Goal: Task Accomplishment & Management: Manage account settings

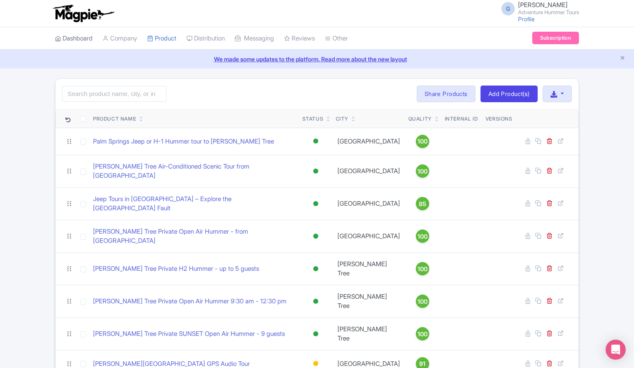
click at [70, 38] on link "Dashboard" at bounding box center [74, 38] width 38 height 23
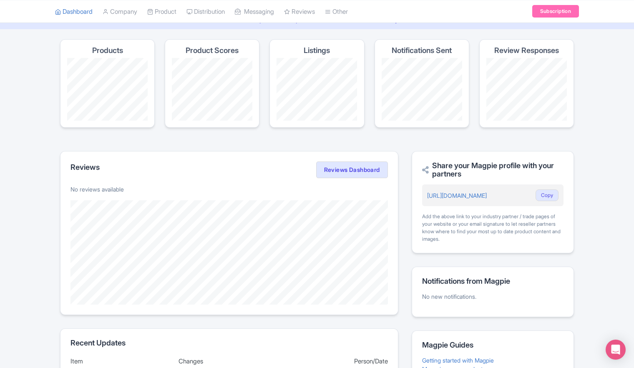
scroll to position [116, 0]
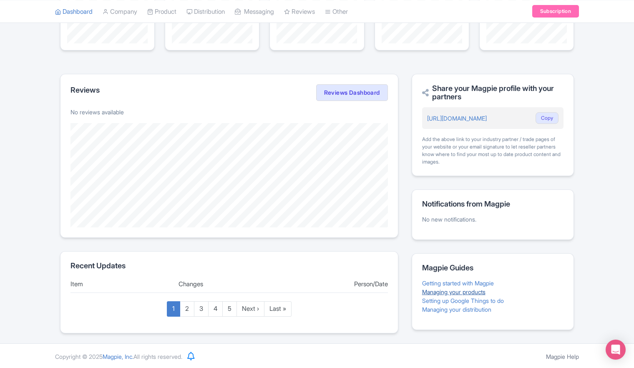
click at [440, 291] on link "Managing your products" at bounding box center [453, 291] width 63 height 7
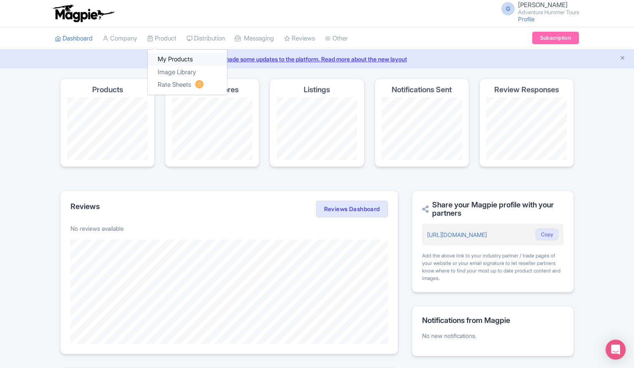
click at [169, 62] on link "My Products" at bounding box center [187, 59] width 79 height 13
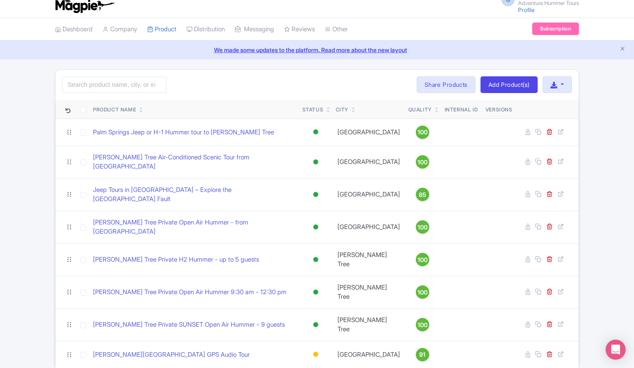
scroll to position [12, 0]
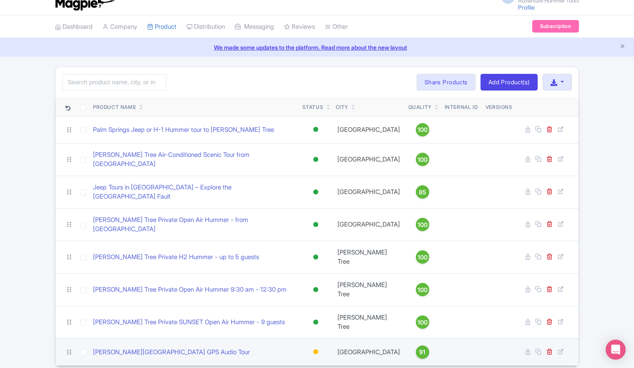
click at [316, 349] on div at bounding box center [315, 351] width 5 height 5
click at [292, 358] on div "Active" at bounding box center [294, 365] width 49 height 15
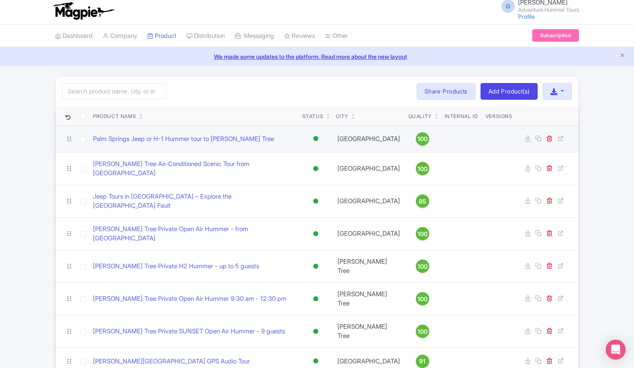
scroll to position [0, 0]
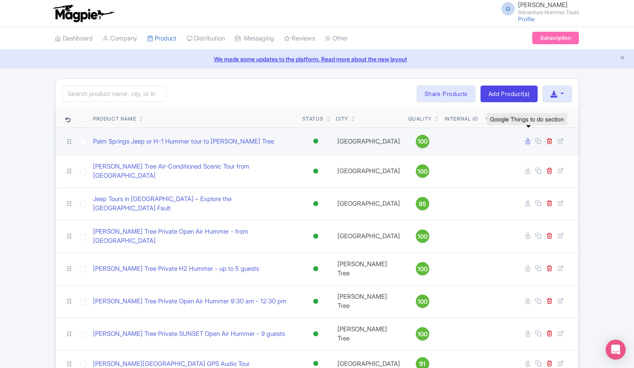
click at [527, 141] on icon at bounding box center [528, 141] width 5 height 6
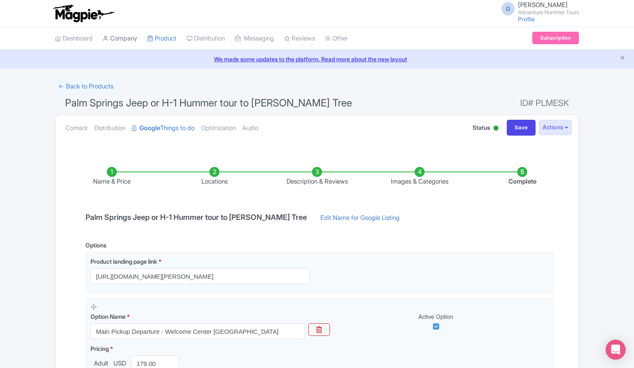
click at [126, 39] on link "Company" at bounding box center [120, 38] width 35 height 23
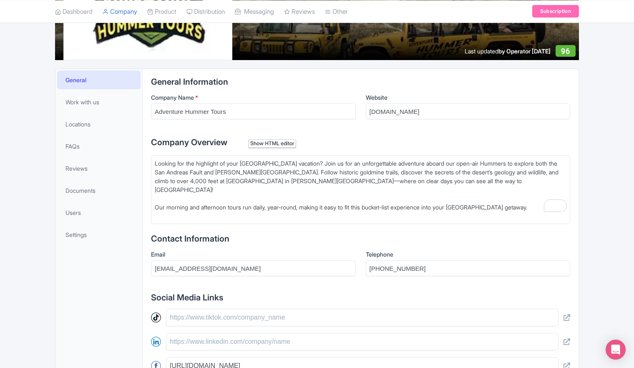
scroll to position [75, 0]
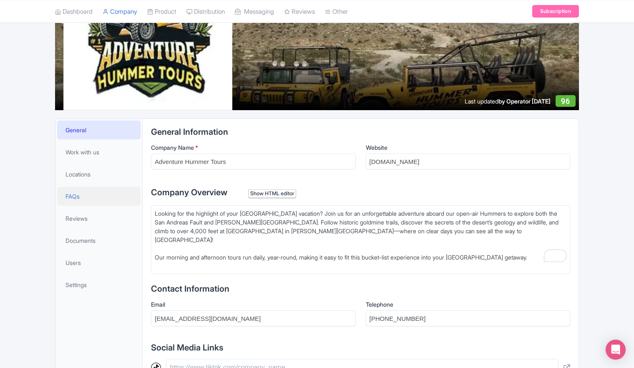
click at [71, 199] on span "FAQs" at bounding box center [72, 196] width 14 height 9
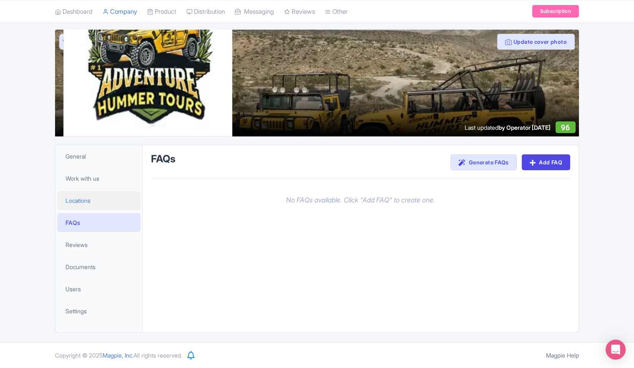
scroll to position [48, 0]
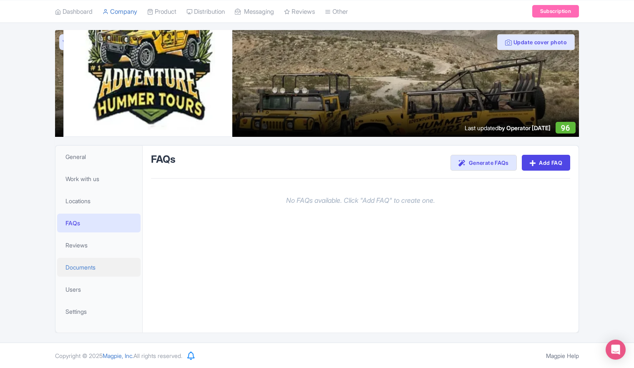
click at [75, 266] on span "Documents" at bounding box center [80, 267] width 30 height 9
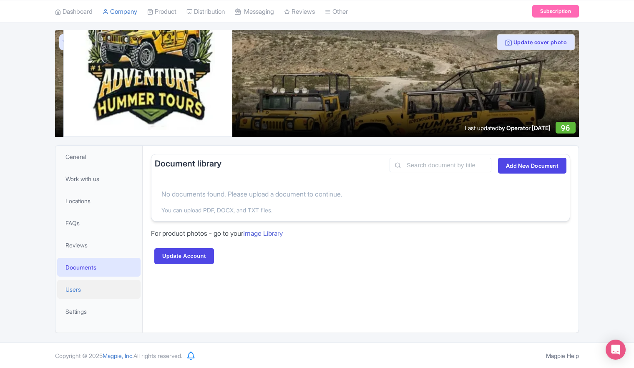
click at [75, 289] on span "Users" at bounding box center [72, 289] width 15 height 9
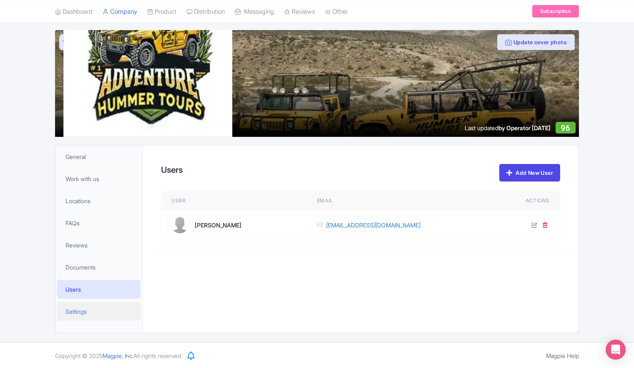
click at [72, 314] on span "Settings" at bounding box center [75, 311] width 21 height 9
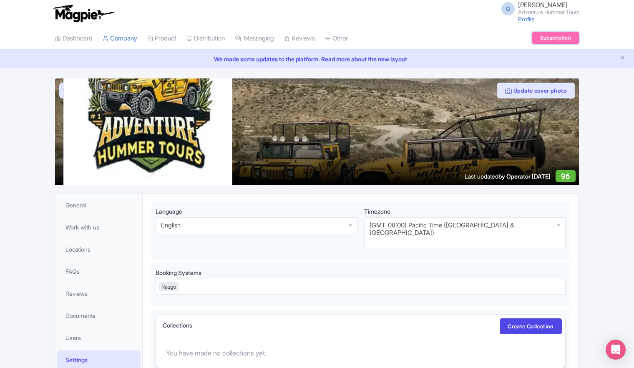
click at [552, 38] on link "Subscription" at bounding box center [555, 38] width 47 height 13
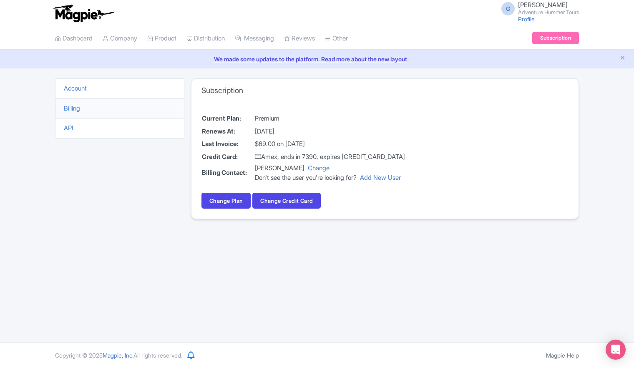
click at [323, 59] on link "We made some updates to the platform. Read more about the new layout" at bounding box center [317, 59] width 624 height 9
click at [173, 72] on link "Image Library" at bounding box center [187, 72] width 79 height 13
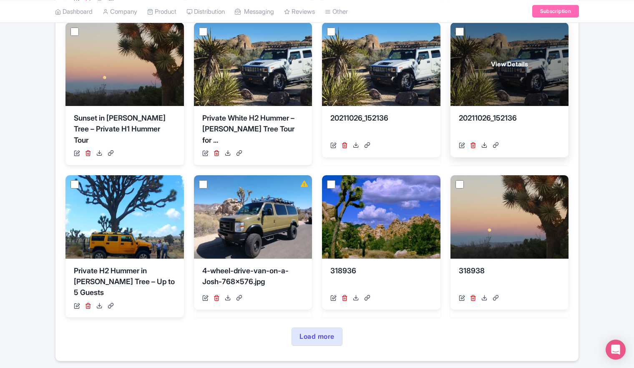
scroll to position [315, 0]
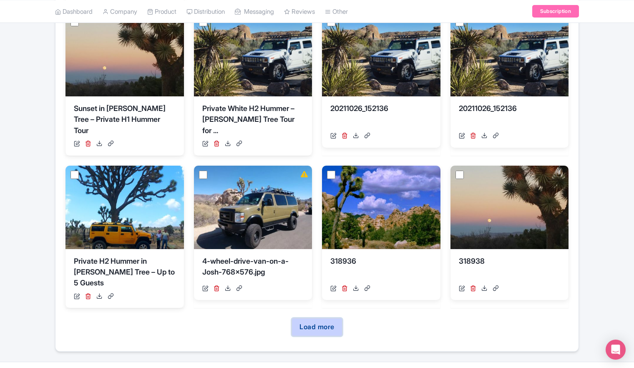
click at [320, 318] on link "Load more" at bounding box center [317, 327] width 50 height 18
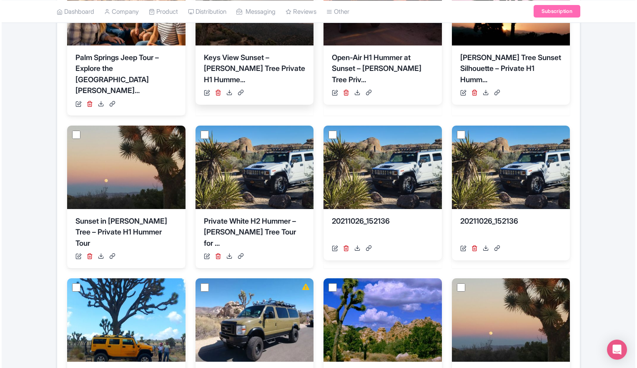
scroll to position [219, 0]
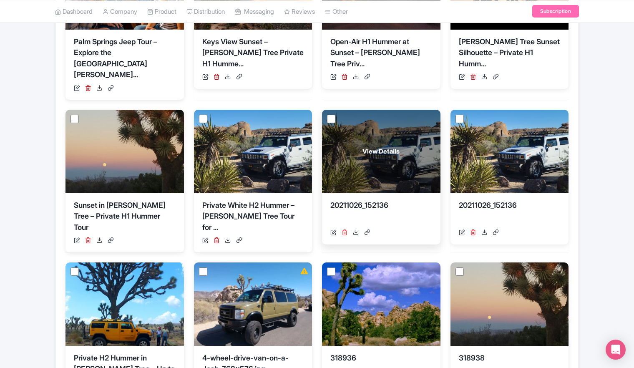
click at [345, 229] on icon at bounding box center [345, 232] width 6 height 6
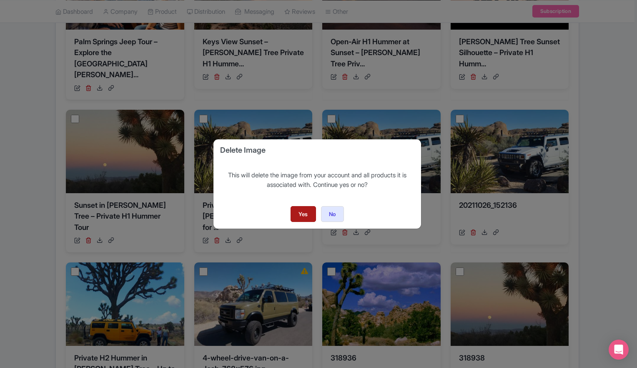
click at [309, 218] on link "Yes" at bounding box center [303, 214] width 25 height 16
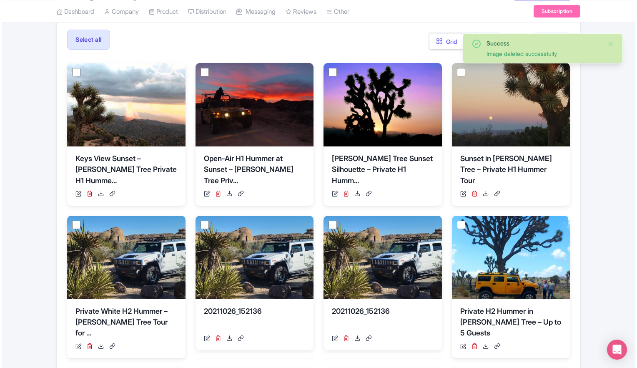
scroll to position [167, 0]
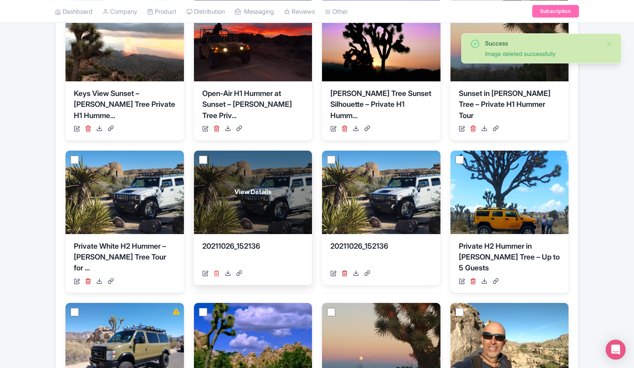
click at [216, 274] on icon at bounding box center [217, 273] width 6 height 6
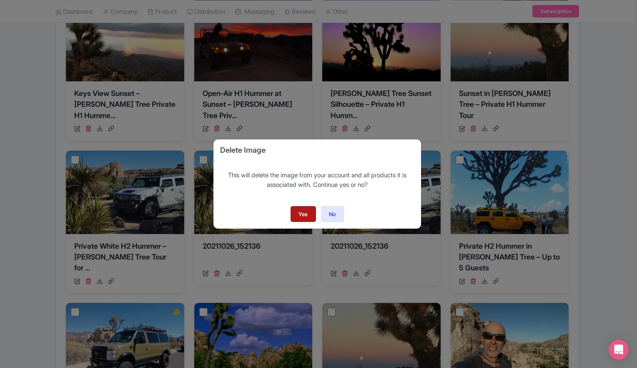
click at [304, 212] on link "Yes" at bounding box center [303, 214] width 25 height 16
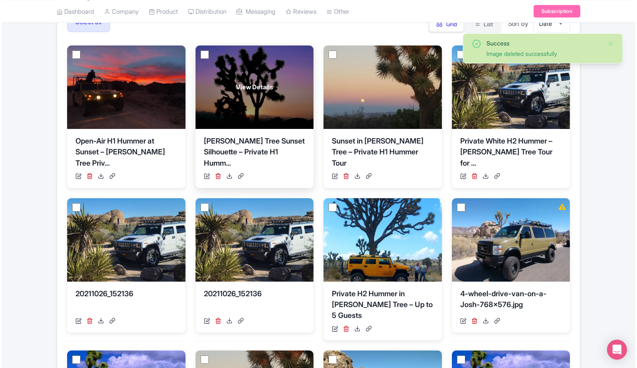
scroll to position [209, 0]
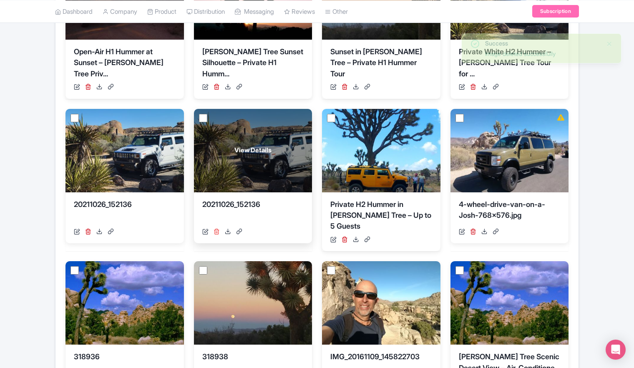
click at [216, 232] on icon at bounding box center [217, 231] width 6 height 6
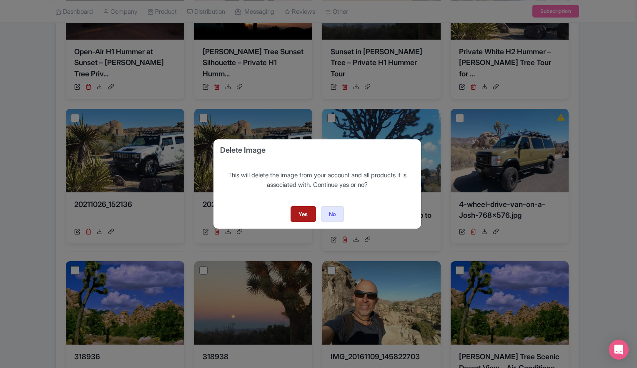
click at [302, 210] on link "Yes" at bounding box center [303, 214] width 25 height 16
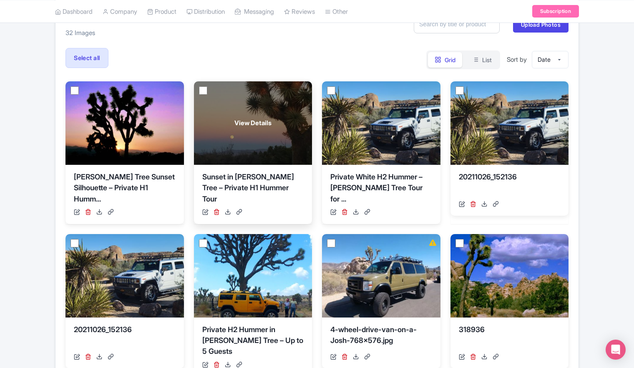
scroll to position [315, 0]
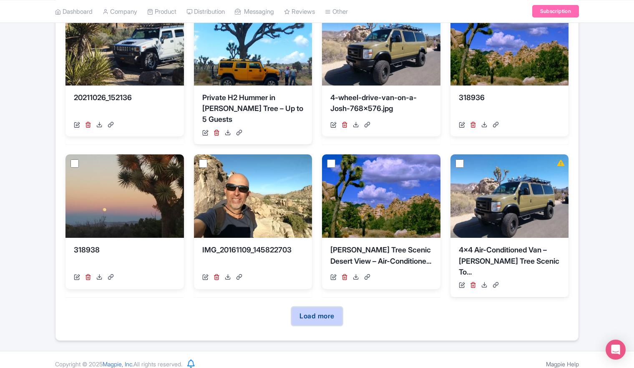
click at [324, 312] on link "Load more" at bounding box center [317, 316] width 50 height 18
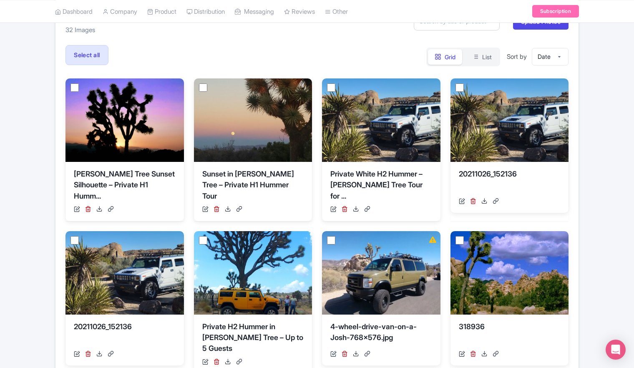
scroll to position [0, 0]
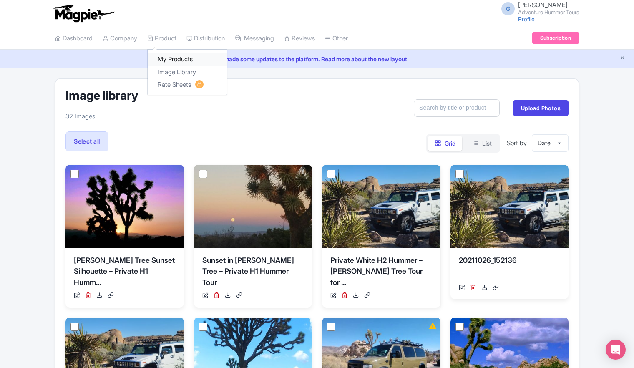
click at [174, 61] on link "My Products" at bounding box center [187, 59] width 79 height 13
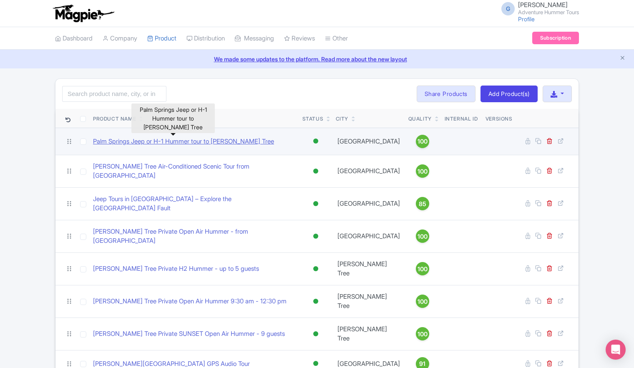
click at [185, 143] on link "Palm Springs Jeep or H-1 Hummer tour to [PERSON_NAME] Tree" at bounding box center [183, 142] width 181 height 10
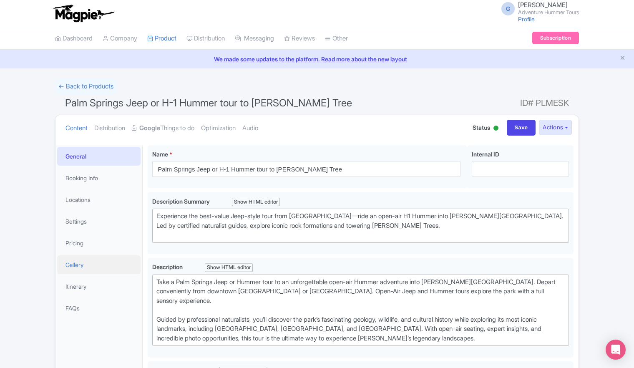
click at [76, 265] on link "Gallery" at bounding box center [98, 264] width 83 height 19
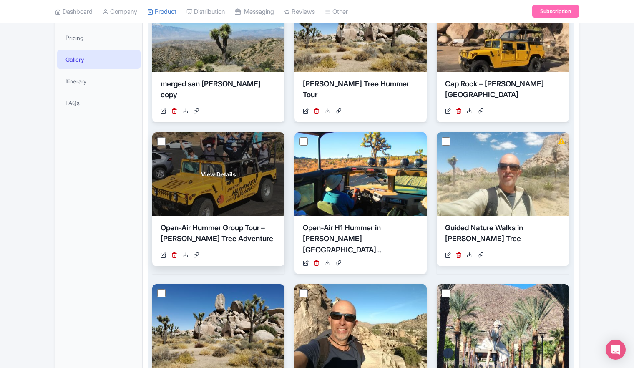
scroll to position [42, 0]
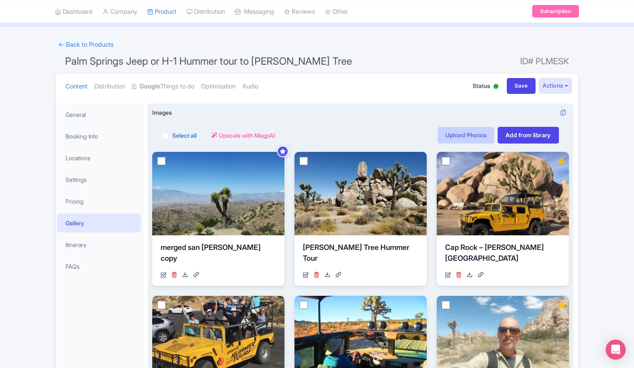
click at [458, 134] on link "Upload Photos" at bounding box center [466, 135] width 57 height 17
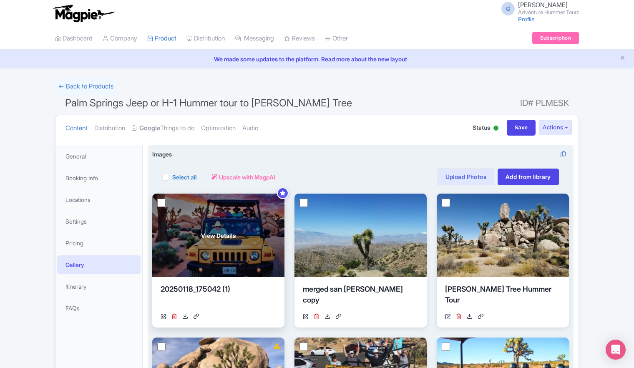
click at [214, 239] on div "View Details" at bounding box center [218, 235] width 132 height 83
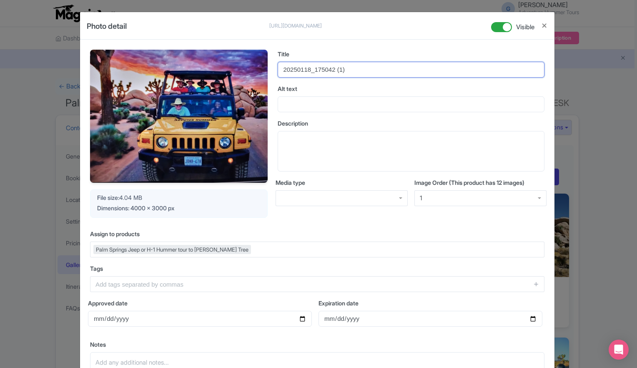
drag, startPoint x: 359, startPoint y: 67, endPoint x: 280, endPoint y: 67, distance: 78.4
click at [280, 67] on input "20250118_175042 (1)" at bounding box center [411, 70] width 267 height 16
paste input "[PERSON_NAME] Tree Public Open-Air Hummer Tour"
type input "[PERSON_NAME] Tree Public Open-Air Hummer Tour"
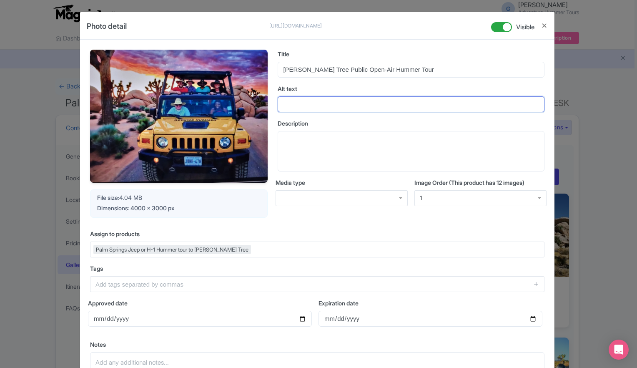
click at [294, 103] on input "Alt text" at bounding box center [411, 104] width 267 height 16
drag, startPoint x: 285, startPoint y: 106, endPoint x: 279, endPoint y: 93, distance: 14.9
click at [279, 94] on div "Alt text" at bounding box center [411, 98] width 267 height 28
paste input "Palm Springs open-air Hummer tour in Joshua Tree National Park with visitors en…"
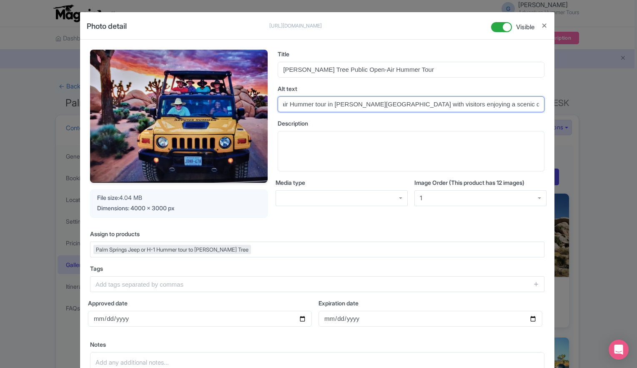
type input "Palm Springs open-air Hummer tour in Joshua Tree National Park with visitors en…"
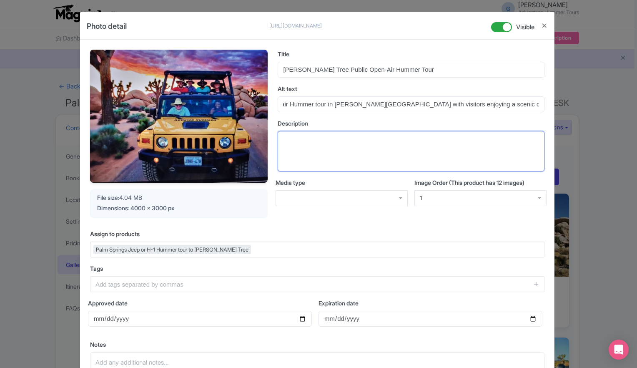
click at [310, 143] on textarea "Description" at bounding box center [411, 151] width 267 height 41
click at [302, 139] on textarea "Description" at bounding box center [411, 151] width 267 height 41
paste textarea "This hero image captures the iconic Joshua Tree Public Open-Air Hummer Tour, de…"
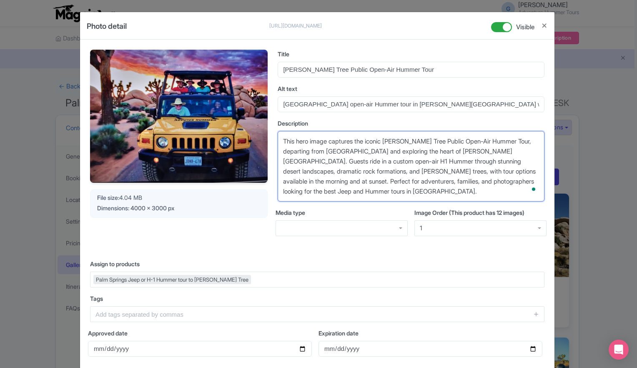
type textarea "This hero image captures the iconic Joshua Tree Public Open-Air Hummer Tour, de…"
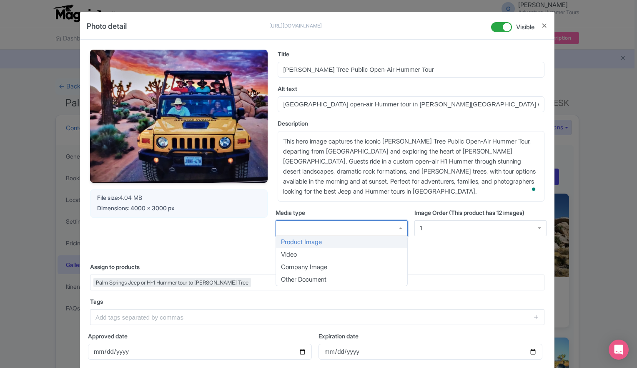
click at [399, 228] on div at bounding box center [342, 228] width 132 height 16
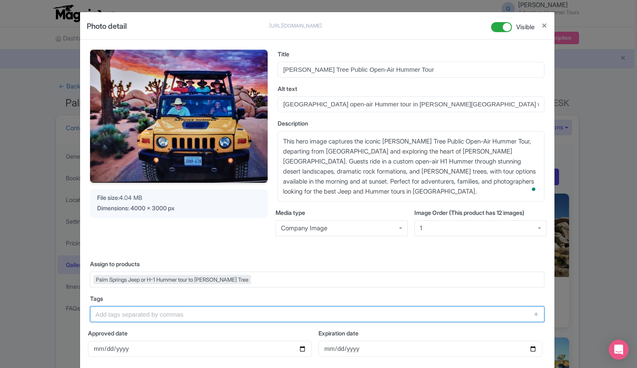
click at [277, 313] on input "text" at bounding box center [317, 314] width 455 height 16
click at [174, 315] on input "text" at bounding box center [317, 314] width 455 height 16
paste input "Palm Springs Jeep Tours, Jeep Tours in Palm Springs, Joshua Tree Hummer Tour, O…"
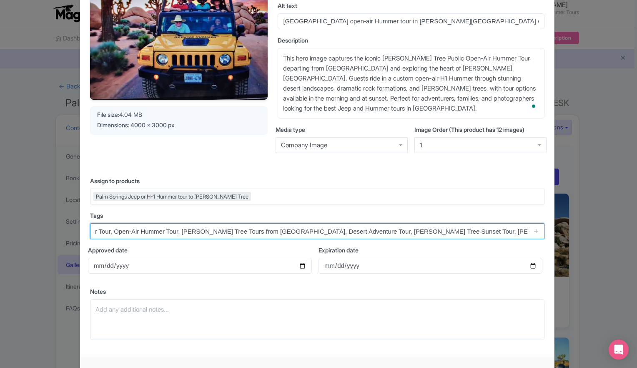
scroll to position [83, 0]
type input "Palm Springs Jeep Tours, Jeep Tours in Palm Springs, Joshua Tree Hummer Tour, O…"
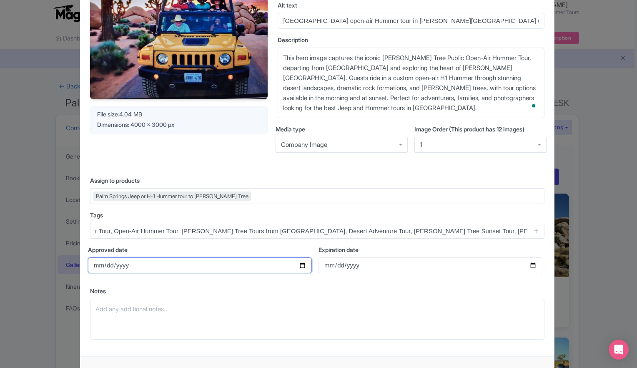
scroll to position [0, 0]
click at [300, 265] on input "Approved date" at bounding box center [200, 265] width 224 height 16
type input "2025-08-22"
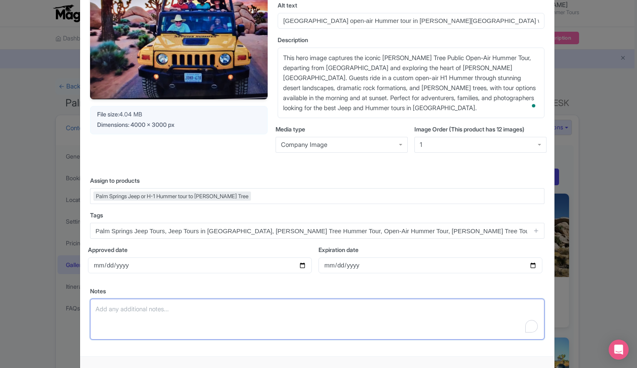
click at [161, 319] on textarea "Notes" at bounding box center [317, 319] width 455 height 41
click at [149, 308] on textarea "Notes" at bounding box center [317, 319] width 455 height 41
paste textarea "This image should be your lead hero image in the Things To Do carousel since it…"
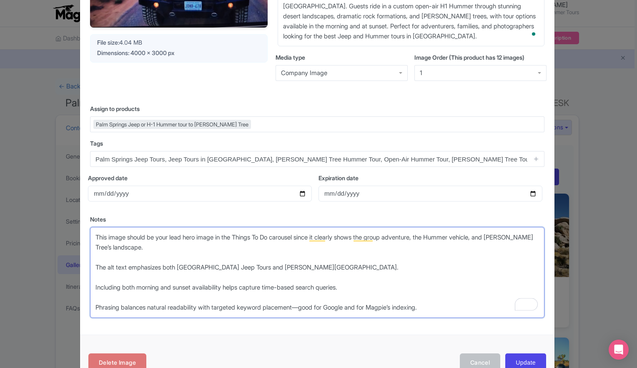
scroll to position [179, 0]
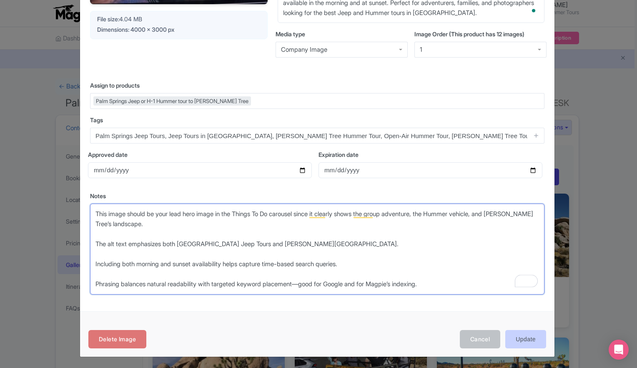
type textarea "This image should be your lead hero image in the Things To Do carousel since it…"
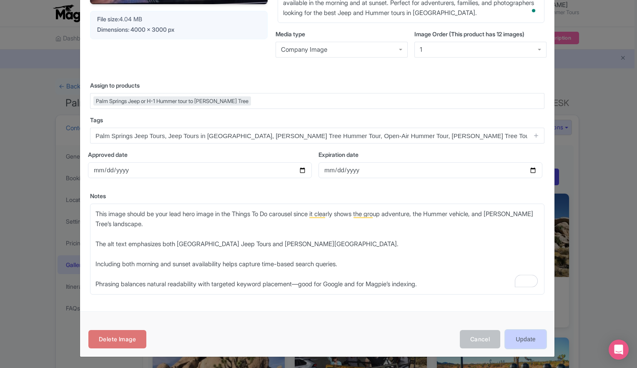
click at [526, 339] on input "Update" at bounding box center [526, 339] width 41 height 19
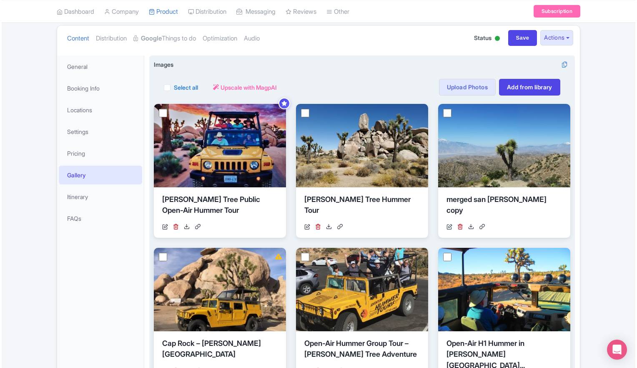
scroll to position [38, 0]
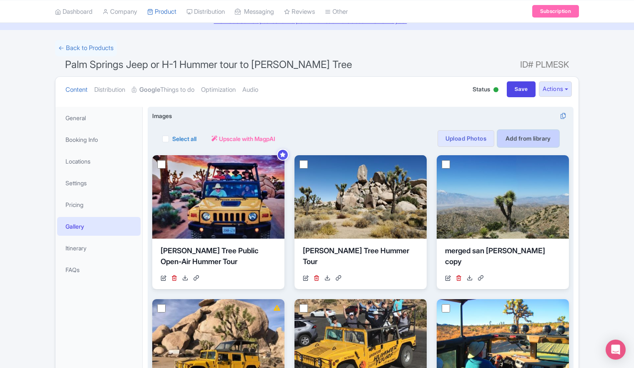
click at [522, 141] on link "Add from library" at bounding box center [528, 138] width 61 height 17
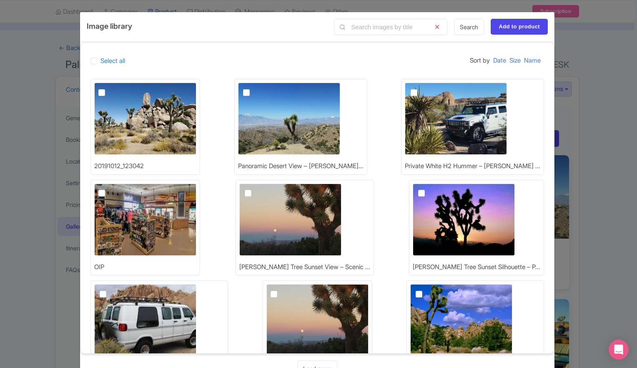
click at [253, 88] on label at bounding box center [253, 88] width 0 height 0
click at [259, 88] on input "checkbox" at bounding box center [255, 85] width 5 height 5
checkbox input "true"
click at [513, 29] on input "Add to product" at bounding box center [519, 27] width 57 height 16
type input "Adding..."
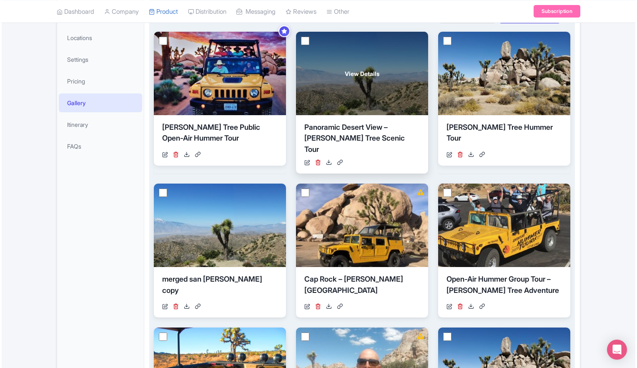
scroll to position [167, 0]
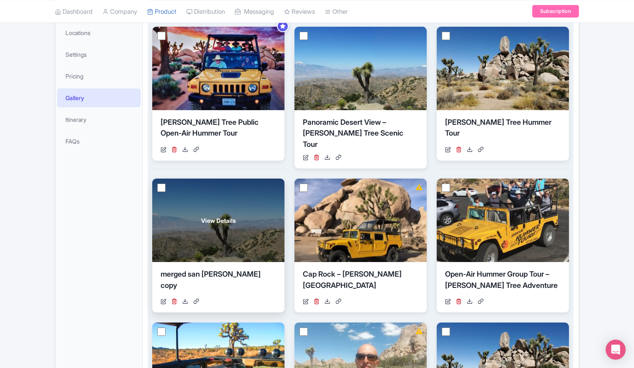
click at [225, 233] on div "View Details" at bounding box center [218, 220] width 132 height 83
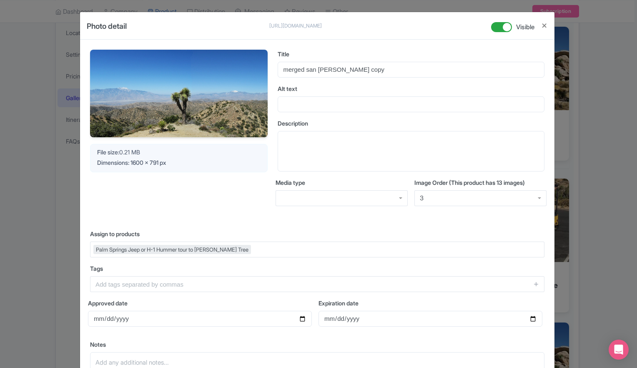
click at [496, 27] on input "checkbox" at bounding box center [501, 27] width 21 height 10
checkbox input "false"
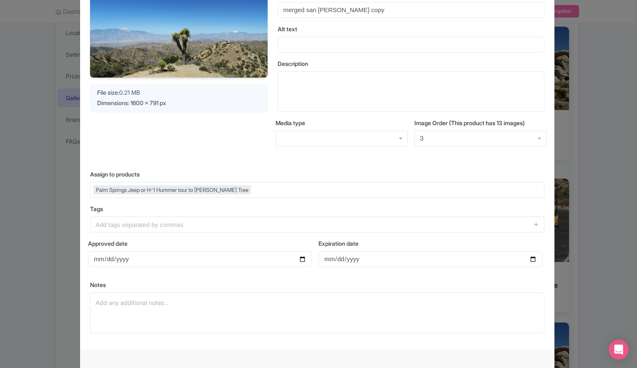
scroll to position [98, 0]
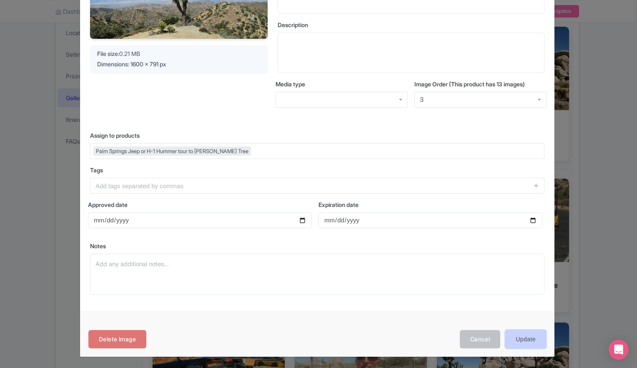
click at [531, 342] on input "Update" at bounding box center [526, 339] width 41 height 19
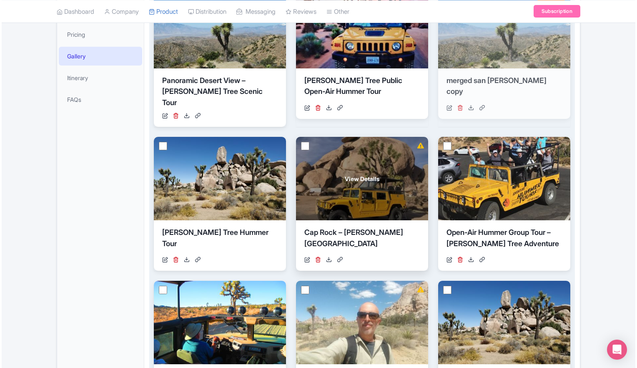
scroll to position [42, 0]
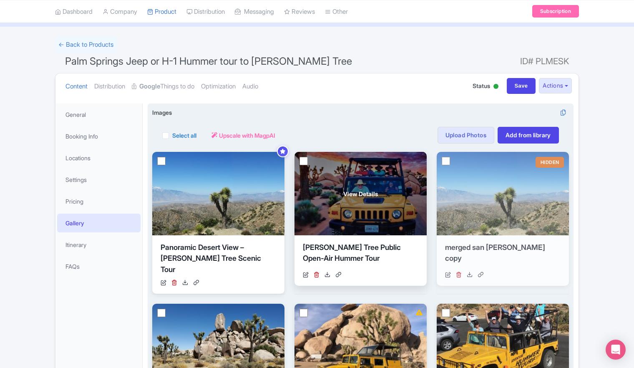
click at [359, 203] on div "View Details" at bounding box center [360, 193] width 132 height 83
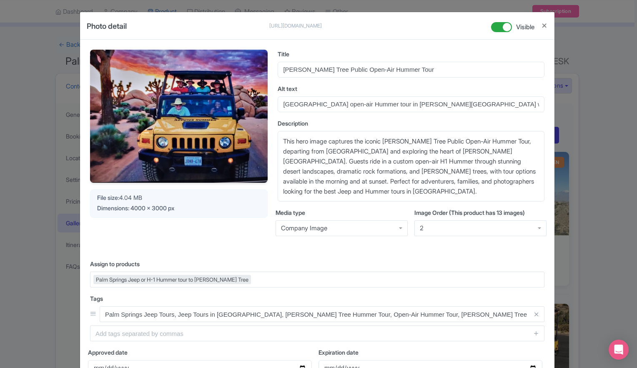
click at [537, 227] on div "2" at bounding box center [481, 228] width 132 height 16
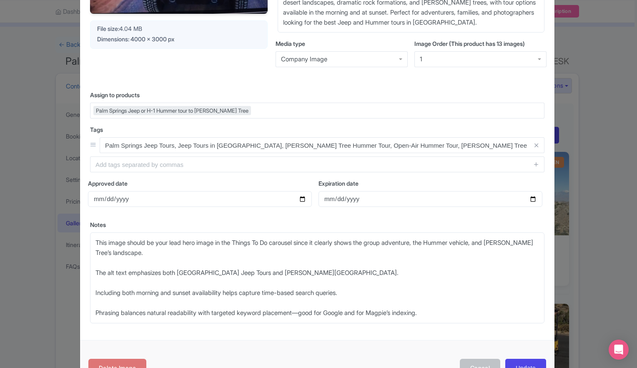
scroll to position [198, 0]
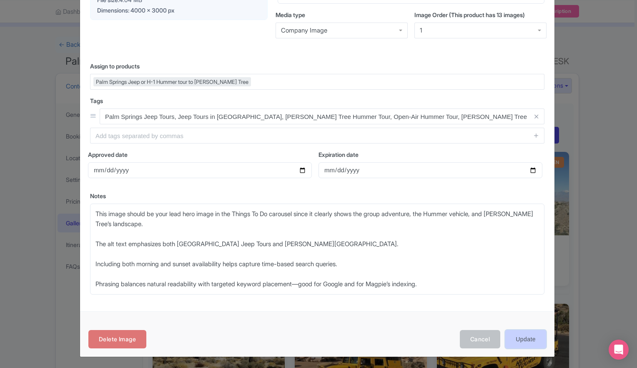
click at [524, 338] on input "Update" at bounding box center [526, 339] width 41 height 19
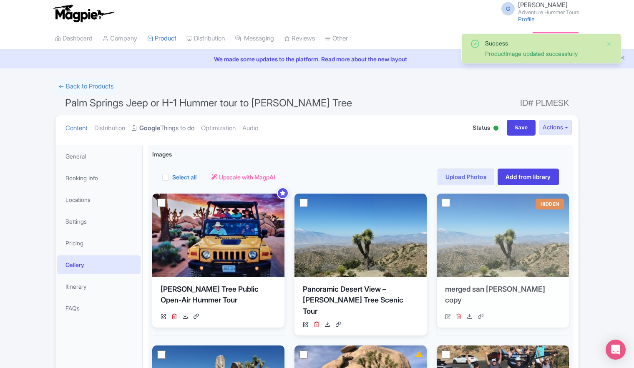
click at [149, 126] on strong "Google" at bounding box center [149, 128] width 21 height 10
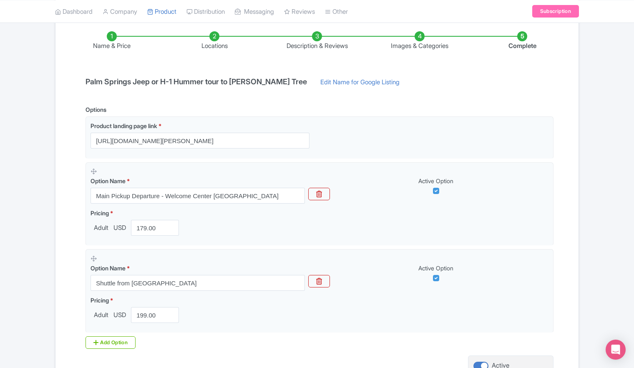
scroll to position [132, 0]
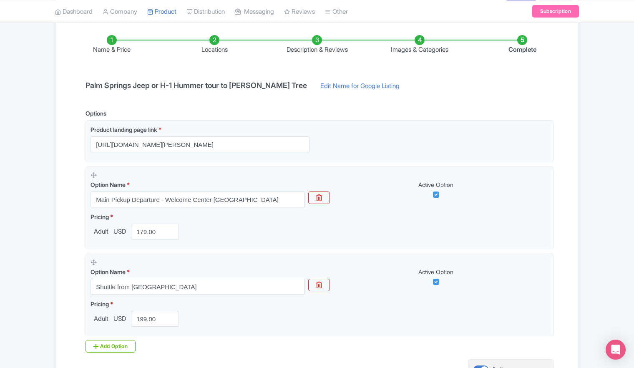
click at [418, 46] on li "Images & Categories" at bounding box center [419, 45] width 103 height 20
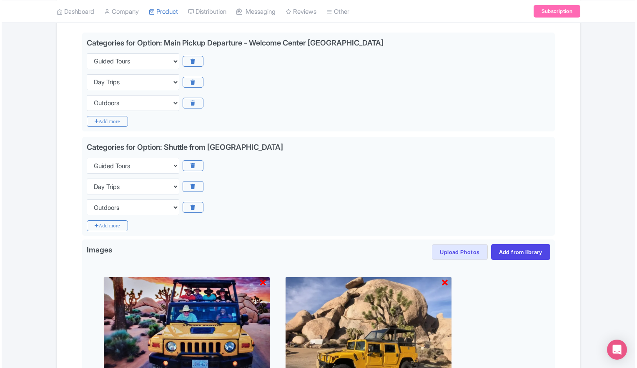
scroll to position [257, 0]
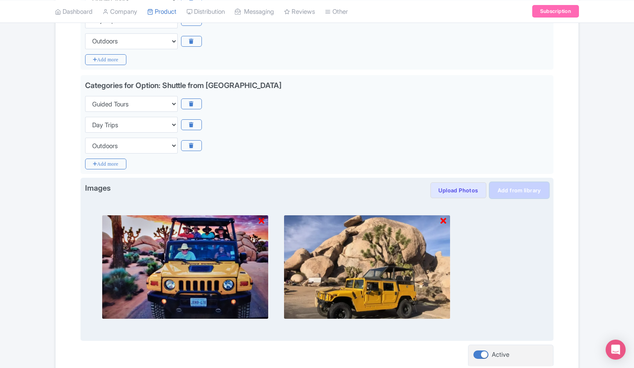
click at [517, 191] on link "Add from library" at bounding box center [519, 190] width 59 height 16
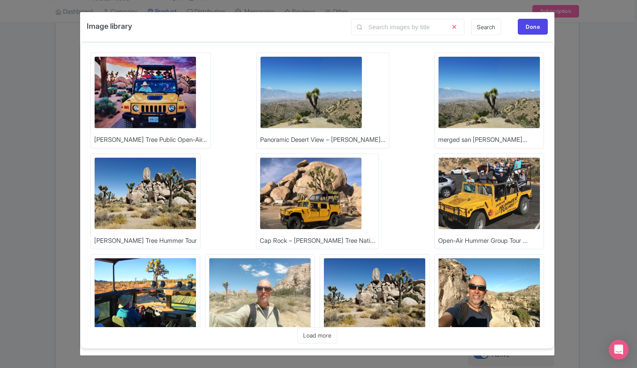
click at [260, 78] on img at bounding box center [311, 92] width 102 height 72
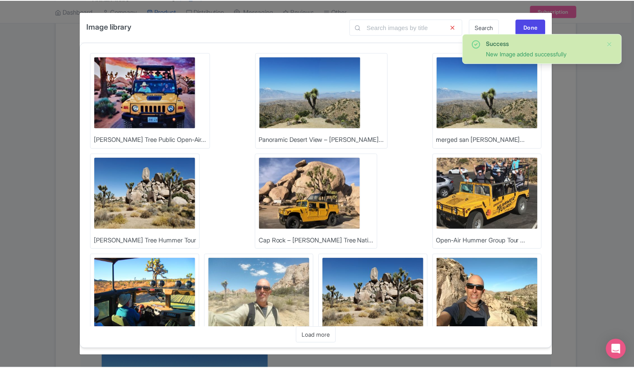
scroll to position [35, 0]
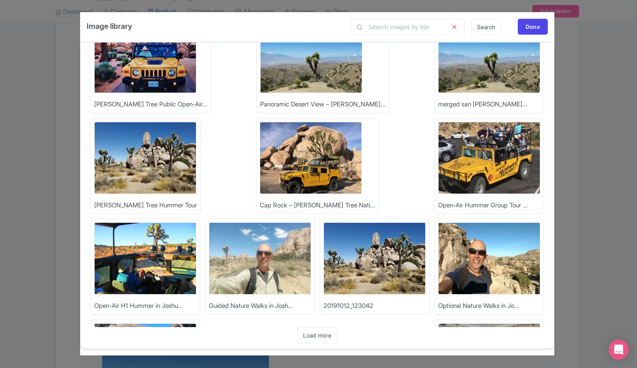
click at [438, 163] on img at bounding box center [489, 158] width 102 height 72
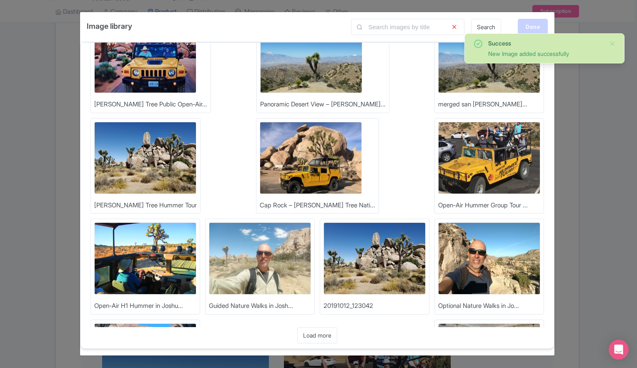
click at [535, 26] on div "Done" at bounding box center [533, 27] width 30 height 16
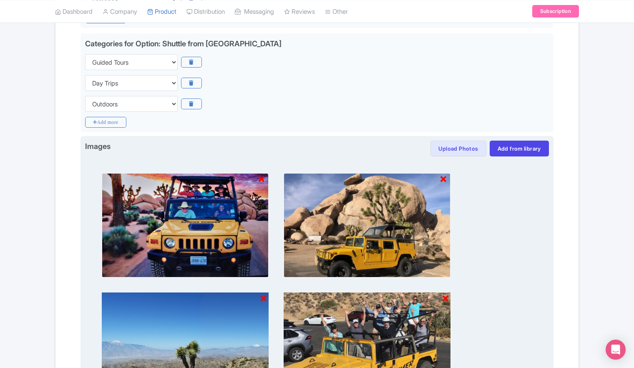
scroll to position [444, 0]
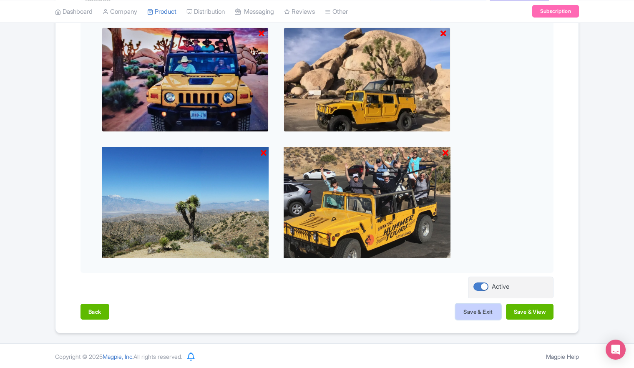
click at [471, 313] on button "Save & Exit" at bounding box center [477, 312] width 45 height 16
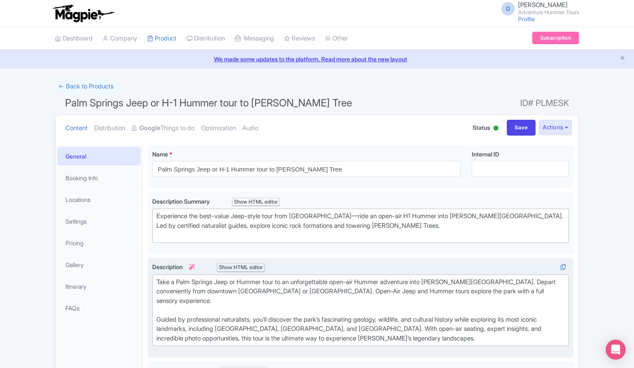
click at [236, 303] on div "Take a Palm Springs Jeep or Hummer tour to an unforgettable open-air Hummer adv…" at bounding box center [360, 310] width 408 height 66
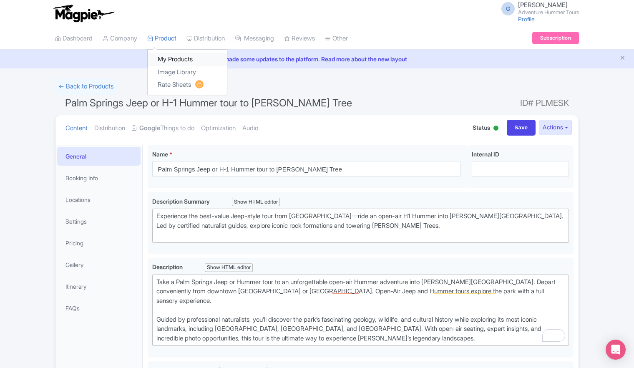
click at [171, 59] on link "My Products" at bounding box center [187, 59] width 79 height 13
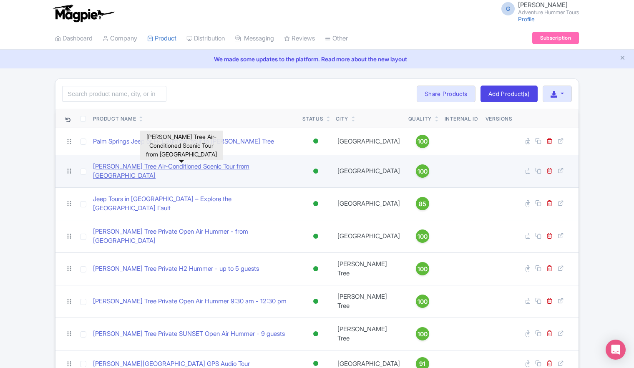
click at [146, 168] on link "[PERSON_NAME] Tree Air-Conditioned Scenic Tour from [GEOGRAPHIC_DATA]" at bounding box center [194, 171] width 203 height 19
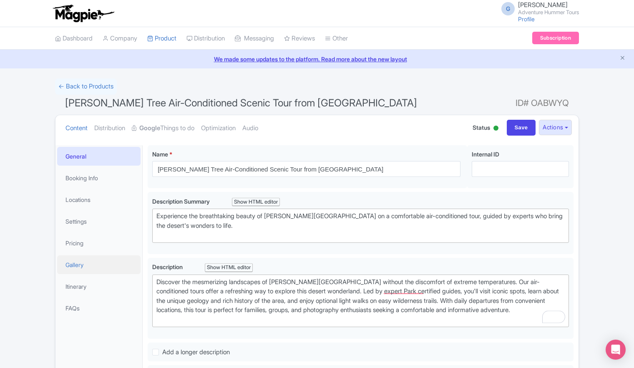
click at [76, 267] on link "Gallery" at bounding box center [98, 264] width 83 height 19
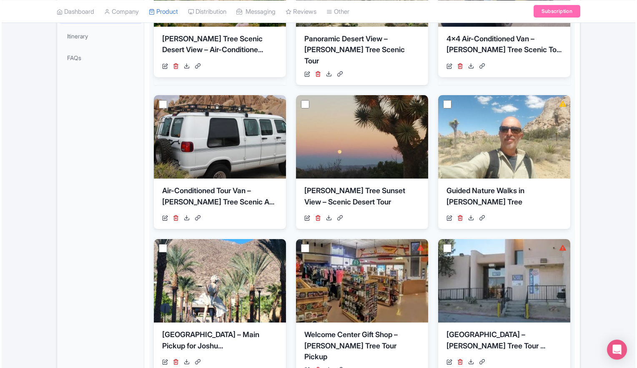
scroll to position [83, 0]
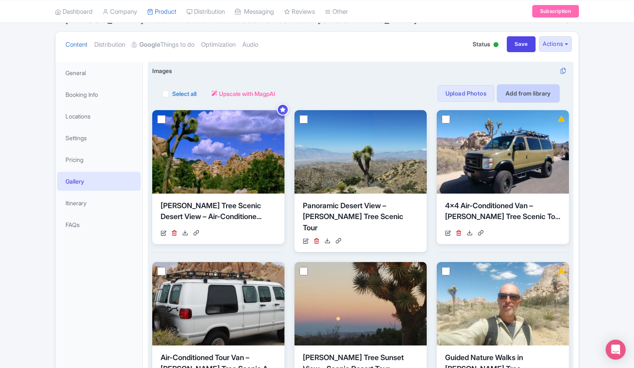
click at [521, 91] on link "Add from library" at bounding box center [528, 93] width 61 height 17
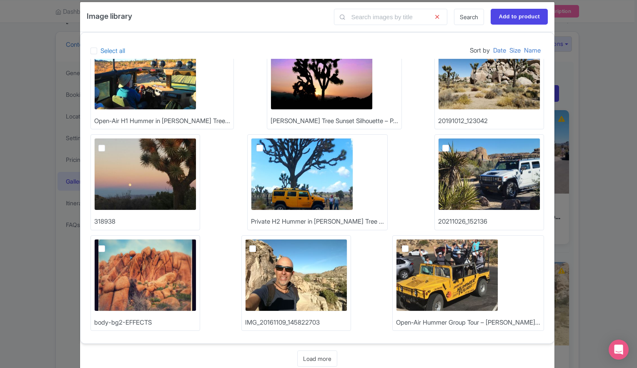
scroll to position [25, 0]
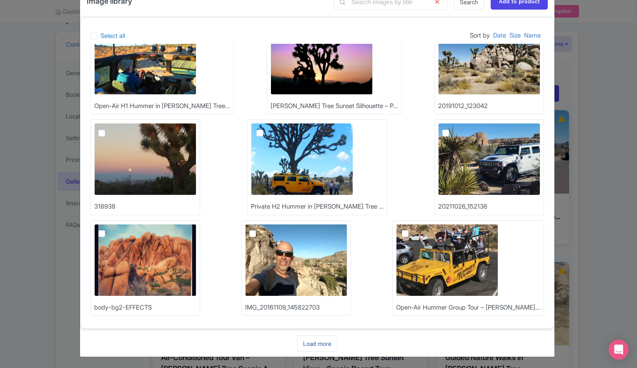
click at [317, 346] on link "Load more" at bounding box center [317, 343] width 40 height 16
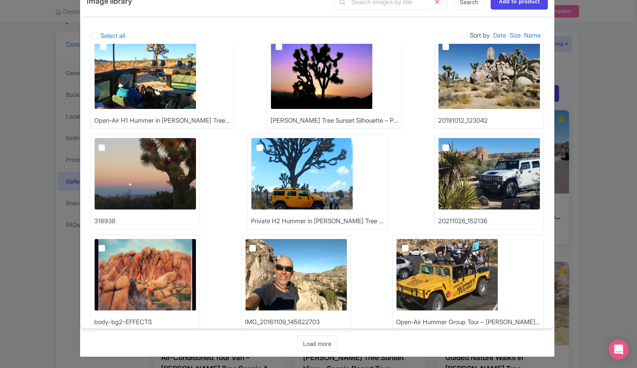
scroll to position [38, 0]
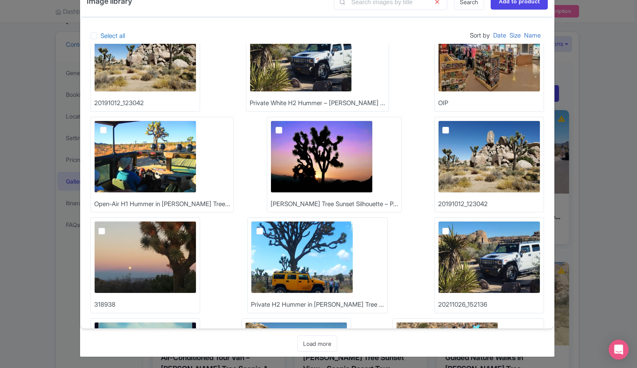
click at [286, 126] on label at bounding box center [286, 126] width 0 height 0
click at [286, 126] on input "checkbox" at bounding box center [288, 123] width 5 height 5
checkbox input "true"
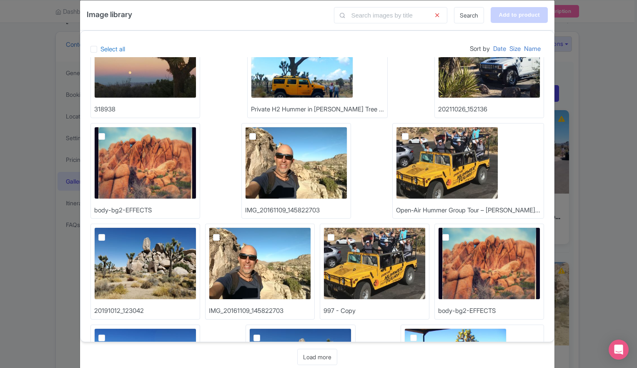
scroll to position [0, 0]
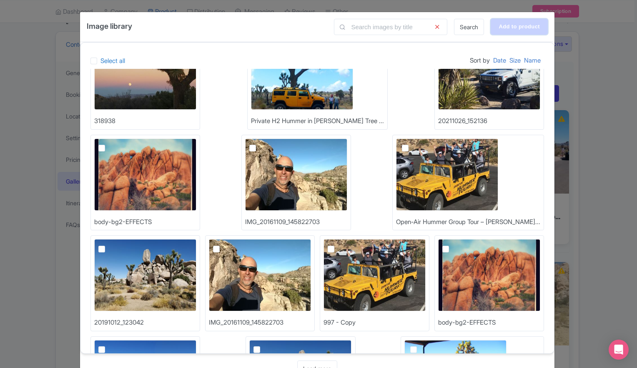
click at [517, 27] on input "Add to product" at bounding box center [519, 27] width 57 height 16
type input "Adding..."
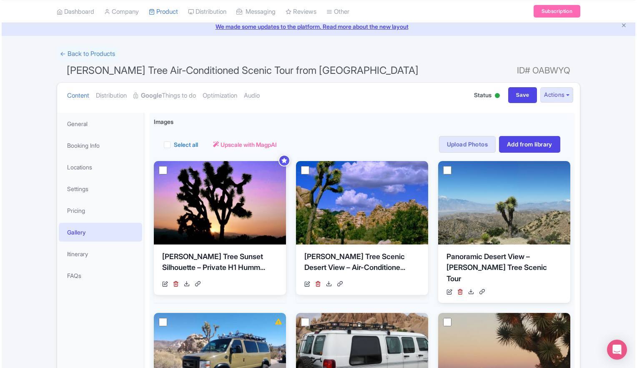
scroll to position [83, 0]
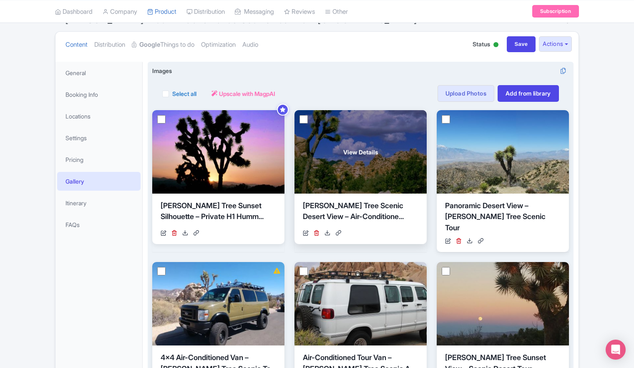
click at [339, 148] on div "View Details" at bounding box center [360, 151] width 132 height 83
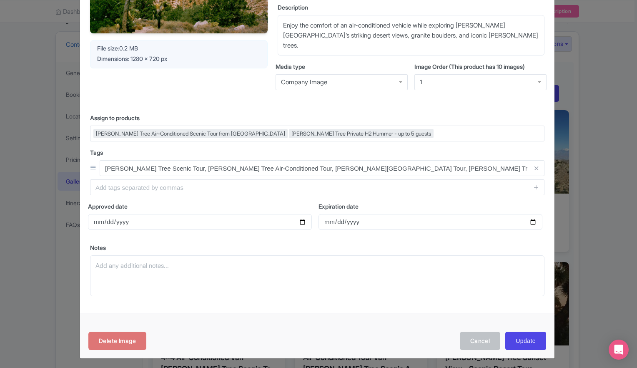
scroll to position [118, 0]
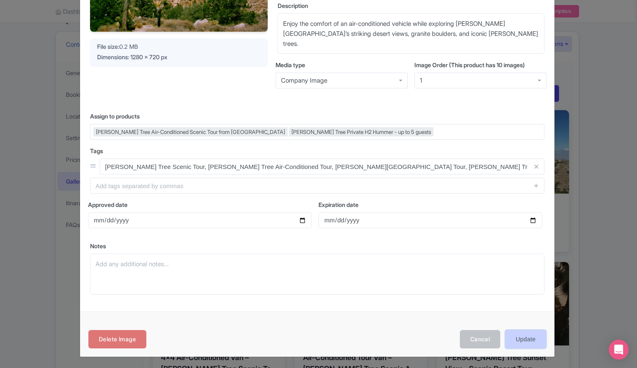
click at [520, 340] on input "Update" at bounding box center [526, 339] width 41 height 19
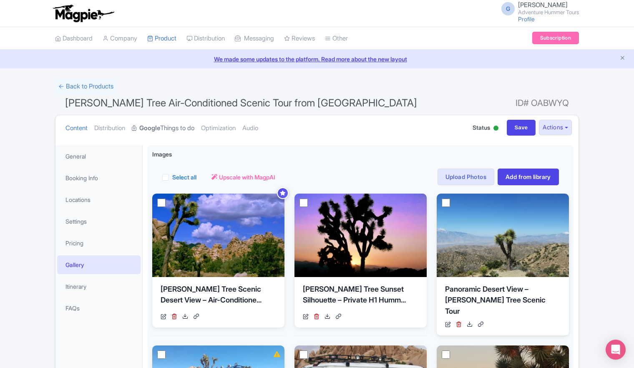
click at [179, 129] on link "Google Things to do" at bounding box center [163, 128] width 63 height 26
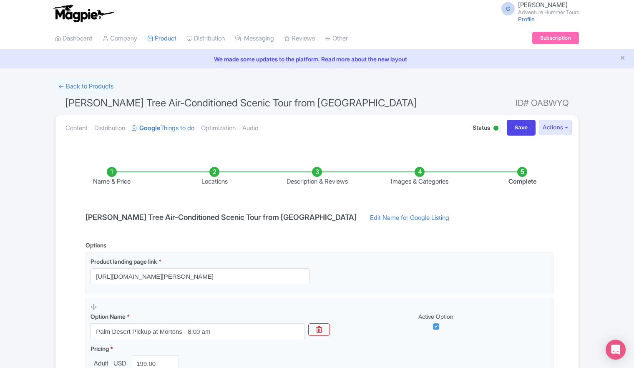
click at [419, 176] on li "Images & Categories" at bounding box center [419, 177] width 103 height 20
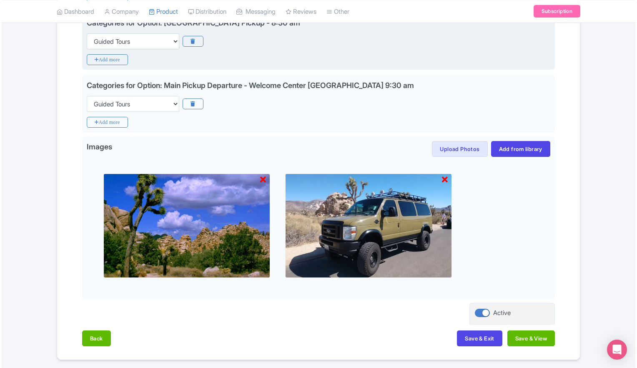
scroll to position [304, 0]
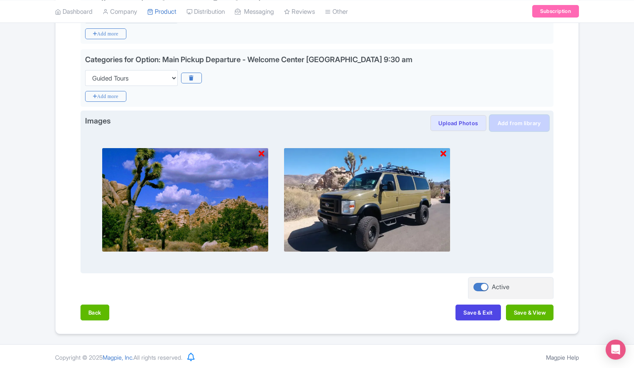
click at [519, 123] on link "Add from library" at bounding box center [519, 123] width 59 height 16
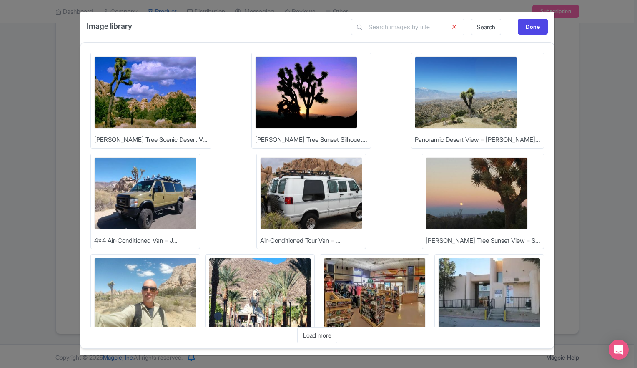
scroll to position [35, 0]
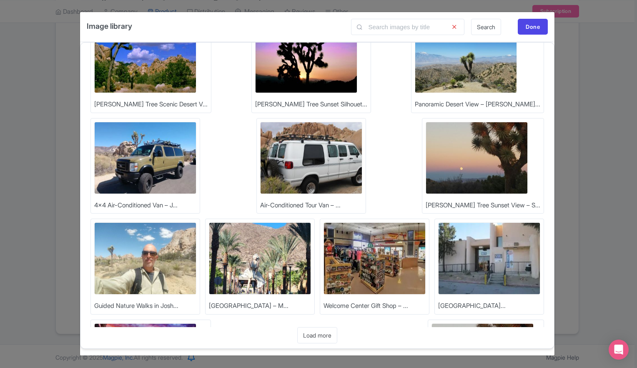
click at [260, 158] on img at bounding box center [311, 158] width 102 height 72
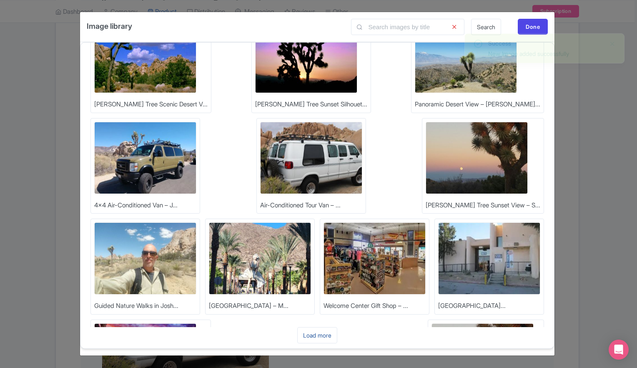
click at [323, 337] on link "Load more" at bounding box center [317, 335] width 40 height 16
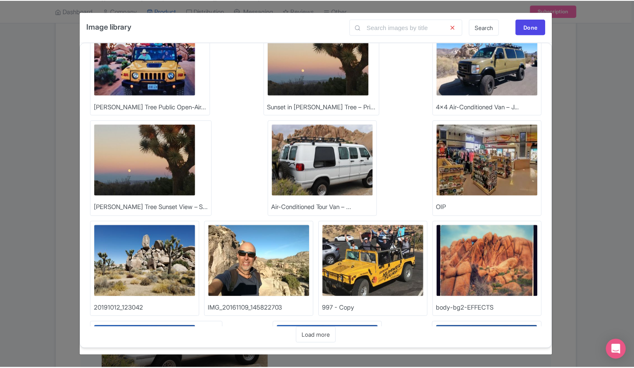
scroll to position [337, 0]
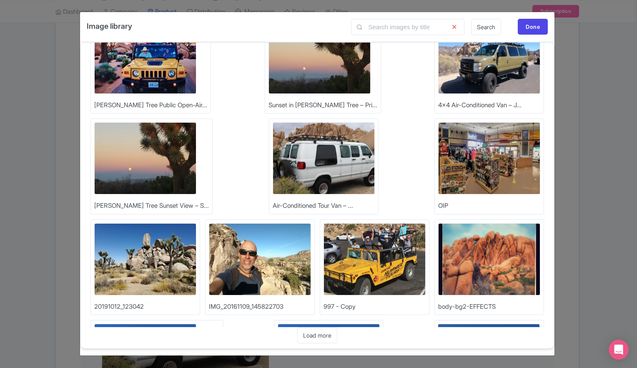
click at [438, 324] on img at bounding box center [489, 360] width 102 height 72
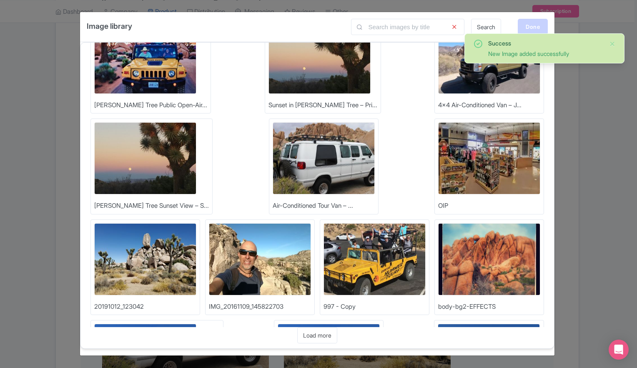
click at [527, 28] on div "Done" at bounding box center [533, 27] width 30 height 16
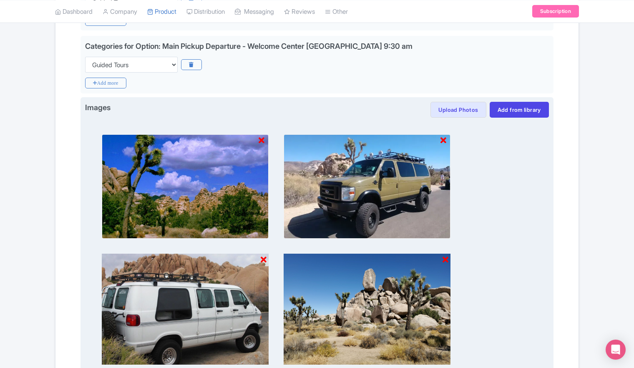
scroll to position [423, 0]
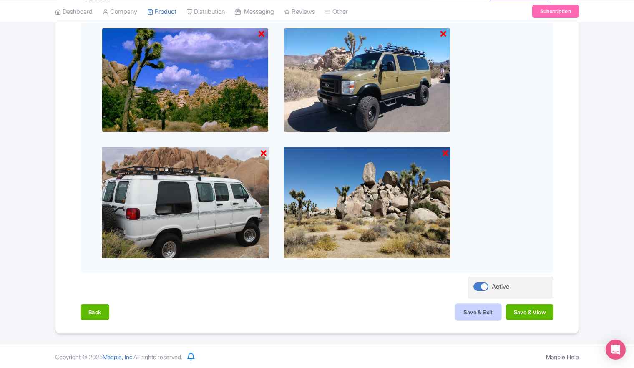
click at [467, 312] on button "Save & Exit" at bounding box center [477, 312] width 45 height 16
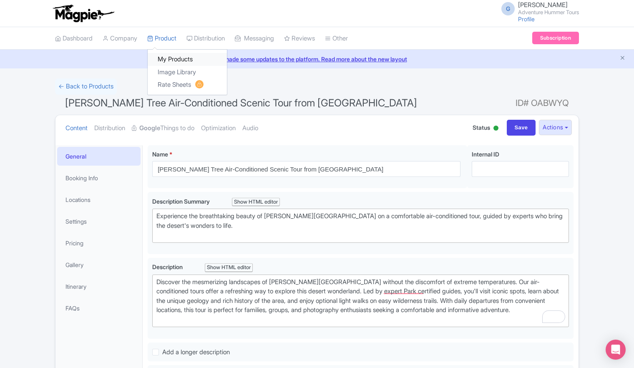
click at [175, 58] on link "My Products" at bounding box center [187, 59] width 79 height 13
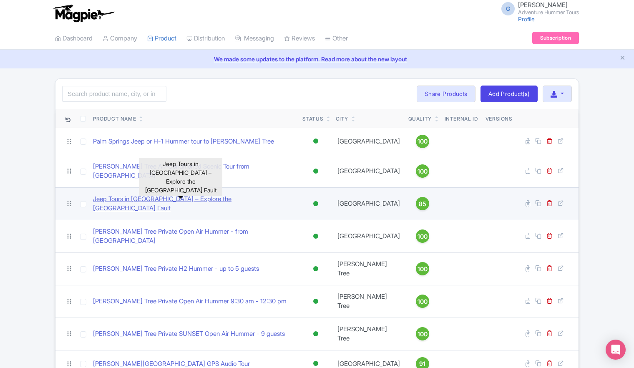
click at [164, 198] on link "Jeep Tours in [GEOGRAPHIC_DATA] – Explore the [GEOGRAPHIC_DATA] Fault" at bounding box center [194, 203] width 203 height 19
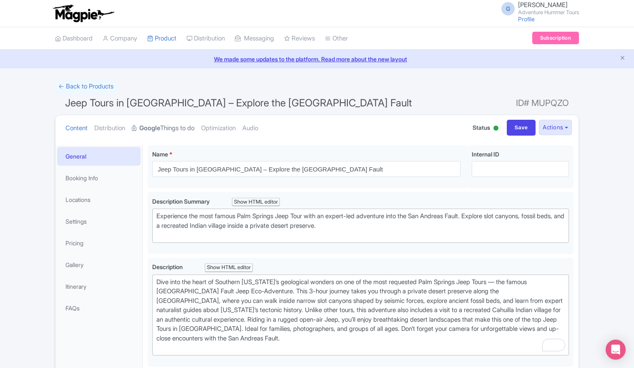
click at [194, 129] on link "Google Things to do" at bounding box center [163, 128] width 63 height 26
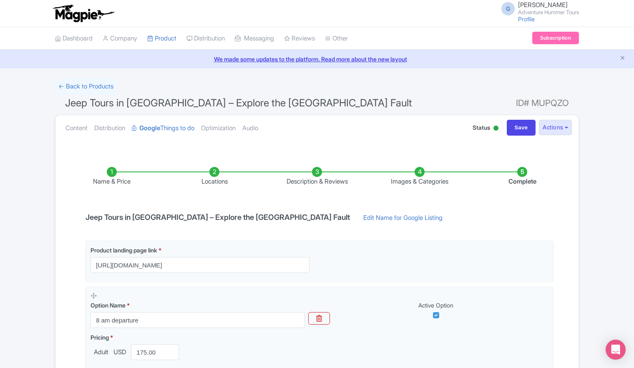
click at [418, 174] on li "Images & Categories" at bounding box center [419, 177] width 103 height 20
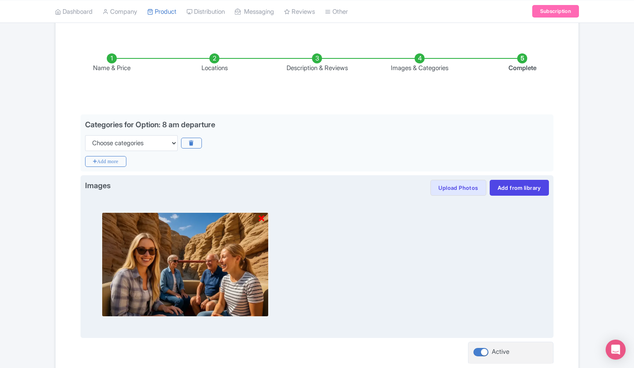
scroll to position [179, 0]
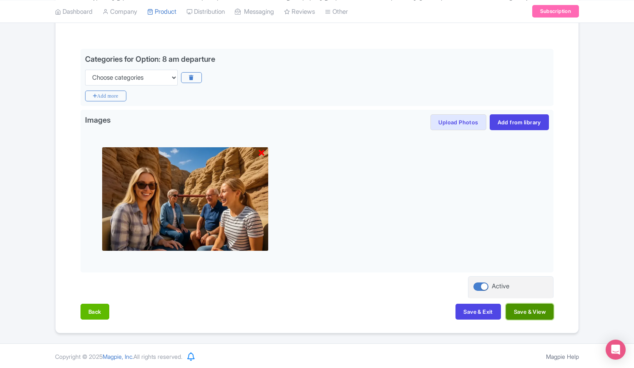
click at [526, 311] on button "Save & View" at bounding box center [530, 312] width 48 height 16
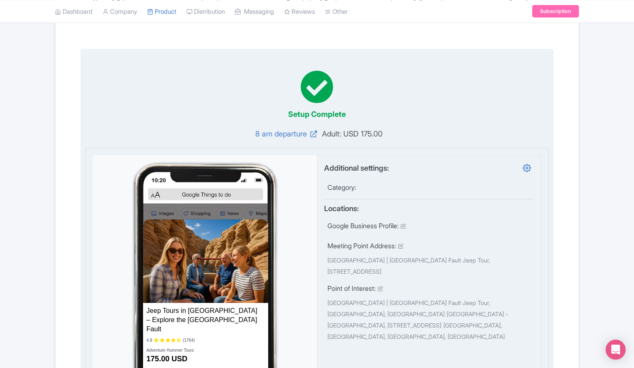
scroll to position [0, 0]
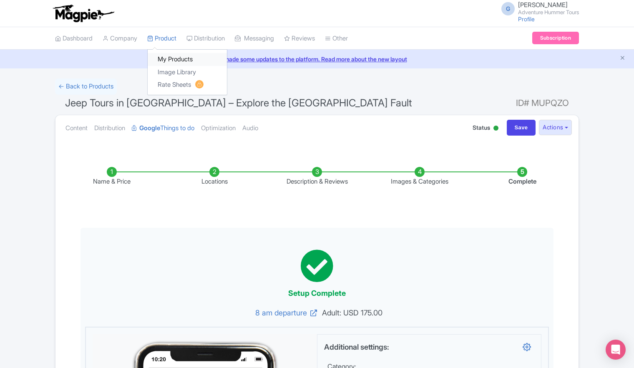
click at [174, 60] on link "My Products" at bounding box center [187, 59] width 79 height 13
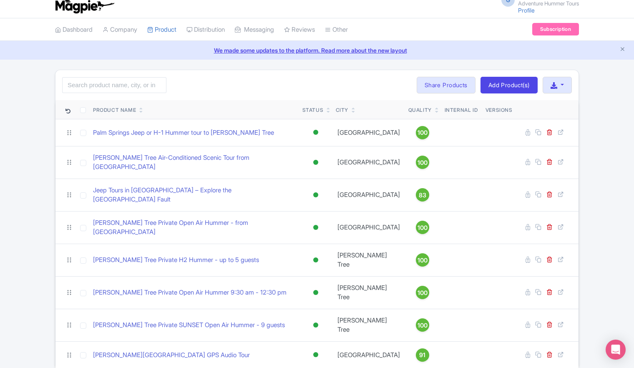
scroll to position [12, 0]
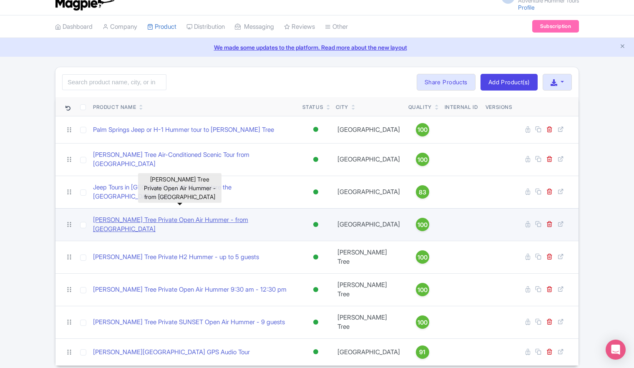
click at [138, 215] on link "[PERSON_NAME] Tree Private Open Air Hummer - from [GEOGRAPHIC_DATA]" at bounding box center [194, 224] width 203 height 19
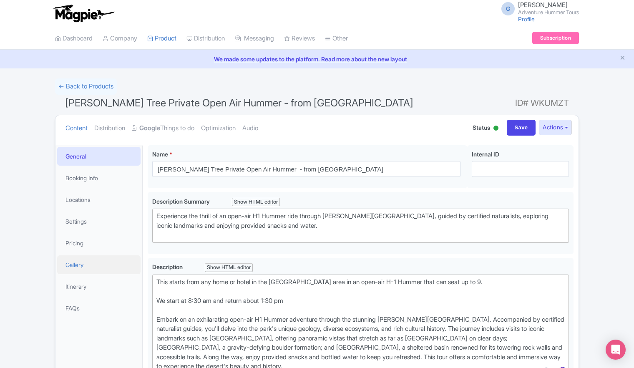
click at [75, 263] on link "Gallery" at bounding box center [98, 264] width 83 height 19
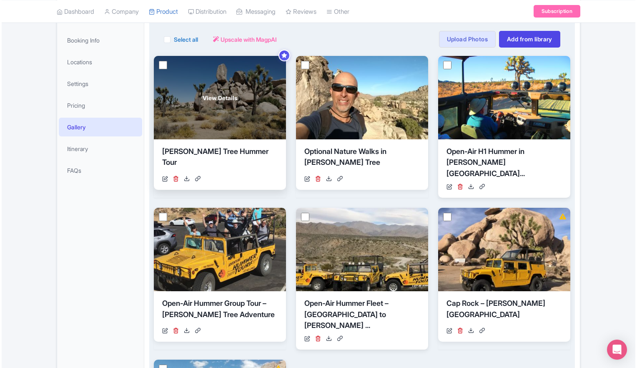
scroll to position [167, 0]
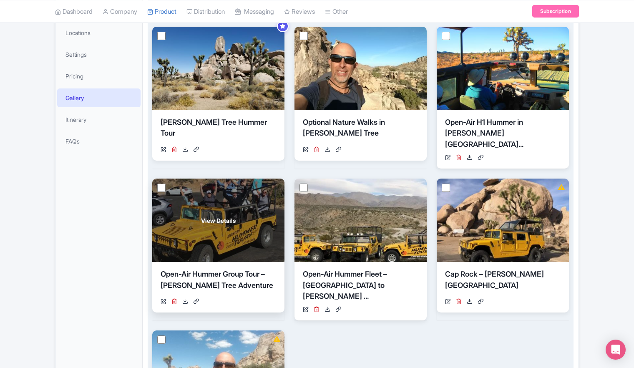
click at [216, 216] on span "View Details" at bounding box center [218, 220] width 35 height 9
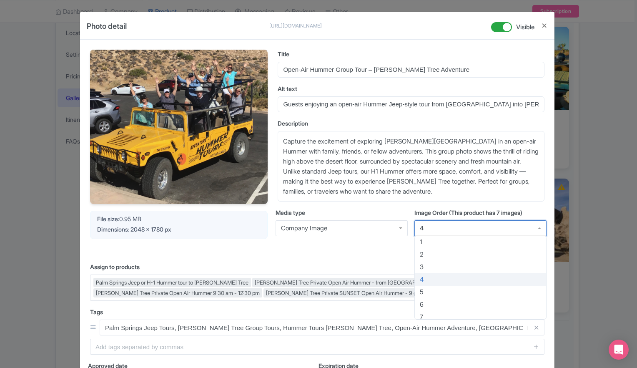
click at [540, 229] on div "4" at bounding box center [481, 228] width 132 height 16
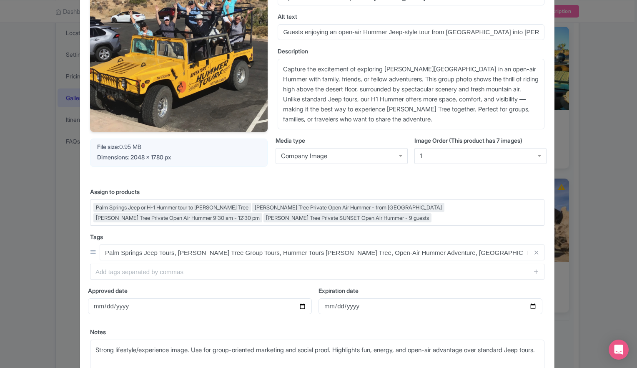
scroll to position [158, 0]
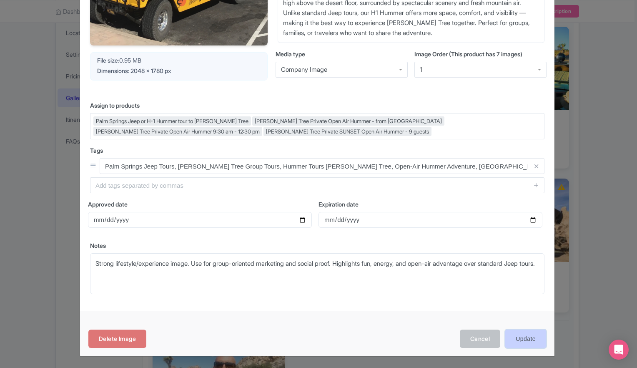
click at [526, 336] on input "Update" at bounding box center [526, 339] width 41 height 19
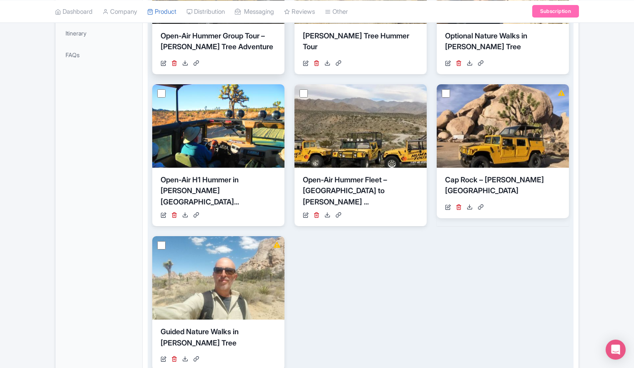
scroll to position [167, 0]
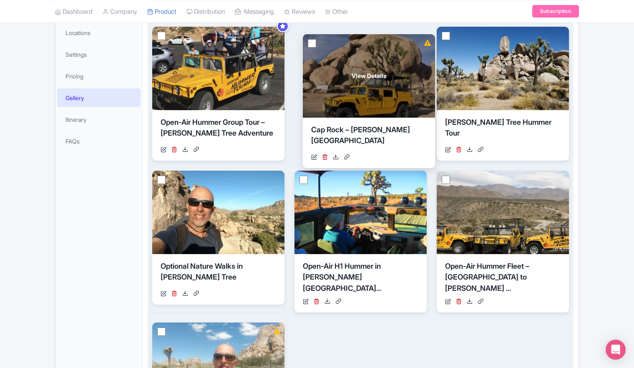
drag, startPoint x: 466, startPoint y: 201, endPoint x: 332, endPoint y: 65, distance: 191.1
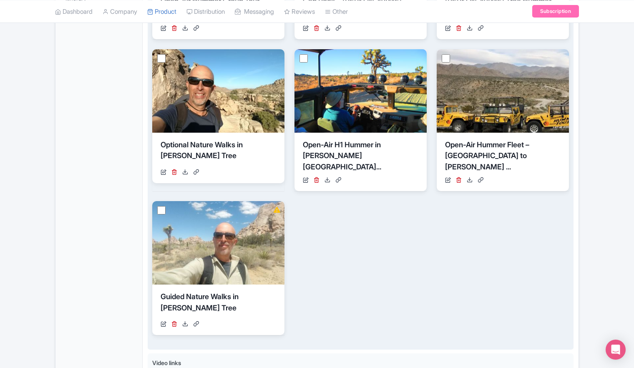
scroll to position [334, 0]
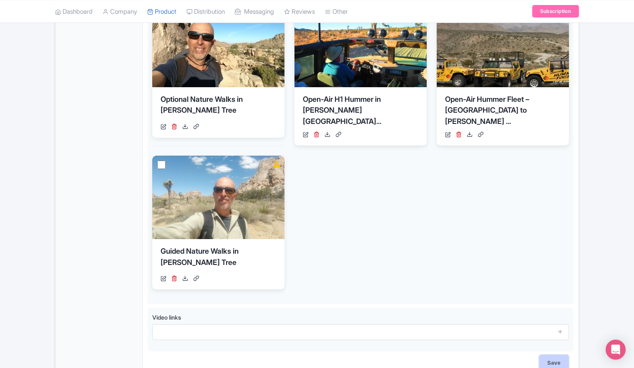
click at [551, 358] on input "Save" at bounding box center [553, 363] width 29 height 16
type input "Saving..."
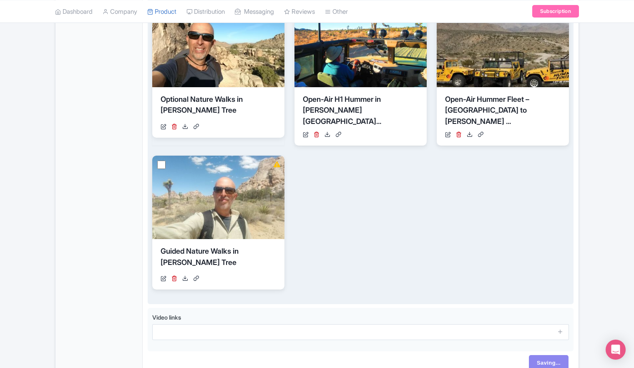
scroll to position [294, 0]
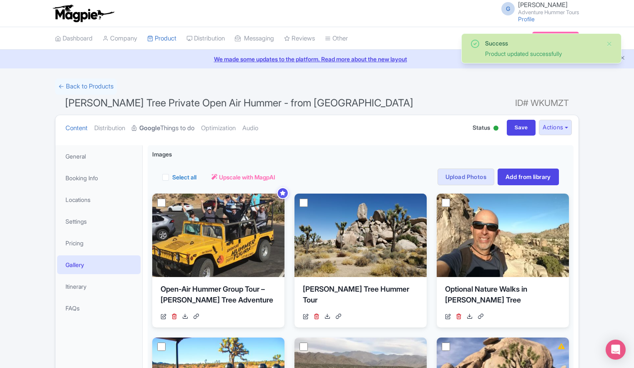
click at [180, 126] on link "Google Things to do" at bounding box center [163, 128] width 63 height 26
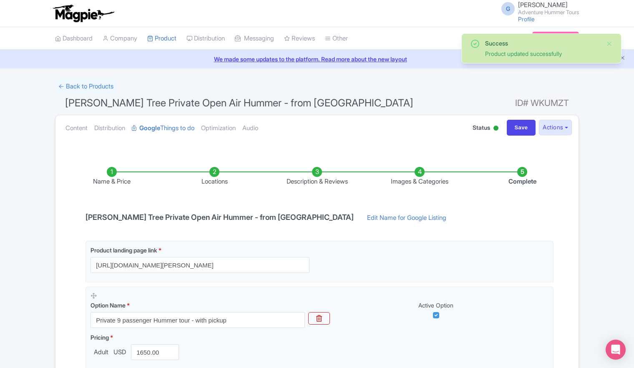
click at [418, 176] on li "Images & Categories" at bounding box center [419, 177] width 103 height 20
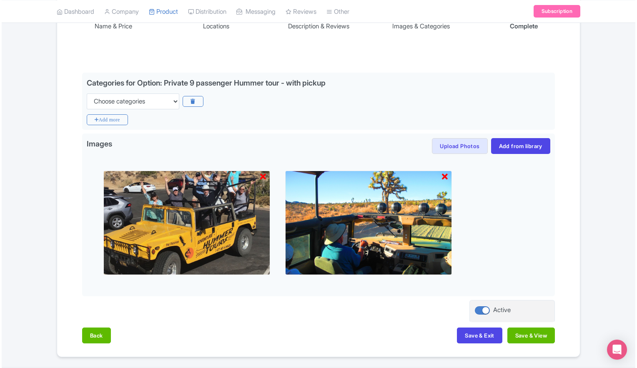
scroll to position [179, 0]
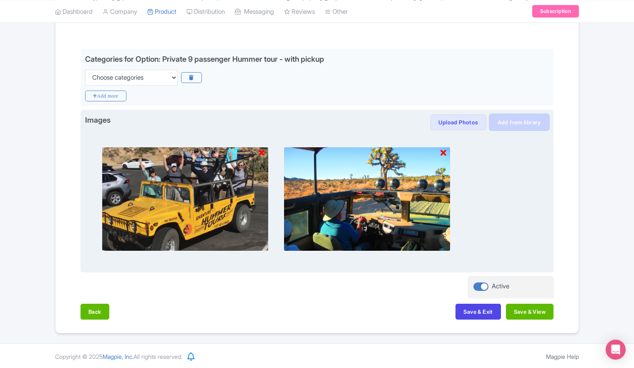
click at [518, 118] on link "Add from library" at bounding box center [519, 122] width 59 height 16
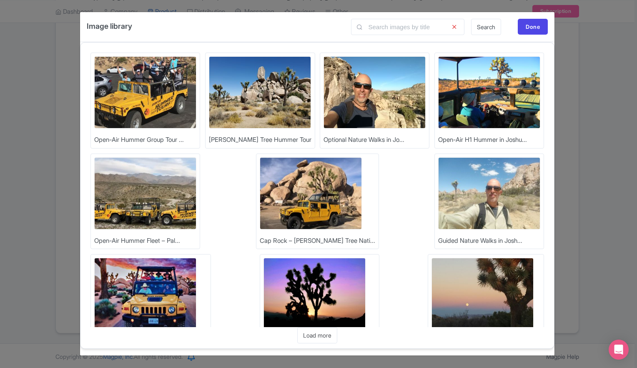
click at [196, 258] on img at bounding box center [145, 294] width 102 height 72
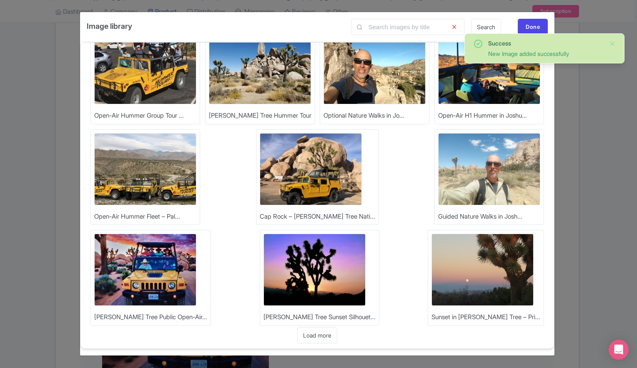
scroll to position [35, 0]
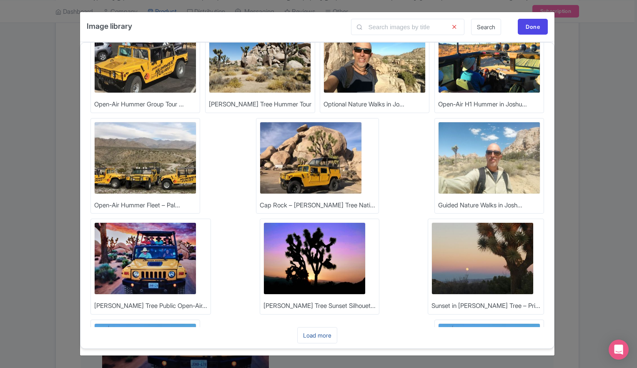
click at [317, 333] on link "Load more" at bounding box center [317, 335] width 40 height 16
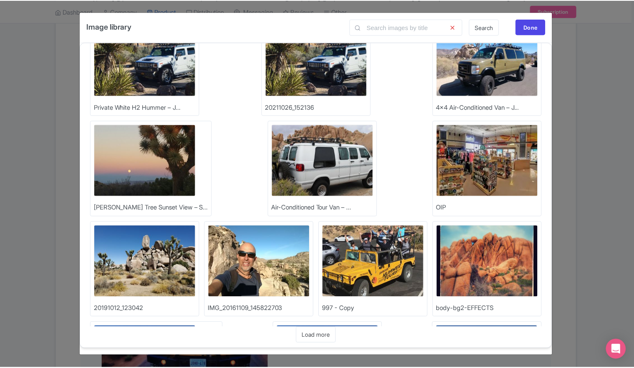
scroll to position [337, 0]
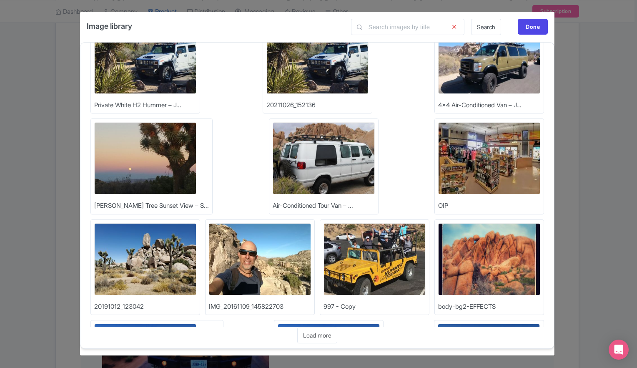
click at [143, 324] on img at bounding box center [145, 360] width 102 height 72
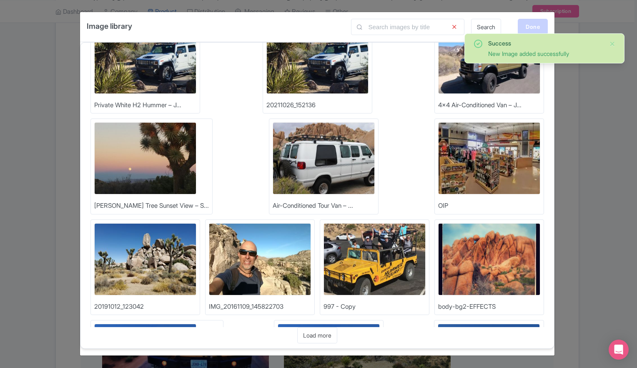
click at [531, 28] on div "Done" at bounding box center [533, 27] width 30 height 16
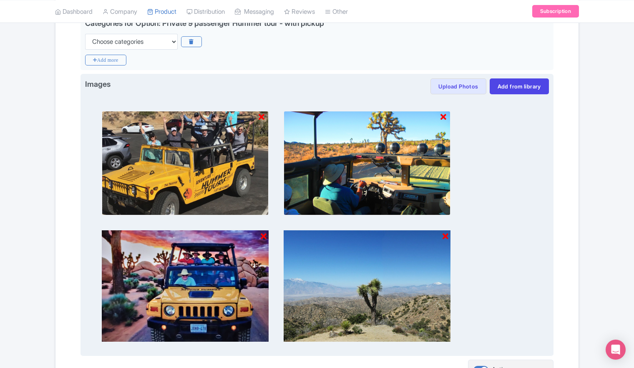
scroll to position [298, 0]
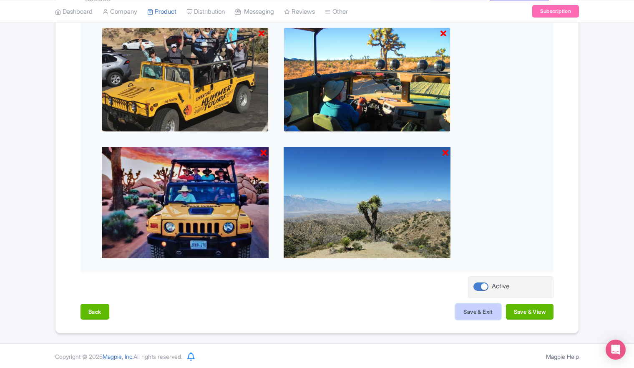
click at [480, 313] on button "Save & Exit" at bounding box center [477, 312] width 45 height 16
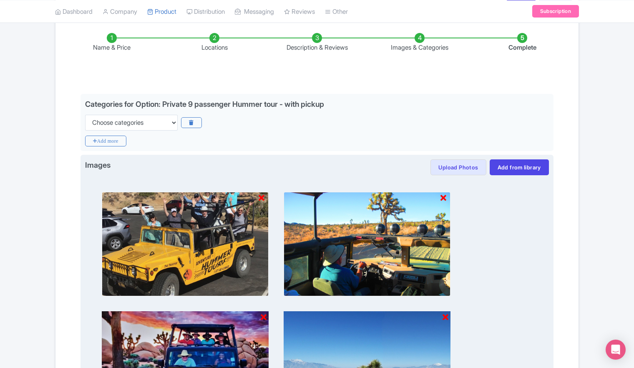
scroll to position [131, 0]
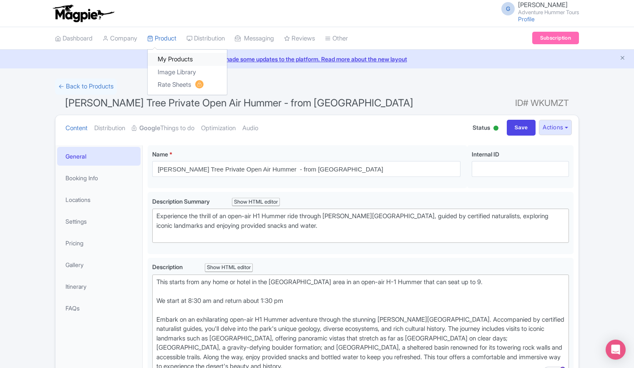
click at [179, 61] on link "My Products" at bounding box center [187, 59] width 79 height 13
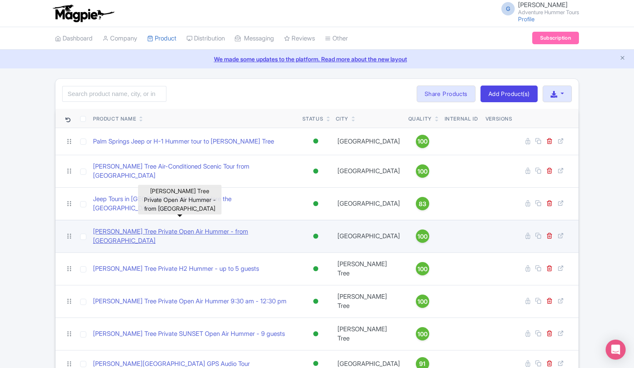
click at [174, 227] on link "[PERSON_NAME] Tree Private Open Air Hummer - from [GEOGRAPHIC_DATA]" at bounding box center [194, 236] width 203 height 19
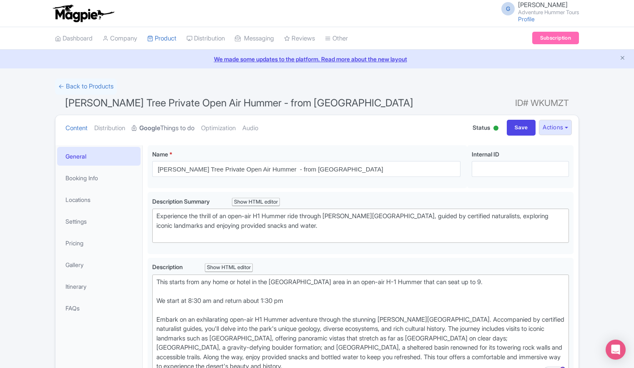
click at [166, 129] on link "Google Things to do" at bounding box center [163, 128] width 63 height 26
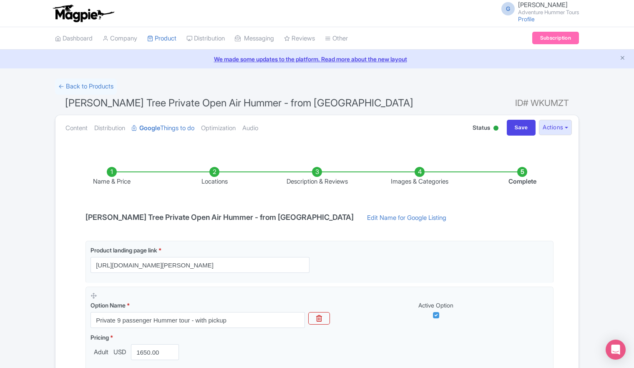
click at [113, 178] on li "Name & Price" at bounding box center [111, 177] width 103 height 20
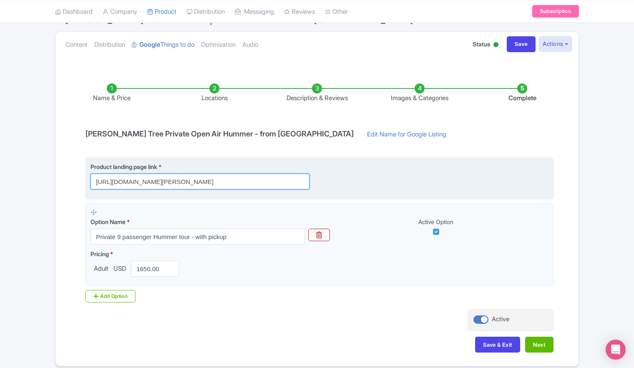
click at [200, 178] on input "https://adventurehummer.rezgo.com/details/402702/private-morning-joshua-tree-ad…" at bounding box center [200, 182] width 219 height 16
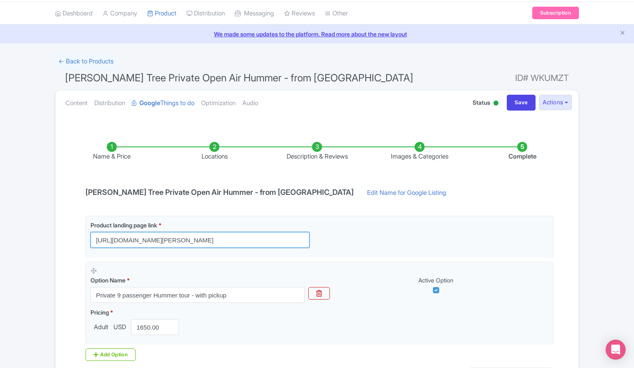
scroll to position [0, 0]
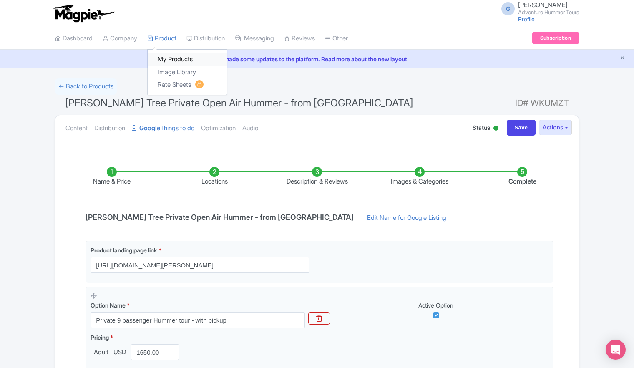
click at [169, 60] on link "My Products" at bounding box center [187, 59] width 79 height 13
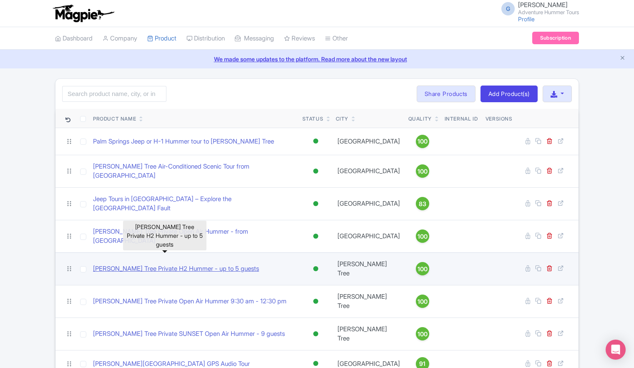
click at [167, 264] on link "[PERSON_NAME] Tree Private H2 Hummer - up to 5 guests" at bounding box center [176, 269] width 166 height 10
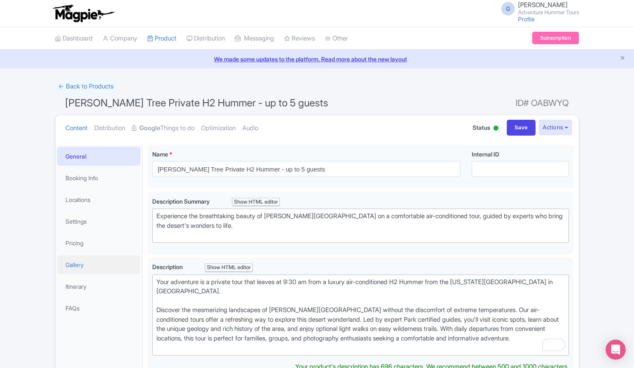
click at [80, 264] on link "Gallery" at bounding box center [98, 264] width 83 height 19
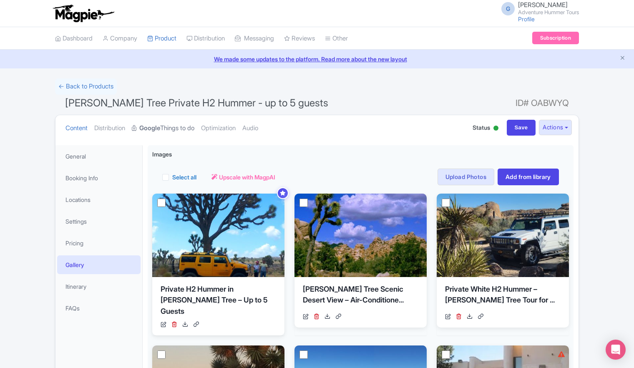
click at [189, 129] on link "Google Things to do" at bounding box center [163, 128] width 63 height 26
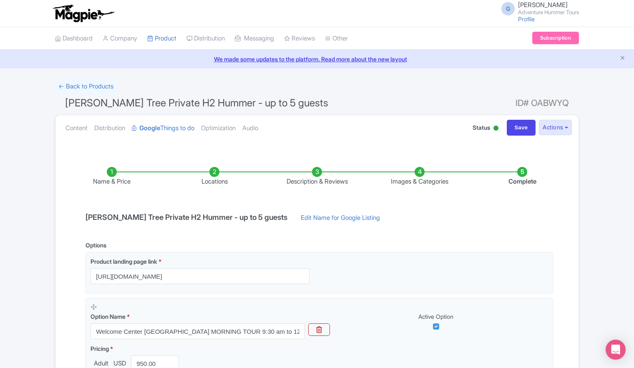
click at [417, 174] on li "Images & Categories" at bounding box center [419, 177] width 103 height 20
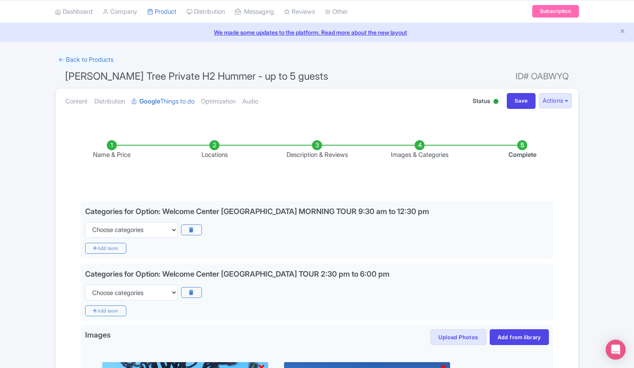
scroll to position [42, 0]
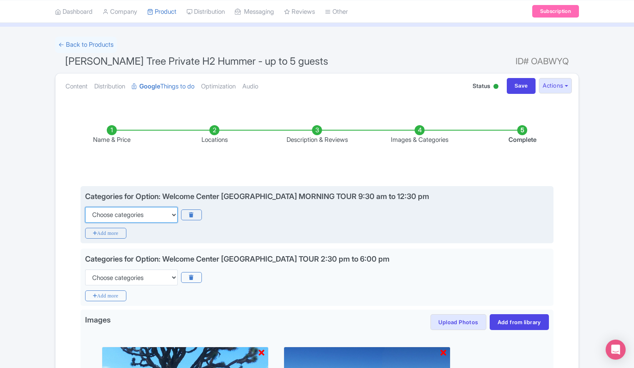
click at [173, 217] on select "Choose categories Adults Only Animals Audio Guide Beaches Bike Tours Boat Tours…" at bounding box center [131, 215] width 93 height 16
select select "guided-tours"
click at [85, 207] on select "Choose categories Adults Only Animals Audio Guide Beaches Bike Tours Boat Tours…" at bounding box center [131, 215] width 93 height 16
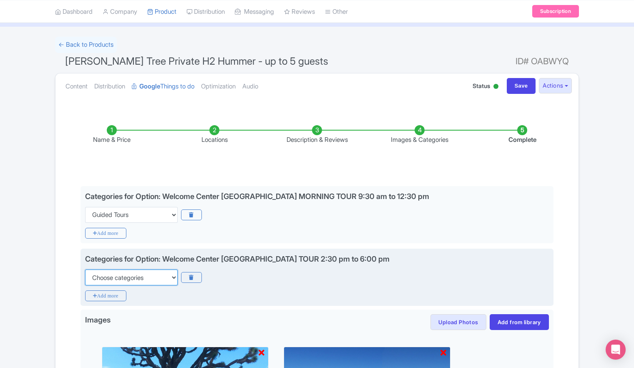
click at [173, 278] on select "Choose categories Adults Only Animals Audio Guide Beaches Bike Tours Boat Tours…" at bounding box center [131, 277] width 93 height 16
select select "guided-tours"
click at [85, 269] on select "Choose categories Adults Only Animals Audio Guide Beaches Bike Tours Boat Tours…" at bounding box center [131, 277] width 93 height 16
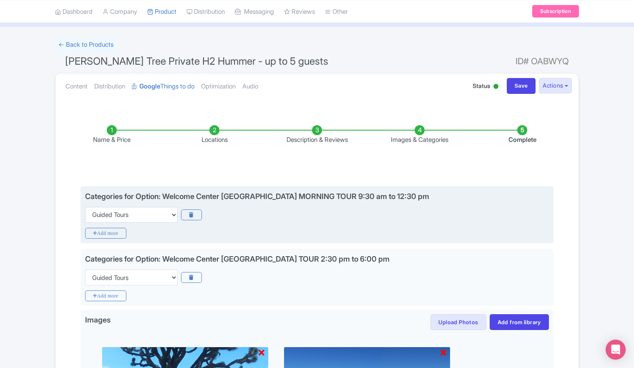
click at [476, 189] on div "Categories for Option: Welcome Center Yucca Valley MORNING TOUR 9:30 am to 12:3…" at bounding box center [316, 215] width 473 height 58
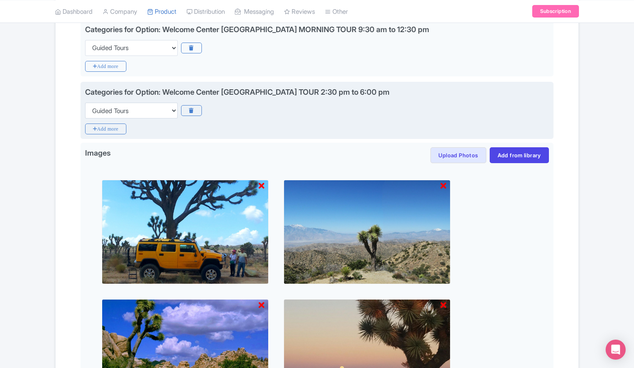
scroll to position [0, 0]
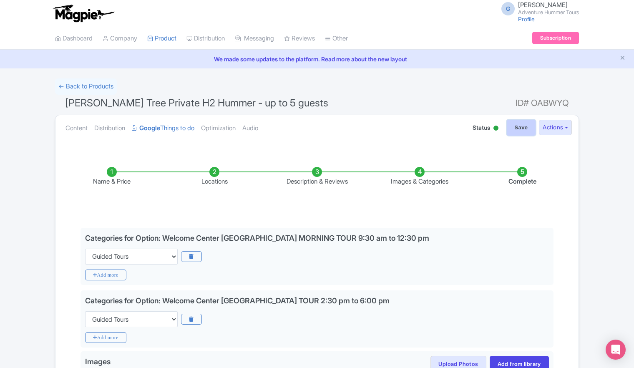
click at [514, 129] on input "Save" at bounding box center [521, 128] width 29 height 16
type input "Saving..."
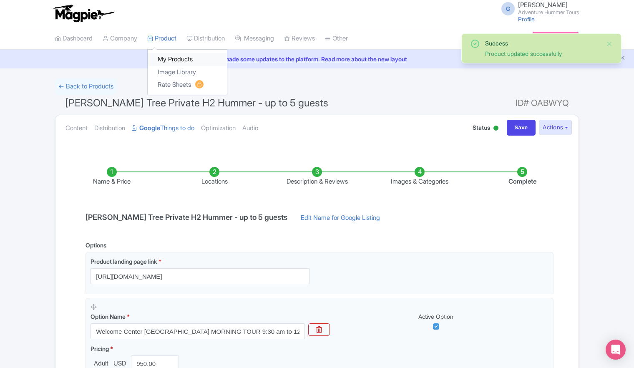
click at [168, 59] on link "My Products" at bounding box center [187, 59] width 79 height 13
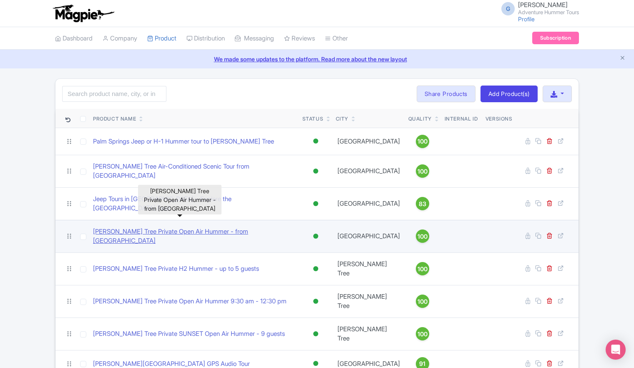
click at [171, 227] on link "[PERSON_NAME] Tree Private Open Air Hummer - from [GEOGRAPHIC_DATA]" at bounding box center [194, 236] width 203 height 19
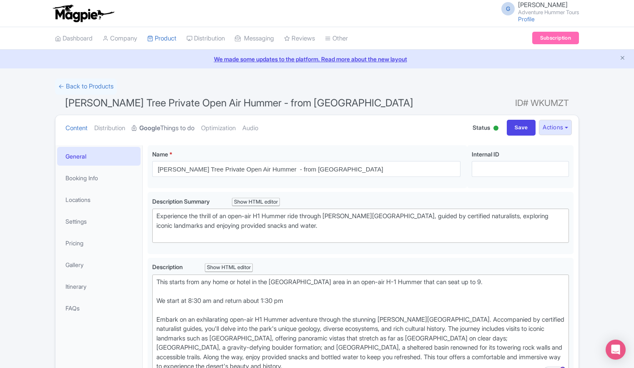
click at [186, 131] on link "Google Things to do" at bounding box center [163, 128] width 63 height 26
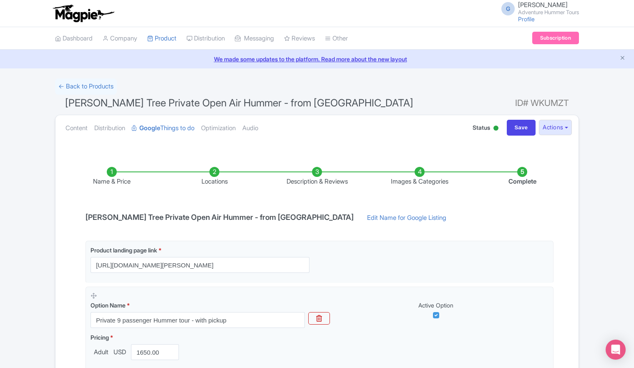
click at [108, 179] on li "Name & Price" at bounding box center [111, 177] width 103 height 20
click at [421, 178] on li "Images & Categories" at bounding box center [419, 177] width 103 height 20
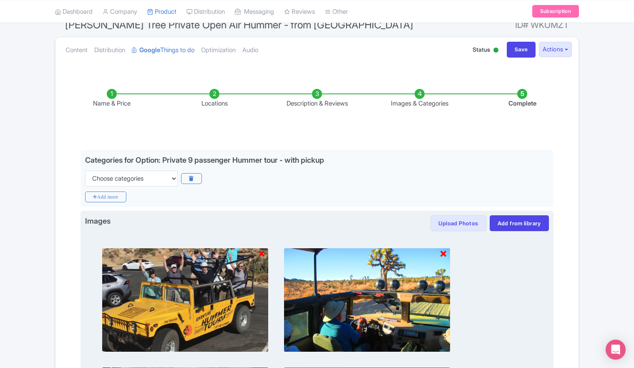
scroll to position [83, 0]
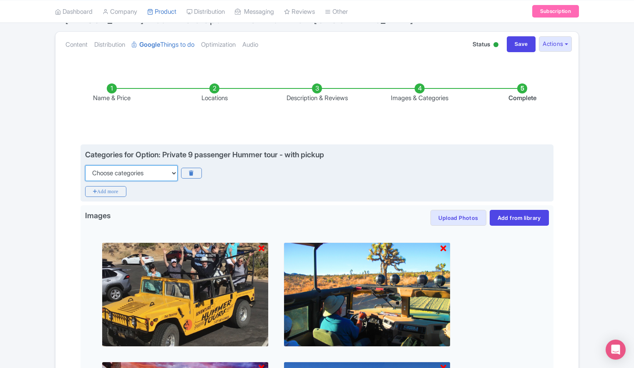
click at [174, 174] on select "Choose categories Adults Only Animals Audio Guide Beaches Bike Tours Boat Tours…" at bounding box center [131, 173] width 93 height 16
select select "guided-tours"
click at [85, 165] on select "Choose categories Adults Only Animals Audio Guide Beaches Bike Tours Boat Tours…" at bounding box center [131, 173] width 93 height 16
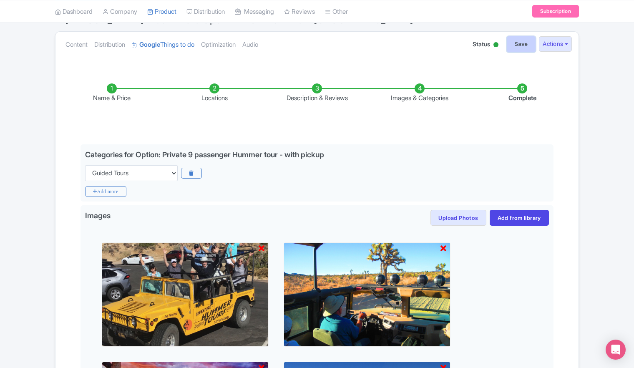
click at [513, 44] on input "Save" at bounding box center [521, 44] width 29 height 16
type input "Saving..."
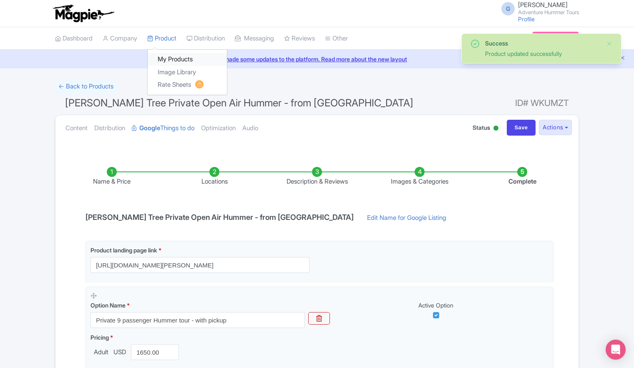
click at [168, 61] on link "My Products" at bounding box center [187, 59] width 79 height 13
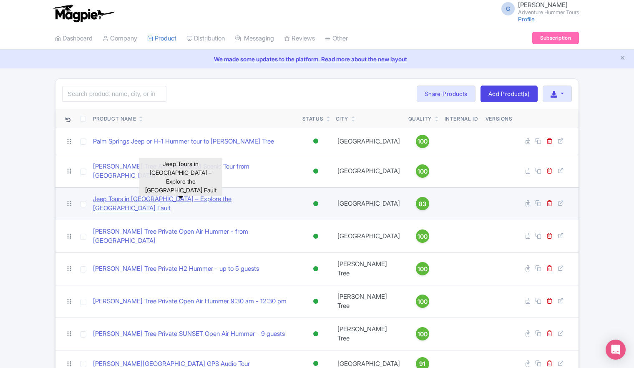
click at [157, 195] on link "Jeep Tours in [GEOGRAPHIC_DATA] – Explore the [GEOGRAPHIC_DATA] Fault" at bounding box center [194, 203] width 203 height 19
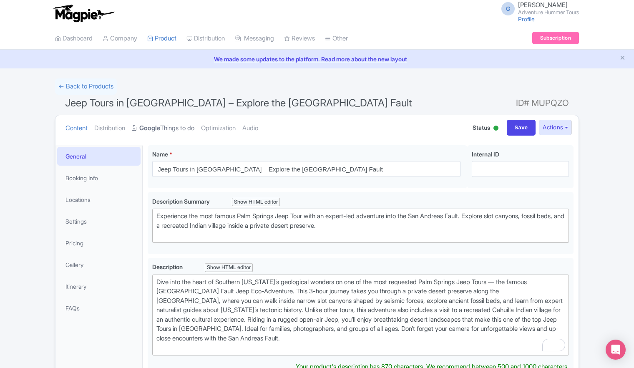
click at [192, 126] on link "Google Things to do" at bounding box center [163, 128] width 63 height 26
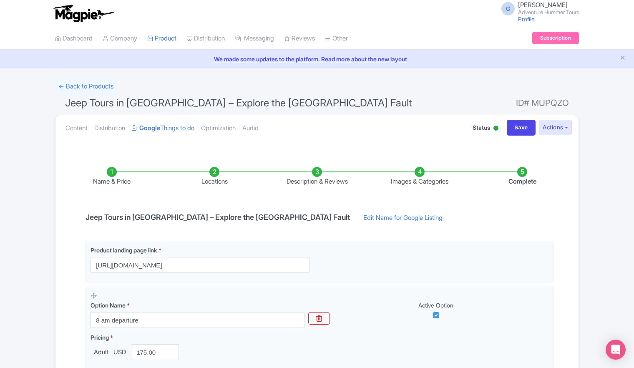
click at [418, 176] on li "Images & Categories" at bounding box center [419, 177] width 103 height 20
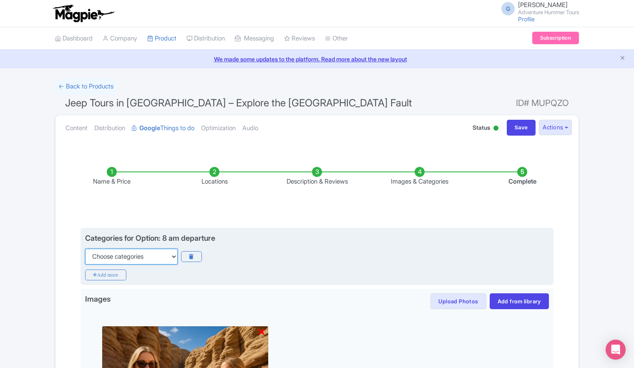
click at [170, 256] on select "Choose categories Adults Only Animals Audio Guide Beaches Bike Tours Boat Tours…" at bounding box center [131, 257] width 93 height 16
select select "guided-tours"
click at [85, 249] on select "Choose categories Adults Only Animals Audio Guide Beaches Bike Tours Boat Tours…" at bounding box center [131, 257] width 93 height 16
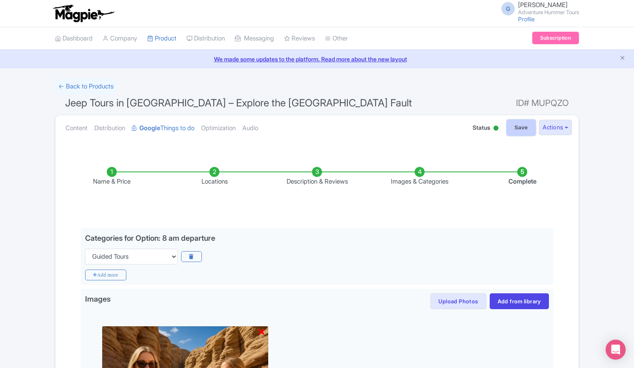
click at [518, 133] on input "Save" at bounding box center [521, 128] width 29 height 16
type input "Saving..."
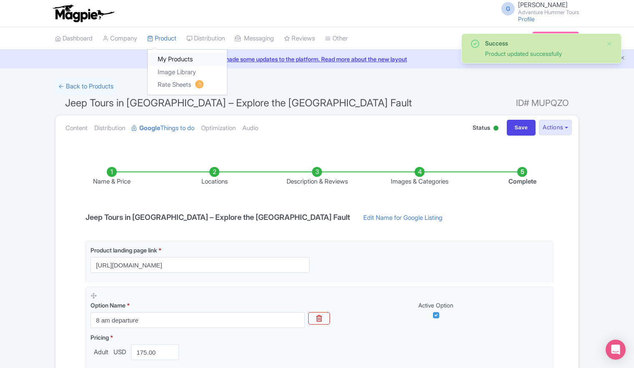
click at [169, 59] on link "My Products" at bounding box center [187, 59] width 79 height 13
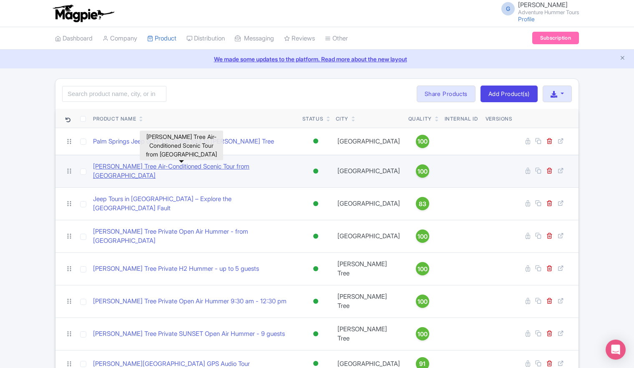
click at [148, 167] on link "[PERSON_NAME] Tree Air-Conditioned Scenic Tour from [GEOGRAPHIC_DATA]" at bounding box center [194, 171] width 203 height 19
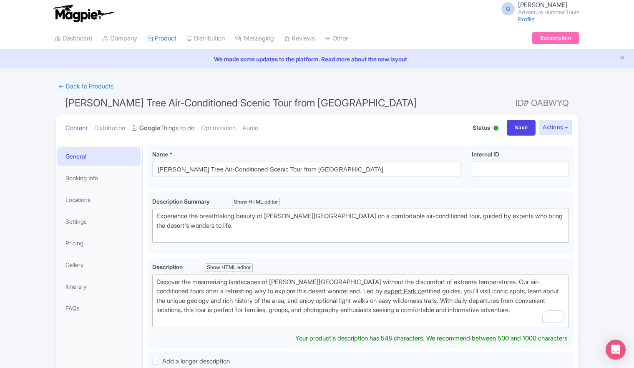
click at [166, 126] on link "Google Things to do" at bounding box center [163, 128] width 63 height 26
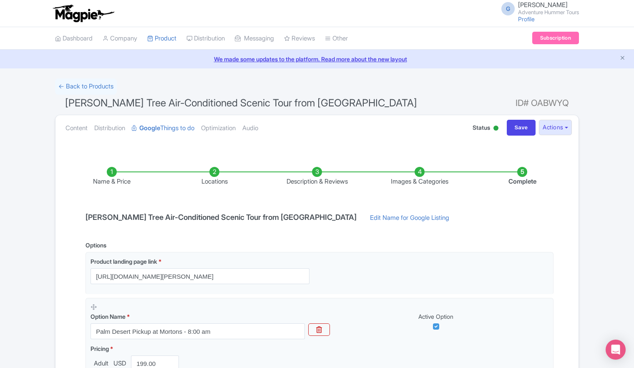
click at [422, 173] on li "Images & Categories" at bounding box center [419, 177] width 103 height 20
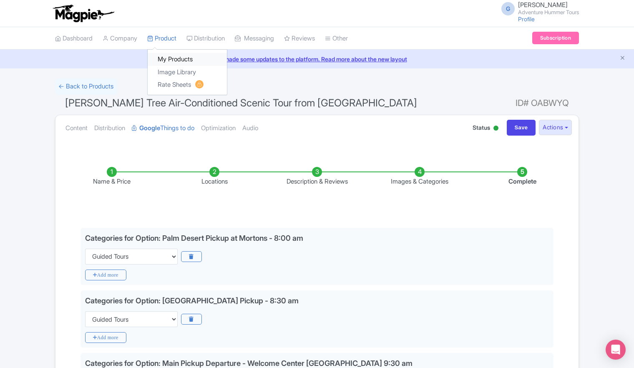
click at [171, 60] on link "My Products" at bounding box center [187, 59] width 79 height 13
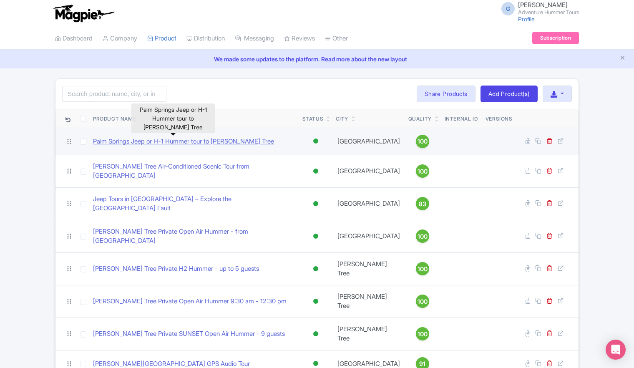
click at [183, 141] on link "Palm Springs Jeep or H-1 Hummer tour to [PERSON_NAME] Tree" at bounding box center [183, 142] width 181 height 10
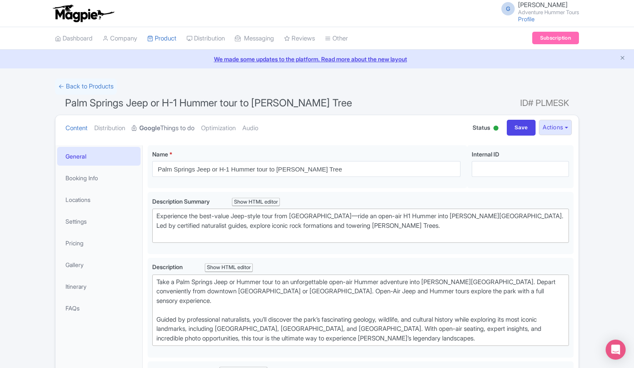
click at [189, 129] on link "Google Things to do" at bounding box center [163, 128] width 63 height 26
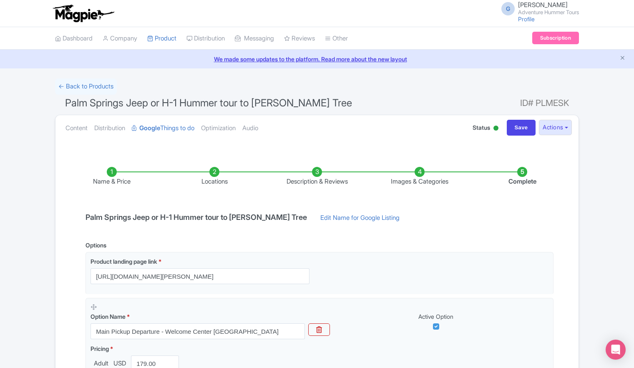
click at [418, 176] on li "Images & Categories" at bounding box center [419, 177] width 103 height 20
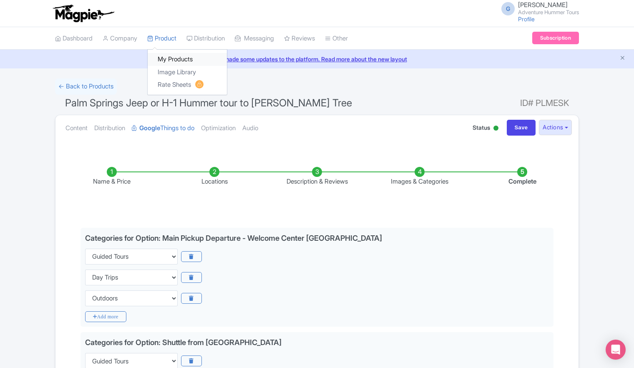
click at [169, 60] on link "My Products" at bounding box center [187, 59] width 79 height 13
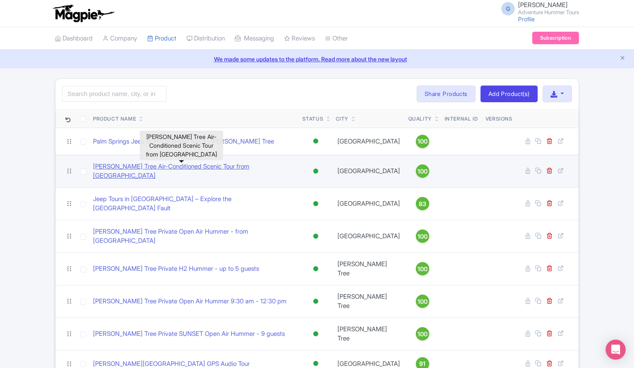
click at [137, 168] on link "[PERSON_NAME] Tree Air-Conditioned Scenic Tour from [GEOGRAPHIC_DATA]" at bounding box center [194, 171] width 203 height 19
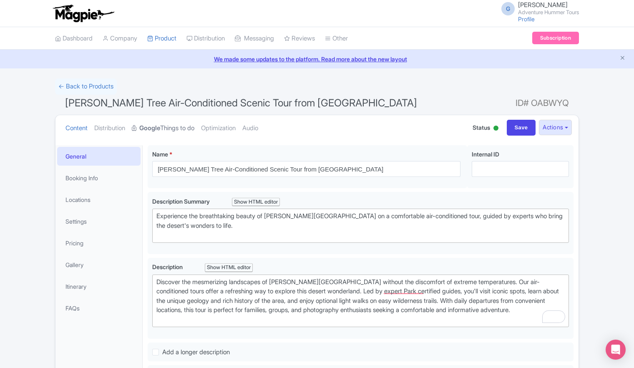
click at [185, 129] on link "Google Things to do" at bounding box center [163, 128] width 63 height 26
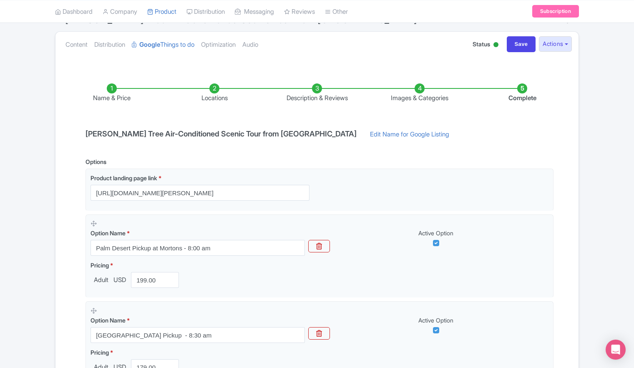
scroll to position [42, 0]
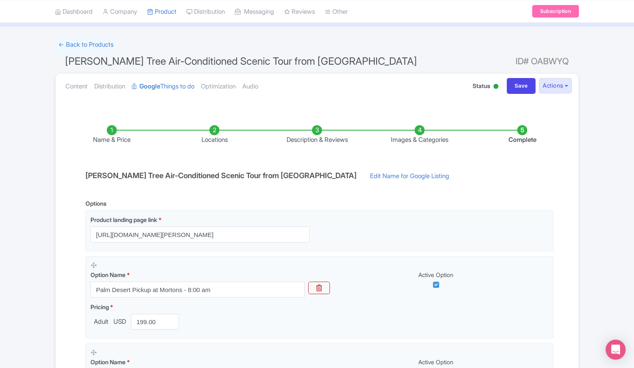
click at [421, 133] on li "Images & Categories" at bounding box center [419, 135] width 103 height 20
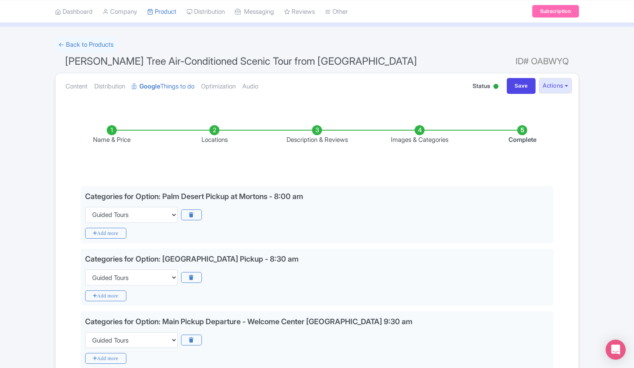
scroll to position [83, 0]
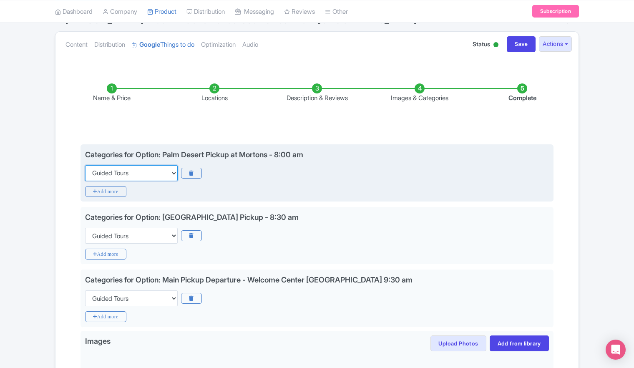
click at [172, 174] on select "Choose categories Adults Only Animals Audio Guide Beaches Bike Tours Boat Tours…" at bounding box center [131, 173] width 93 height 16
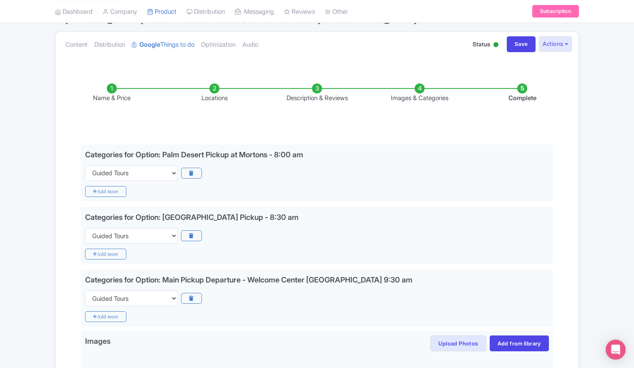
click at [558, 126] on div "Name & Price Locations Description & Reviews Images & Categories Complete Edit …" at bounding box center [316, 367] width 513 height 601
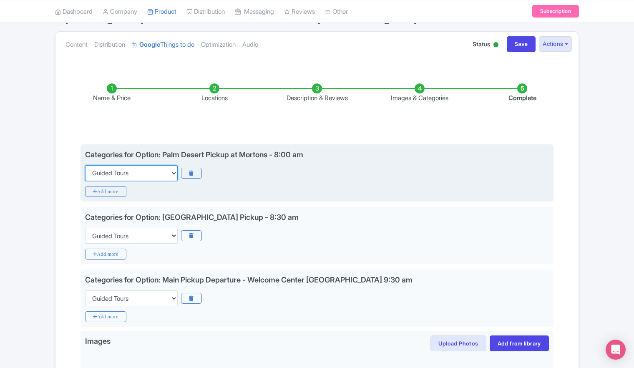
click at [175, 172] on select "Choose categories Adults Only Animals Audio Guide Beaches Bike Tours Boat Tours…" at bounding box center [131, 173] width 93 height 16
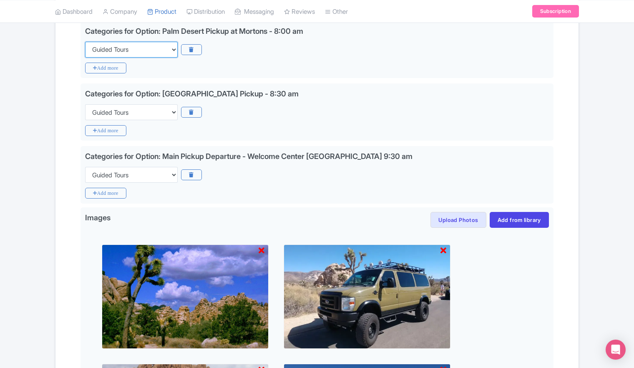
scroll to position [209, 0]
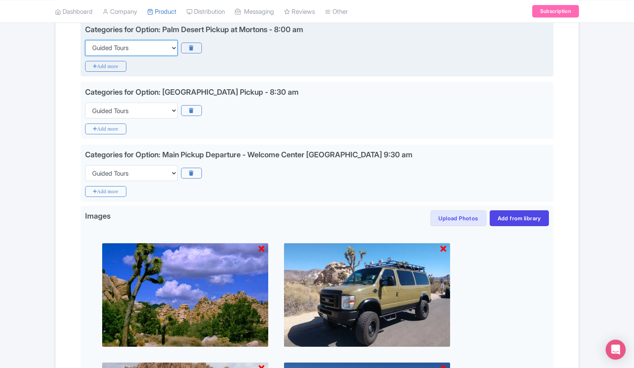
click at [174, 49] on select "Choose categories Adults Only Animals Audio Guide Beaches Bike Tours Boat Tours…" at bounding box center [131, 48] width 93 height 16
click at [85, 40] on select "Choose categories Adults Only Animals Audio Guide Beaches Bike Tours Boat Tours…" at bounding box center [131, 48] width 93 height 16
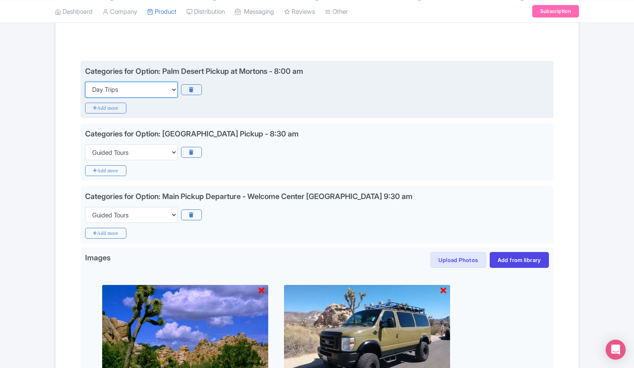
scroll to position [125, 0]
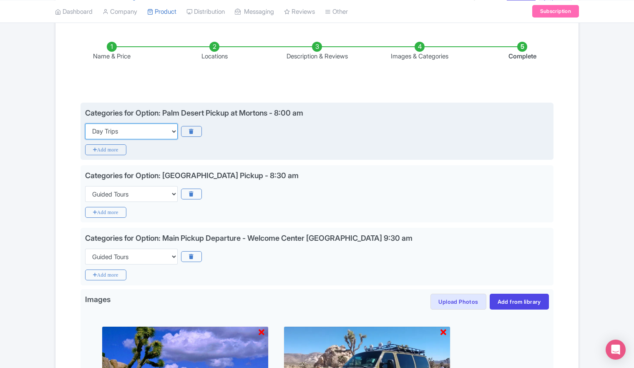
click at [171, 131] on select "Choose categories Adults Only Animals Audio Guide Beaches Bike Tours Boat Tours…" at bounding box center [131, 131] width 93 height 16
select select "guided-tours"
click at [85, 123] on select "Choose categories Adults Only Animals Audio Guide Beaches Bike Tours Boat Tours…" at bounding box center [131, 131] width 93 height 16
click at [119, 151] on icon "Add more" at bounding box center [105, 149] width 41 height 11
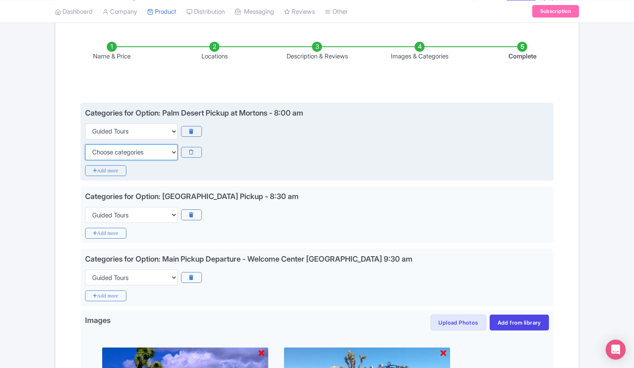
click at [174, 151] on select "Choose categories Adults Only Animals Audio Guide Beaches Bike Tours Boat Tours…" at bounding box center [131, 152] width 93 height 16
select select "day-trips"
click at [85, 144] on select "Choose categories Adults Only Animals Audio Guide Beaches Bike Tours Boat Tours…" at bounding box center [131, 152] width 93 height 16
click at [112, 171] on icon "Add more" at bounding box center [105, 170] width 41 height 11
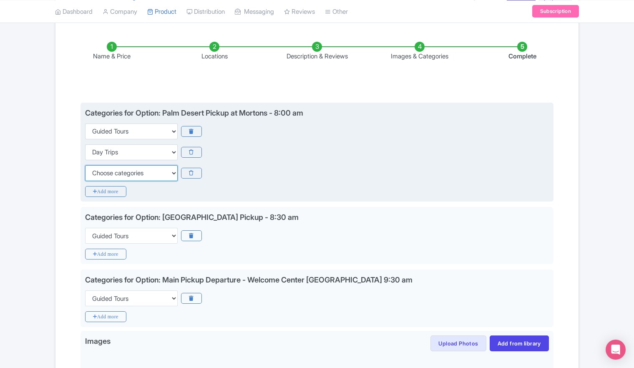
click at [166, 175] on select "Choose categories Adults Only Animals Audio Guide Beaches Bike Tours Boat Tours…" at bounding box center [131, 173] width 93 height 16
select select "family-friendly"
click at [85, 165] on select "Choose categories Adults Only Animals Audio Guide Beaches Bike Tours Boat Tours…" at bounding box center [131, 173] width 93 height 16
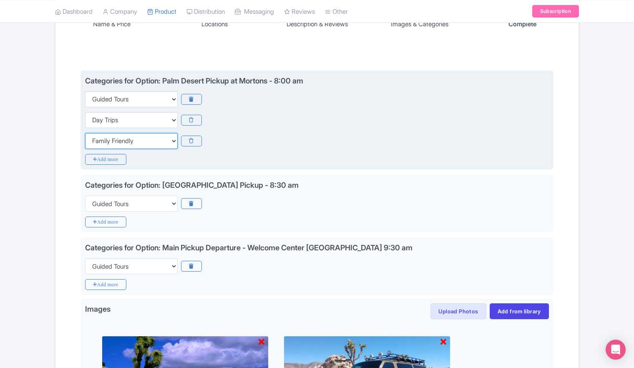
scroll to position [209, 0]
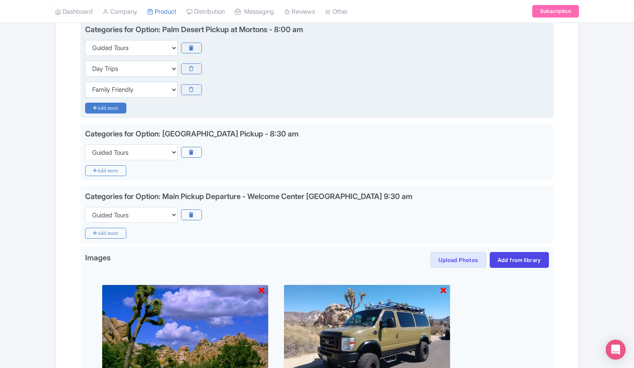
click at [111, 108] on icon "Add more" at bounding box center [105, 108] width 41 height 11
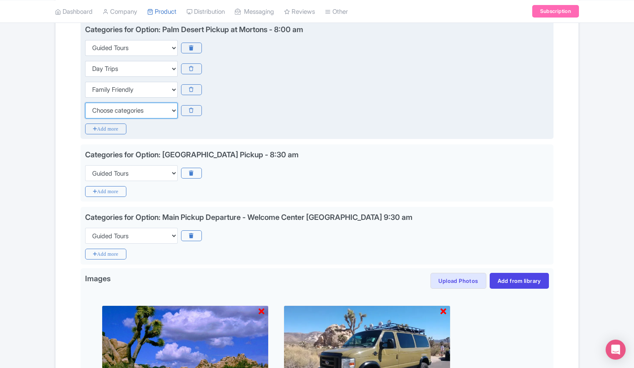
click at [167, 111] on select "Choose categories Adults Only Animals Audio Guide Beaches Bike Tours Boat Tours…" at bounding box center [131, 111] width 93 height 16
select select "history"
click at [85, 103] on select "Choose categories Adults Only Animals Audio Guide Beaches Bike Tours Boat Tours…" at bounding box center [131, 111] width 93 height 16
click at [111, 128] on icon "Add more" at bounding box center [105, 128] width 41 height 11
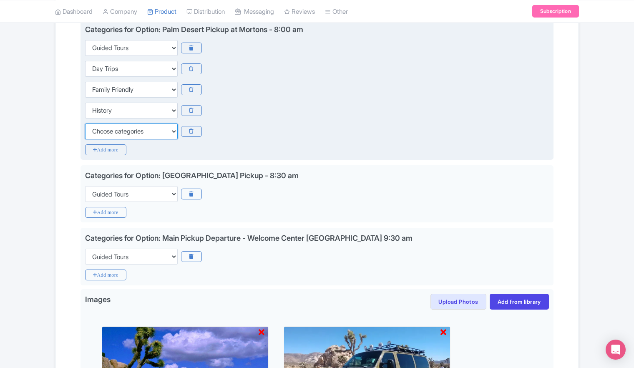
click at [174, 131] on select "Choose categories Adults Only Animals Audio Guide Beaches Bike Tours Boat Tours…" at bounding box center [131, 131] width 93 height 16
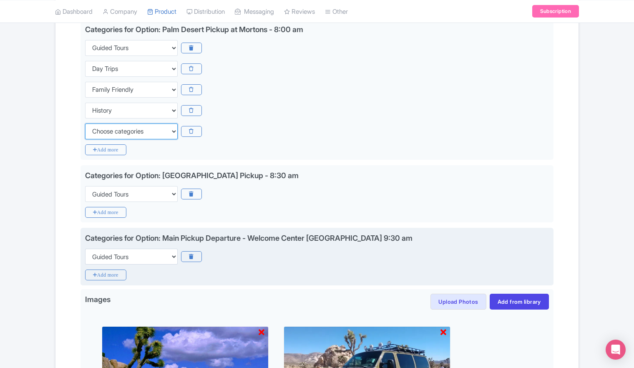
select select "outdoors"
click at [85, 123] on select "Choose categories Adults Only Animals Audio Guide Beaches Bike Tours Boat Tours…" at bounding box center [131, 131] width 93 height 16
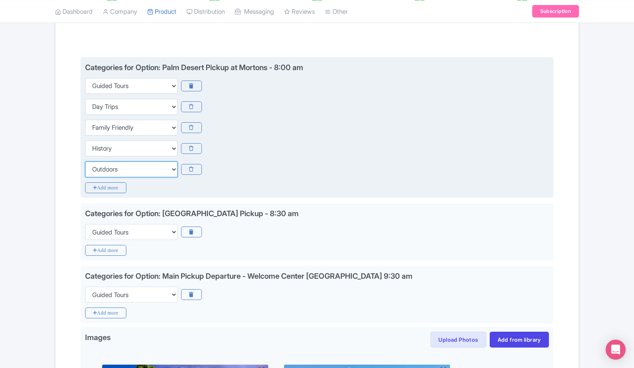
scroll to position [125, 0]
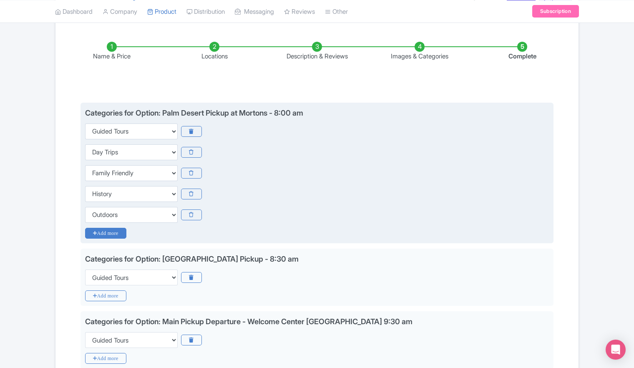
click at [100, 233] on icon "Add more" at bounding box center [105, 233] width 41 height 11
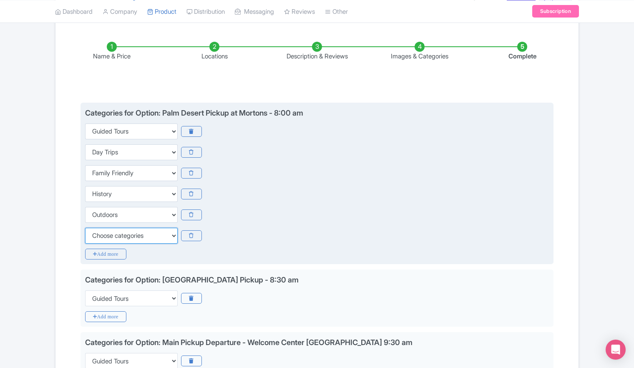
click at [161, 235] on select "Choose categories Adults Only Animals Audio Guide Beaches Bike Tours Boat Tours…" at bounding box center [131, 236] width 93 height 16
select select "small-group-tours"
click at [85, 228] on select "Choose categories Adults Only Animals Audio Guide Beaches Bike Tours Boat Tours…" at bounding box center [131, 236] width 93 height 16
click at [111, 254] on icon "Add more" at bounding box center [105, 254] width 41 height 11
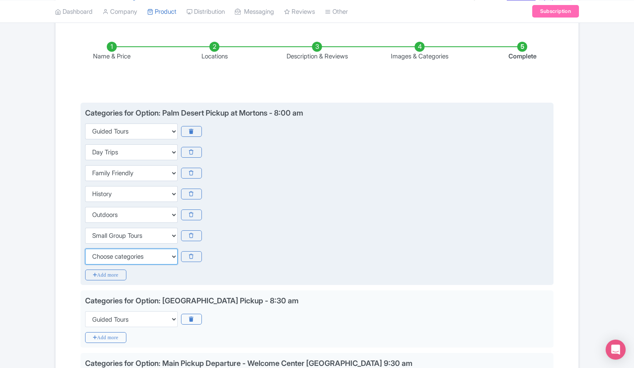
click at [172, 255] on select "Choose categories Adults Only Animals Audio Guide Beaches Bike Tours Boat Tours…" at bounding box center [131, 257] width 93 height 16
select select "walking-tours"
click at [85, 249] on select "Choose categories Adults Only Animals Audio Guide Beaches Bike Tours Boat Tours…" at bounding box center [131, 257] width 93 height 16
click at [261, 207] on div "Choose categories Adults Only Animals Audio Guide Beaches Bike Tours Boat Tours…" at bounding box center [317, 215] width 464 height 16
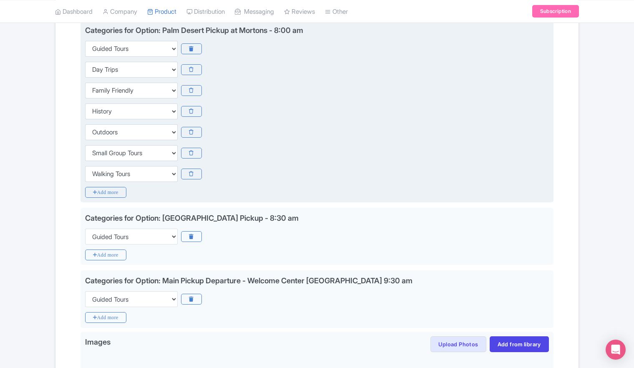
scroll to position [209, 0]
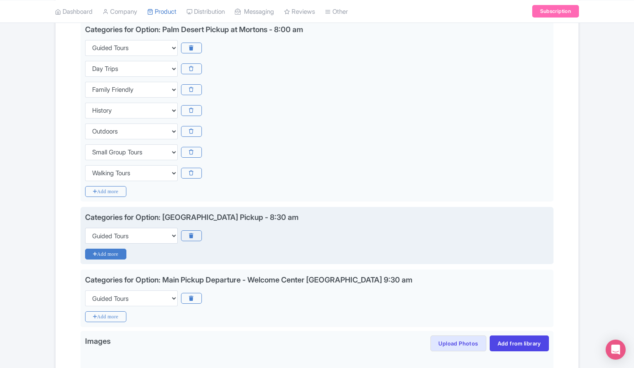
click at [114, 255] on icon "Add more" at bounding box center [105, 254] width 41 height 11
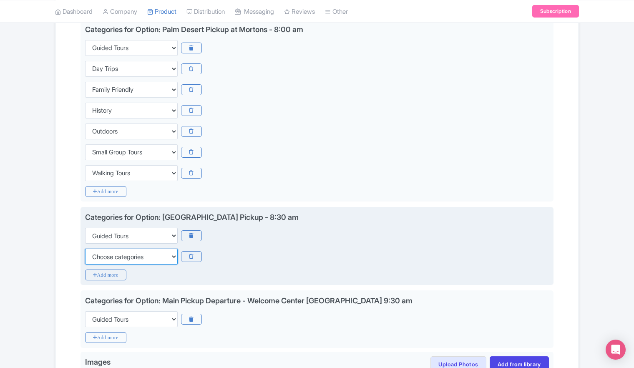
click at [174, 257] on select "Choose categories Adults Only Animals Audio Guide Beaches Bike Tours Boat Tours…" at bounding box center [131, 257] width 93 height 16
select select "day-trips"
click at [85, 249] on select "Choose categories Adults Only Animals Audio Guide Beaches Bike Tours Boat Tours…" at bounding box center [131, 257] width 93 height 16
click at [105, 273] on icon "Add more" at bounding box center [105, 274] width 41 height 11
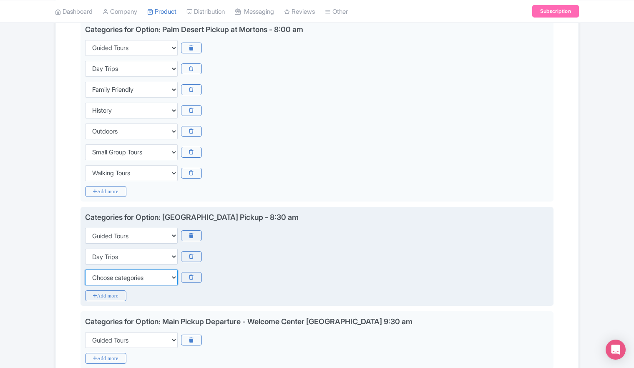
drag, startPoint x: 167, startPoint y: 279, endPoint x: 167, endPoint y: 271, distance: 7.9
click at [167, 279] on select "Choose categories Adults Only Animals Audio Guide Beaches Bike Tours Boat Tours…" at bounding box center [131, 277] width 93 height 16
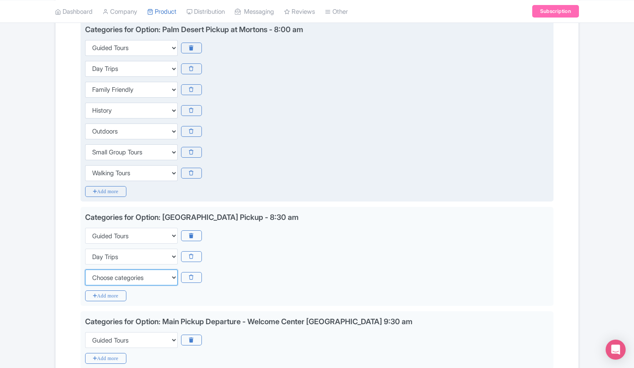
select select "family-friendly"
click at [85, 269] on select "Choose categories Adults Only Animals Audio Guide Beaches Bike Tours Boat Tours…" at bounding box center [131, 277] width 93 height 16
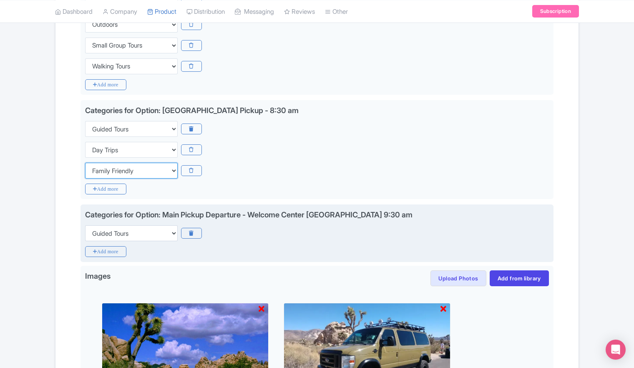
scroll to position [334, 0]
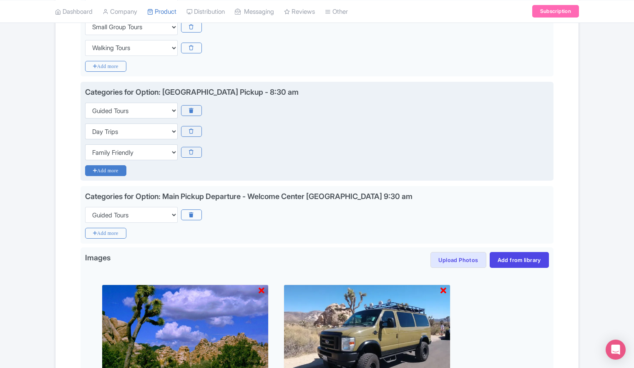
click at [104, 171] on icon "Add more" at bounding box center [105, 170] width 41 height 11
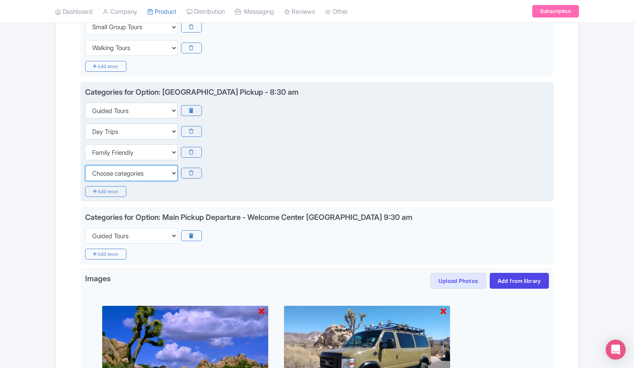
click at [165, 171] on select "Choose categories Adults Only Animals Audio Guide Beaches Bike Tours Boat Tours…" at bounding box center [131, 173] width 93 height 16
select select "history"
click at [85, 165] on select "Choose categories Adults Only Animals Audio Guide Beaches Bike Tours Boat Tours…" at bounding box center [131, 173] width 93 height 16
click at [108, 193] on icon "Add more" at bounding box center [105, 191] width 41 height 11
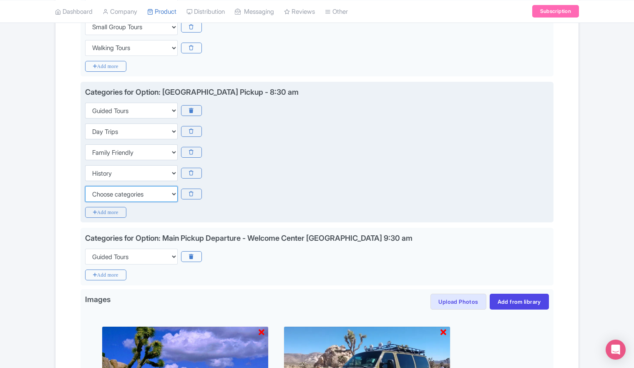
click at [148, 193] on select "Choose categories Adults Only Animals Audio Guide Beaches Bike Tours Boat Tours…" at bounding box center [131, 194] width 93 height 16
select select "outdoors"
click at [85, 186] on select "Choose categories Adults Only Animals Audio Guide Beaches Bike Tours Boat Tours…" at bounding box center [131, 194] width 93 height 16
click at [107, 213] on icon "Add more" at bounding box center [105, 212] width 41 height 11
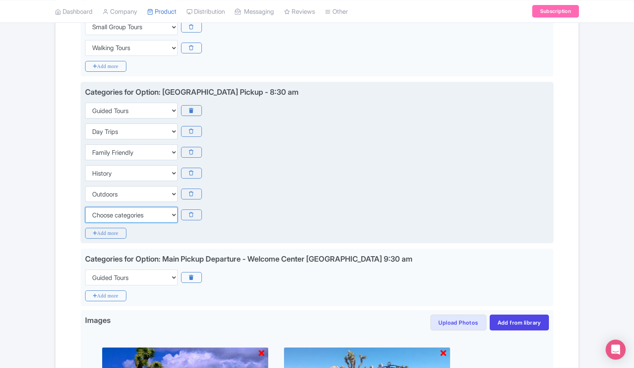
click at [120, 213] on select "Choose categories Adults Only Animals Audio Guide Beaches Bike Tours Boat Tours…" at bounding box center [131, 215] width 93 height 16
select select "small-group-tours"
click at [85, 207] on select "Choose categories Adults Only Animals Audio Guide Beaches Bike Tours Boat Tours…" at bounding box center [131, 215] width 93 height 16
click at [112, 233] on icon "Add more" at bounding box center [105, 233] width 41 height 11
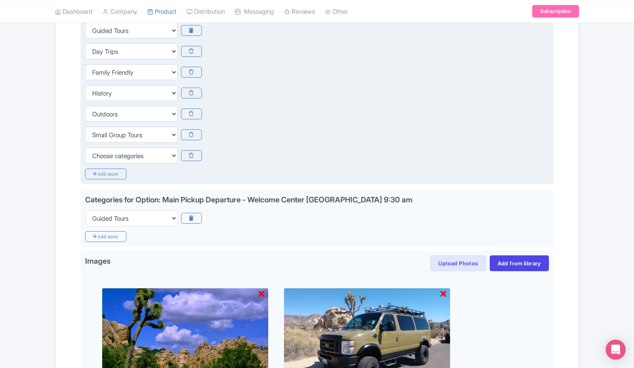
scroll to position [417, 0]
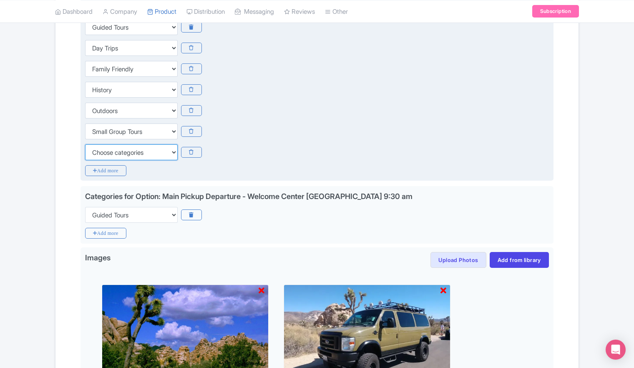
click at [167, 153] on select "Choose categories Adults Only Animals Audio Guide Beaches Bike Tours Boat Tours…" at bounding box center [131, 152] width 93 height 16
select select "walking-tours"
click at [85, 144] on select "Choose categories Adults Only Animals Audio Guide Beaches Bike Tours Boat Tours…" at bounding box center [131, 152] width 93 height 16
click at [260, 127] on div "Choose categories Adults Only Animals Audio Guide Beaches Bike Tours Boat Tours…" at bounding box center [317, 131] width 464 height 16
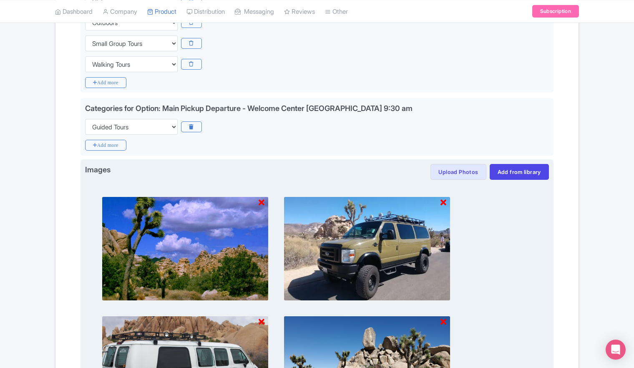
scroll to position [501, 0]
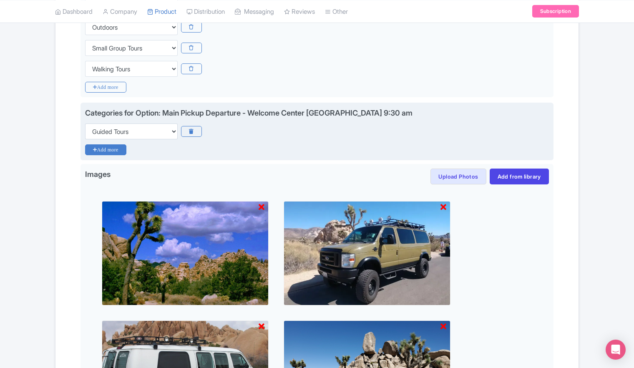
click at [102, 151] on icon "Add more" at bounding box center [105, 149] width 41 height 11
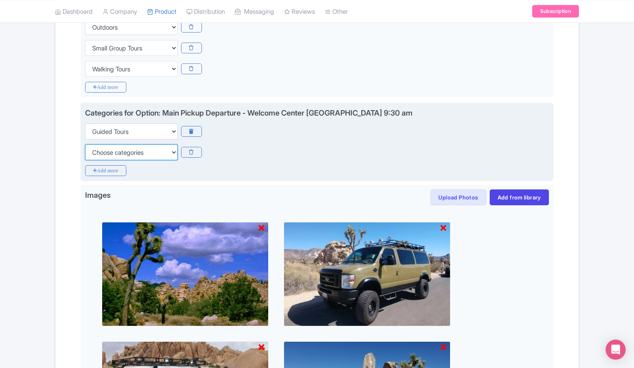
click at [141, 151] on select "Choose categories Adults Only Animals Audio Guide Beaches Bike Tours Boat Tours…" at bounding box center [131, 152] width 93 height 16
select select "day-trips"
click at [85, 144] on select "Choose categories Adults Only Animals Audio Guide Beaches Bike Tours Boat Tours…" at bounding box center [131, 152] width 93 height 16
click at [101, 171] on icon "Add more" at bounding box center [105, 170] width 41 height 11
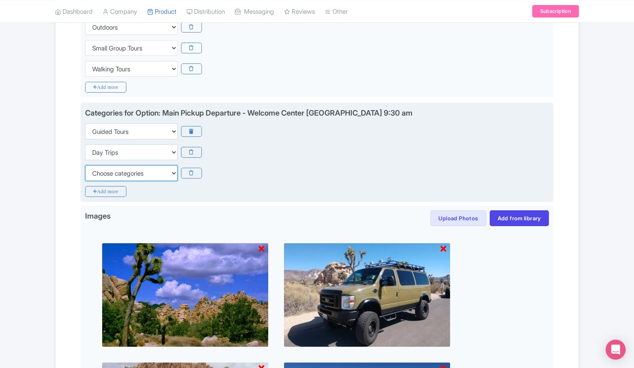
click at [139, 169] on select "Choose categories Adults Only Animals Audio Guide Beaches Bike Tours Boat Tours…" at bounding box center [131, 173] width 93 height 16
select select "family-friendly"
click at [85, 165] on select "Choose categories Adults Only Animals Audio Guide Beaches Bike Tours Boat Tours…" at bounding box center [131, 173] width 93 height 16
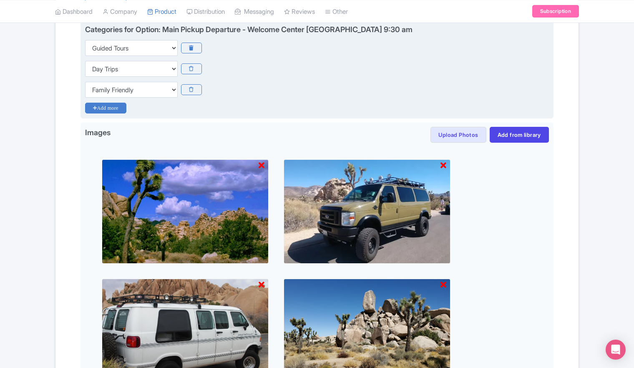
click at [117, 107] on icon "Add more" at bounding box center [105, 108] width 41 height 11
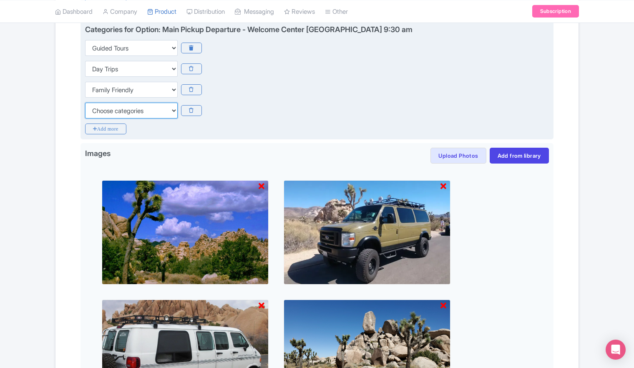
click at [132, 113] on select "Choose categories Adults Only Animals Audio Guide Beaches Bike Tours Boat Tours…" at bounding box center [131, 111] width 93 height 16
select select "history"
click at [85, 103] on select "Choose categories Adults Only Animals Audio Guide Beaches Bike Tours Boat Tours…" at bounding box center [131, 111] width 93 height 16
click at [100, 129] on icon "Add more" at bounding box center [105, 128] width 41 height 11
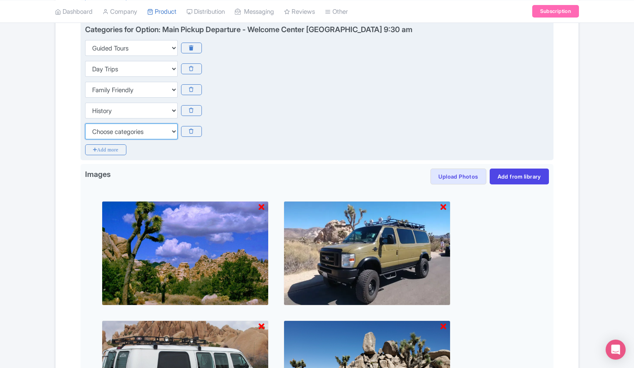
click at [118, 128] on select "Choose categories Adults Only Animals Audio Guide Beaches Bike Tours Boat Tours…" at bounding box center [131, 131] width 93 height 16
select select "outdoors"
click at [85, 123] on select "Choose categories Adults Only Animals Audio Guide Beaches Bike Tours Boat Tours…" at bounding box center [131, 131] width 93 height 16
click at [107, 150] on icon "Add more" at bounding box center [105, 149] width 41 height 11
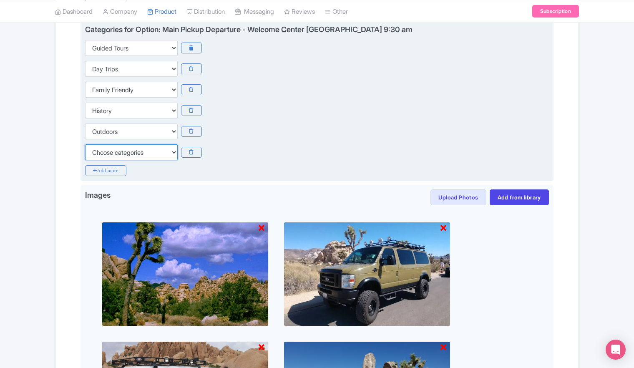
click at [108, 151] on select "Choose categories Adults Only Animals Audio Guide Beaches Bike Tours Boat Tours…" at bounding box center [131, 152] width 93 height 16
select select "small-group-tours"
click at [85, 144] on select "Choose categories Adults Only Animals Audio Guide Beaches Bike Tours Boat Tours…" at bounding box center [131, 152] width 93 height 16
click at [110, 169] on icon "Add more" at bounding box center [105, 170] width 41 height 11
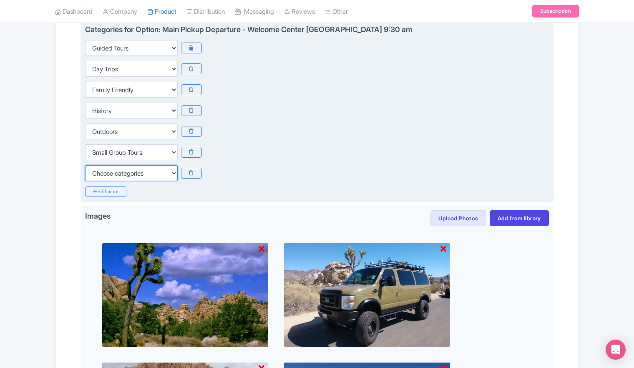
click at [116, 172] on select "Choose categories Adults Only Animals Audio Guide Beaches Bike Tours Boat Tours…" at bounding box center [131, 173] width 93 height 16
select select "walking-tours"
click at [85, 165] on select "Choose categories Adults Only Animals Audio Guide Beaches Bike Tours Boat Tours…" at bounding box center [131, 173] width 93 height 16
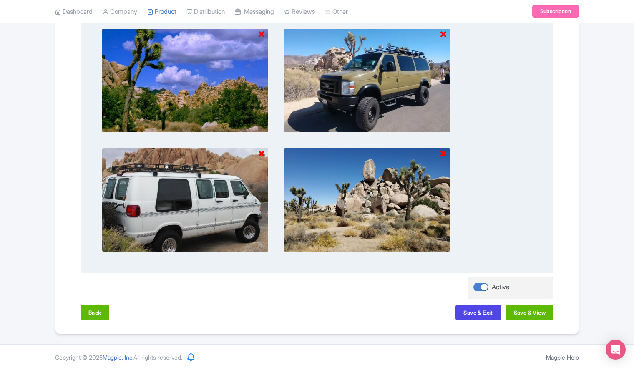
scroll to position [799, 0]
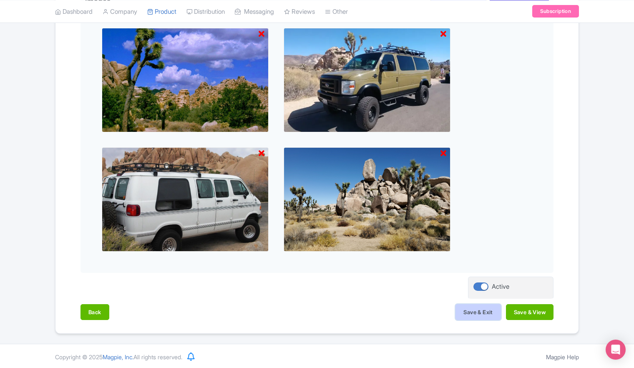
click at [470, 310] on button "Save & Exit" at bounding box center [477, 312] width 45 height 16
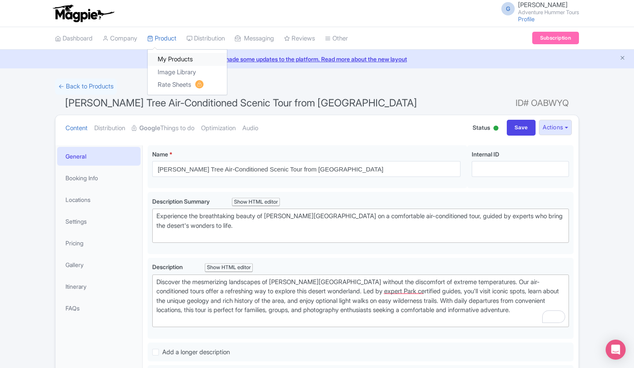
click at [177, 59] on link "My Products" at bounding box center [187, 59] width 79 height 13
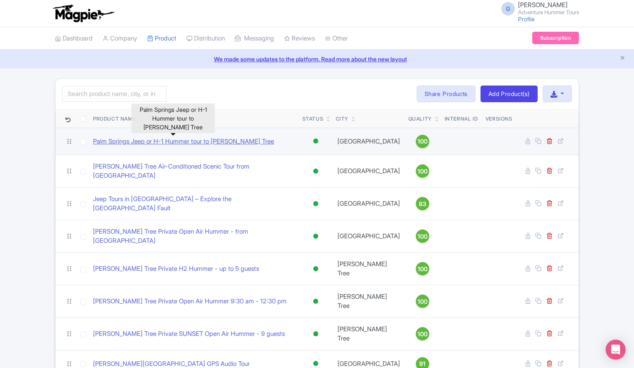
click at [162, 143] on link "Palm Springs Jeep or H-1 Hummer tour to [PERSON_NAME] Tree" at bounding box center [183, 142] width 181 height 10
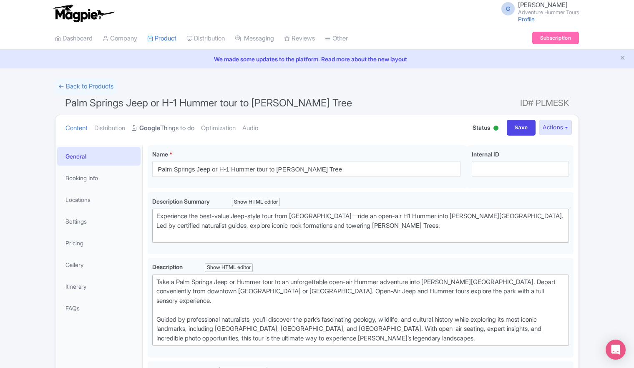
click at [171, 129] on link "Google Things to do" at bounding box center [163, 128] width 63 height 26
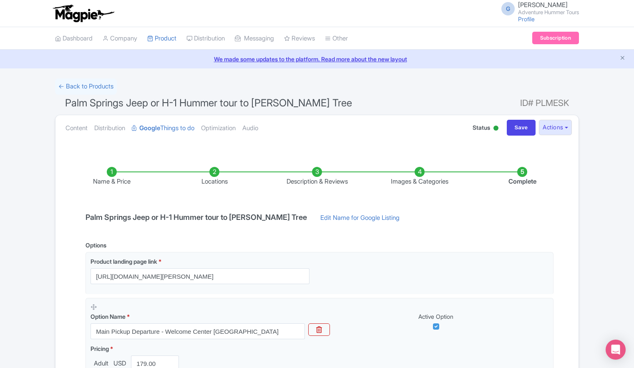
click at [420, 175] on li "Images & Categories" at bounding box center [419, 177] width 103 height 20
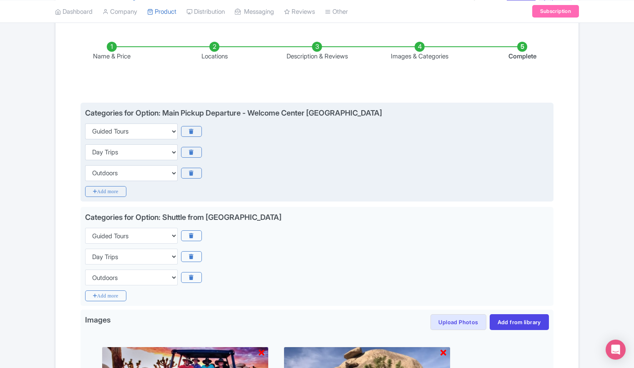
scroll to position [167, 0]
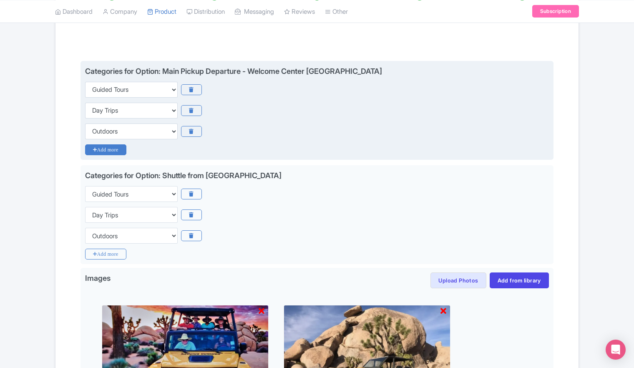
click at [115, 148] on icon "Add more" at bounding box center [105, 149] width 41 height 11
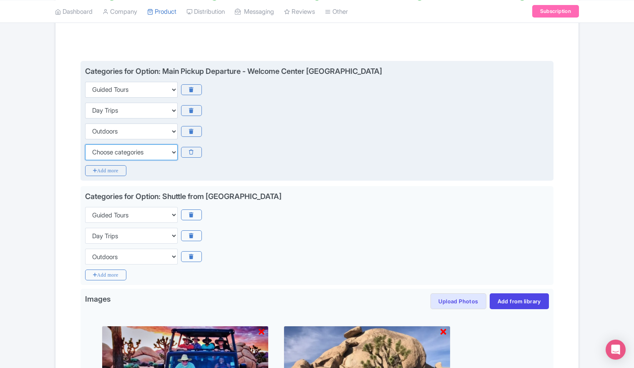
click at [163, 151] on select "Choose categories Adults Only Animals Audio Guide Beaches Bike Tours Boat Tours…" at bounding box center [131, 152] width 93 height 16
select select "family-friendly"
click at [85, 144] on select "Choose categories Adults Only Animals Audio Guide Beaches Bike Tours Boat Tours…" at bounding box center [131, 152] width 93 height 16
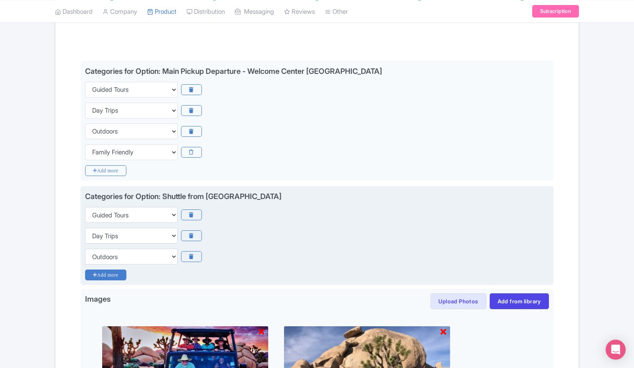
click at [115, 276] on icon "Add more" at bounding box center [105, 274] width 41 height 11
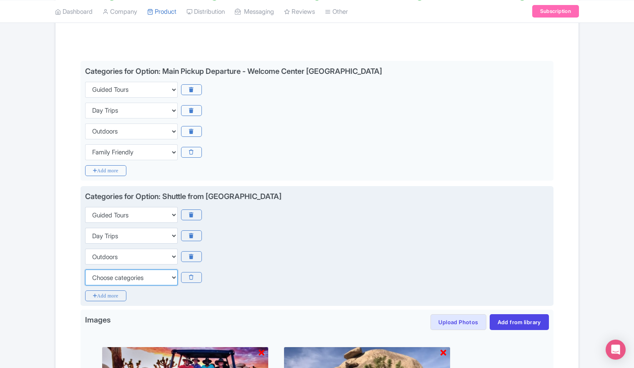
click at [133, 276] on select "Choose categories Adults Only Animals Audio Guide Beaches Bike Tours Boat Tours…" at bounding box center [131, 277] width 93 height 16
select select "history"
click at [85, 269] on select "Choose categories Adults Only Animals Audio Guide Beaches Bike Tours Boat Tours…" at bounding box center [131, 277] width 93 height 16
click at [110, 296] on icon "Add more" at bounding box center [105, 295] width 41 height 11
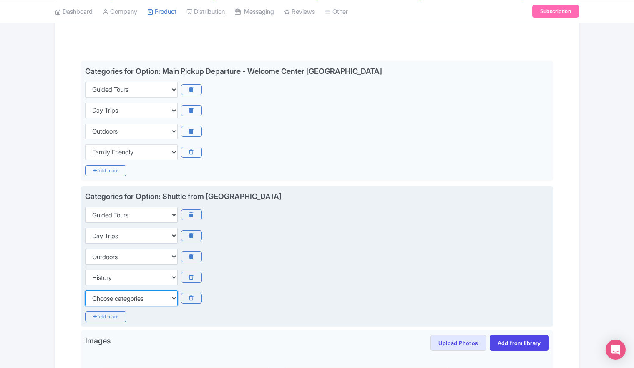
click at [128, 299] on select "Choose categories Adults Only Animals Audio Guide Beaches Bike Tours Boat Tours…" at bounding box center [131, 298] width 93 height 16
select select "small-group-tours"
click at [85, 290] on select "Choose categories Adults Only Animals Audio Guide Beaches Bike Tours Boat Tours…" at bounding box center [131, 298] width 93 height 16
click at [110, 317] on icon "Add more" at bounding box center [105, 316] width 41 height 11
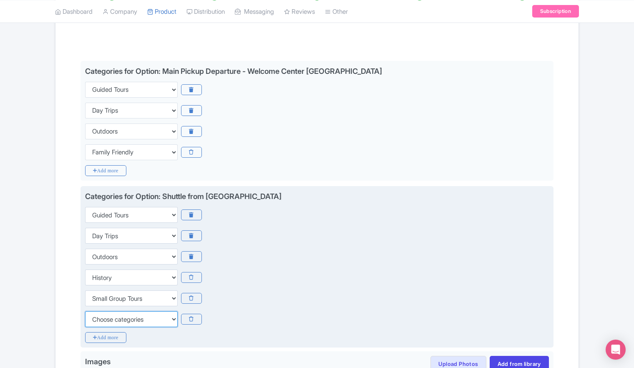
click at [111, 317] on select "Choose categories Adults Only Animals Audio Guide Beaches Bike Tours Boat Tours…" at bounding box center [131, 319] width 93 height 16
select select "walking-tours"
click at [85, 311] on select "Choose categories Adults Only Animals Audio Guide Beaches Bike Tours Boat Tours…" at bounding box center [131, 319] width 93 height 16
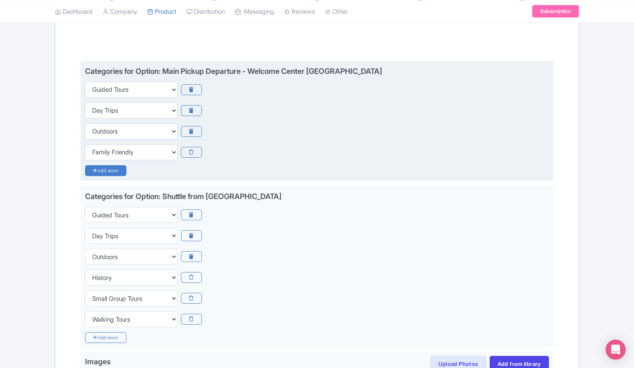
click at [113, 170] on icon "Add more" at bounding box center [105, 170] width 41 height 11
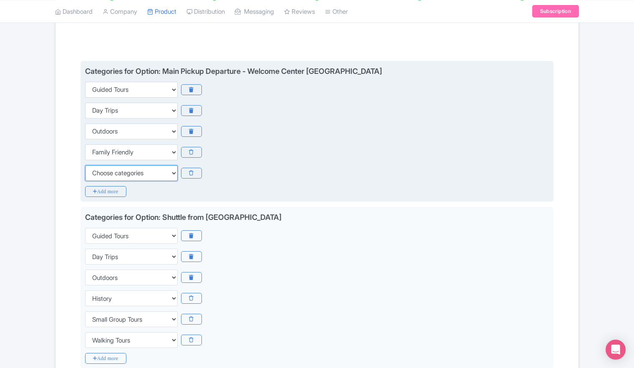
click at [113, 170] on select "Choose categories Adults Only Animals Audio Guide Beaches Bike Tours Boat Tours…" at bounding box center [131, 173] width 93 height 16
select select "small-group-tours"
click at [85, 165] on select "Choose categories Adults Only Animals Audio Guide Beaches Bike Tours Boat Tours…" at bounding box center [131, 173] width 93 height 16
click at [110, 191] on icon "Add more" at bounding box center [105, 191] width 41 height 11
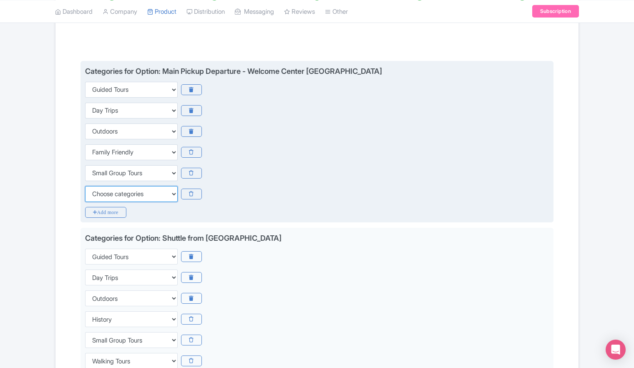
click at [115, 193] on select "Choose categories Adults Only Animals Audio Guide Beaches Bike Tours Boat Tours…" at bounding box center [131, 194] width 93 height 16
select select "walking-tours"
click at [85, 186] on select "Choose categories Adults Only Animals Audio Guide Beaches Bike Tours Boat Tours…" at bounding box center [131, 194] width 93 height 16
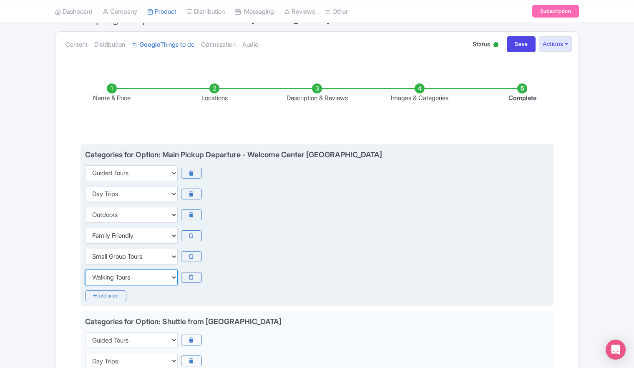
scroll to position [0, 0]
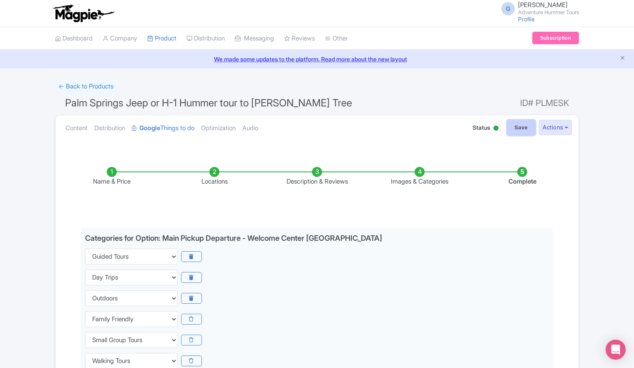
click at [521, 127] on input "Save" at bounding box center [521, 128] width 29 height 16
type input "Saving..."
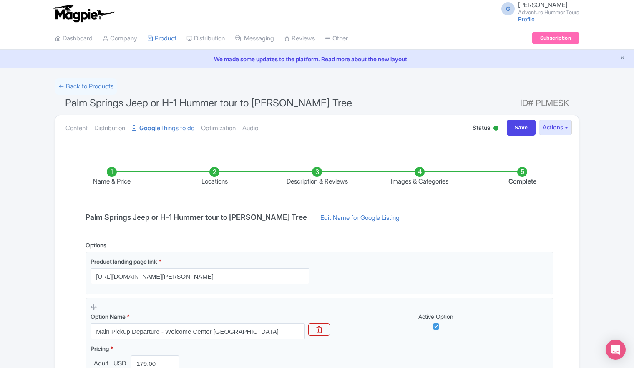
click at [420, 175] on li "Images & Categories" at bounding box center [419, 177] width 103 height 20
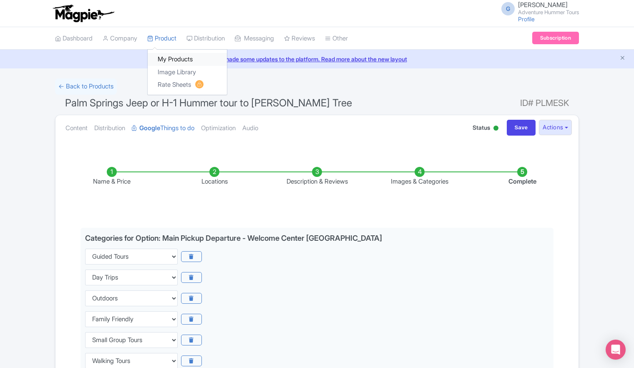
click at [169, 57] on link "My Products" at bounding box center [187, 59] width 79 height 13
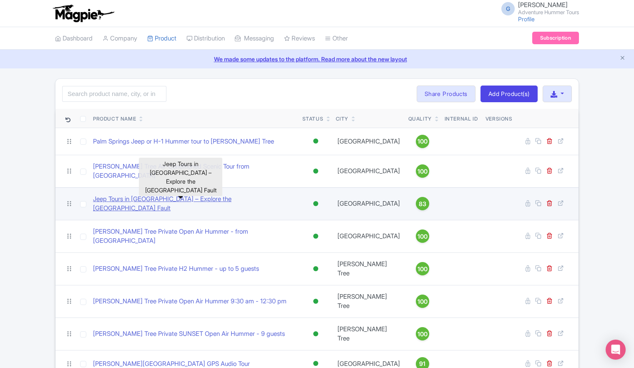
click at [200, 195] on link "Jeep Tours in [GEOGRAPHIC_DATA] – Explore the [GEOGRAPHIC_DATA] Fault" at bounding box center [194, 203] width 203 height 19
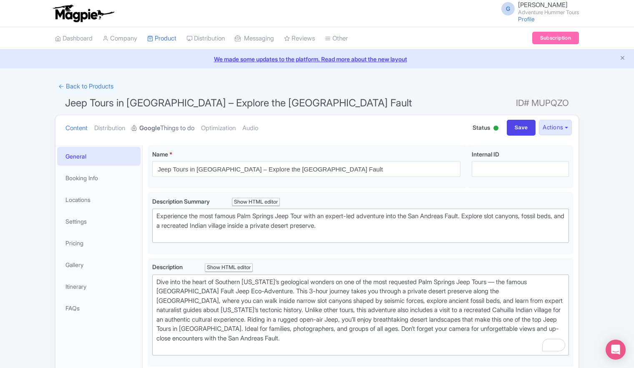
click at [181, 131] on link "Google Things to do" at bounding box center [163, 128] width 63 height 26
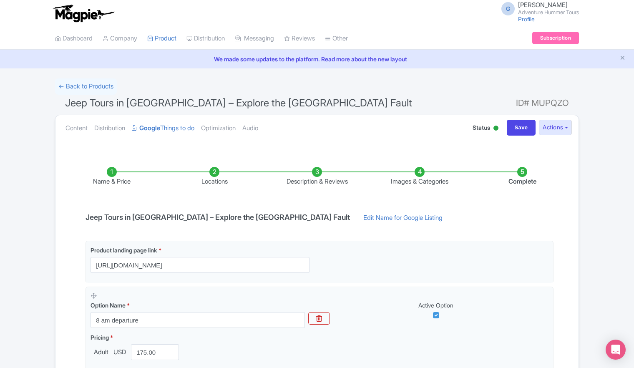
click at [420, 173] on li "Images & Categories" at bounding box center [419, 177] width 103 height 20
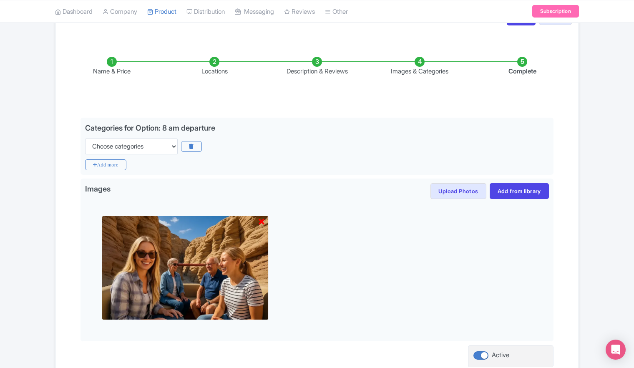
scroll to position [125, 0]
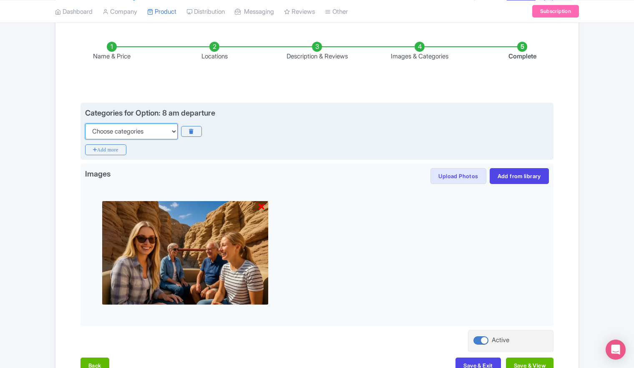
click at [174, 131] on select "Choose categories Adults Only Animals Audio Guide Beaches Bike Tours Boat Tours…" at bounding box center [131, 131] width 93 height 16
select select "guided-tours"
click at [85, 123] on select "Choose categories Adults Only Animals Audio Guide Beaches Bike Tours Boat Tours…" at bounding box center [131, 131] width 93 height 16
click at [111, 149] on icon "Add more" at bounding box center [105, 149] width 41 height 11
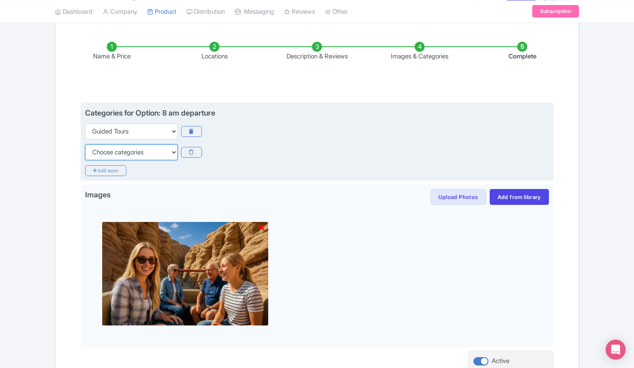
click at [164, 151] on select "Choose categories Adults Only Animals Audio Guide Beaches Bike Tours Boat Tours…" at bounding box center [131, 152] width 93 height 16
select select "family-friendly"
click at [85, 144] on select "Choose categories Adults Only Animals Audio Guide Beaches Bike Tours Boat Tours…" at bounding box center [131, 152] width 93 height 16
click at [112, 172] on icon "Add more" at bounding box center [105, 170] width 41 height 11
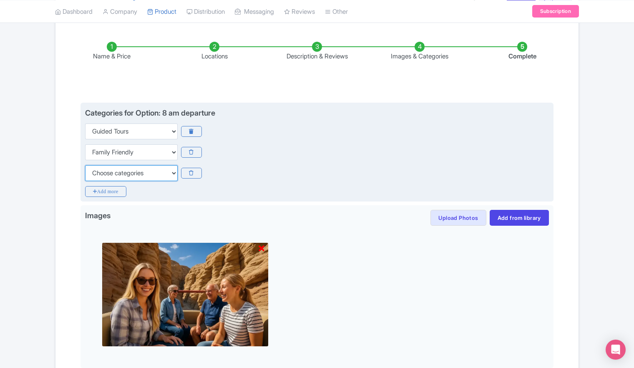
click at [171, 174] on select "Choose categories Adults Only Animals Audio Guide Beaches Bike Tours Boat Tours…" at bounding box center [131, 173] width 93 height 16
click at [85, 165] on select "Choose categories Adults Only Animals Audio Guide Beaches Bike Tours Boat Tours…" at bounding box center [131, 173] width 93 height 16
click at [174, 174] on select "Choose categories Adults Only Animals Audio Guide Beaches Bike Tours Boat Tours…" at bounding box center [131, 173] width 93 height 16
select select "history"
click at [85, 165] on select "Choose categories Adults Only Animals Audio Guide Beaches Bike Tours Boat Tours…" at bounding box center [131, 173] width 93 height 16
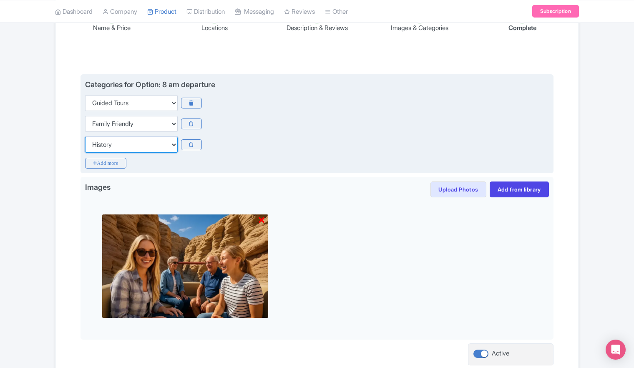
scroll to position [167, 0]
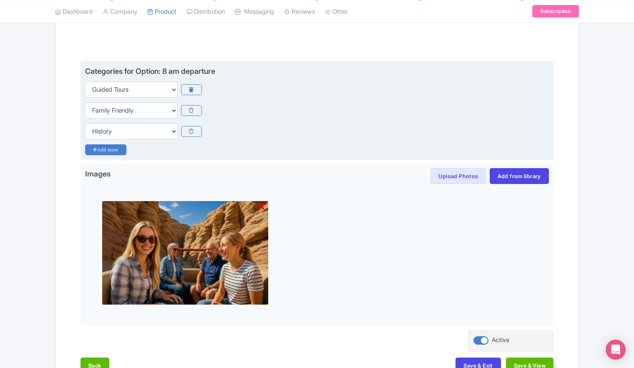
click at [103, 151] on icon "Add more" at bounding box center [105, 149] width 41 height 11
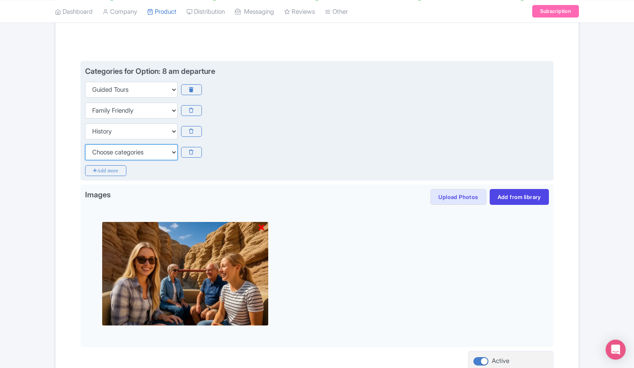
click at [130, 151] on select "Choose categories Adults Only Animals Audio Guide Beaches Bike Tours Boat Tours…" at bounding box center [131, 152] width 93 height 16
select select "outdoors"
click at [85, 144] on select "Choose categories Adults Only Animals Audio Guide Beaches Bike Tours Boat Tours…" at bounding box center [131, 152] width 93 height 16
click at [108, 171] on icon "Add more" at bounding box center [105, 170] width 41 height 11
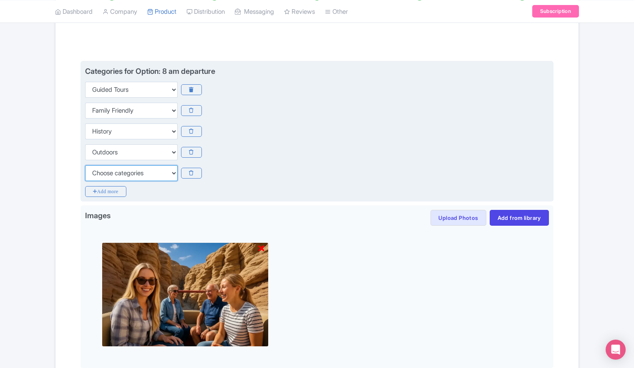
click at [117, 172] on select "Choose categories Adults Only Animals Audio Guide Beaches Bike Tours Boat Tours…" at bounding box center [131, 173] width 93 height 16
select select "small-group-tours"
click at [85, 165] on select "Choose categories Adults Only Animals Audio Guide Beaches Bike Tours Boat Tours…" at bounding box center [131, 173] width 93 height 16
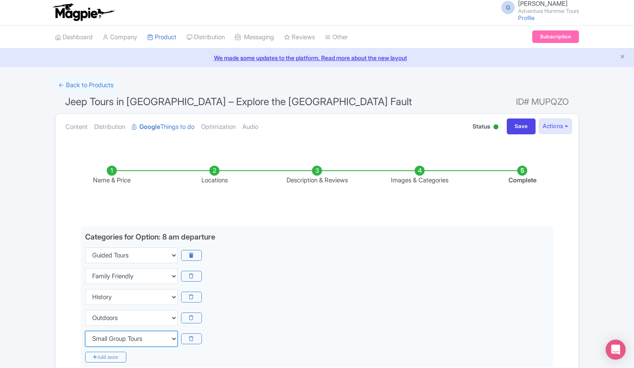
scroll to position [0, 0]
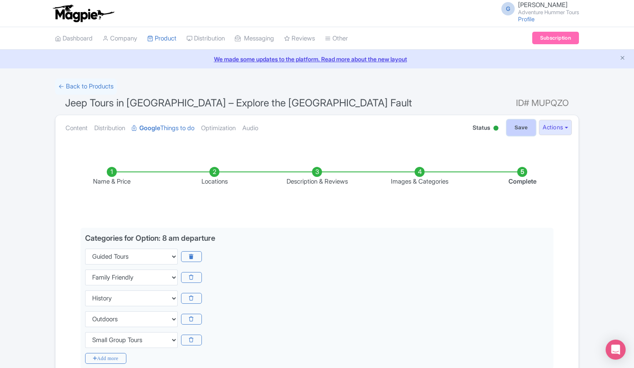
click at [510, 128] on input "Save" at bounding box center [521, 128] width 29 height 16
type input "Saving..."
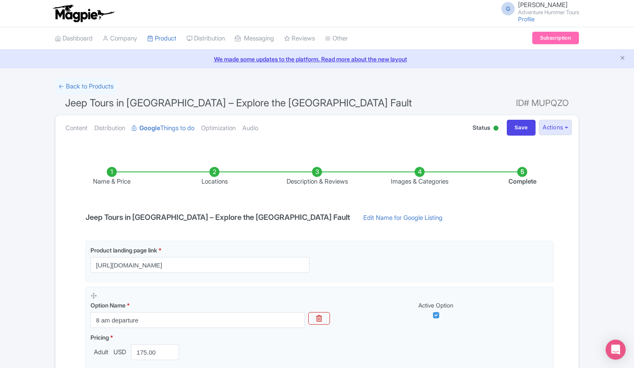
click at [417, 178] on li "Images & Categories" at bounding box center [419, 177] width 103 height 20
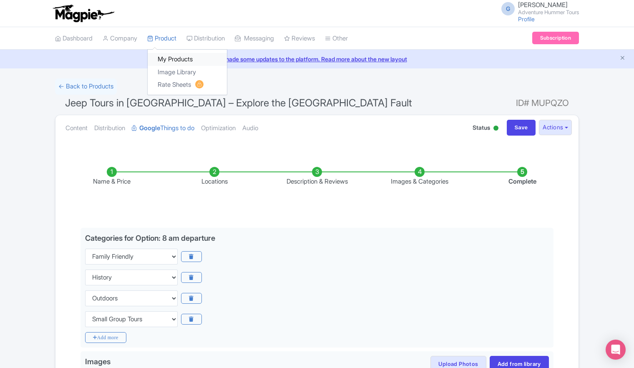
click at [170, 59] on link "My Products" at bounding box center [187, 59] width 79 height 13
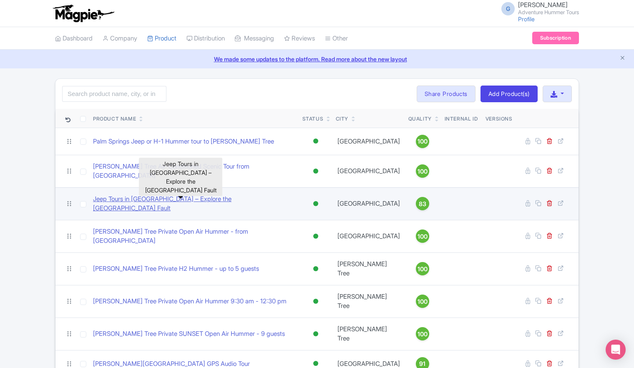
click at [167, 194] on link "Jeep Tours in [GEOGRAPHIC_DATA] – Explore the [GEOGRAPHIC_DATA] Fault" at bounding box center [194, 203] width 203 height 19
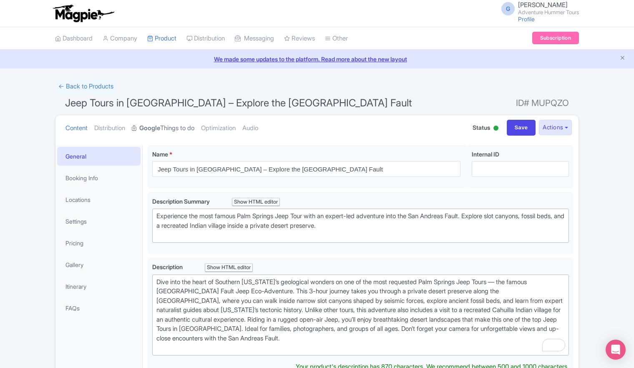
click at [170, 126] on link "Google Things to do" at bounding box center [163, 128] width 63 height 26
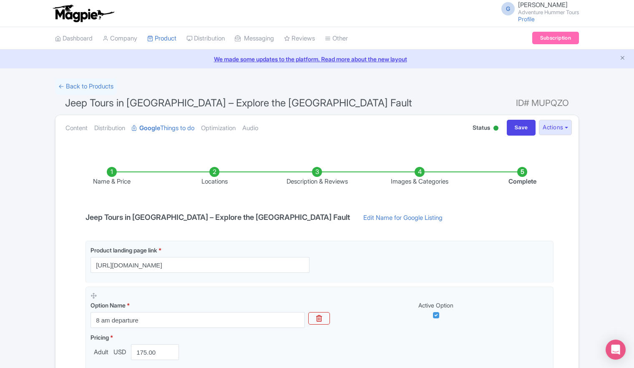
click at [419, 174] on li "Images & Categories" at bounding box center [419, 177] width 103 height 20
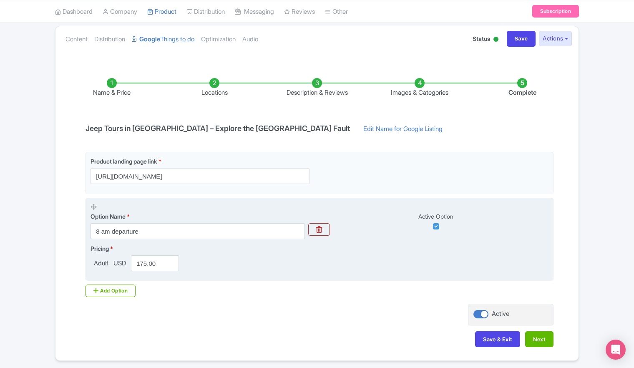
scroll to position [75, 0]
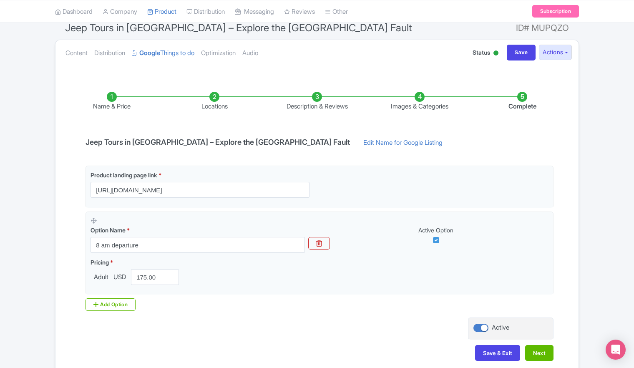
click at [417, 106] on li "Images & Categories" at bounding box center [419, 102] width 103 height 20
click at [420, 94] on li "Images & Categories" at bounding box center [419, 102] width 103 height 20
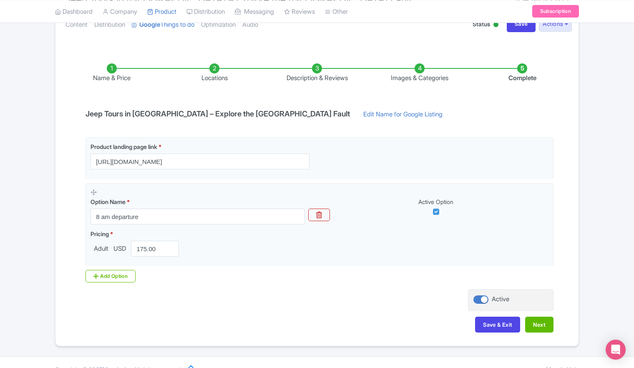
scroll to position [117, 0]
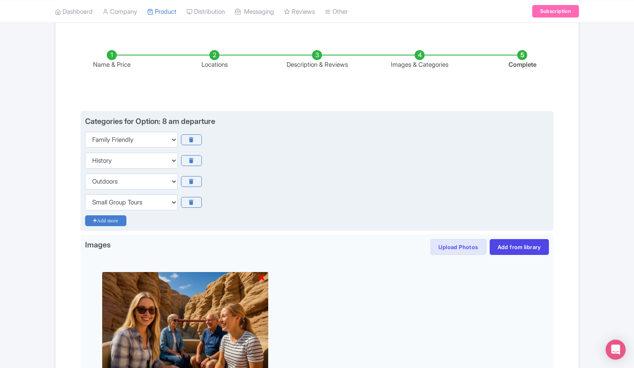
click at [101, 221] on icon "Add more" at bounding box center [105, 220] width 41 height 11
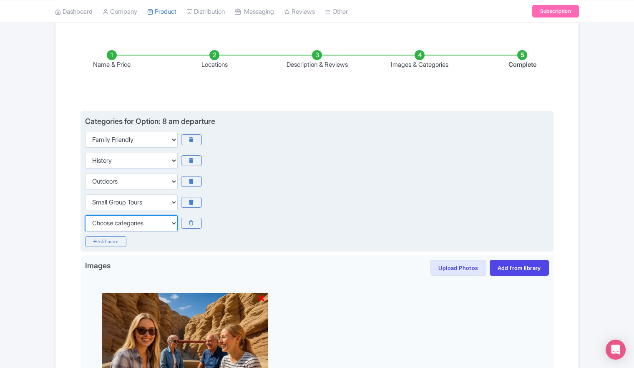
click at [123, 224] on select "Choose categories Adults Only Animals Audio Guide Beaches Bike Tours Boat Tours…" at bounding box center [131, 223] width 93 height 16
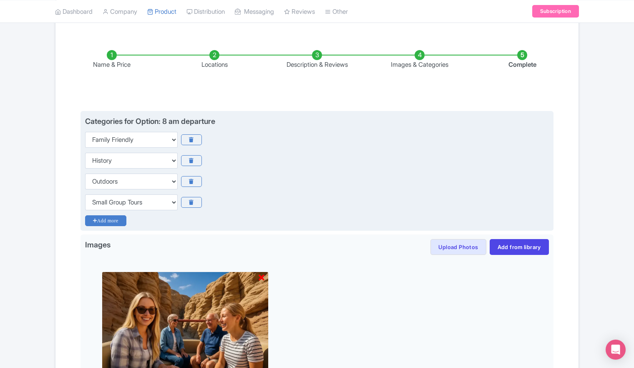
click at [115, 224] on icon "Add more" at bounding box center [105, 220] width 41 height 11
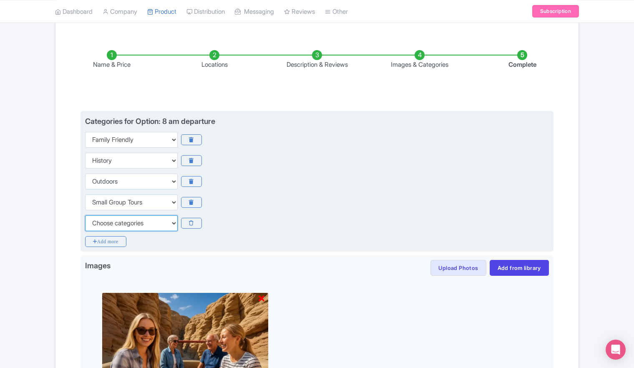
click at [116, 222] on select "Choose categories Adults Only Animals Audio Guide Beaches Bike Tours Boat Tours…" at bounding box center [131, 223] width 93 height 16
select select "guided-tours"
click at [85, 215] on select "Choose categories Adults Only Animals Audio Guide Beaches Bike Tours Boat Tours…" at bounding box center [131, 223] width 93 height 16
click at [109, 241] on icon "Add more" at bounding box center [105, 241] width 41 height 11
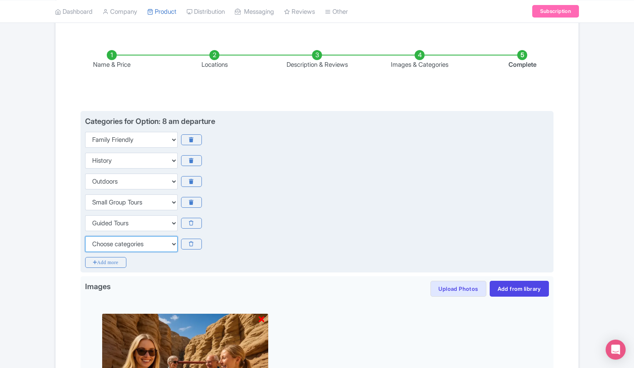
click at [114, 244] on select "Choose categories Adults Only Animals Audio Guide Beaches Bike Tours Boat Tours…" at bounding box center [131, 244] width 93 height 16
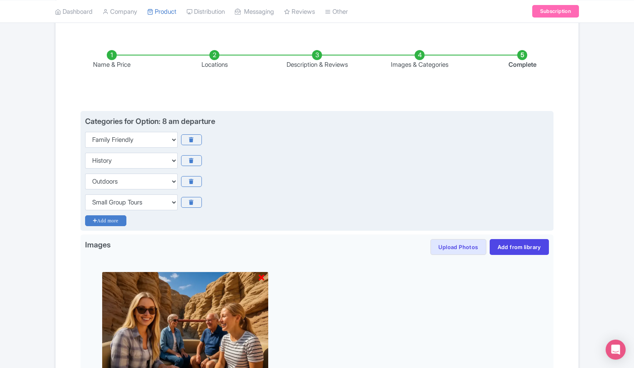
click at [111, 220] on icon "Add more" at bounding box center [105, 220] width 41 height 11
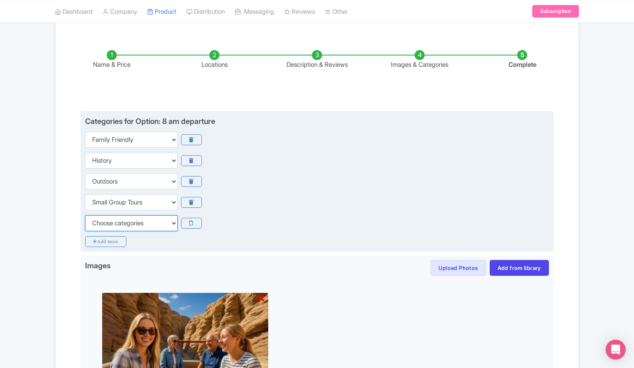
click at [167, 223] on select "Choose categories Adults Only Animals Audio Guide Beaches Bike Tours Boat Tours…" at bounding box center [131, 223] width 93 height 16
select select "guided-tours"
click at [85, 215] on select "Choose categories Adults Only Animals Audio Guide Beaches Bike Tours Boat Tours…" at bounding box center [131, 223] width 93 height 16
click at [105, 244] on icon "Add more" at bounding box center [105, 241] width 41 height 11
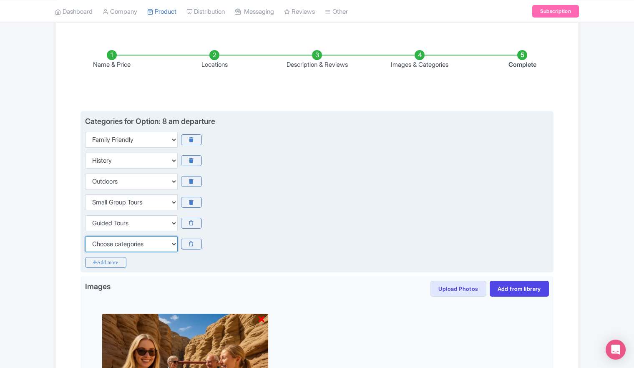
click at [153, 243] on select "Choose categories Adults Only Animals Audio Guide Beaches Bike Tours Boat Tours…" at bounding box center [131, 244] width 93 height 16
select select "day-trips"
click at [85, 236] on select "Choose categories Adults Only Animals Audio Guide Beaches Bike Tours Boat Tours…" at bounding box center [131, 244] width 93 height 16
click at [107, 264] on icon "Add more" at bounding box center [105, 262] width 41 height 11
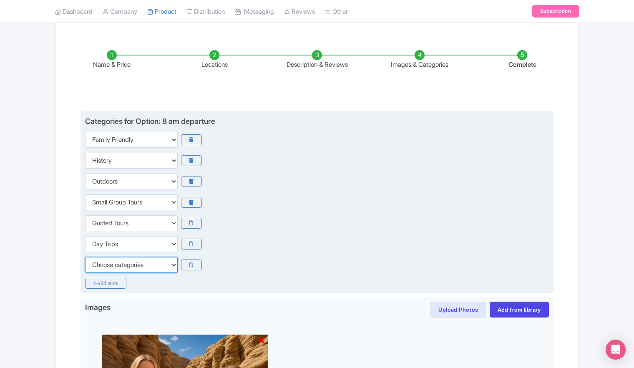
click at [126, 264] on select "Choose categories Adults Only Animals Audio Guide Beaches Bike Tours Boat Tours…" at bounding box center [131, 265] width 93 height 16
select select "romantic"
click at [85, 257] on select "Choose categories Adults Only Animals Audio Guide Beaches Bike Tours Boat Tours…" at bounding box center [131, 265] width 93 height 16
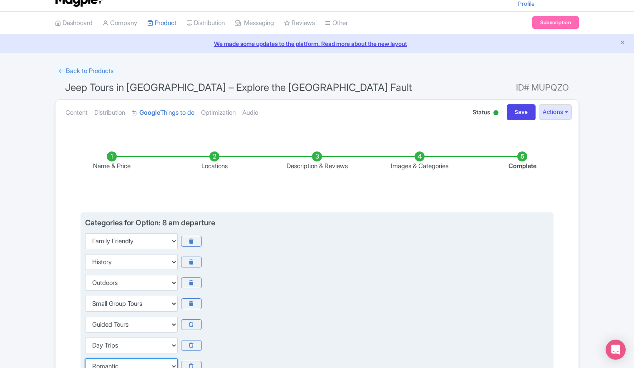
scroll to position [0, 0]
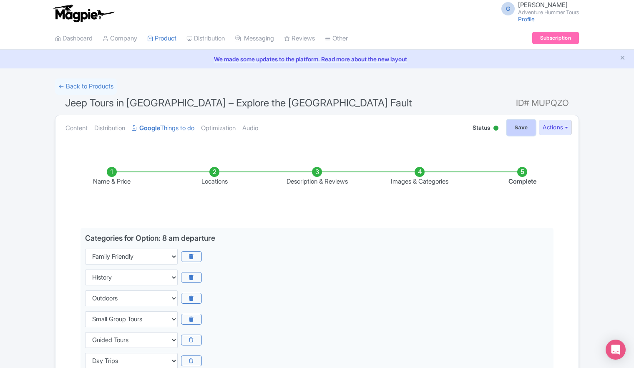
click at [517, 128] on input "Save" at bounding box center [521, 128] width 29 height 16
type input "Saving..."
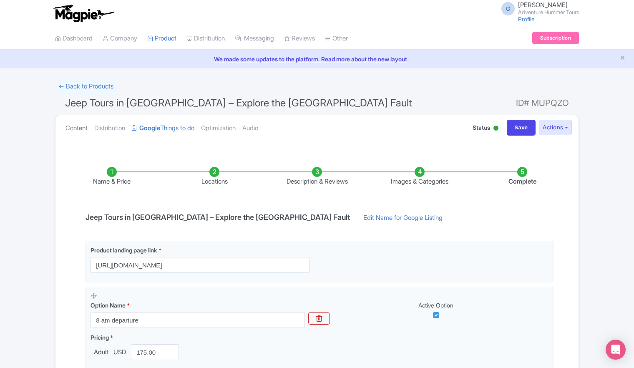
click at [79, 129] on link "Content" at bounding box center [76, 128] width 22 height 26
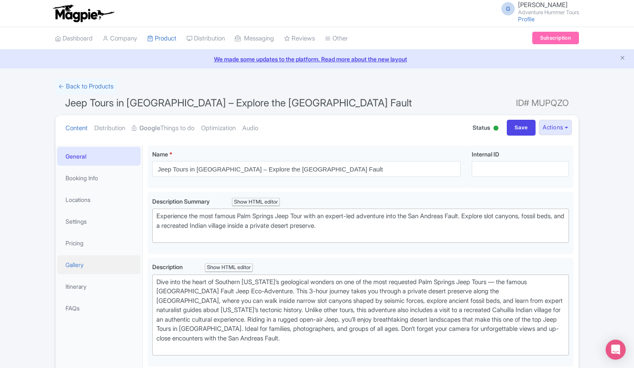
click at [75, 266] on link "Gallery" at bounding box center [98, 264] width 83 height 19
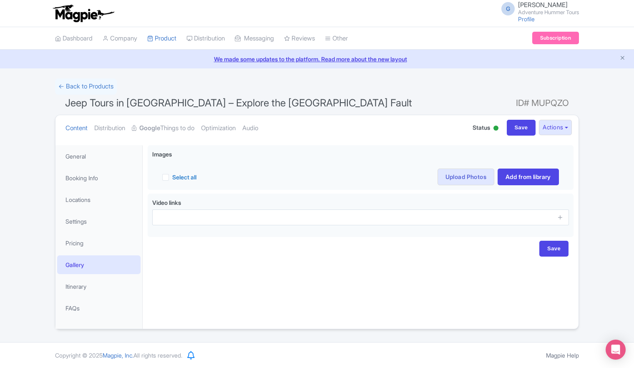
click at [592, 185] on div "Success Product updated successfully ← Back to Products Jeep Tours in [GEOGRAPH…" at bounding box center [317, 203] width 634 height 251
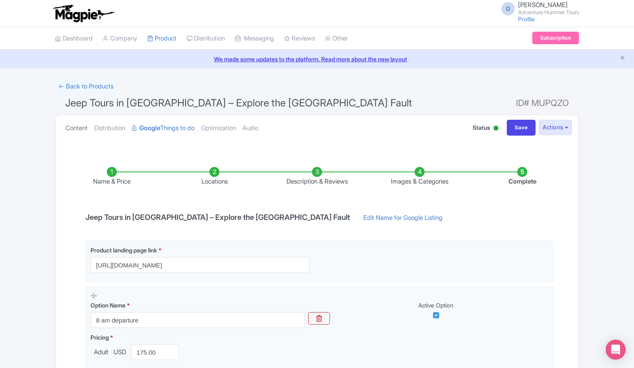
click at [78, 126] on link "Content" at bounding box center [76, 128] width 22 height 26
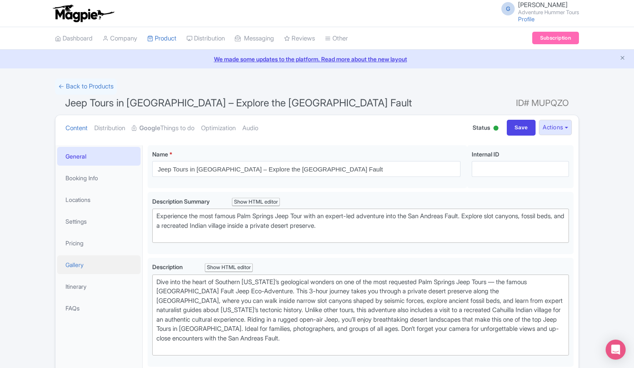
click at [75, 265] on link "Gallery" at bounding box center [98, 264] width 83 height 19
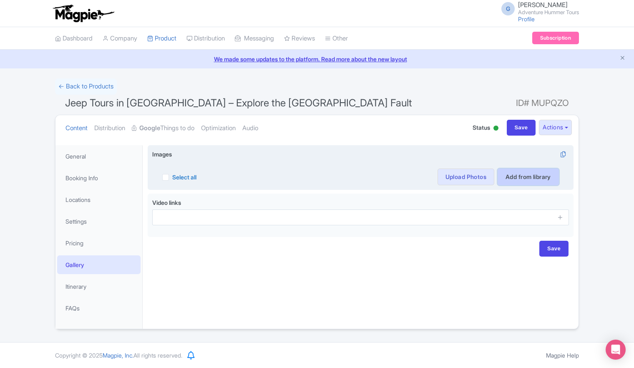
click at [523, 176] on link "Add from library" at bounding box center [528, 177] width 61 height 17
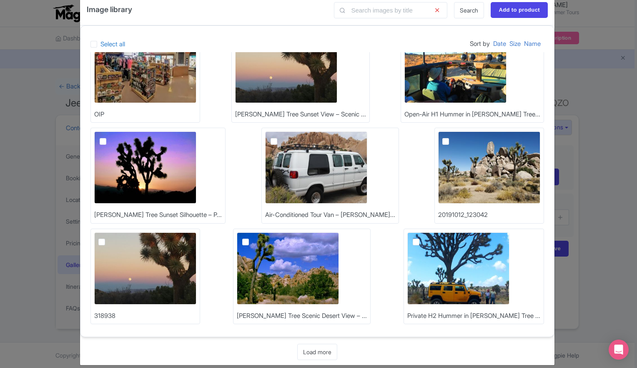
scroll to position [25, 0]
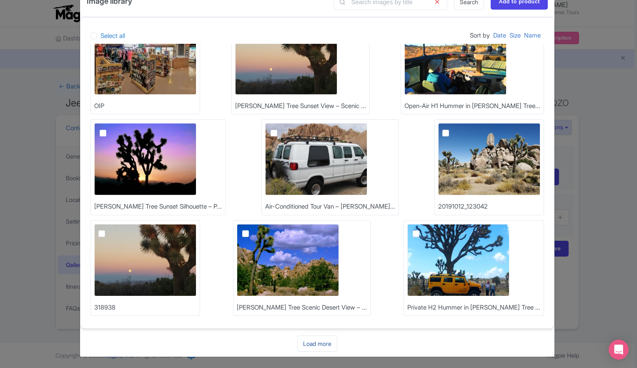
click at [315, 346] on link "Load more" at bounding box center [317, 343] width 40 height 16
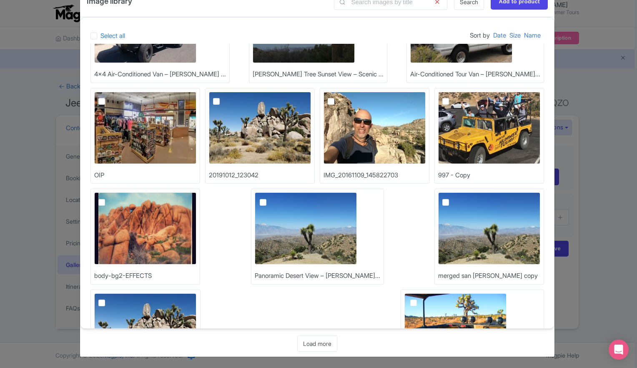
scroll to position [538, 0]
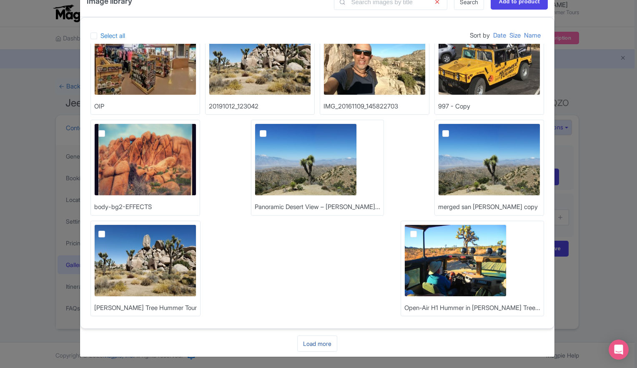
click at [318, 344] on link "Load more" at bounding box center [317, 343] width 40 height 16
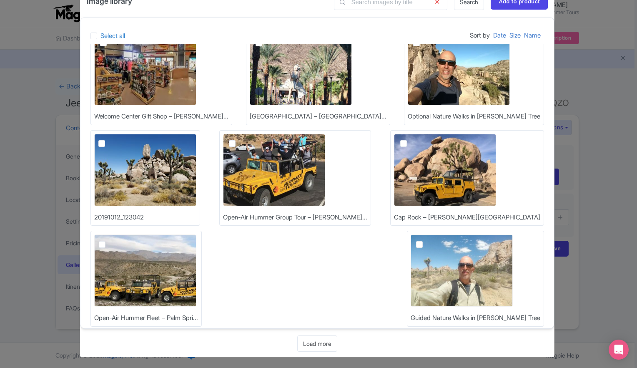
scroll to position [840, 0]
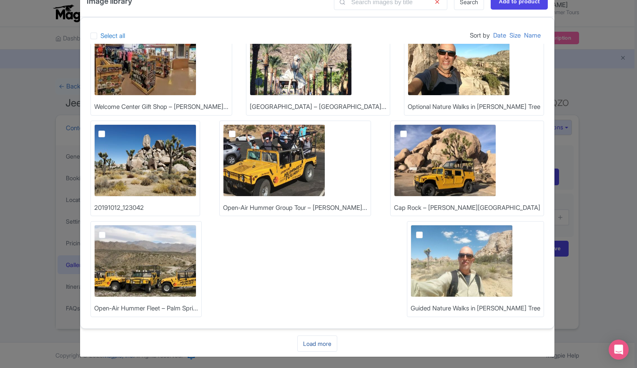
click at [320, 345] on link "Load more" at bounding box center [317, 343] width 40 height 16
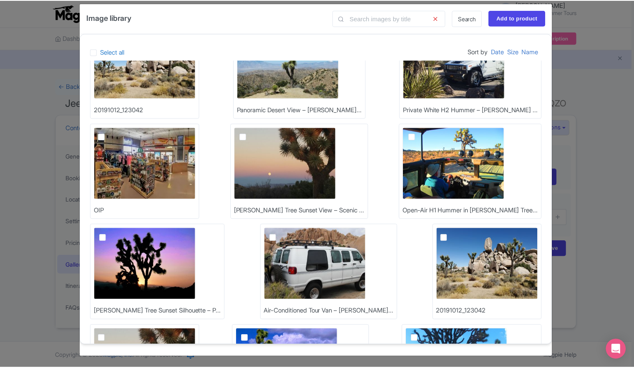
scroll to position [0, 0]
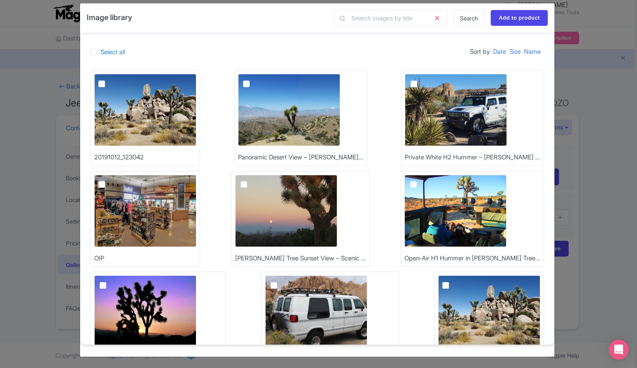
click at [23, 101] on div "Image library Search Add to product Select all Sort by Date Size Name 20191012_…" at bounding box center [318, 184] width 637 height 368
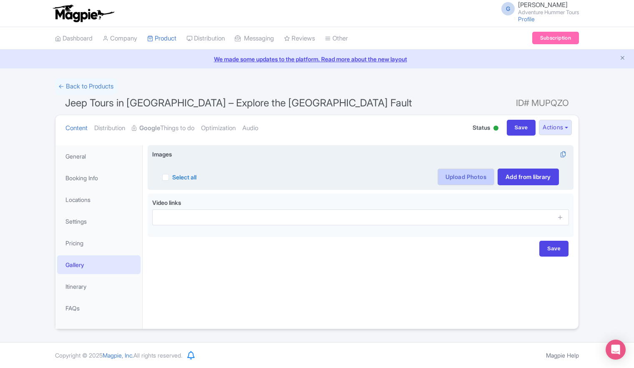
click at [460, 176] on link "Upload Photos" at bounding box center [466, 177] width 57 height 17
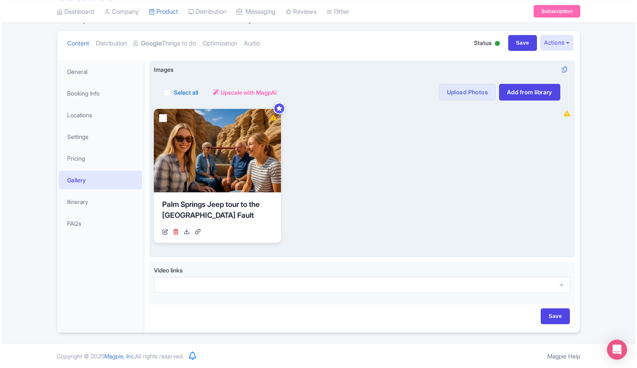
scroll to position [85, 0]
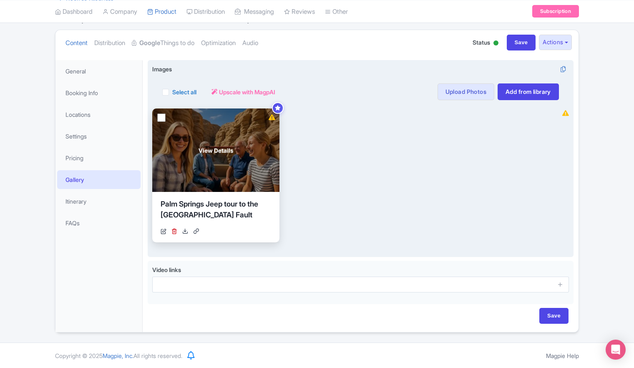
click at [216, 151] on span "View Details" at bounding box center [216, 150] width 35 height 9
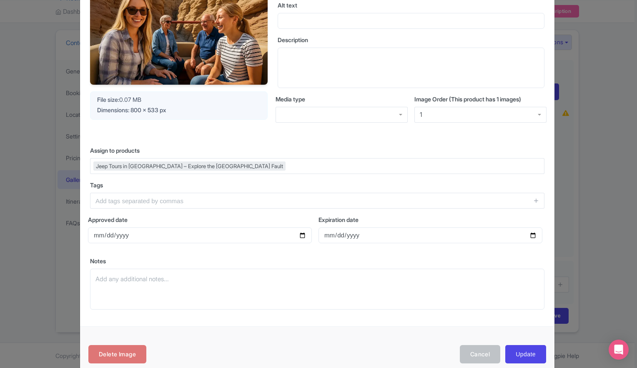
scroll to position [42, 0]
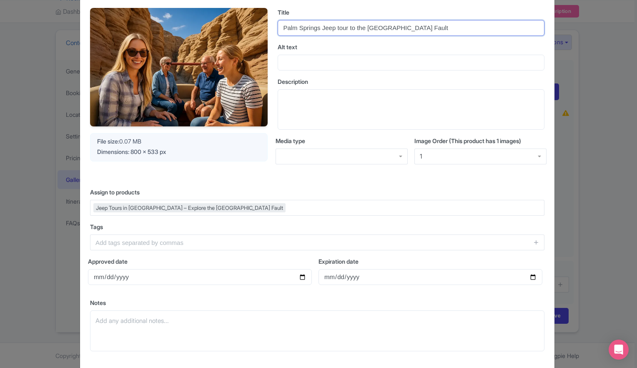
drag, startPoint x: 431, startPoint y: 29, endPoint x: 283, endPoint y: 25, distance: 148.1
click at [283, 25] on input "Palm Springs Jeep tour to the San ANdreas Fault" at bounding box center [411, 28] width 267 height 16
paste input "Tour – Explore the San An"
type input "Palm Springs Jeep Tour – Explore the San Andreas Fault"
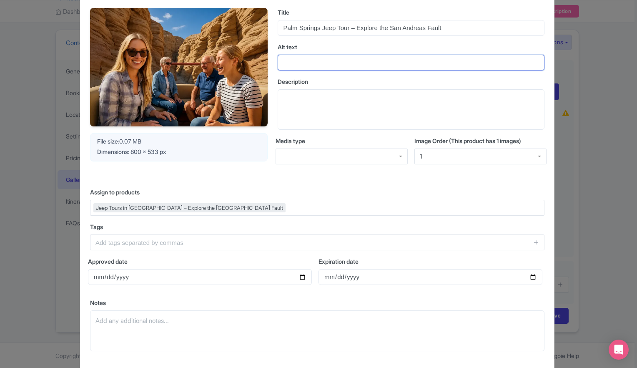
click at [296, 60] on input "Alt text" at bounding box center [411, 63] width 267 height 16
click at [325, 63] on input "Alt text" at bounding box center [411, 63] width 267 height 16
paste input "Visitors enjoying a Palm Springs Jeep Tour through the San Andreas Fault slot c…"
type input "Visitors enjoying a Palm Springs Jeep Tour through the San Andreas Fault slot c…"
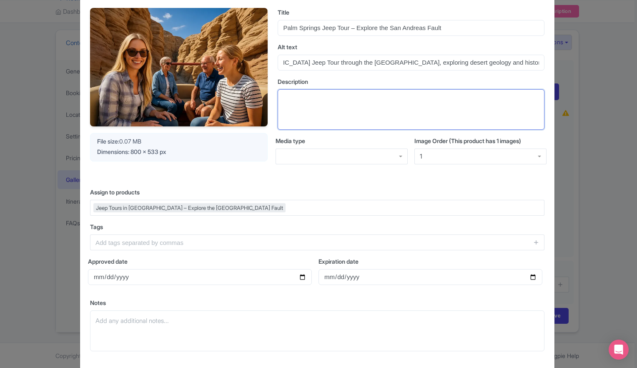
click at [320, 101] on textarea "Description" at bounding box center [411, 109] width 267 height 41
click at [307, 101] on textarea "Description" at bounding box center [411, 109] width 267 height 41
paste textarea "This hero image highlights the most popular Palm Springs Jeep Tour, where guest…"
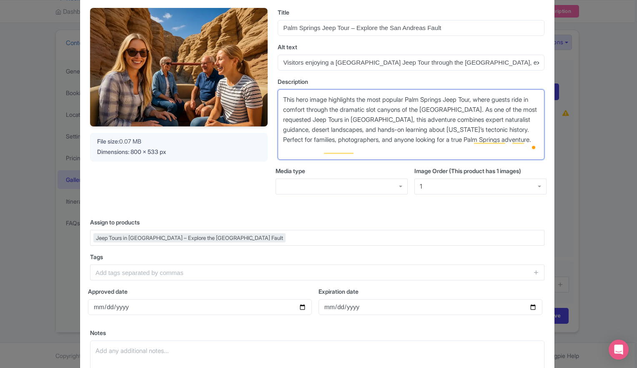
scroll to position [125, 0]
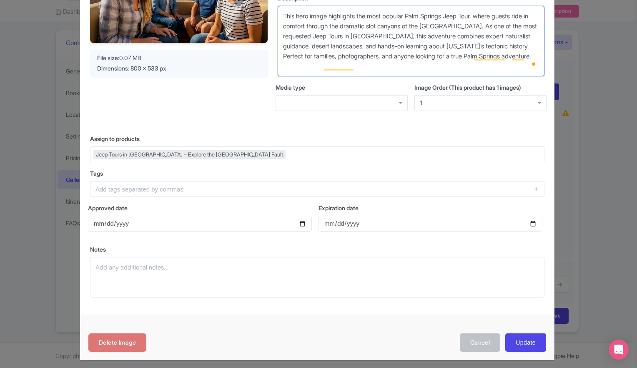
type textarea "This hero image highlights the most popular Palm Springs Jeep Tour, where guest…"
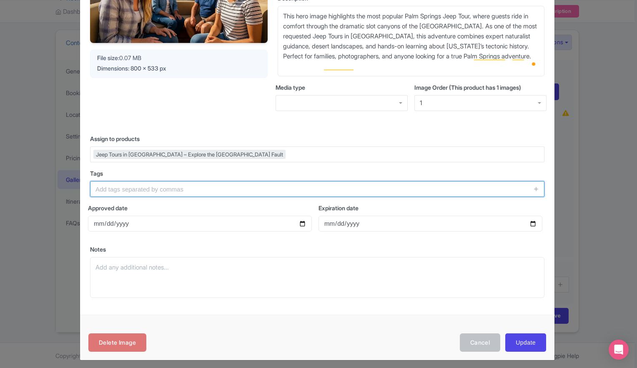
drag, startPoint x: 176, startPoint y: 192, endPoint x: 181, endPoint y: 195, distance: 5.4
click at [181, 195] on input "text" at bounding box center [317, 189] width 455 height 16
click at [131, 189] on input "text" at bounding box center [317, 189] width 455 height 16
paste input "Palm Springs Jeep Tours, Jeep Tours in Palm Springs, San Andreas Fault Tour, Pa…"
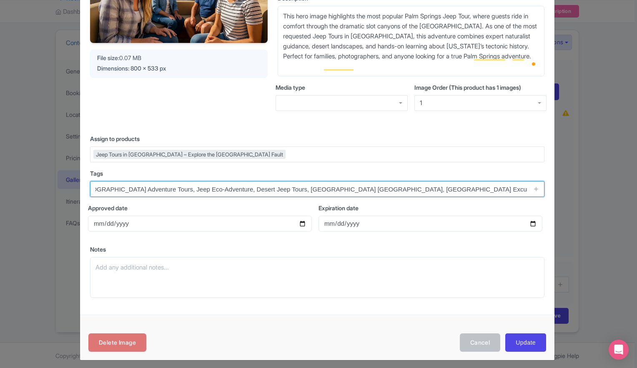
type input "Palm Springs Jeep Tours, Jeep Tours in Palm Springs, San Andreas Fault Tour, Pa…"
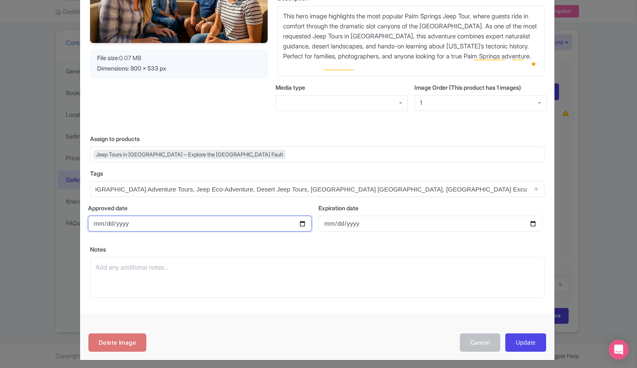
scroll to position [0, 0]
click at [136, 226] on input "Approved date" at bounding box center [200, 224] width 224 height 16
click at [299, 224] on input "Approved date" at bounding box center [200, 224] width 224 height 16
type input "2025-08-22"
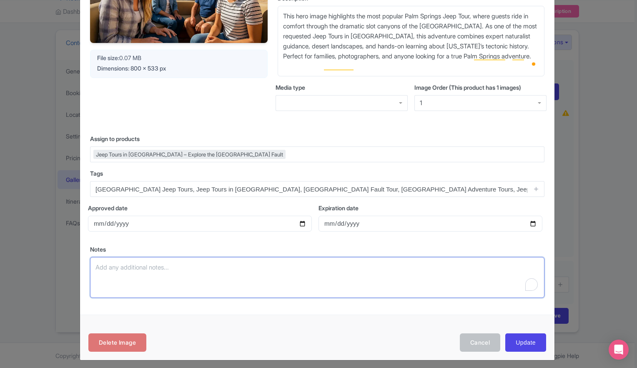
click at [143, 268] on textarea "Notes" at bounding box center [317, 277] width 455 height 41
click at [123, 272] on textarea "Notes" at bounding box center [317, 277] width 455 height 41
paste textarea "Google’s Things To Do and Magpie both prioritize alt text + title → include “Pa…"
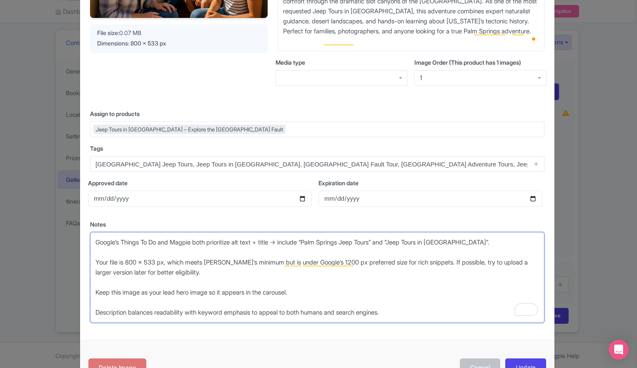
scroll to position [179, 0]
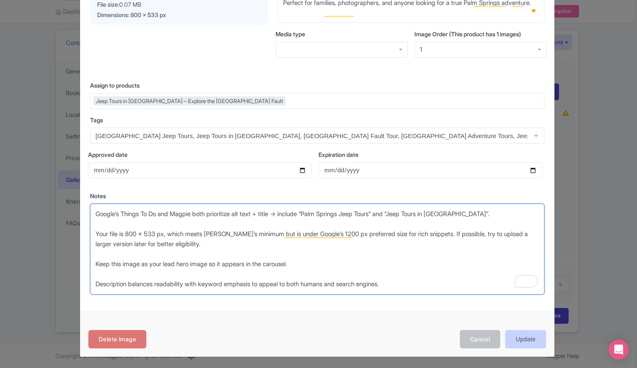
type textarea "Google’s Things To Do and Magpie both prioritize alt text + title → include “Pa…"
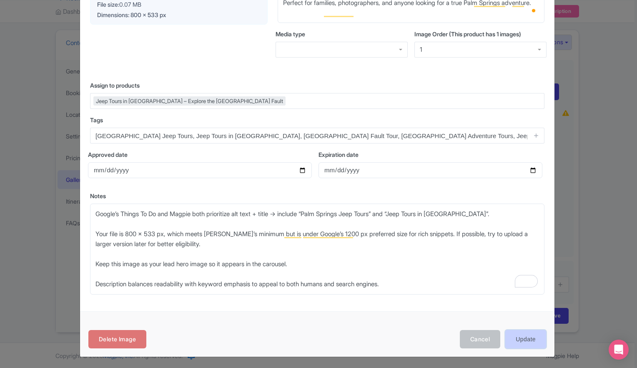
click at [518, 340] on input "Update" at bounding box center [526, 339] width 41 height 19
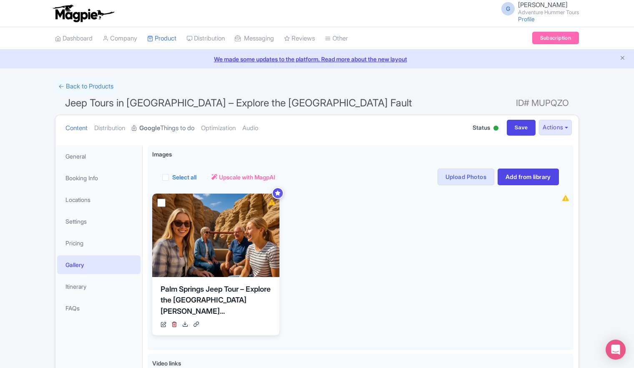
click at [175, 127] on link "Google Things to do" at bounding box center [163, 128] width 63 height 26
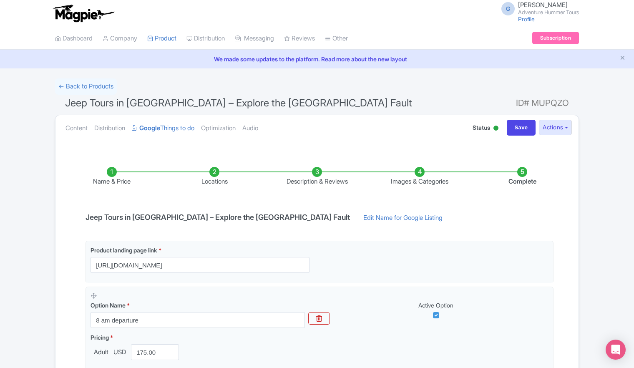
click at [415, 172] on li "Images & Categories" at bounding box center [419, 177] width 103 height 20
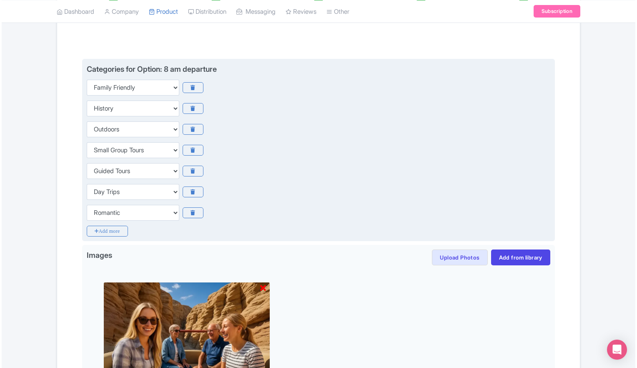
scroll to position [292, 0]
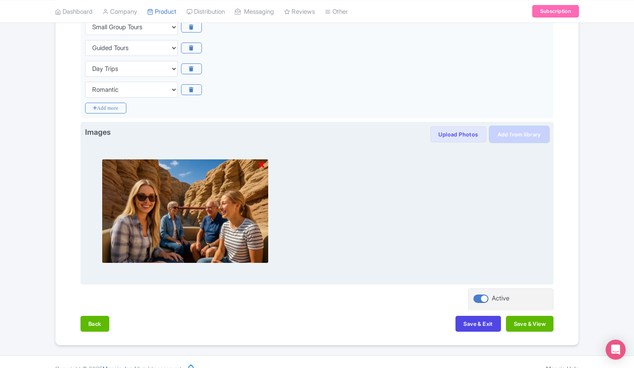
click at [511, 137] on link "Add from library" at bounding box center [519, 134] width 59 height 16
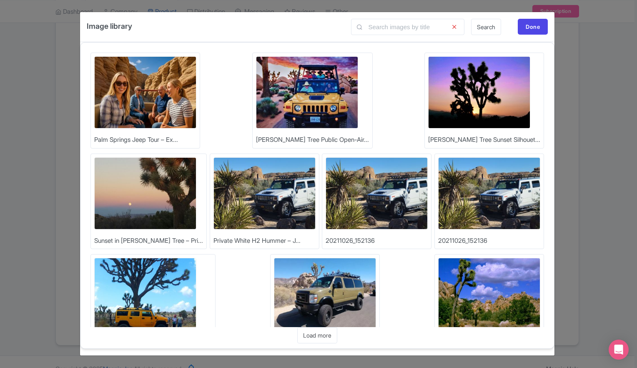
click at [148, 96] on img at bounding box center [145, 92] width 102 height 72
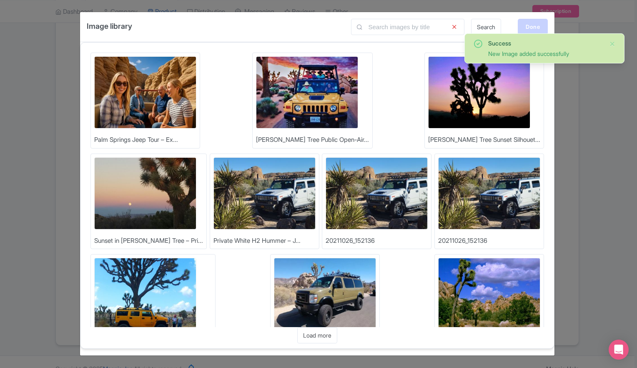
click at [530, 28] on div "Done" at bounding box center [533, 27] width 30 height 16
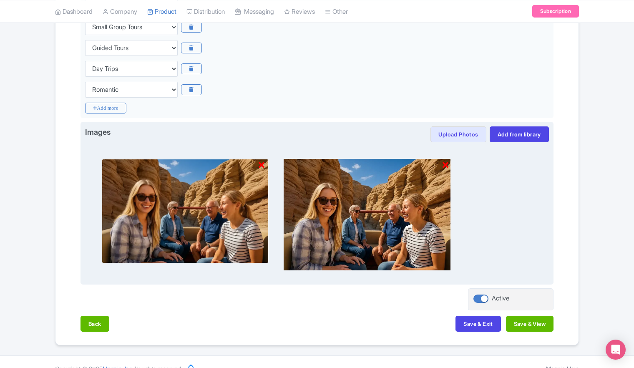
click at [177, 219] on img at bounding box center [185, 211] width 167 height 104
drag, startPoint x: 177, startPoint y: 219, endPoint x: 410, endPoint y: 229, distance: 233.0
click at [410, 229] on img at bounding box center [367, 214] width 167 height 111
click at [260, 165] on icon at bounding box center [262, 165] width 6 height 8
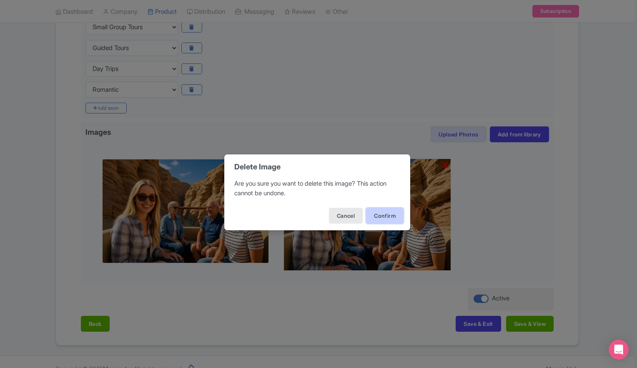
click at [376, 216] on button "Confirm" at bounding box center [385, 216] width 38 height 16
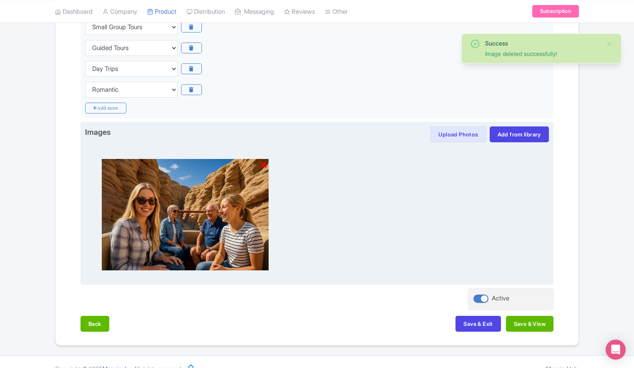
click at [262, 163] on icon at bounding box center [264, 165] width 6 height 8
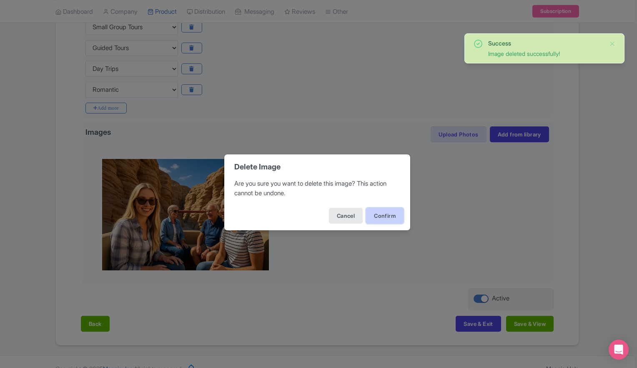
click at [380, 219] on button "Confirm" at bounding box center [385, 216] width 38 height 16
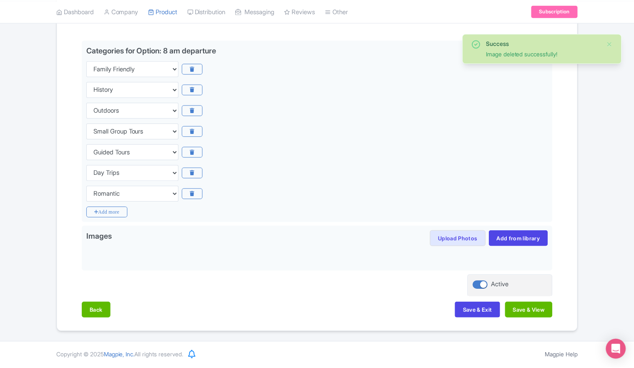
scroll to position [186, 0]
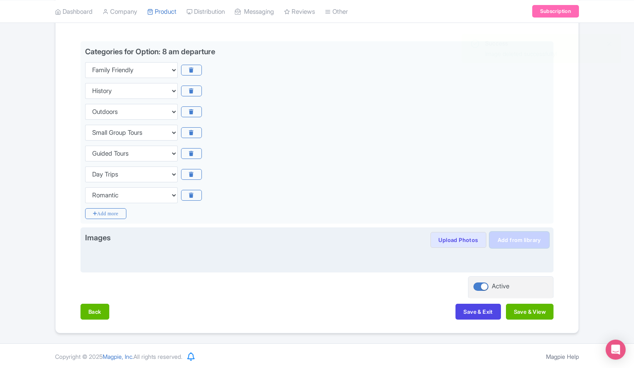
click at [517, 241] on link "Add from library" at bounding box center [519, 240] width 59 height 16
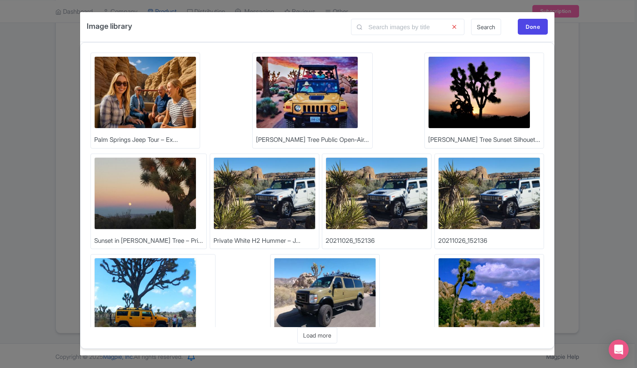
click at [141, 105] on img at bounding box center [145, 92] width 102 height 72
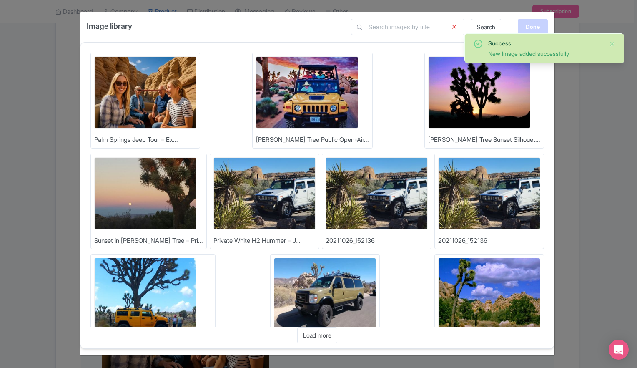
click at [530, 28] on div "Done" at bounding box center [533, 27] width 30 height 16
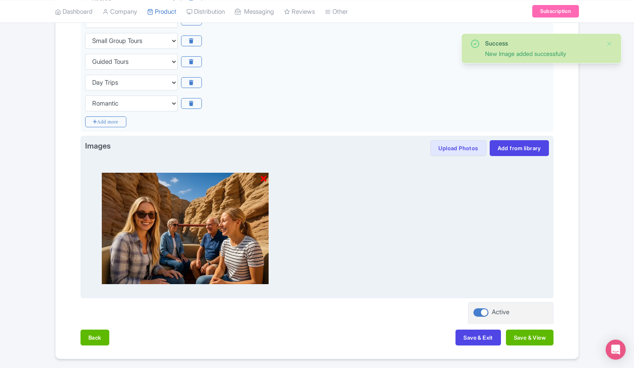
scroll to position [304, 0]
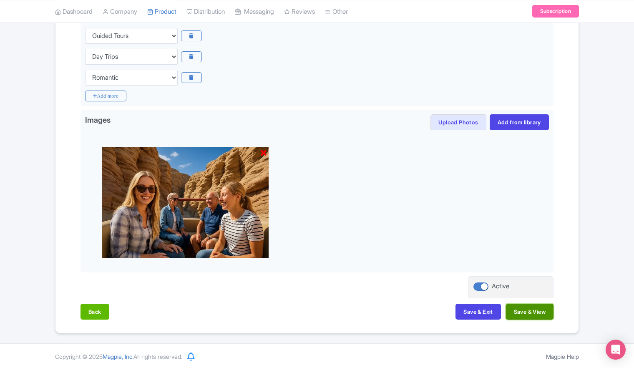
click at [529, 312] on button "Save & View" at bounding box center [530, 312] width 48 height 16
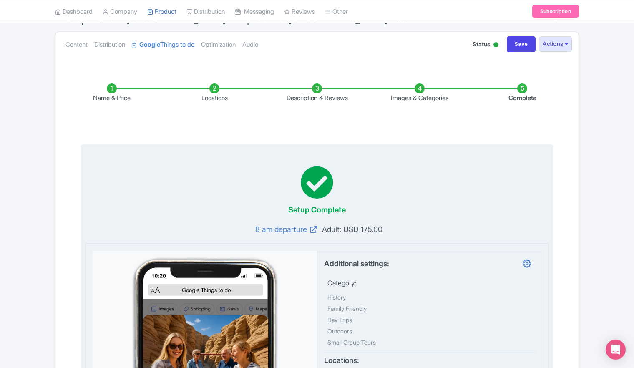
scroll to position [0, 0]
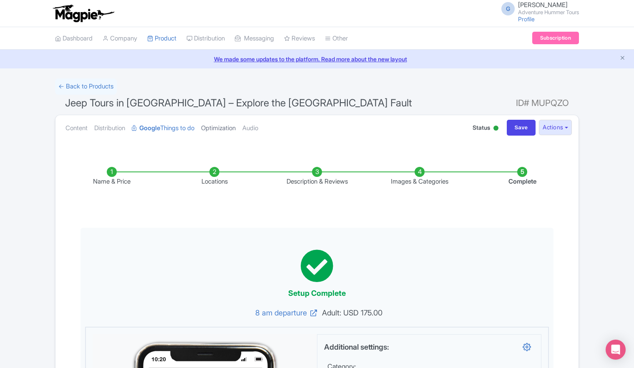
click at [227, 128] on link "Optimization" at bounding box center [218, 128] width 35 height 26
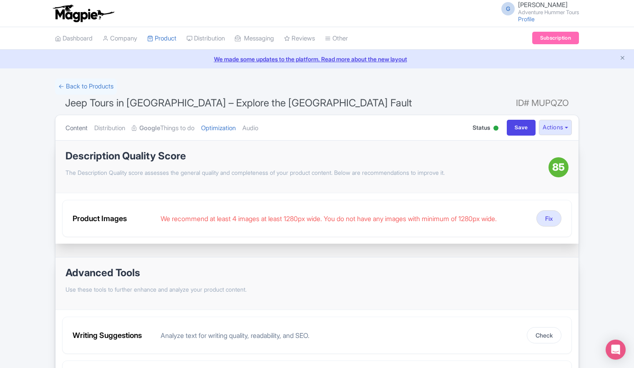
click at [74, 129] on link "Content" at bounding box center [76, 128] width 22 height 26
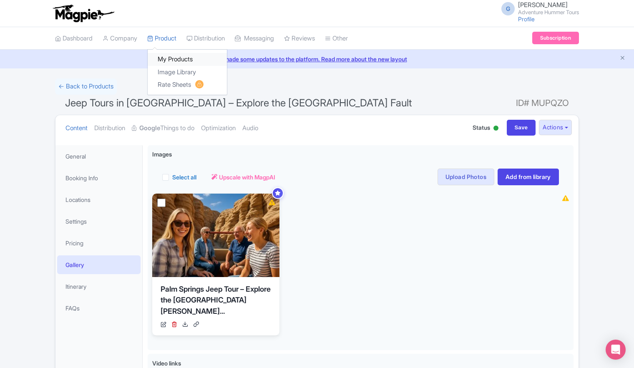
click at [171, 58] on link "My Products" at bounding box center [187, 59] width 79 height 13
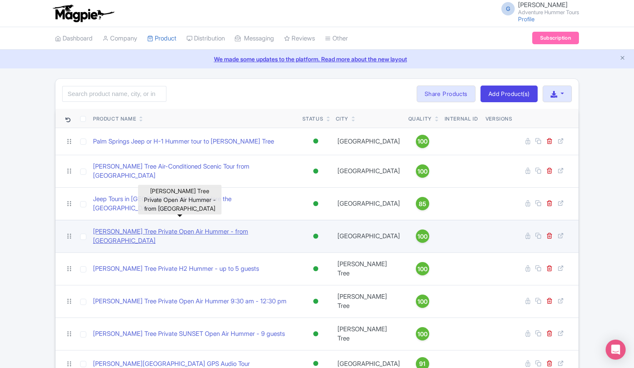
click at [158, 227] on link "[PERSON_NAME] Tree Private Open Air Hummer - from [GEOGRAPHIC_DATA]" at bounding box center [194, 236] width 203 height 19
click at [170, 227] on link "[PERSON_NAME] Tree Private Open Air Hummer - from [GEOGRAPHIC_DATA]" at bounding box center [194, 236] width 203 height 19
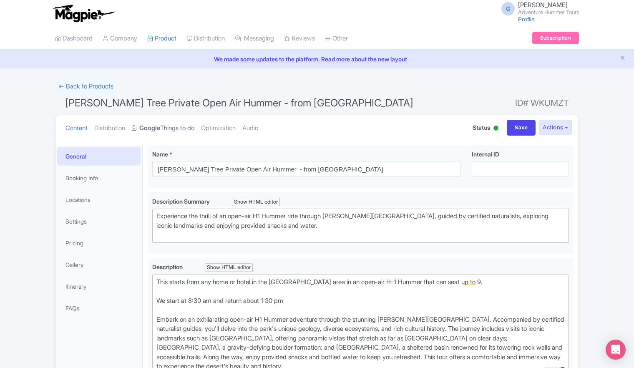
click at [173, 130] on link "Google Things to do" at bounding box center [163, 128] width 63 height 26
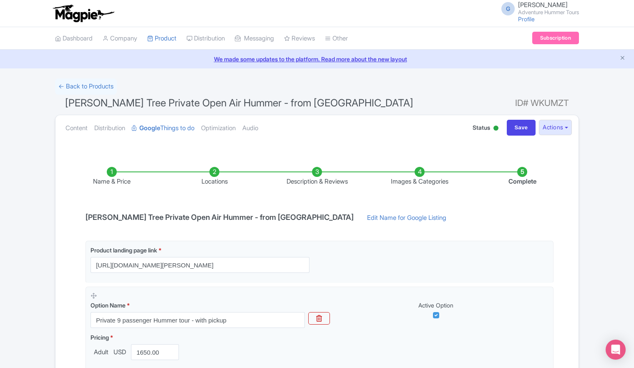
click at [418, 174] on li "Images & Categories" at bounding box center [419, 177] width 103 height 20
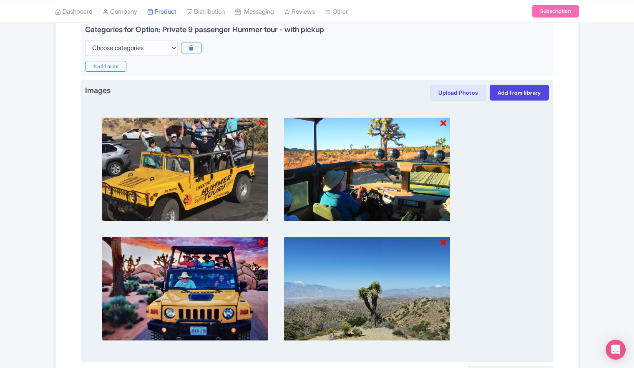
scroll to position [125, 0]
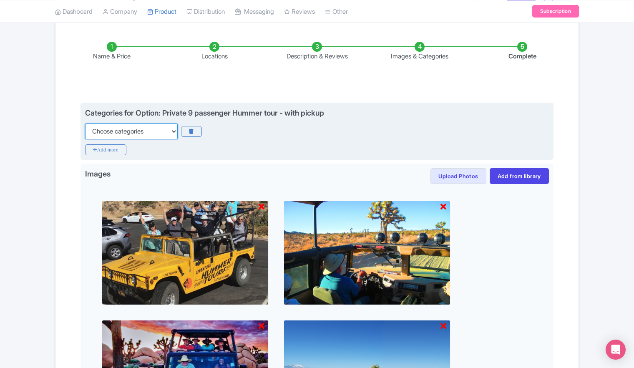
click at [174, 133] on select "Choose categories Adults Only Animals Audio Guide Beaches Bike Tours Boat Tours…" at bounding box center [131, 131] width 93 height 16
select select "guided-tours"
click at [85, 123] on select "Choose categories Adults Only Animals Audio Guide Beaches Bike Tours Boat Tours…" at bounding box center [131, 131] width 93 height 16
click at [103, 149] on icon "Add more" at bounding box center [105, 149] width 41 height 11
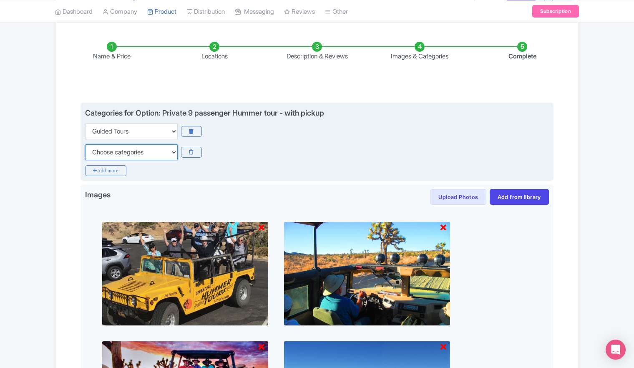
click at [113, 148] on select "Choose categories Adults Only Animals Audio Guide Beaches Bike Tours Boat Tours…" at bounding box center [131, 152] width 93 height 16
select select "day-trips"
click at [85, 144] on select "Choose categories Adults Only Animals Audio Guide Beaches Bike Tours Boat Tours…" at bounding box center [131, 152] width 93 height 16
click at [112, 172] on icon "Add more" at bounding box center [105, 170] width 41 height 11
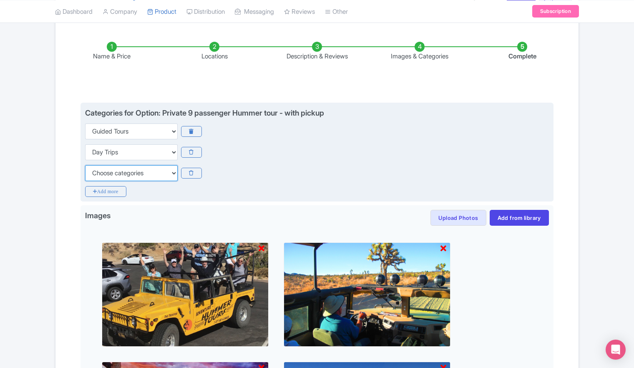
click at [112, 172] on select "Choose categories Adults Only Animals Audio Guide Beaches Bike Tours Boat Tours…" at bounding box center [131, 173] width 93 height 16
select select "family-friendly"
click at [85, 165] on select "Choose categories Adults Only Animals Audio Guide Beaches Bike Tours Boat Tours…" at bounding box center [131, 173] width 93 height 16
click at [110, 190] on icon "Add more" at bounding box center [105, 191] width 41 height 11
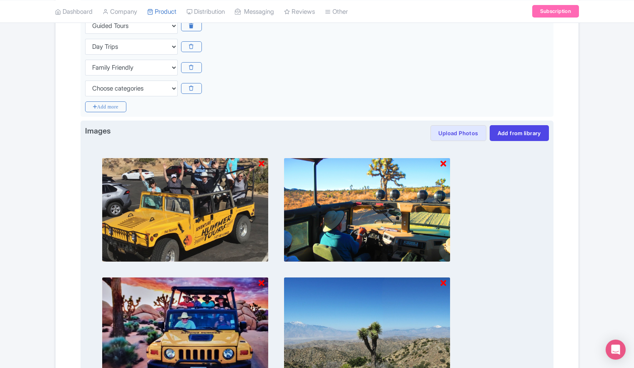
scroll to position [250, 0]
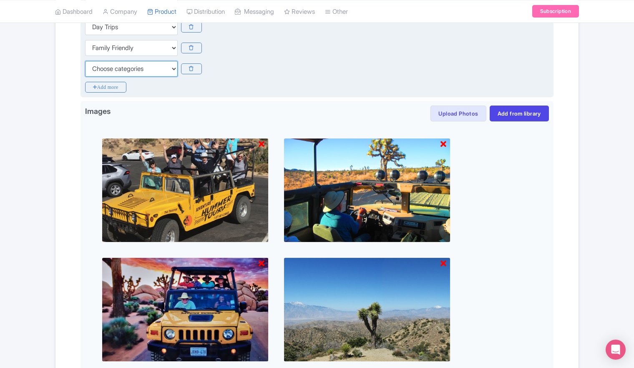
click at [132, 70] on select "Choose categories Adults Only Animals Audio Guide Beaches Bike Tours Boat Tours…" at bounding box center [131, 69] width 93 height 16
select select "history"
click at [85, 61] on select "Choose categories Adults Only Animals Audio Guide Beaches Bike Tours Boat Tours…" at bounding box center [131, 69] width 93 height 16
click at [111, 88] on icon "Add more" at bounding box center [105, 87] width 41 height 11
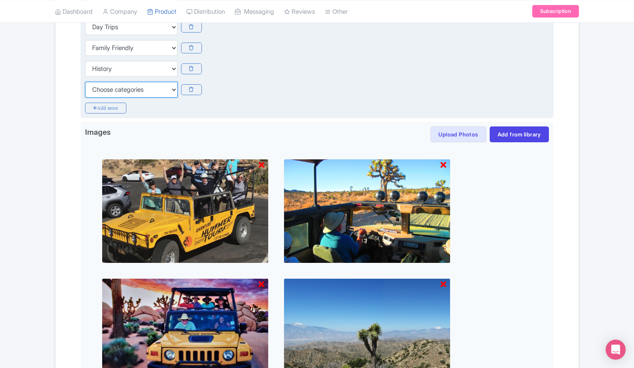
click at [113, 91] on select "Choose categories Adults Only Animals Audio Guide Beaches Bike Tours Boat Tours…" at bounding box center [131, 90] width 93 height 16
select select "outdoors"
click at [85, 82] on select "Choose categories Adults Only Animals Audio Guide Beaches Bike Tours Boat Tours…" at bounding box center [131, 90] width 93 height 16
click at [108, 106] on icon "Add more" at bounding box center [105, 108] width 41 height 11
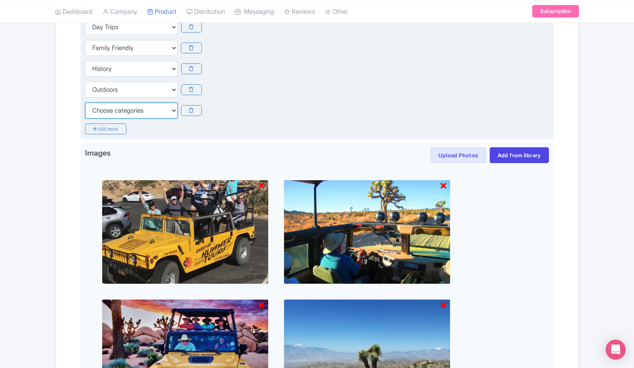
click at [127, 111] on select "Choose categories Adults Only Animals Audio Guide Beaches Bike Tours Boat Tours…" at bounding box center [131, 111] width 93 height 16
select select "private-tours"
click at [85, 103] on select "Choose categories Adults Only Animals Audio Guide Beaches Bike Tours Boat Tours…" at bounding box center [131, 111] width 93 height 16
click at [109, 129] on icon "Add more" at bounding box center [105, 128] width 41 height 11
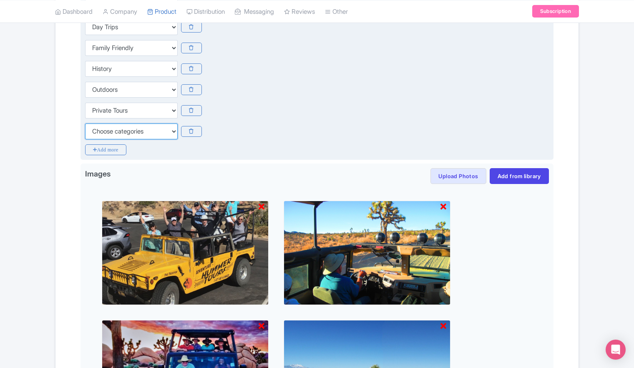
click at [112, 133] on select "Choose categories Adults Only Animals Audio Guide Beaches Bike Tours Boat Tours…" at bounding box center [131, 131] width 93 height 16
select select "romantic"
click at [85, 123] on select "Choose categories Adults Only Animals Audio Guide Beaches Bike Tours Boat Tours…" at bounding box center [131, 131] width 93 height 16
click at [111, 148] on icon "Add more" at bounding box center [105, 149] width 41 height 11
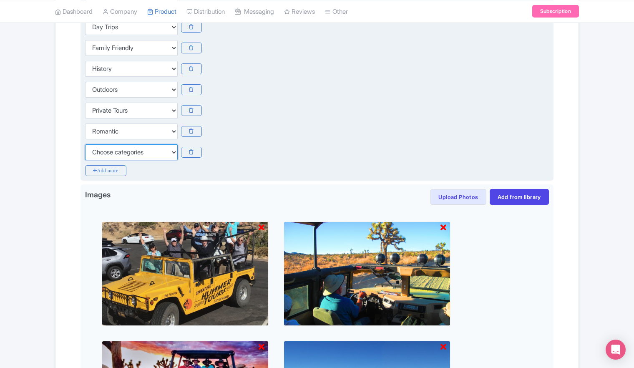
click at [112, 157] on select "Choose categories Adults Only Animals Audio Guide Beaches Bike Tours Boat Tours…" at bounding box center [131, 152] width 93 height 16
select select "small-group-tours"
click at [85, 144] on select "Choose categories Adults Only Animals Audio Guide Beaches Bike Tours Boat Tours…" at bounding box center [131, 152] width 93 height 16
click at [102, 170] on icon "Add more" at bounding box center [105, 170] width 41 height 11
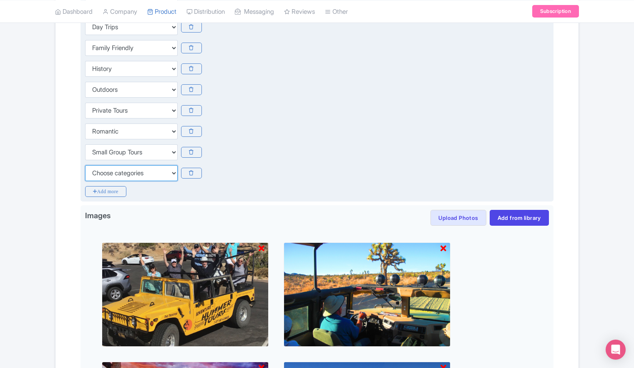
click at [113, 173] on select "Choose categories Adults Only Animals Audio Guide Beaches Bike Tours Boat Tours…" at bounding box center [131, 173] width 93 height 16
select select "walking-tours"
click at [85, 165] on select "Choose categories Adults Only Animals Audio Guide Beaches Bike Tours Boat Tours…" at bounding box center [131, 173] width 93 height 16
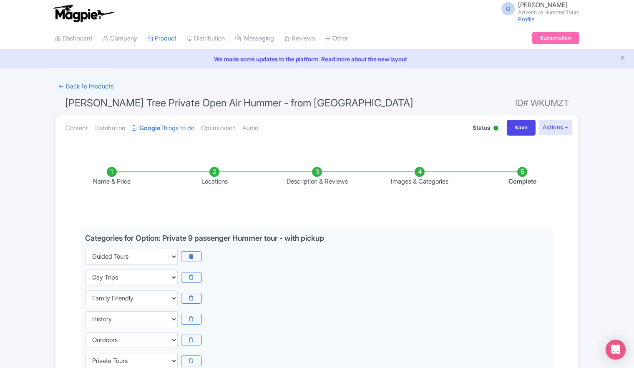
scroll to position [0, 0]
click at [522, 131] on input "Save" at bounding box center [521, 128] width 29 height 16
type input "Saving..."
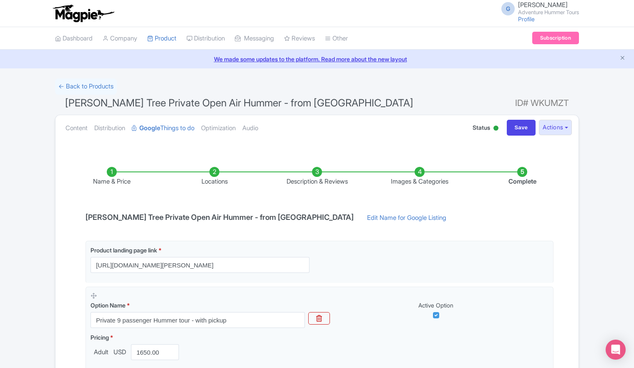
click at [420, 176] on li "Images & Categories" at bounding box center [419, 177] width 103 height 20
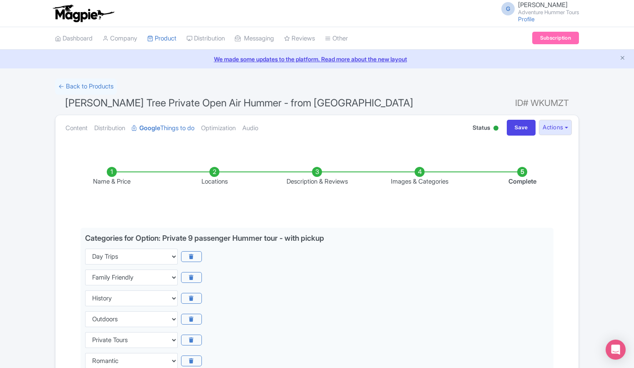
click at [418, 173] on li "Images & Categories" at bounding box center [419, 177] width 103 height 20
click at [174, 58] on link "My Products" at bounding box center [187, 59] width 79 height 13
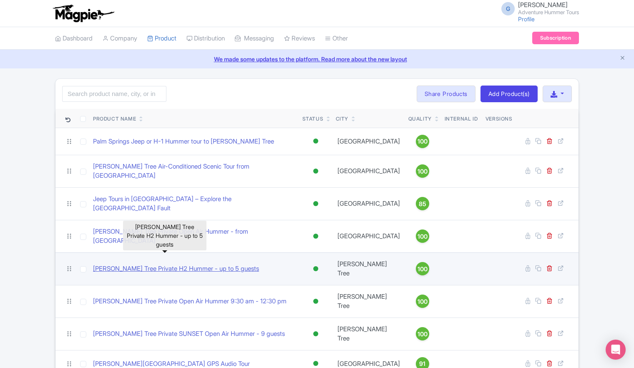
click at [183, 264] on link "[PERSON_NAME] Tree Private H2 Hummer - up to 5 guests" at bounding box center [176, 269] width 166 height 10
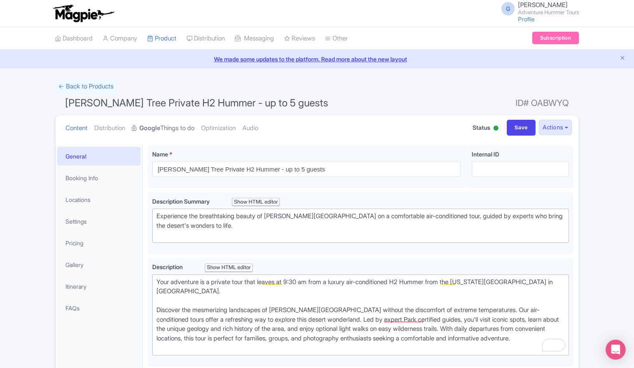
click at [185, 128] on link "Google Things to do" at bounding box center [163, 128] width 63 height 26
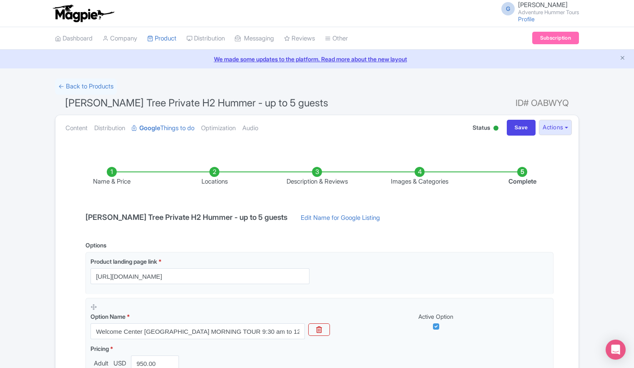
click at [420, 172] on li "Images & Categories" at bounding box center [419, 177] width 103 height 20
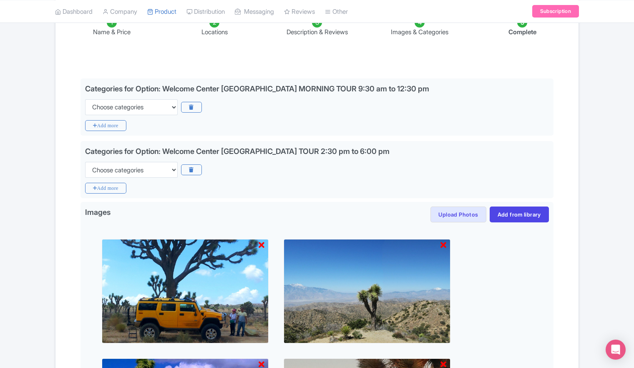
scroll to position [167, 0]
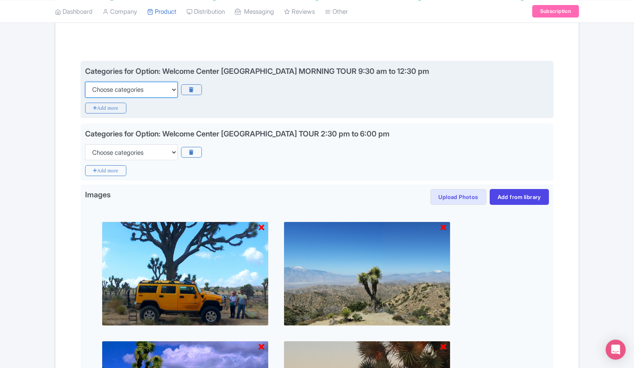
click at [171, 91] on select "Choose categories Adults Only Animals Audio Guide Beaches Bike Tours Boat Tours…" at bounding box center [131, 90] width 93 height 16
select select "guided-tours"
click at [85, 82] on select "Choose categories Adults Only Animals Audio Guide Beaches Bike Tours Boat Tours…" at bounding box center [131, 90] width 93 height 16
click at [109, 109] on icon "Add more" at bounding box center [105, 108] width 41 height 11
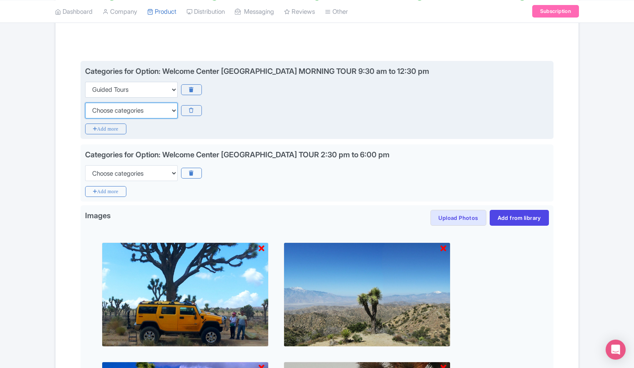
click at [118, 113] on select "Choose categories Adults Only Animals Audio Guide Beaches Bike Tours Boat Tours…" at bounding box center [131, 111] width 93 height 16
select select "day-trips"
click at [85, 103] on select "Choose categories Adults Only Animals Audio Guide Beaches Bike Tours Boat Tours…" at bounding box center [131, 111] width 93 height 16
click at [107, 133] on icon "Add more" at bounding box center [105, 128] width 41 height 11
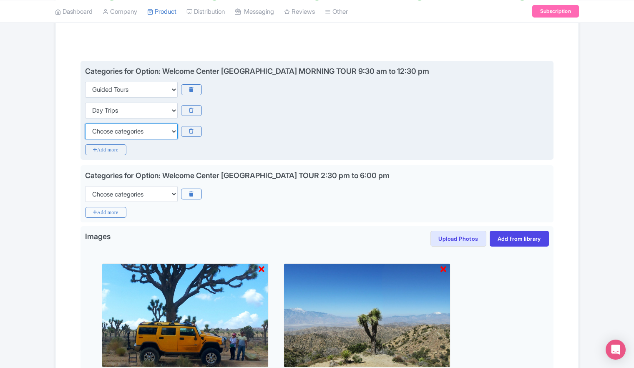
click at [129, 134] on select "Choose categories Adults Only Animals Audio Guide Beaches Bike Tours Boat Tours…" at bounding box center [131, 131] width 93 height 16
select select "family-friendly"
click at [85, 123] on select "Choose categories Adults Only Animals Audio Guide Beaches Bike Tours Boat Tours…" at bounding box center [131, 131] width 93 height 16
click at [107, 151] on icon "Add more" at bounding box center [105, 149] width 41 height 11
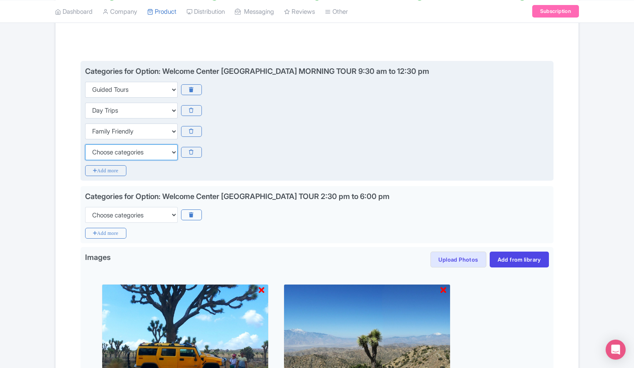
click at [110, 151] on select "Choose categories Adults Only Animals Audio Guide Beaches Bike Tours Boat Tours…" at bounding box center [131, 152] width 93 height 16
select select "history"
click at [85, 144] on select "Choose categories Adults Only Animals Audio Guide Beaches Bike Tours Boat Tours…" at bounding box center [131, 152] width 93 height 16
click at [111, 171] on icon "Add more" at bounding box center [105, 170] width 41 height 11
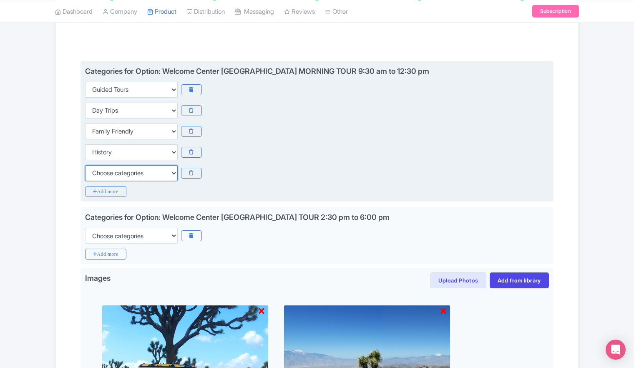
click at [115, 171] on select "Choose categories Adults Only Animals Audio Guide Beaches Bike Tours Boat Tours…" at bounding box center [131, 173] width 93 height 16
select select "outdoors"
click at [85, 165] on select "Choose categories Adults Only Animals Audio Guide Beaches Bike Tours Boat Tours…" at bounding box center [131, 173] width 93 height 16
click at [105, 190] on icon "Add more" at bounding box center [105, 191] width 41 height 11
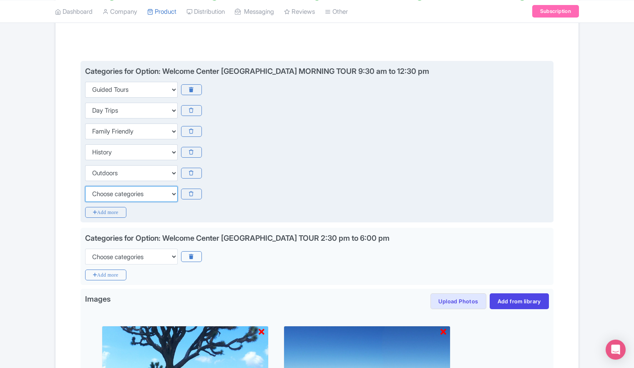
click at [111, 196] on select "Choose categories Adults Only Animals Audio Guide Beaches Bike Tours Boat Tours…" at bounding box center [131, 194] width 93 height 16
select select "small-group-tours"
click at [85, 186] on select "Choose categories Adults Only Animals Audio Guide Beaches Bike Tours Boat Tours…" at bounding box center [131, 194] width 93 height 16
click at [110, 211] on icon "Add more" at bounding box center [105, 212] width 41 height 11
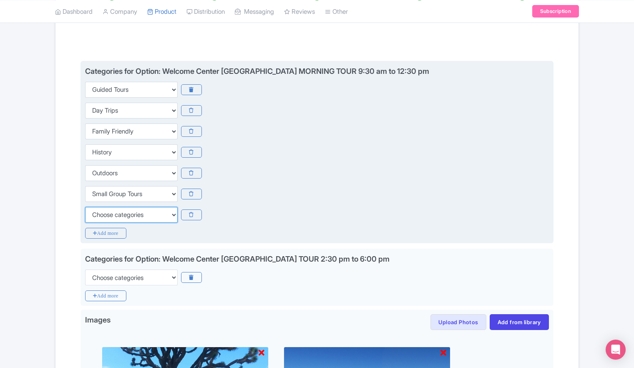
click at [117, 214] on select "Choose categories Adults Only Animals Audio Guide Beaches Bike Tours Boat Tours…" at bounding box center [131, 215] width 93 height 16
select select "walking-tours"
click at [85, 207] on select "Choose categories Adults Only Animals Audio Guide Beaches Bike Tours Boat Tours…" at bounding box center [131, 215] width 93 height 16
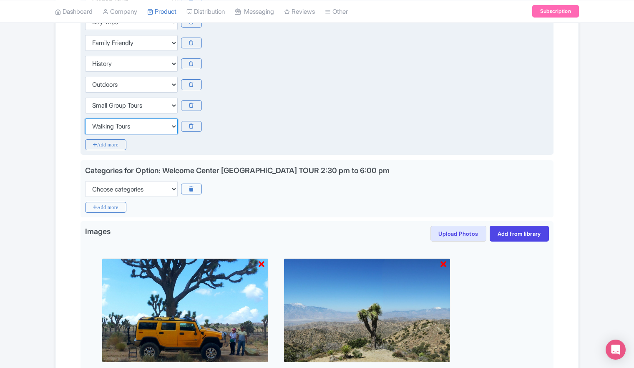
scroll to position [292, 0]
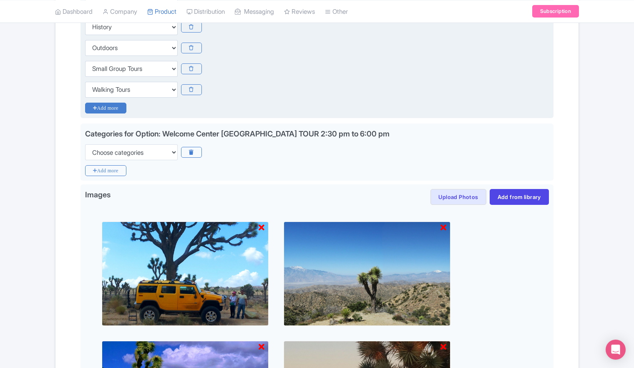
click at [108, 111] on icon "Add more" at bounding box center [105, 108] width 41 height 11
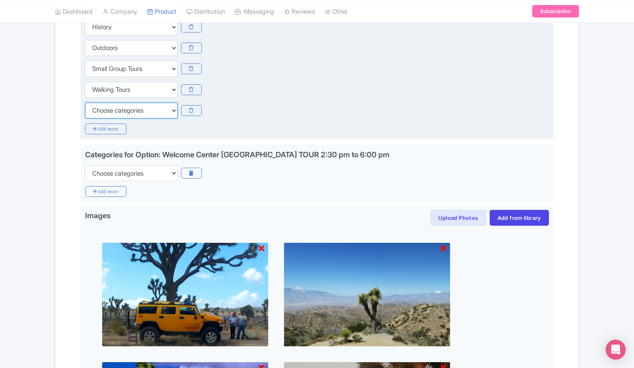
click at [109, 111] on select "Choose categories Adults Only Animals Audio Guide Beaches Bike Tours Boat Tours…" at bounding box center [131, 111] width 93 height 16
select select "private-tours"
click at [85, 103] on select "Choose categories Adults Only Animals Audio Guide Beaches Bike Tours Boat Tours…" at bounding box center [131, 111] width 93 height 16
click at [107, 131] on icon "Add more" at bounding box center [105, 128] width 41 height 11
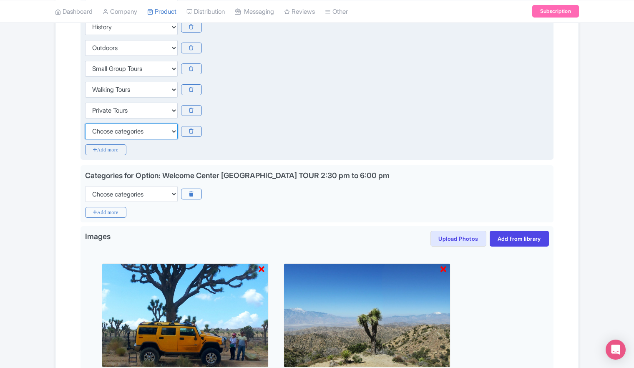
click at [118, 132] on select "Choose categories Adults Only Animals Audio Guide Beaches Bike Tours Boat Tours…" at bounding box center [131, 131] width 93 height 16
select select "romantic"
click at [85, 123] on select "Choose categories Adults Only Animals Audio Guide Beaches Bike Tours Boat Tours…" at bounding box center [131, 131] width 93 height 16
click at [167, 153] on div "Categories for Option: Welcome Center Yucca Valley MORNING TOUR 9:30 am to 12:3…" at bounding box center [316, 48] width 473 height 224
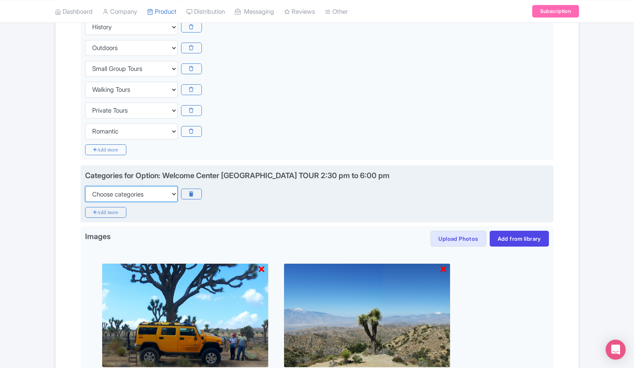
click at [140, 193] on select "Choose categories Adults Only Animals Audio Guide Beaches Bike Tours Boat Tours…" at bounding box center [131, 194] width 93 height 16
select select "guided-tours"
click at [85, 186] on select "Choose categories Adults Only Animals Audio Guide Beaches Bike Tours Boat Tours…" at bounding box center [131, 194] width 93 height 16
click at [105, 210] on icon "Add more" at bounding box center [105, 212] width 41 height 11
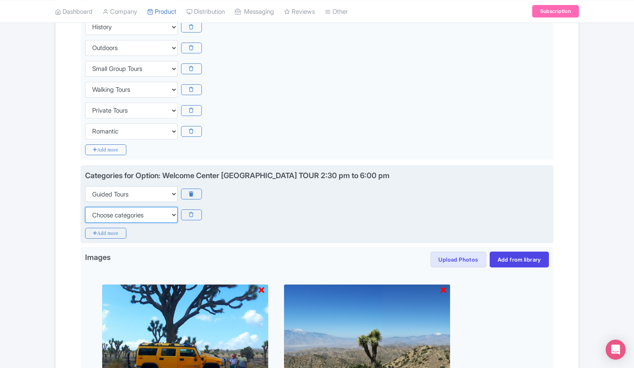
click at [111, 218] on select "Choose categories Adults Only Animals Audio Guide Beaches Bike Tours Boat Tours…" at bounding box center [131, 215] width 93 height 16
select select "day-trips"
click at [85, 207] on select "Choose categories Adults Only Animals Audio Guide Beaches Bike Tours Boat Tours…" at bounding box center [131, 215] width 93 height 16
click at [103, 234] on icon "Add more" at bounding box center [105, 233] width 41 height 11
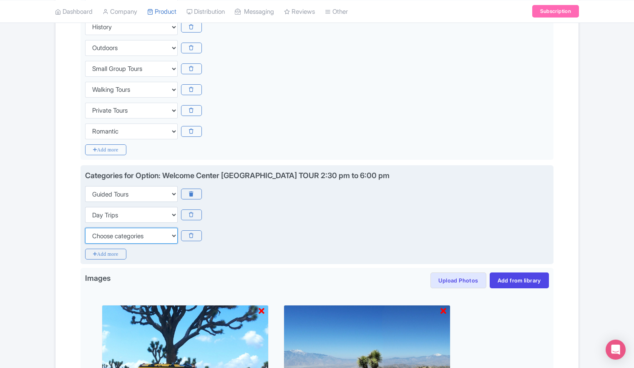
click at [103, 234] on select "Choose categories Adults Only Animals Audio Guide Beaches Bike Tours Boat Tours…" at bounding box center [131, 236] width 93 height 16
select select "family-friendly"
click at [85, 228] on select "Choose categories Adults Only Animals Audio Guide Beaches Bike Tours Boat Tours…" at bounding box center [131, 236] width 93 height 16
click at [109, 251] on icon "Add more" at bounding box center [105, 254] width 41 height 11
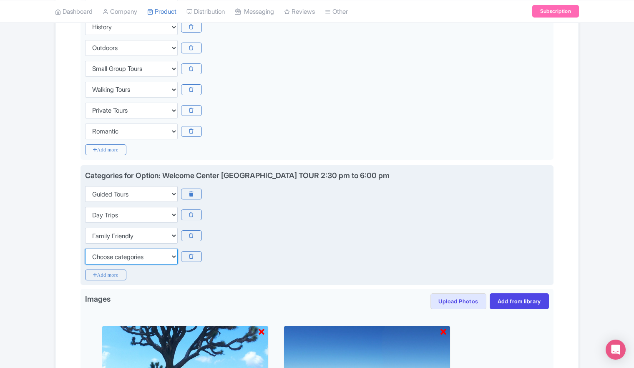
click at [118, 256] on select "Choose categories Adults Only Animals Audio Guide Beaches Bike Tours Boat Tours…" at bounding box center [131, 257] width 93 height 16
select select "history"
click at [85, 249] on select "Choose categories Adults Only Animals Audio Guide Beaches Bike Tours Boat Tours…" at bounding box center [131, 257] width 93 height 16
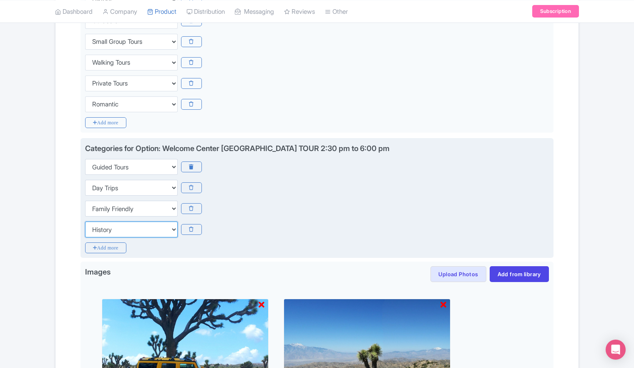
scroll to position [375, 0]
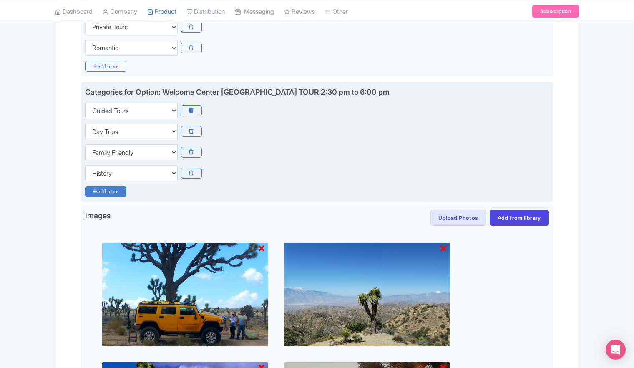
click at [108, 191] on icon "Add more" at bounding box center [105, 191] width 41 height 11
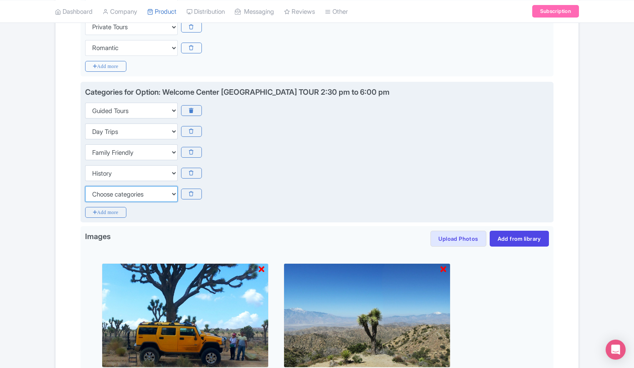
click at [108, 191] on select "Choose categories Adults Only Animals Audio Guide Beaches Bike Tours Boat Tours…" at bounding box center [131, 194] width 93 height 16
select select "outdoors"
click at [85, 186] on select "Choose categories Adults Only Animals Audio Guide Beaches Bike Tours Boat Tours…" at bounding box center [131, 194] width 93 height 16
click at [104, 210] on icon "Add more" at bounding box center [105, 212] width 41 height 11
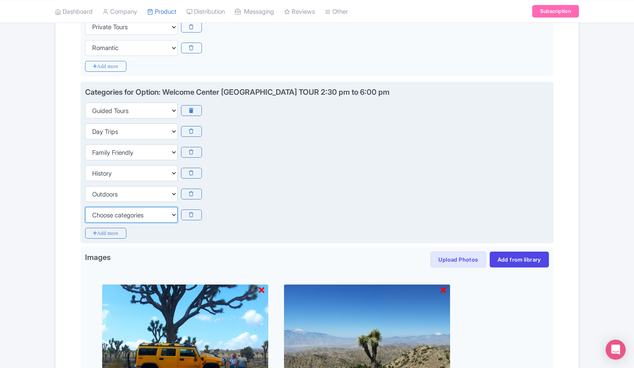
click at [122, 218] on select "Choose categories Adults Only Animals Audio Guide Beaches Bike Tours Boat Tours…" at bounding box center [131, 215] width 93 height 16
select select "small-group-tours"
click at [85, 207] on select "Choose categories Adults Only Animals Audio Guide Beaches Bike Tours Boat Tours…" at bounding box center [131, 215] width 93 height 16
click at [113, 232] on icon "Add more" at bounding box center [105, 233] width 41 height 11
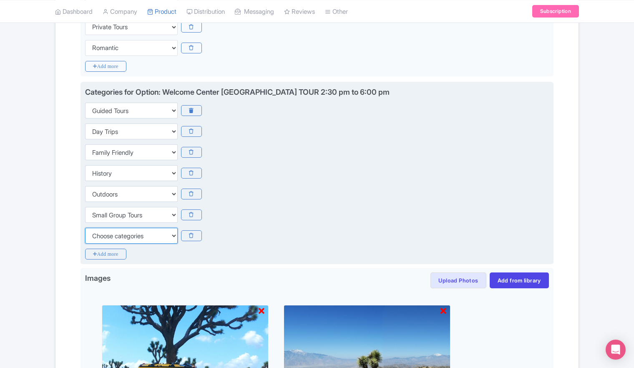
click at [117, 235] on select "Choose categories Adults Only Animals Audio Guide Beaches Bike Tours Boat Tours…" at bounding box center [131, 236] width 93 height 16
select select "walking-tours"
click at [85, 228] on select "Choose categories Adults Only Animals Audio Guide Beaches Bike Tours Boat Tours…" at bounding box center [131, 236] width 93 height 16
click at [105, 254] on icon "Add more" at bounding box center [105, 254] width 41 height 11
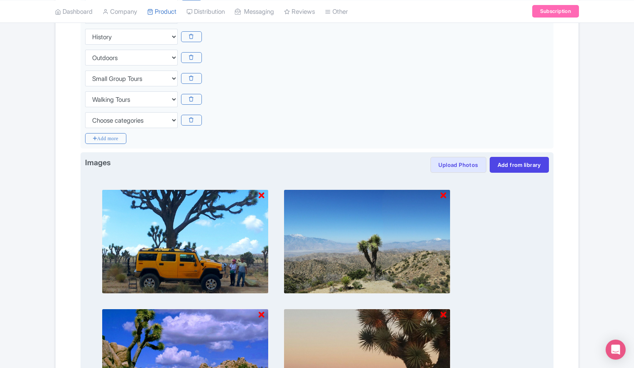
scroll to position [542, 0]
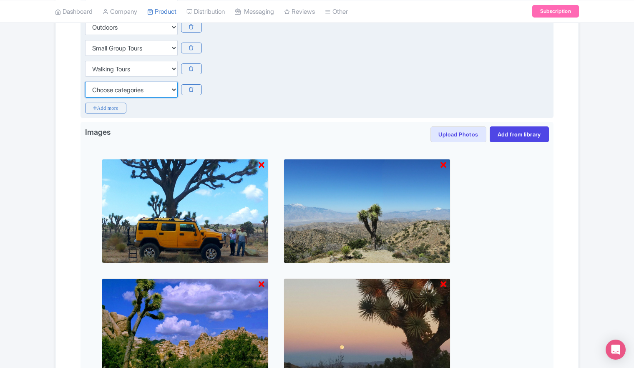
click at [132, 91] on select "Choose categories Adults Only Animals Audio Guide Beaches Bike Tours Boat Tours…" at bounding box center [131, 90] width 93 height 16
select select "private-tours"
click at [85, 82] on select "Choose categories Adults Only Animals Audio Guide Beaches Bike Tours Boat Tours…" at bounding box center [131, 90] width 93 height 16
click at [108, 108] on icon "Add more" at bounding box center [105, 108] width 41 height 11
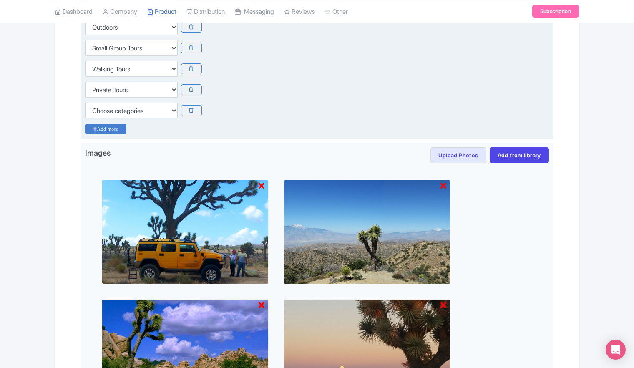
click at [107, 132] on icon "Add more" at bounding box center [105, 128] width 41 height 11
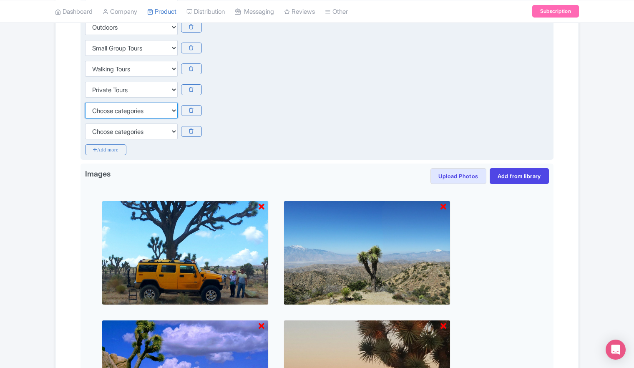
click at [109, 112] on select "Choose categories Adults Only Animals Audio Guide Beaches Bike Tours Boat Tours…" at bounding box center [131, 111] width 93 height 16
select select "romantic"
click at [85, 103] on select "Choose categories Adults Only Animals Audio Guide Beaches Bike Tours Boat Tours…" at bounding box center [131, 111] width 93 height 16
click at [192, 130] on icon at bounding box center [191, 131] width 20 height 11
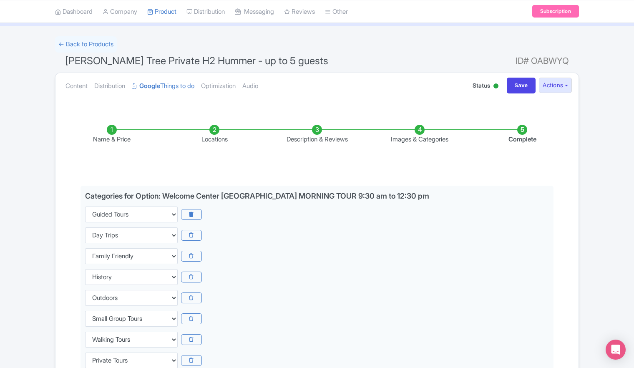
scroll to position [42, 0]
click at [514, 86] on input "Save" at bounding box center [521, 86] width 29 height 16
type input "Saving..."
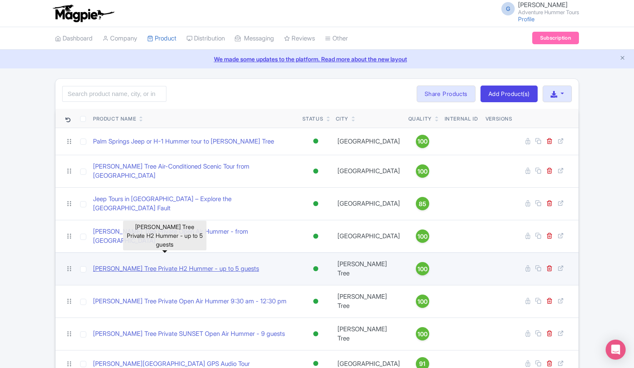
click at [148, 264] on link "[PERSON_NAME] Tree Private H2 Hummer - up to 5 guests" at bounding box center [176, 269] width 166 height 10
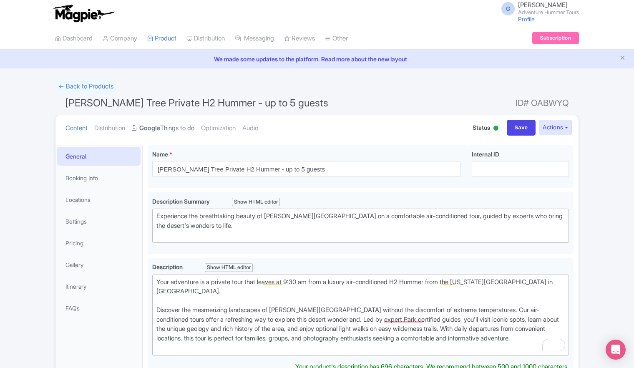
click at [169, 129] on link "Google Things to do" at bounding box center [163, 128] width 63 height 26
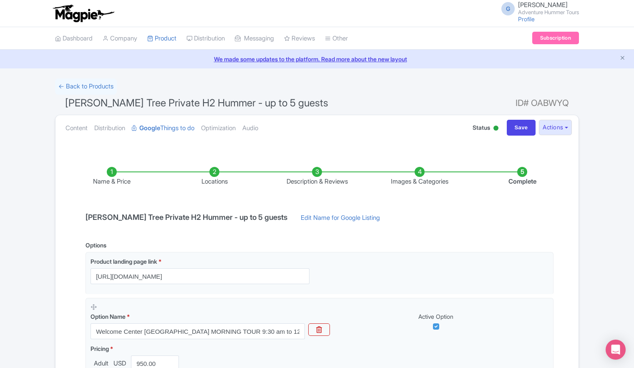
click at [420, 175] on li "Images & Categories" at bounding box center [419, 177] width 103 height 20
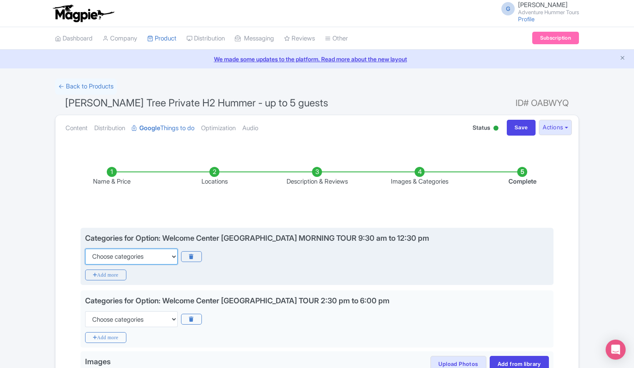
click at [174, 256] on select "Choose categories Adults Only Animals Audio Guide Beaches Bike Tours Boat Tours…" at bounding box center [131, 257] width 93 height 16
select select "guided-tours"
click at [85, 249] on select "Choose categories Adults Only Animals Audio Guide Beaches Bike Tours Boat Tours…" at bounding box center [131, 257] width 93 height 16
click at [102, 272] on icon "Add more" at bounding box center [105, 274] width 41 height 11
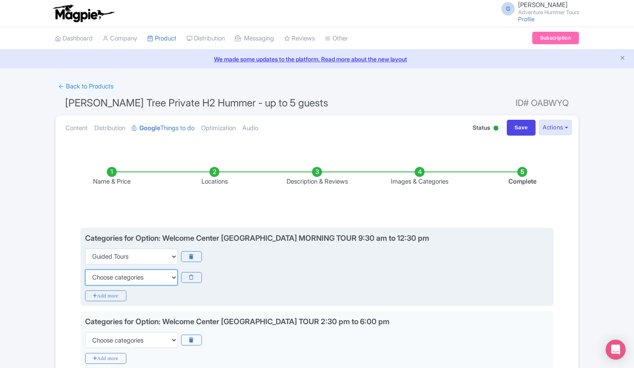
click at [122, 279] on select "Choose categories Adults Only Animals Audio Guide Beaches Bike Tours Boat Tours…" at bounding box center [131, 277] width 93 height 16
select select "day-trips"
click at [85, 269] on select "Choose categories Adults Only Animals Audio Guide Beaches Bike Tours Boat Tours…" at bounding box center [131, 277] width 93 height 16
click at [112, 296] on icon "Add more" at bounding box center [105, 295] width 41 height 11
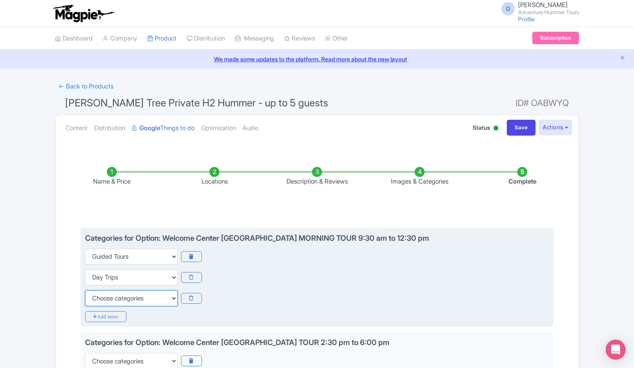
click at [116, 299] on select "Choose categories Adults Only Animals Audio Guide Beaches Bike Tours Boat Tours…" at bounding box center [131, 298] width 93 height 16
select select "family-friendly"
click at [85, 290] on select "Choose categories Adults Only Animals Audio Guide Beaches Bike Tours Boat Tours…" at bounding box center [131, 298] width 93 height 16
click at [101, 314] on icon "Add more" at bounding box center [105, 316] width 41 height 11
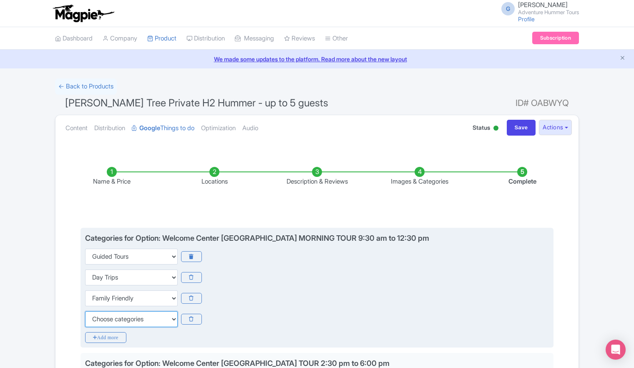
click at [116, 319] on select "Choose categories Adults Only Animals Audio Guide Beaches Bike Tours Boat Tours…" at bounding box center [131, 319] width 93 height 16
select select "history"
click at [85, 311] on select "Choose categories Adults Only Animals Audio Guide Beaches Bike Tours Boat Tours…" at bounding box center [131, 319] width 93 height 16
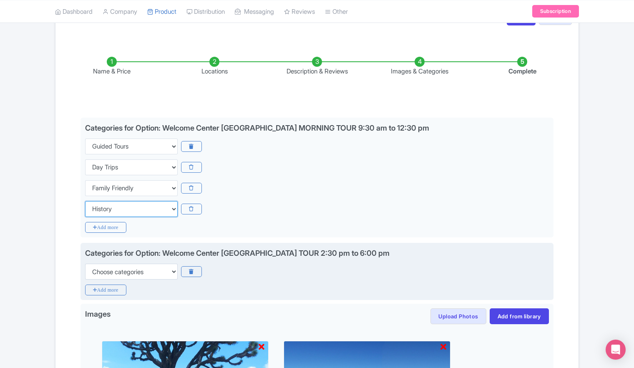
scroll to position [125, 0]
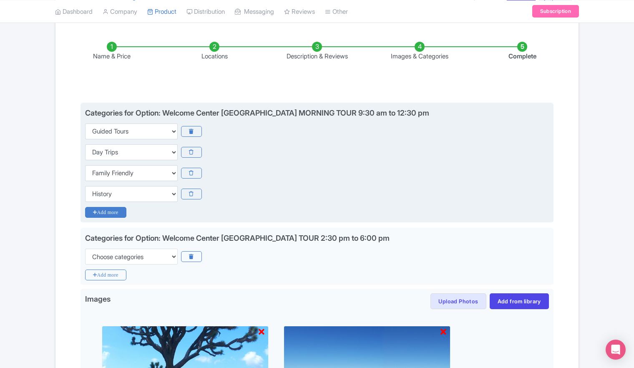
click at [111, 211] on icon "Add more" at bounding box center [105, 212] width 41 height 11
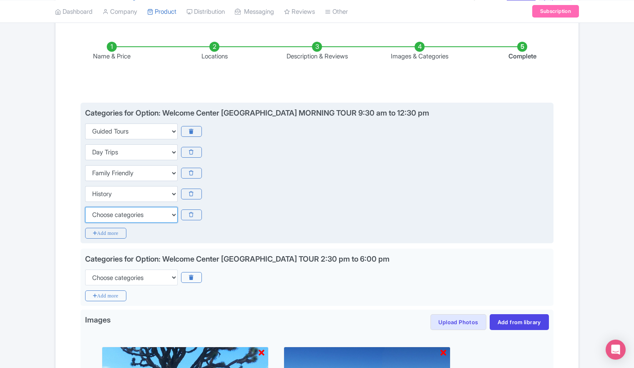
click at [117, 216] on select "Choose categories Adults Only Animals Audio Guide Beaches Bike Tours Boat Tours…" at bounding box center [131, 215] width 93 height 16
select select "outdoors"
click at [85, 207] on select "Choose categories Adults Only Animals Audio Guide Beaches Bike Tours Boat Tours…" at bounding box center [131, 215] width 93 height 16
click at [110, 238] on icon "Add more" at bounding box center [105, 233] width 41 height 11
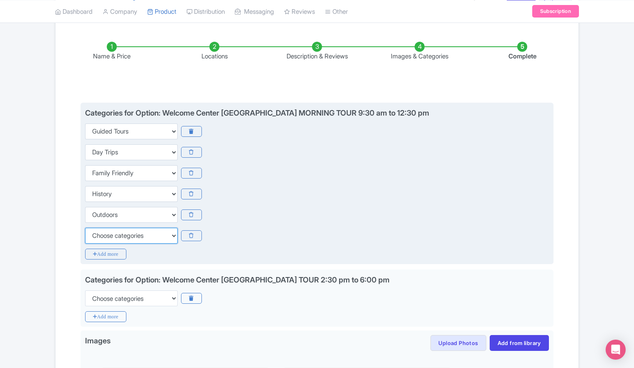
click at [111, 235] on select "Choose categories Adults Only Animals Audio Guide Beaches Bike Tours Boat Tours…" at bounding box center [131, 236] width 93 height 16
select select "small-group-tours"
click at [85, 228] on select "Choose categories Adults Only Animals Audio Guide Beaches Bike Tours Boat Tours…" at bounding box center [131, 236] width 93 height 16
click at [110, 253] on icon "Add more" at bounding box center [105, 254] width 41 height 11
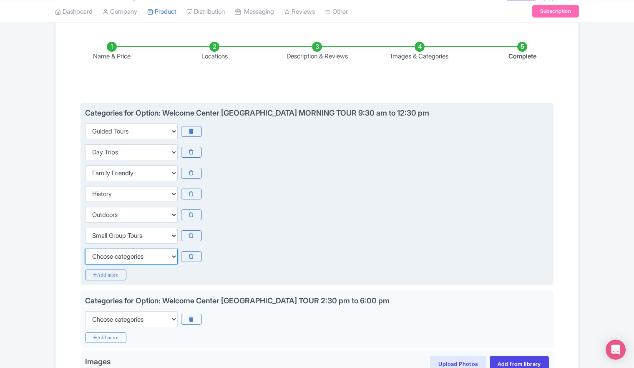
click at [113, 258] on select "Choose categories Adults Only Animals Audio Guide Beaches Bike Tours Boat Tours…" at bounding box center [131, 257] width 93 height 16
select select "walking-tours"
click at [85, 249] on select "Choose categories Adults Only Animals Audio Guide Beaches Bike Tours Boat Tours…" at bounding box center [131, 257] width 93 height 16
click at [108, 274] on icon "Add more" at bounding box center [105, 274] width 41 height 11
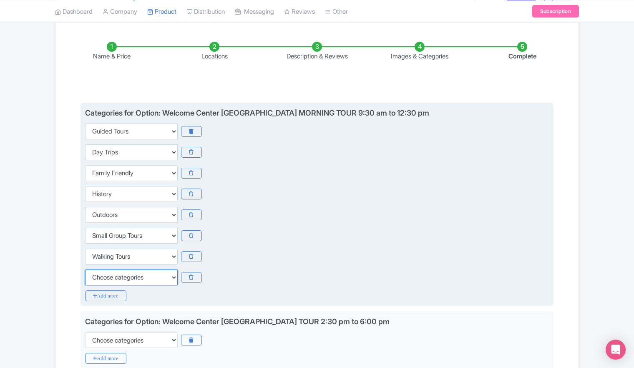
click at [116, 277] on select "Choose categories Adults Only Animals Audio Guide Beaches Bike Tours Boat Tours…" at bounding box center [131, 277] width 93 height 16
select select "private-tours"
click at [85, 269] on select "Choose categories Adults Only Animals Audio Guide Beaches Bike Tours Boat Tours…" at bounding box center [131, 277] width 93 height 16
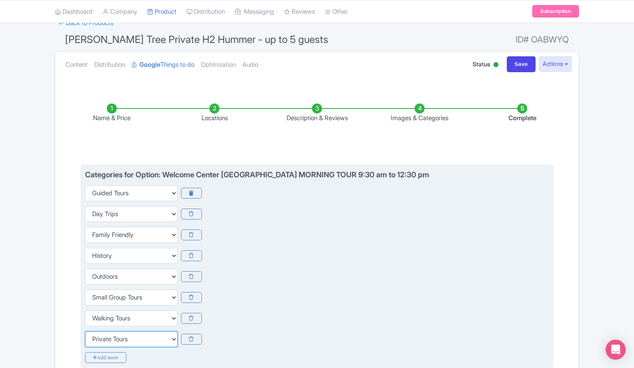
scroll to position [0, 0]
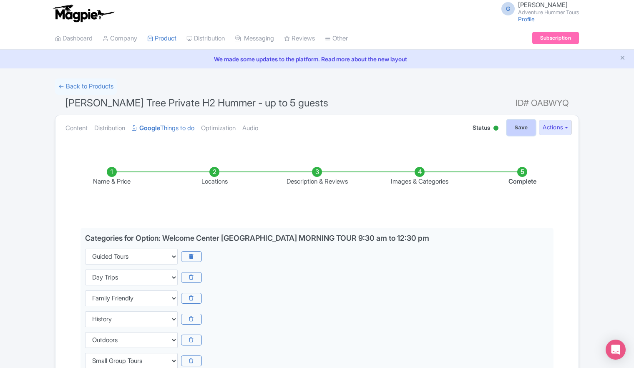
click at [520, 129] on input "Save" at bounding box center [521, 128] width 29 height 16
type input "Saving..."
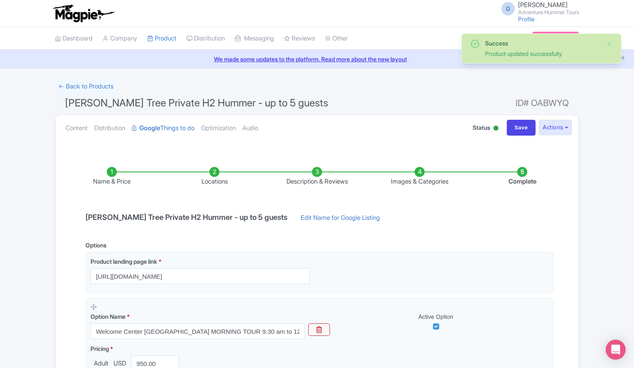
click at [418, 179] on li "Images & Categories" at bounding box center [419, 177] width 103 height 20
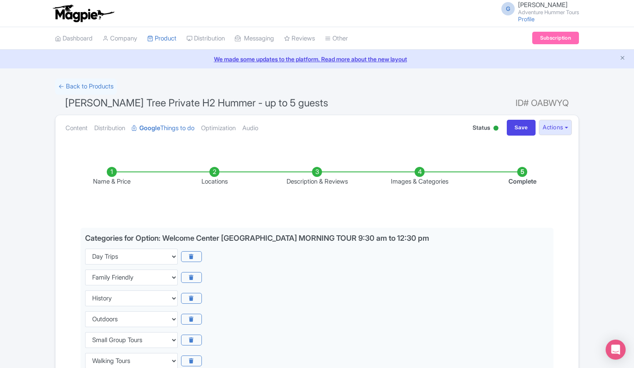
scroll to position [250, 0]
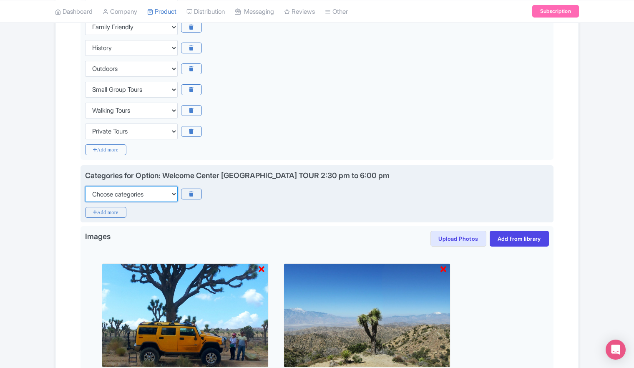
click at [169, 199] on select "Choose categories Adults Only Animals Audio Guide Beaches Bike Tours Boat Tours…" at bounding box center [131, 194] width 93 height 16
select select "guided-tours"
click at [85, 186] on select "Choose categories Adults Only Animals Audio Guide Beaches Bike Tours Boat Tours…" at bounding box center [131, 194] width 93 height 16
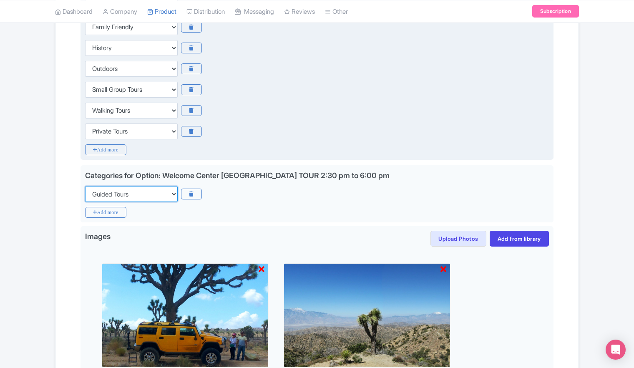
scroll to position [209, 0]
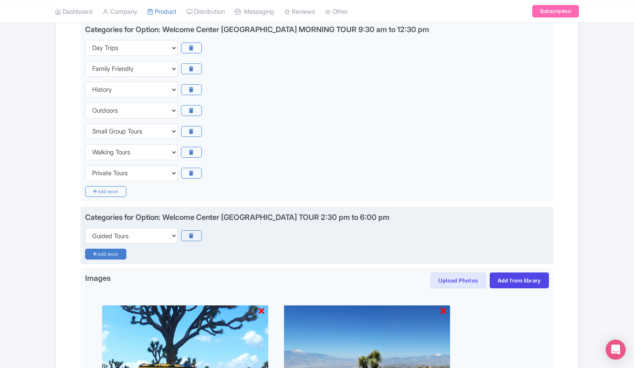
click at [112, 254] on icon "Add more" at bounding box center [105, 254] width 41 height 11
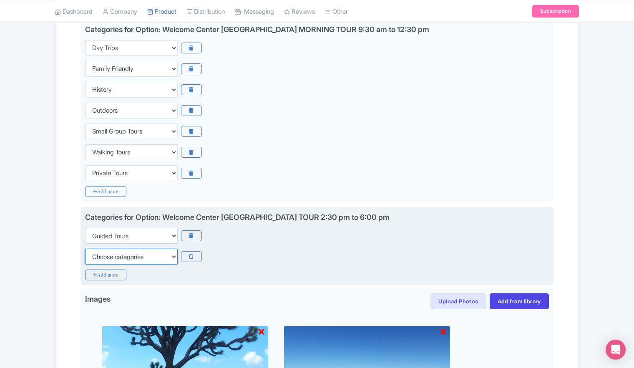
click at [128, 254] on select "Choose categories Adults Only Animals Audio Guide Beaches Bike Tours Boat Tours…" at bounding box center [131, 257] width 93 height 16
select select "family-friendly"
click at [85, 249] on select "Choose categories Adults Only Animals Audio Guide Beaches Bike Tours Boat Tours…" at bounding box center [131, 257] width 93 height 16
click at [101, 275] on icon "Add more" at bounding box center [105, 274] width 41 height 11
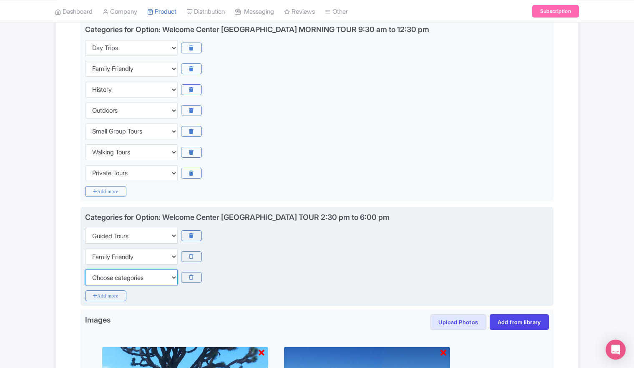
click at [118, 278] on select "Choose categories Adults Only Animals Audio Guide Beaches Bike Tours Boat Tours…" at bounding box center [131, 277] width 93 height 16
select select "history"
click at [85, 269] on select "Choose categories Adults Only Animals Audio Guide Beaches Bike Tours Boat Tours…" at bounding box center [131, 277] width 93 height 16
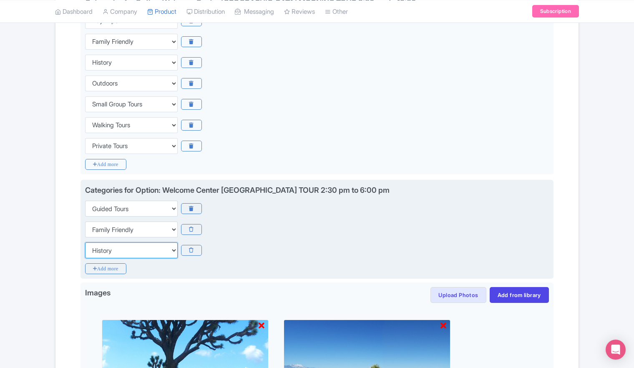
scroll to position [250, 0]
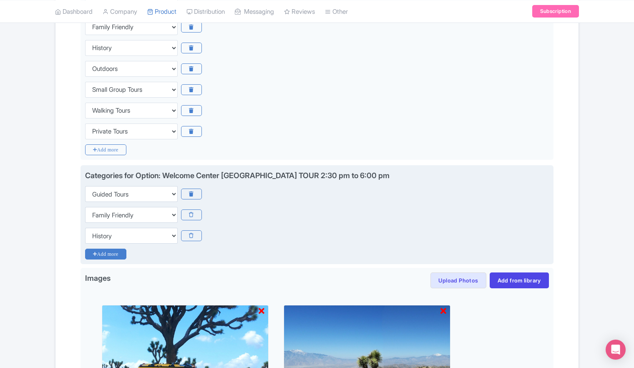
click at [112, 254] on icon "Add more" at bounding box center [105, 254] width 41 height 11
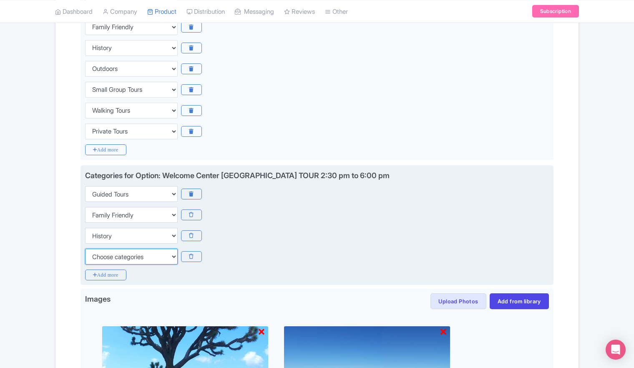
click at [115, 254] on select "Choose categories Adults Only Animals Audio Guide Beaches Bike Tours Boat Tours…" at bounding box center [131, 257] width 93 height 16
select select "outdoors"
click at [85, 249] on select "Choose categories Adults Only Animals Audio Guide Beaches Bike Tours Boat Tours…" at bounding box center [131, 257] width 93 height 16
click at [108, 275] on icon "Add more" at bounding box center [105, 274] width 41 height 11
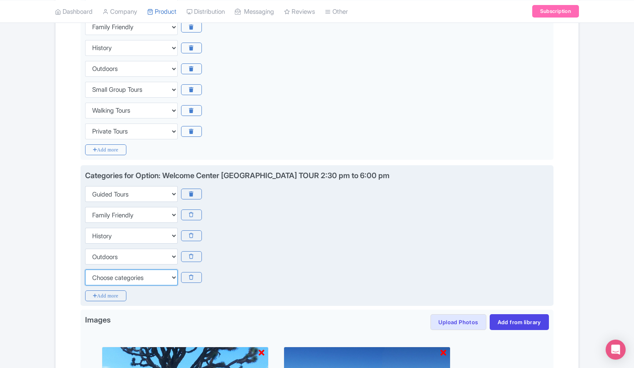
click at [118, 276] on select "Choose categories Adults Only Animals Audio Guide Beaches Bike Tours Boat Tours…" at bounding box center [131, 277] width 93 height 16
select select "small-group-tours"
click at [85, 269] on select "Choose categories Adults Only Animals Audio Guide Beaches Bike Tours Boat Tours…" at bounding box center [131, 277] width 93 height 16
click at [106, 294] on icon "Add more" at bounding box center [105, 295] width 41 height 11
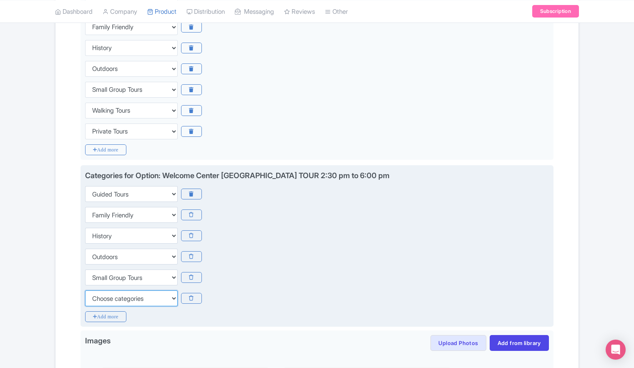
click at [116, 299] on select "Choose categories Adults Only Animals Audio Guide Beaches Bike Tours Boat Tours…" at bounding box center [131, 298] width 93 height 16
select select "walking-tours"
click at [85, 290] on select "Choose categories Adults Only Animals Audio Guide Beaches Bike Tours Boat Tours…" at bounding box center [131, 298] width 93 height 16
click at [110, 316] on icon "Add more" at bounding box center [105, 316] width 41 height 11
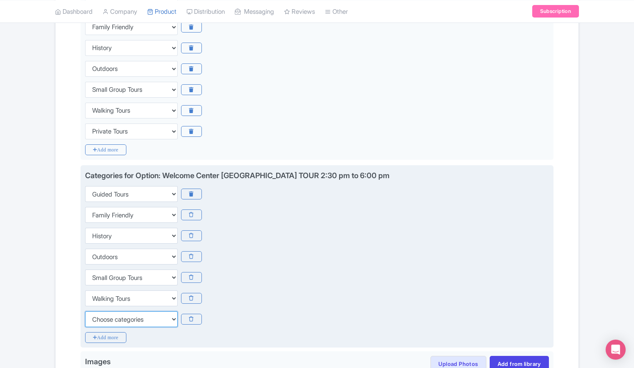
click at [121, 318] on select "Choose categories Adults Only Animals Audio Guide Beaches Bike Tours Boat Tours…" at bounding box center [131, 319] width 93 height 16
select select "private-tours"
click at [85, 311] on select "Choose categories Adults Only Animals Audio Guide Beaches Bike Tours Boat Tours…" at bounding box center [131, 319] width 93 height 16
click at [110, 338] on icon "Add more" at bounding box center [105, 337] width 41 height 11
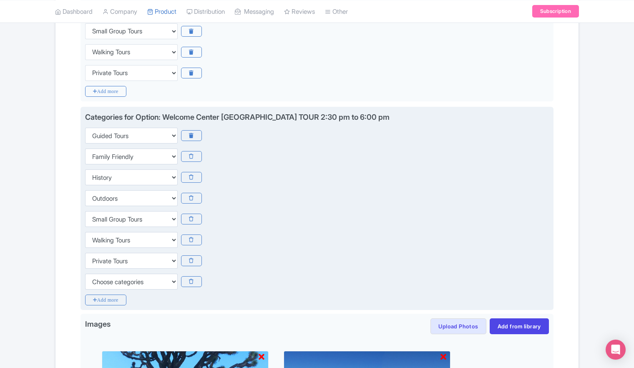
scroll to position [375, 0]
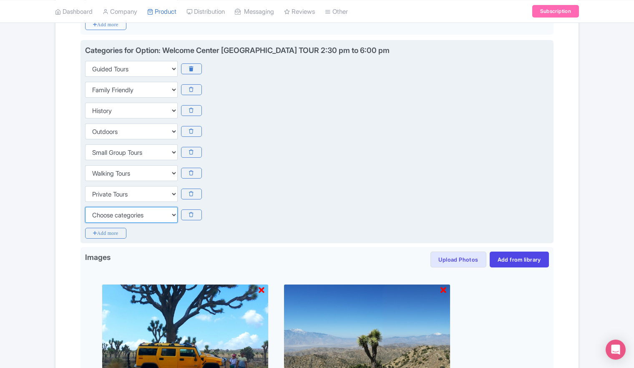
click at [154, 214] on select "Choose categories Adults Only Animals Audio Guide Beaches Bike Tours Boat Tours…" at bounding box center [131, 215] width 93 height 16
select select "romantic"
click at [85, 207] on select "Choose categories Adults Only Animals Audio Guide Beaches Bike Tours Boat Tours…" at bounding box center [131, 215] width 93 height 16
click at [325, 175] on div "Choose categories Adults Only Animals Audio Guide Beaches Bike Tours Boat Tours…" at bounding box center [317, 173] width 464 height 16
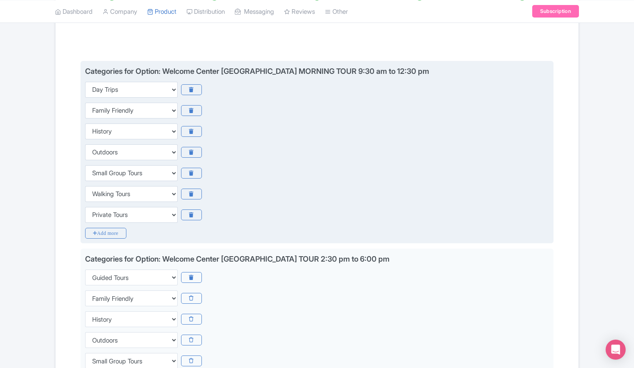
scroll to position [0, 0]
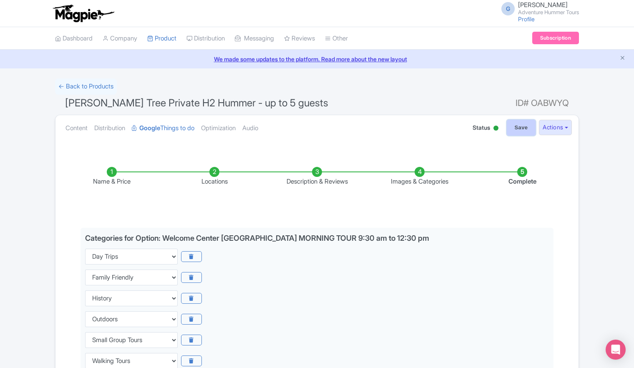
click at [518, 126] on input "Save" at bounding box center [521, 128] width 29 height 16
type input "Saving..."
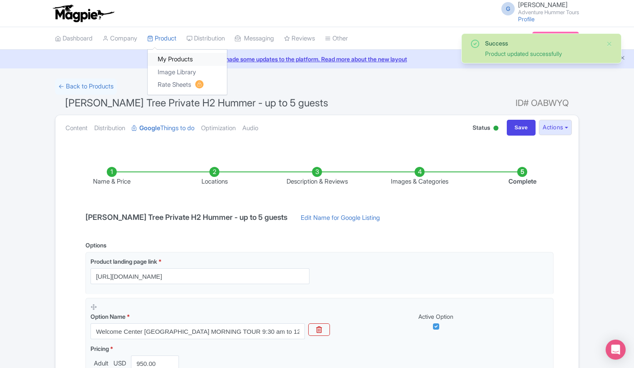
click at [171, 59] on link "My Products" at bounding box center [187, 59] width 79 height 13
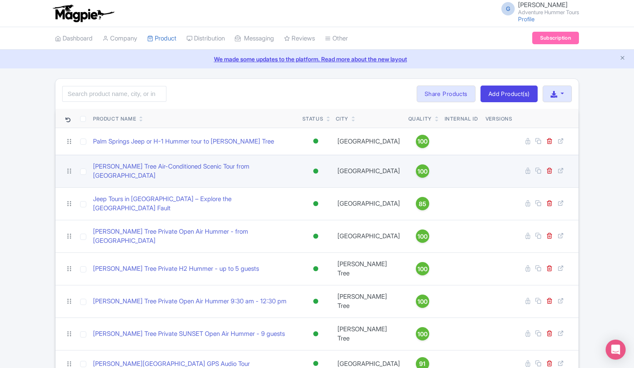
scroll to position [12, 0]
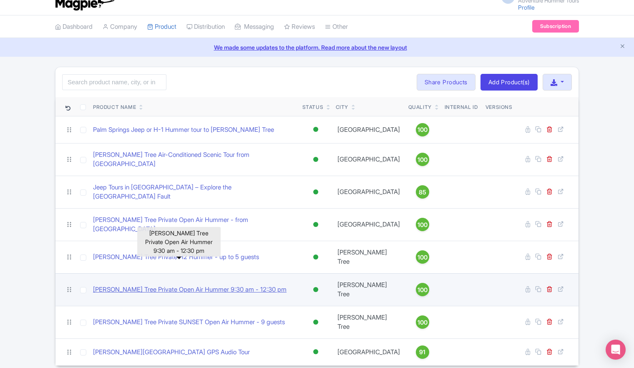
click at [168, 285] on link "[PERSON_NAME] Tree Private Open Air Hummer 9:30 am - 12:30 pm" at bounding box center [190, 290] width 194 height 10
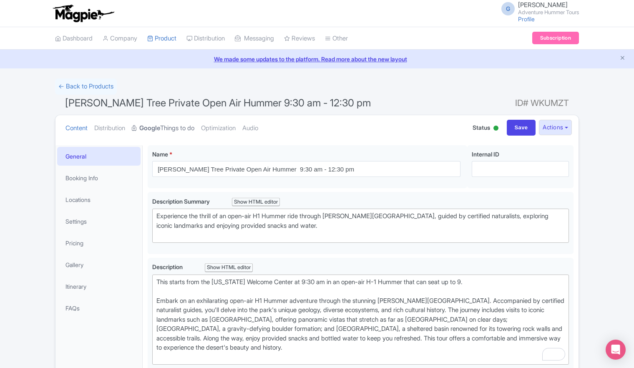
click at [176, 125] on link "Google Things to do" at bounding box center [163, 128] width 63 height 26
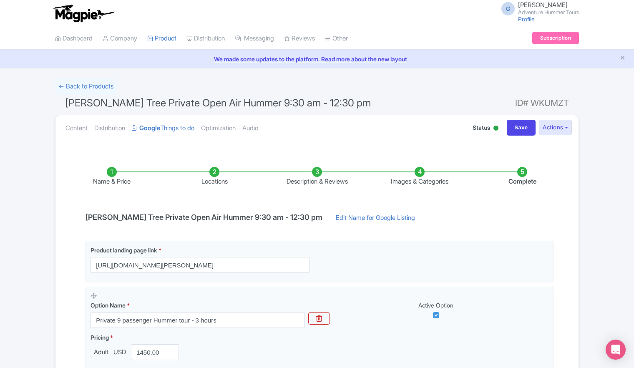
click at [418, 177] on li "Images & Categories" at bounding box center [419, 177] width 103 height 20
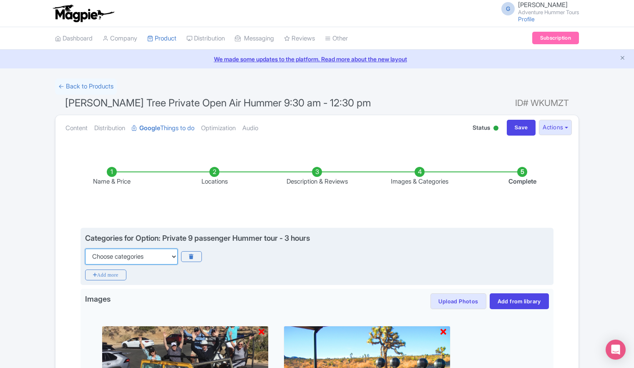
click at [170, 258] on select "Choose categories Adults Only Animals Audio Guide Beaches Bike Tours Boat Tours…" at bounding box center [131, 257] width 93 height 16
select select "guided-tours"
click at [85, 249] on select "Choose categories Adults Only Animals Audio Guide Beaches Bike Tours Boat Tours…" at bounding box center [131, 257] width 93 height 16
click at [110, 277] on icon "Add more" at bounding box center [105, 274] width 41 height 11
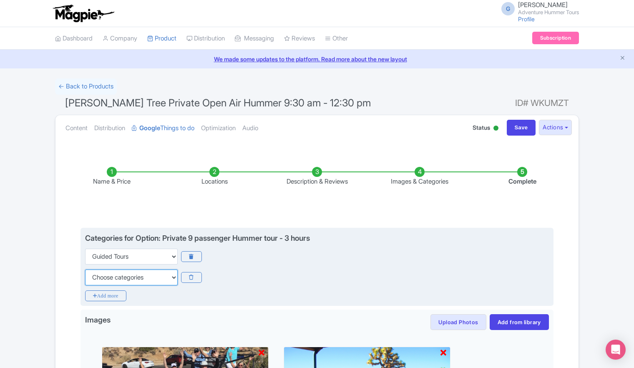
click at [130, 278] on select "Choose categories Adults Only Animals Audio Guide Beaches Bike Tours Boat Tours…" at bounding box center [131, 277] width 93 height 16
select select "day-trips"
click at [85, 269] on select "Choose categories Adults Only Animals Audio Guide Beaches Bike Tours Boat Tours…" at bounding box center [131, 277] width 93 height 16
click at [112, 295] on icon "Add more" at bounding box center [105, 295] width 41 height 11
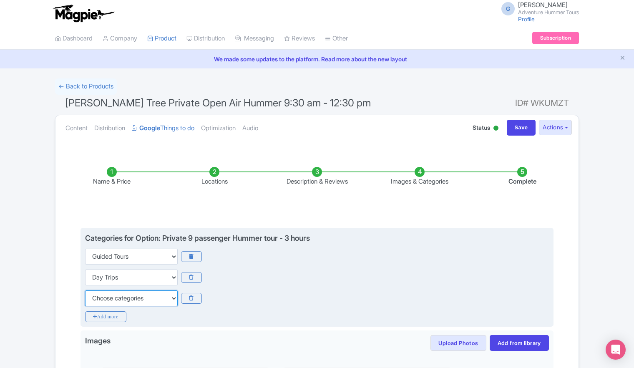
click at [118, 298] on select "Choose categories Adults Only Animals Audio Guide Beaches Bike Tours Boat Tours…" at bounding box center [131, 298] width 93 height 16
select select "family-friendly"
click at [85, 290] on select "Choose categories Adults Only Animals Audio Guide Beaches Bike Tours Boat Tours…" at bounding box center [131, 298] width 93 height 16
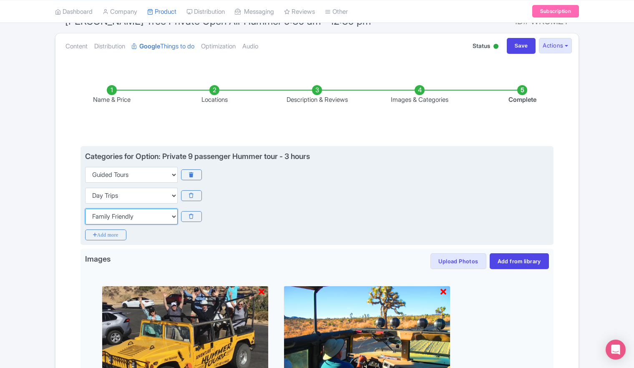
scroll to position [83, 0]
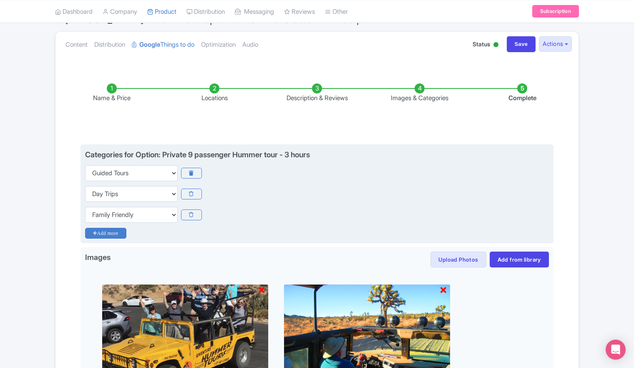
click at [108, 234] on icon "Add more" at bounding box center [105, 233] width 41 height 11
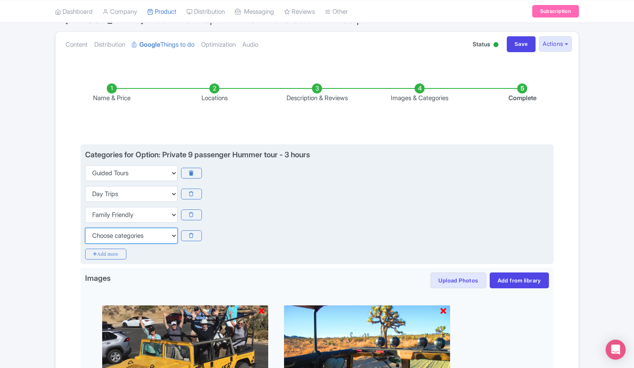
click at [111, 236] on select "Choose categories Adults Only Animals Audio Guide Beaches Bike Tours Boat Tours…" at bounding box center [131, 236] width 93 height 16
select select "history"
click at [85, 228] on select "Choose categories Adults Only Animals Audio Guide Beaches Bike Tours Boat Tours…" at bounding box center [131, 236] width 93 height 16
click at [110, 253] on icon "Add more" at bounding box center [105, 254] width 41 height 11
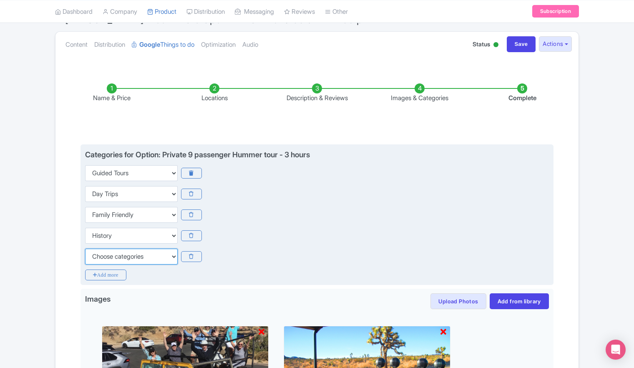
click at [118, 257] on select "Choose categories Adults Only Animals Audio Guide Beaches Bike Tours Boat Tours…" at bounding box center [131, 257] width 93 height 16
select select "outdoors"
click at [85, 249] on select "Choose categories Adults Only Animals Audio Guide Beaches Bike Tours Boat Tours…" at bounding box center [131, 257] width 93 height 16
click at [102, 273] on icon "Add more" at bounding box center [105, 274] width 41 height 11
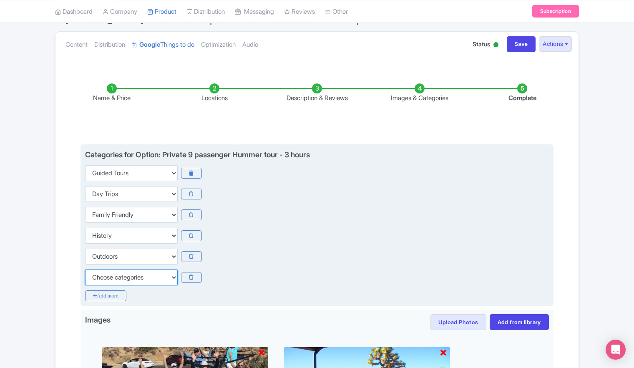
click at [110, 278] on select "Choose categories Adults Only Animals Audio Guide Beaches Bike Tours Boat Tours…" at bounding box center [131, 277] width 93 height 16
select select "small-group-tours"
click at [85, 269] on select "Choose categories Adults Only Animals Audio Guide Beaches Bike Tours Boat Tours…" at bounding box center [131, 277] width 93 height 16
click at [110, 293] on icon "Add more" at bounding box center [105, 295] width 41 height 11
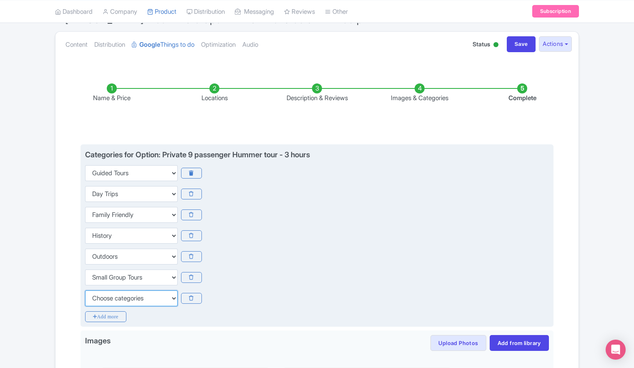
click at [116, 298] on select "Choose categories Adults Only Animals Audio Guide Beaches Bike Tours Boat Tours…" at bounding box center [131, 298] width 93 height 16
select select "walking-tours"
click at [85, 290] on select "Choose categories Adults Only Animals Audio Guide Beaches Bike Tours Boat Tours…" at bounding box center [131, 298] width 93 height 16
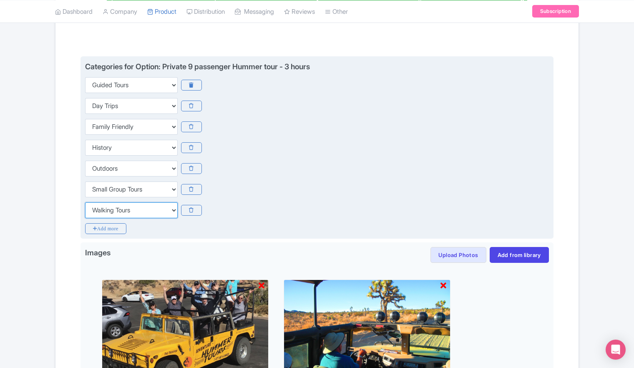
scroll to position [209, 0]
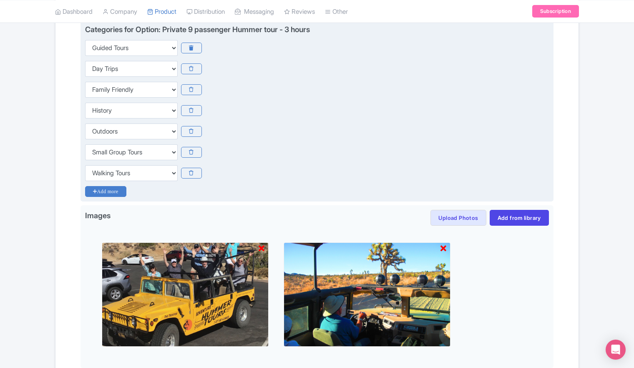
click at [107, 188] on icon "Add more" at bounding box center [105, 191] width 41 height 11
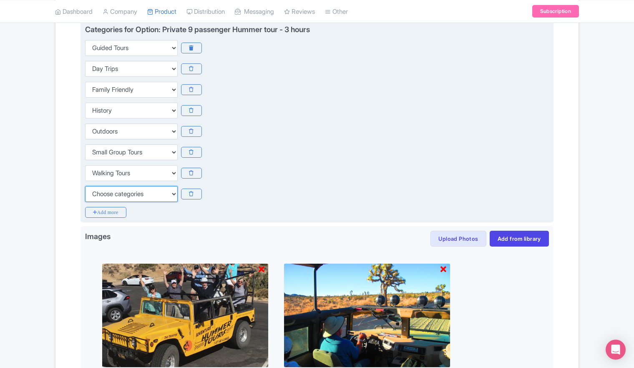
click at [151, 194] on select "Choose categories Adults Only Animals Audio Guide Beaches Bike Tours Boat Tours…" at bounding box center [131, 194] width 93 height 16
select select "private-tours"
click at [85, 186] on select "Choose categories Adults Only Animals Audio Guide Beaches Bike Tours Boat Tours…" at bounding box center [131, 194] width 93 height 16
click at [291, 104] on div "Choose categories Adults Only Animals Audio Guide Beaches Bike Tours Boat Tours…" at bounding box center [317, 111] width 464 height 16
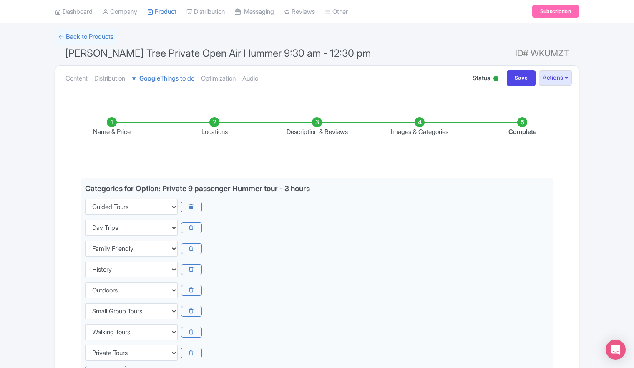
scroll to position [0, 0]
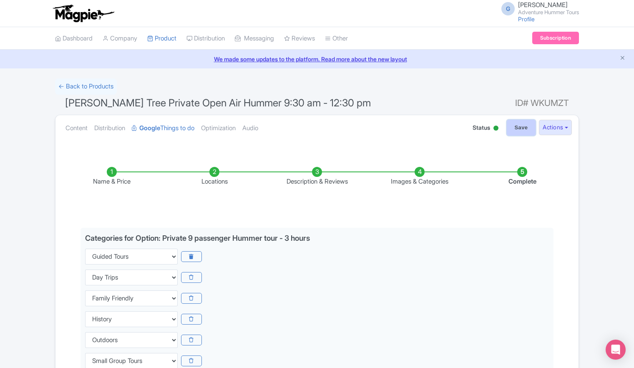
click at [522, 131] on input "Save" at bounding box center [521, 128] width 29 height 16
type input "Saving..."
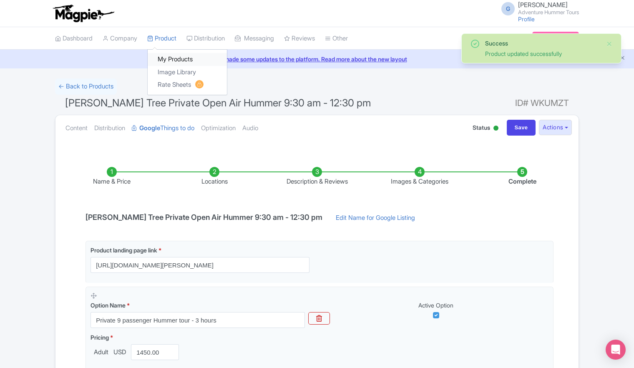
click at [174, 63] on link "My Products" at bounding box center [187, 59] width 79 height 13
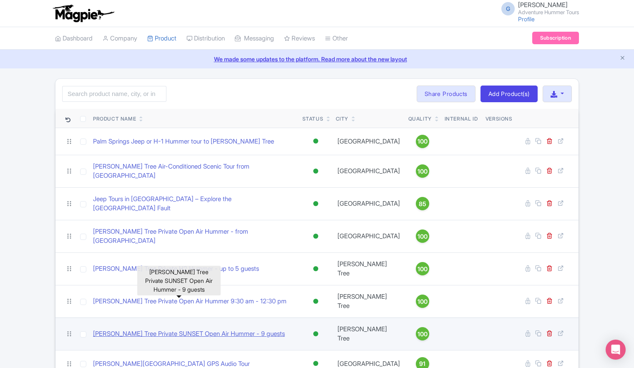
click at [150, 329] on link "[PERSON_NAME] Tree Private SUNSET Open Air Hummer - 9 guests" at bounding box center [189, 334] width 192 height 10
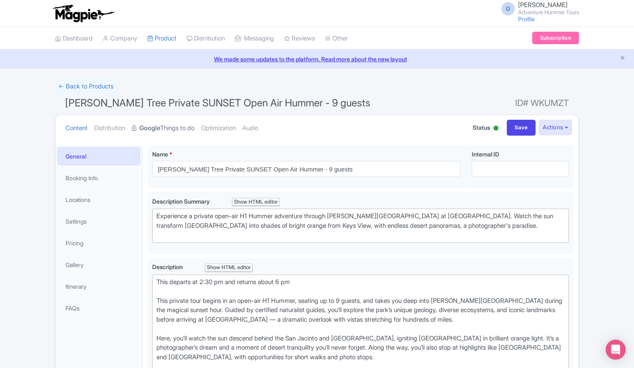
click at [166, 131] on link "Google Things to do" at bounding box center [163, 128] width 63 height 26
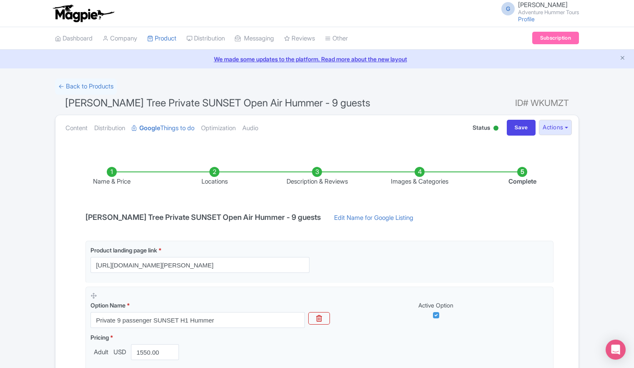
click at [419, 175] on li "Images & Categories" at bounding box center [419, 177] width 103 height 20
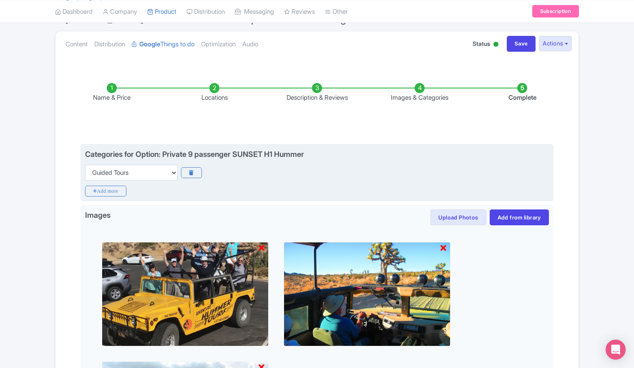
scroll to position [83, 0]
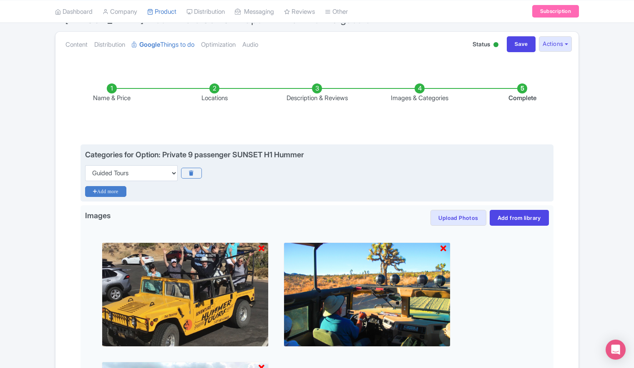
click at [100, 190] on icon "Add more" at bounding box center [105, 191] width 41 height 11
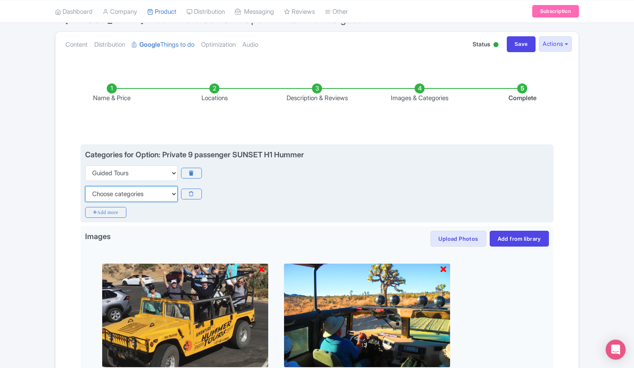
click at [122, 193] on select "Choose categories Adults Only Animals Audio Guide Beaches Bike Tours Boat Tours…" at bounding box center [131, 194] width 93 height 16
select select "day-trips"
click at [85, 186] on select "Choose categories Adults Only Animals Audio Guide Beaches Bike Tours Boat Tours…" at bounding box center [131, 194] width 93 height 16
click at [106, 211] on icon "Add more" at bounding box center [105, 212] width 41 height 11
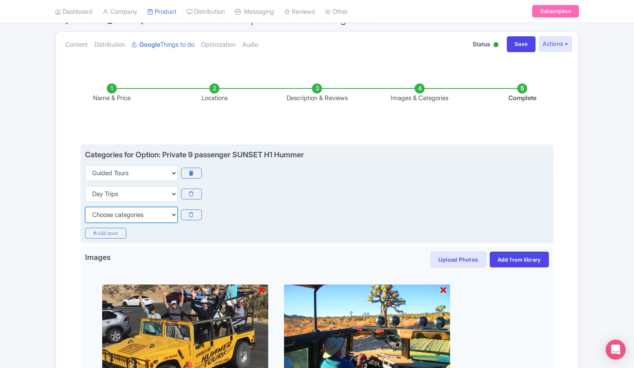
click at [109, 217] on select "Choose categories Adults Only Animals Audio Guide Beaches Bike Tours Boat Tours…" at bounding box center [131, 215] width 93 height 16
select select "family-friendly"
click at [85, 207] on select "Choose categories Adults Only Animals Audio Guide Beaches Bike Tours Boat Tours…" at bounding box center [131, 215] width 93 height 16
click at [104, 233] on icon "Add more" at bounding box center [105, 233] width 41 height 11
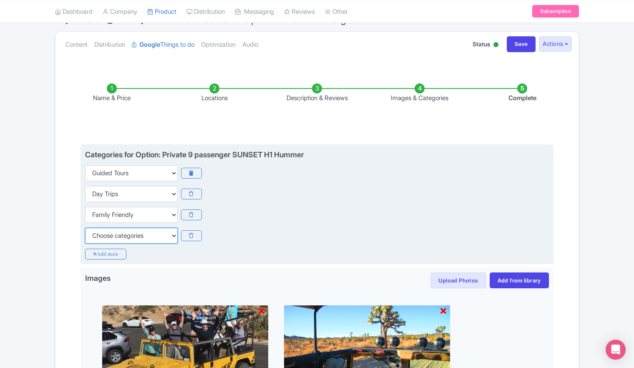
click at [109, 235] on select "Choose categories Adults Only Animals Audio Guide Beaches Bike Tours Boat Tours…" at bounding box center [131, 236] width 93 height 16
select select "history"
click at [85, 228] on select "Choose categories Adults Only Animals Audio Guide Beaches Bike Tours Boat Tours…" at bounding box center [131, 236] width 93 height 16
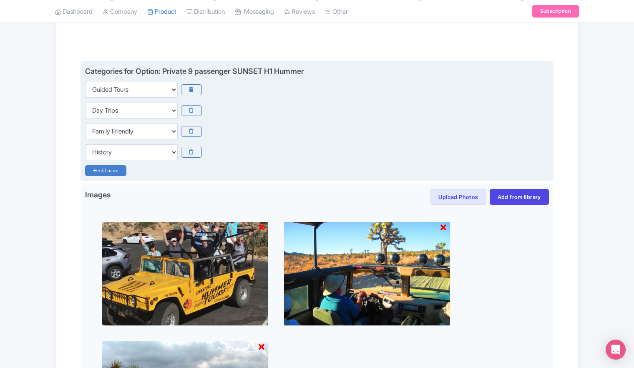
click at [109, 170] on icon "Add more" at bounding box center [105, 170] width 41 height 11
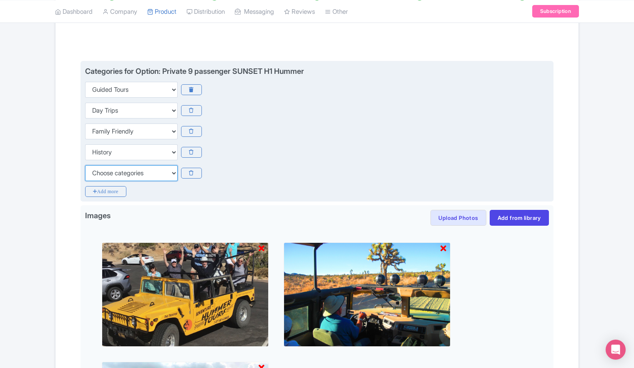
click at [109, 170] on select "Choose categories Adults Only Animals Audio Guide Beaches Bike Tours Boat Tours…" at bounding box center [131, 173] width 93 height 16
select select "outdoors"
click at [85, 165] on select "Choose categories Adults Only Animals Audio Guide Beaches Bike Tours Boat Tours…" at bounding box center [131, 173] width 93 height 16
click at [103, 189] on icon "Add more" at bounding box center [105, 191] width 41 height 11
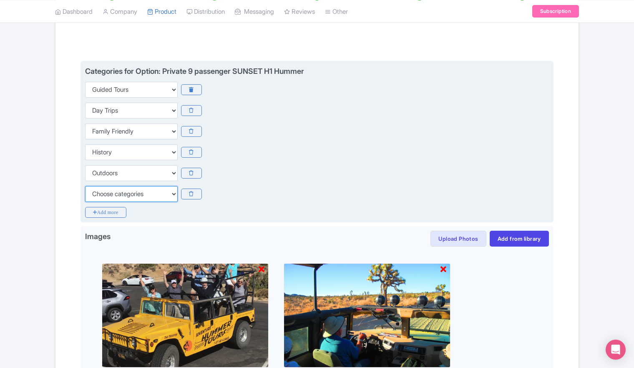
click at [110, 197] on select "Choose categories Adults Only Animals Audio Guide Beaches Bike Tours Boat Tours…" at bounding box center [131, 194] width 93 height 16
select select "small-group-tours"
click at [85, 186] on select "Choose categories Adults Only Animals Audio Guide Beaches Bike Tours Boat Tours…" at bounding box center [131, 194] width 93 height 16
click at [109, 212] on icon "Add more" at bounding box center [105, 212] width 41 height 11
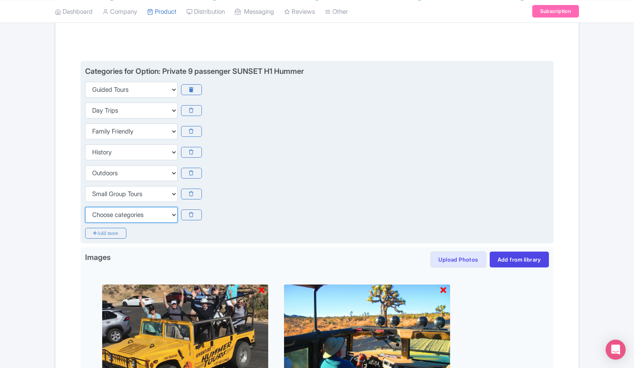
click at [109, 212] on select "Choose categories Adults Only Animals Audio Guide Beaches Bike Tours Boat Tours…" at bounding box center [131, 215] width 93 height 16
select select "walking-tours"
click at [85, 207] on select "Choose categories Adults Only Animals Audio Guide Beaches Bike Tours Boat Tours…" at bounding box center [131, 215] width 93 height 16
click at [107, 234] on icon "Add more" at bounding box center [105, 233] width 41 height 11
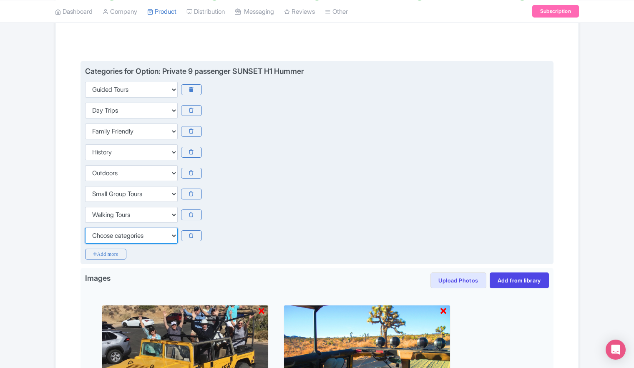
click at [124, 234] on select "Choose categories Adults Only Animals Audio Guide Beaches Bike Tours Boat Tours…" at bounding box center [131, 236] width 93 height 16
select select "private-tours"
click at [85, 228] on select "Choose categories Adults Only Animals Audio Guide Beaches Bike Tours Boat Tours…" at bounding box center [131, 236] width 93 height 16
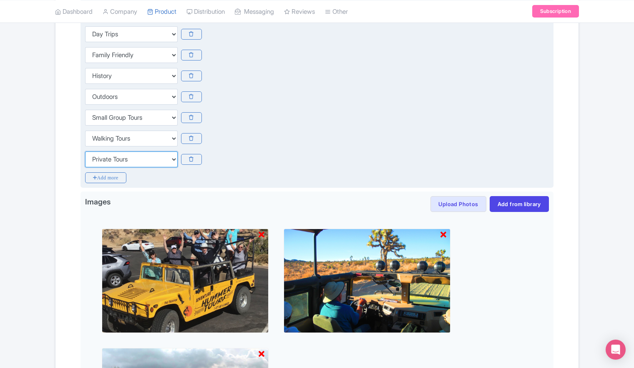
scroll to position [250, 0]
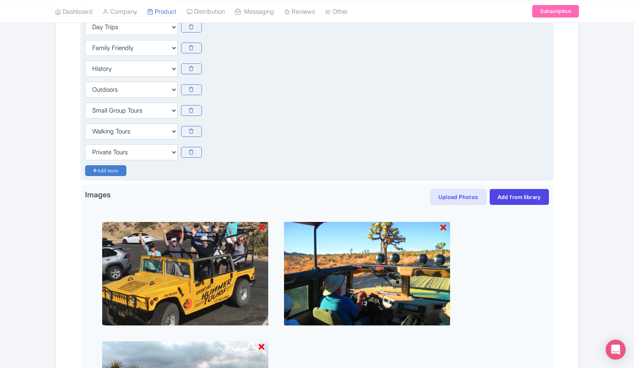
click at [102, 170] on icon "Add more" at bounding box center [105, 170] width 41 height 11
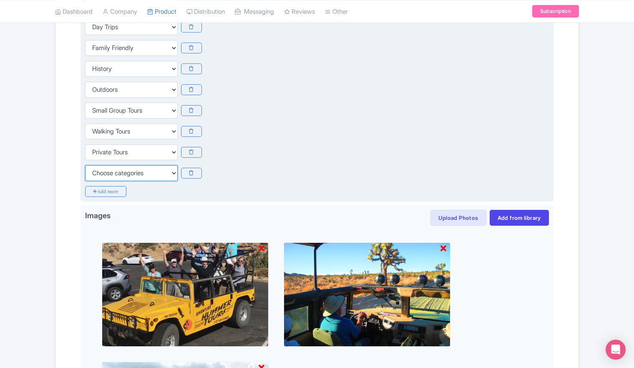
click at [112, 173] on select "Choose categories Adults Only Animals Audio Guide Beaches Bike Tours Boat Tours…" at bounding box center [131, 173] width 93 height 16
select select "romantic"
click at [85, 165] on select "Choose categories Adults Only Animals Audio Guide Beaches Bike Tours Boat Tours…" at bounding box center [131, 173] width 93 height 16
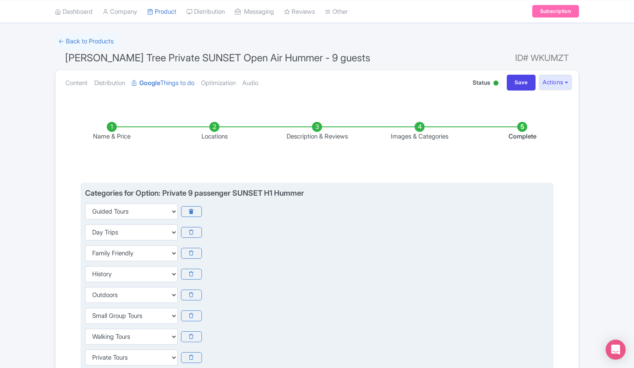
scroll to position [42, 0]
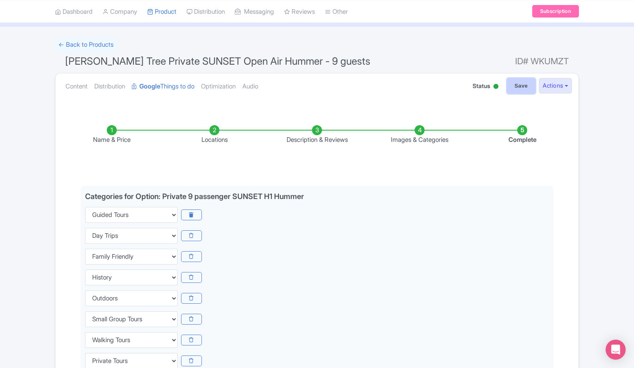
click at [522, 86] on input "Save" at bounding box center [521, 86] width 29 height 16
type input "Saving..."
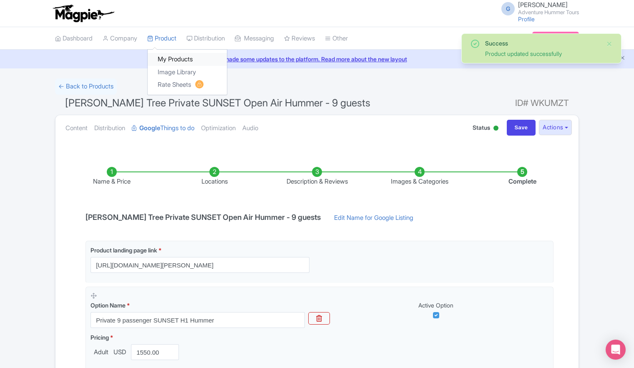
click at [174, 60] on link "My Products" at bounding box center [187, 59] width 79 height 13
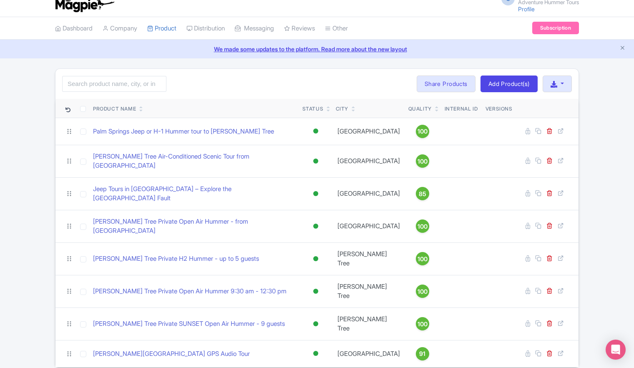
scroll to position [12, 0]
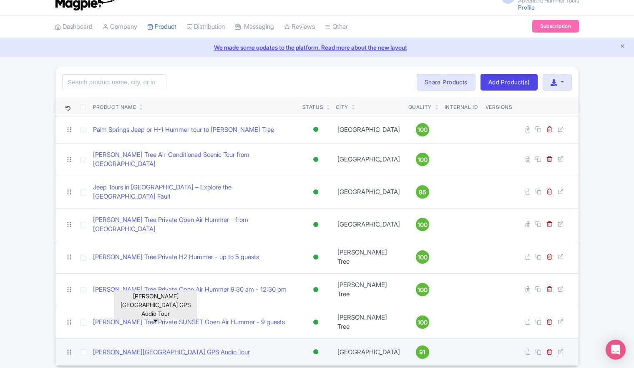
click at [136, 347] on link "[PERSON_NAME][GEOGRAPHIC_DATA] GPS Audio Tour" at bounding box center [171, 352] width 157 height 10
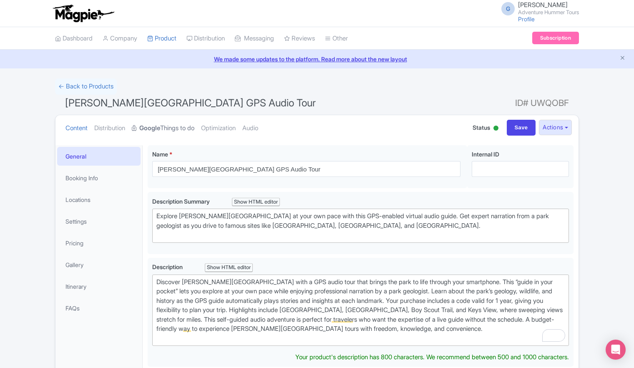
click at [177, 132] on link "Google Things to do" at bounding box center [163, 128] width 63 height 26
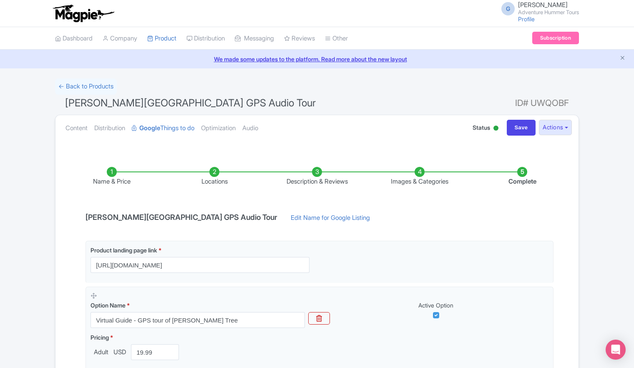
click at [419, 175] on li "Images & Categories" at bounding box center [419, 177] width 103 height 20
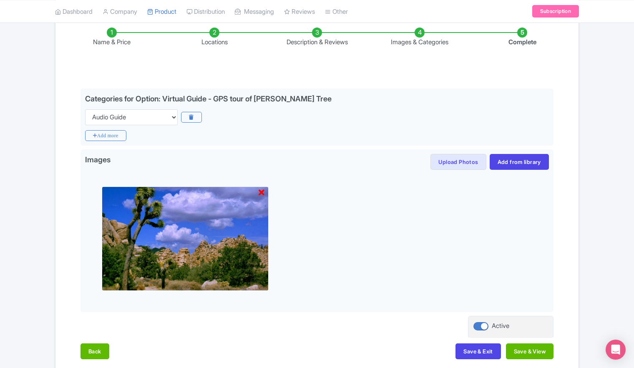
scroll to position [125, 0]
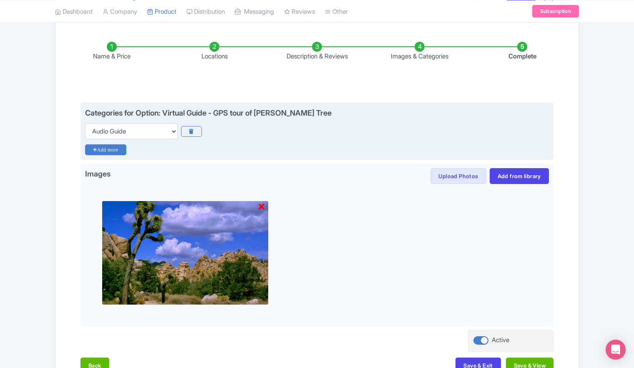
click at [102, 151] on icon "Add more" at bounding box center [105, 149] width 41 height 11
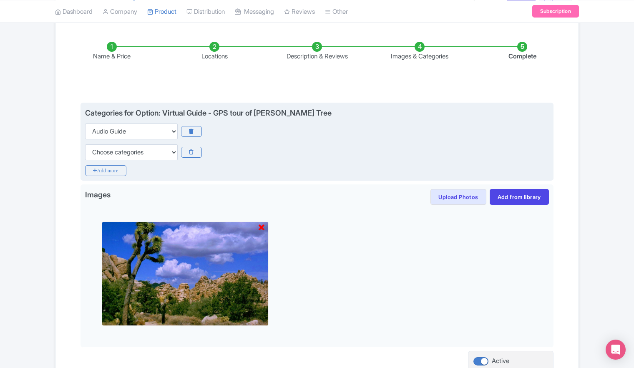
select select "self-guided"
click at [85, 144] on select "Choose categories Adults Only Animals Audio Guide Beaches Bike Tours Boat Tours…" at bounding box center [131, 152] width 93 height 16
click at [109, 173] on icon "Add more" at bounding box center [105, 170] width 41 height 11
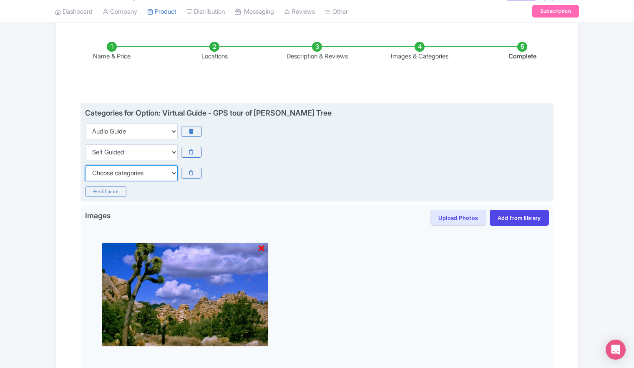
click at [113, 173] on select "Choose categories Adults Only Animals Audio Guide Beaches Bike Tours Boat Tours…" at bounding box center [131, 173] width 93 height 16
select select "walking-tours"
click at [85, 165] on select "Choose categories Adults Only Animals Audio Guide Beaches Bike Tours Boat Tours…" at bounding box center [131, 173] width 93 height 16
click at [109, 193] on icon "Add more" at bounding box center [105, 191] width 41 height 11
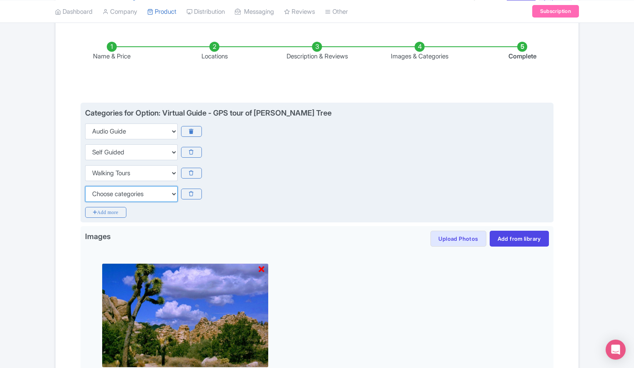
click at [136, 196] on select "Choose categories Adults Only Animals Audio Guide Beaches Bike Tours Boat Tours…" at bounding box center [131, 194] width 93 height 16
click at [85, 186] on select "Choose categories Adults Only Animals Audio Guide Beaches Bike Tours Boat Tours…" at bounding box center [131, 194] width 93 height 16
click at [137, 195] on select "Choose categories Adults Only Animals Audio Guide Beaches Bike Tours Boat Tours…" at bounding box center [131, 194] width 93 height 16
select select "outdoors"
click at [85, 186] on select "Choose categories Adults Only Animals Audio Guide Beaches Bike Tours Boat Tours…" at bounding box center [131, 194] width 93 height 16
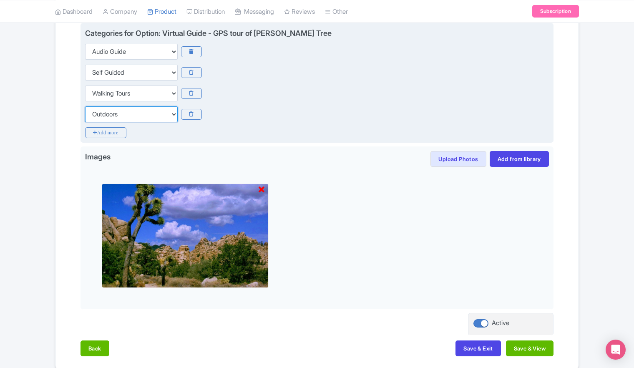
scroll to position [209, 0]
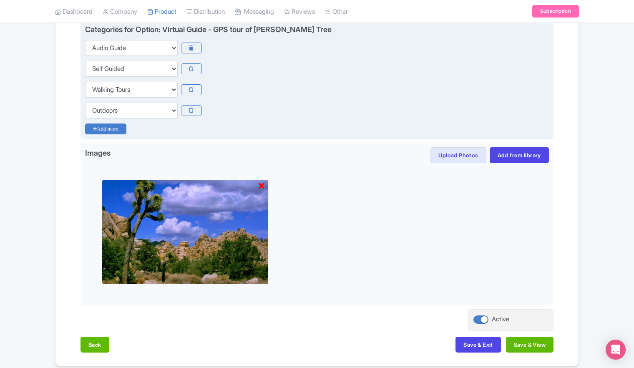
click at [108, 127] on icon "Add more" at bounding box center [105, 128] width 41 height 11
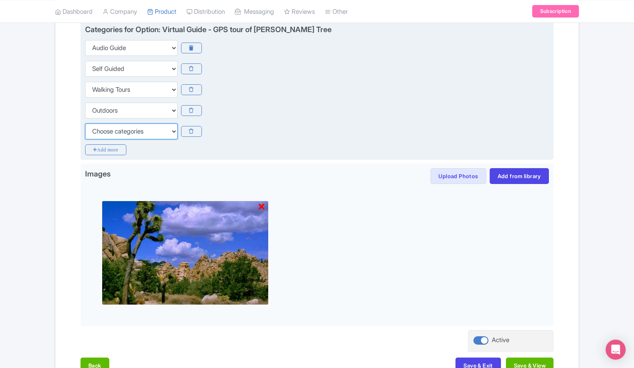
click at [113, 130] on select "Choose categories Adults Only Animals Audio Guide Beaches Bike Tours Boat Tours…" at bounding box center [131, 131] width 93 height 16
select select "family-friendly"
click at [85, 123] on select "Choose categories Adults Only Animals Audio Guide Beaches Bike Tours Boat Tours…" at bounding box center [131, 131] width 93 height 16
click at [105, 152] on icon "Add more" at bounding box center [105, 149] width 41 height 11
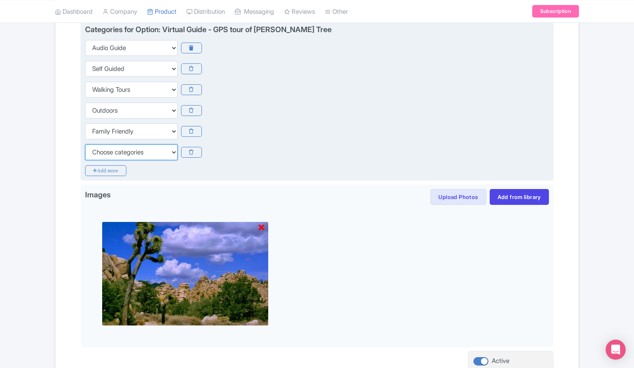
click at [105, 152] on select "Choose categories Adults Only Animals Audio Guide Beaches Bike Tours Boat Tours…" at bounding box center [131, 152] width 93 height 16
select select "day-trips"
click at [85, 144] on select "Choose categories Adults Only Animals Audio Guide Beaches Bike Tours Boat Tours…" at bounding box center [131, 152] width 93 height 16
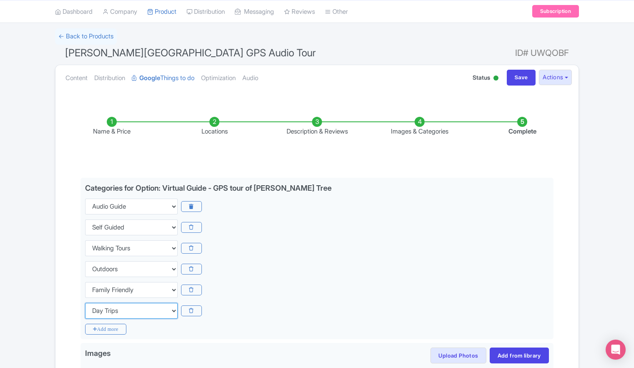
scroll to position [0, 0]
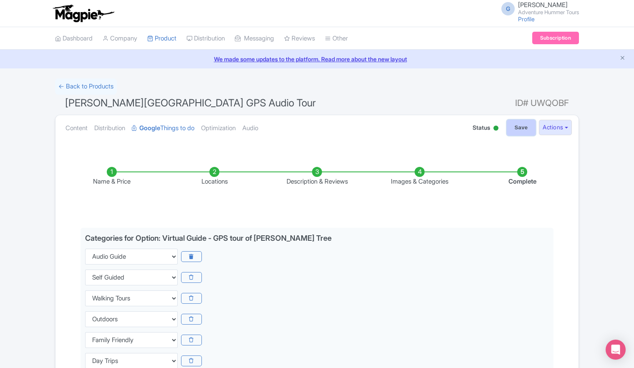
click at [518, 128] on input "Save" at bounding box center [521, 128] width 29 height 16
type input "Saving..."
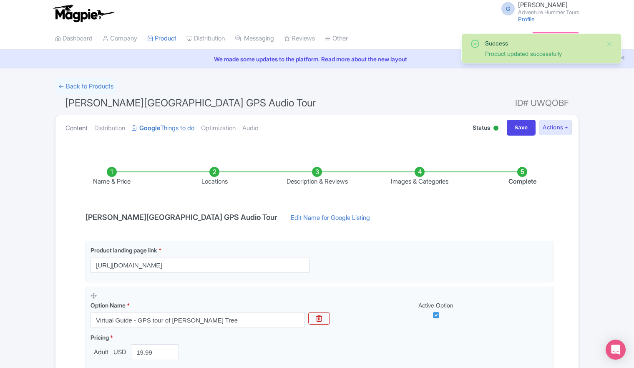
click at [70, 129] on link "Content" at bounding box center [76, 128] width 22 height 26
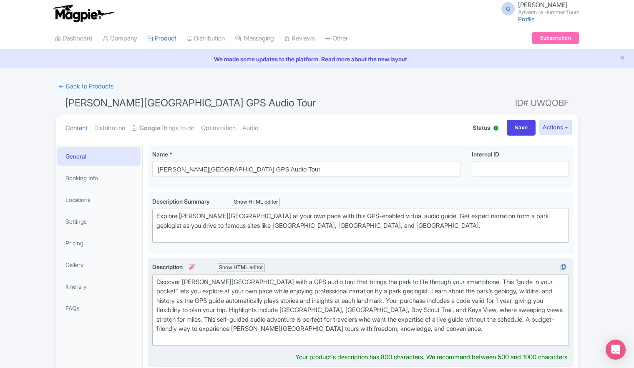
click at [338, 304] on div "Discover [PERSON_NAME][GEOGRAPHIC_DATA] with a GPS audio tour that brings the p…" at bounding box center [360, 310] width 408 height 66
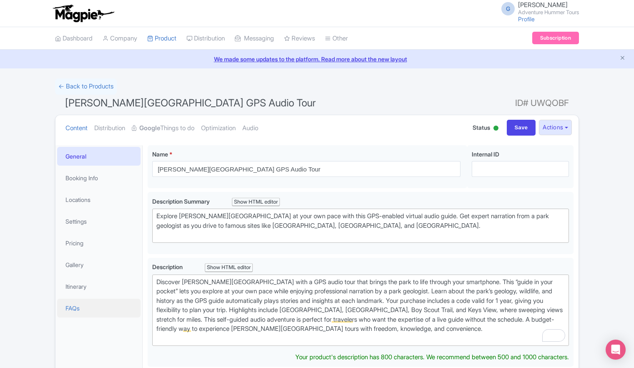
click at [63, 309] on link "FAQs" at bounding box center [98, 308] width 83 height 19
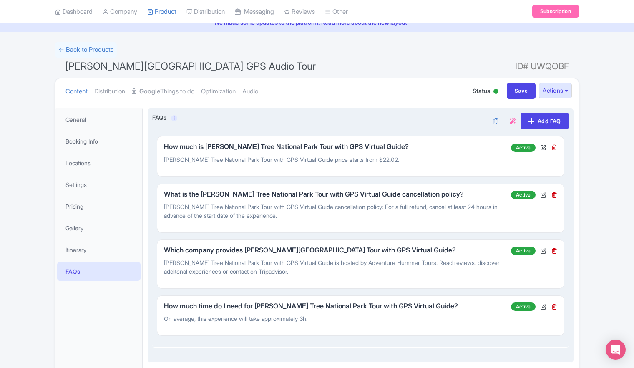
scroll to position [83, 0]
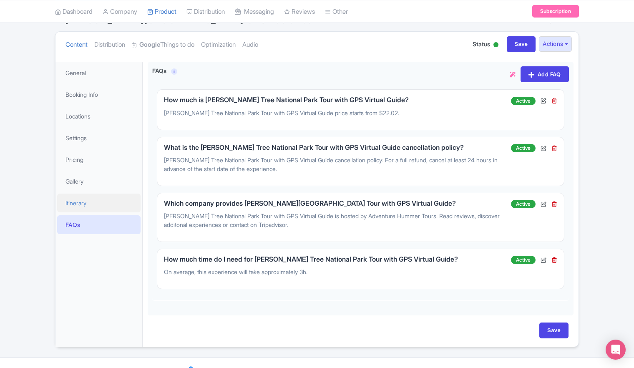
click at [88, 203] on link "Itinerary" at bounding box center [98, 203] width 83 height 19
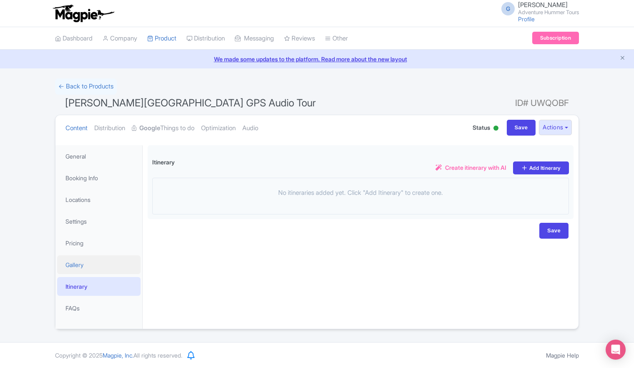
click at [79, 268] on link "Gallery" at bounding box center [98, 264] width 83 height 19
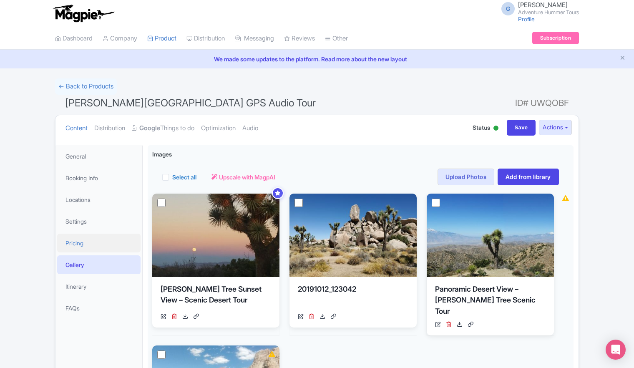
click at [80, 248] on link "Pricing" at bounding box center [98, 243] width 83 height 19
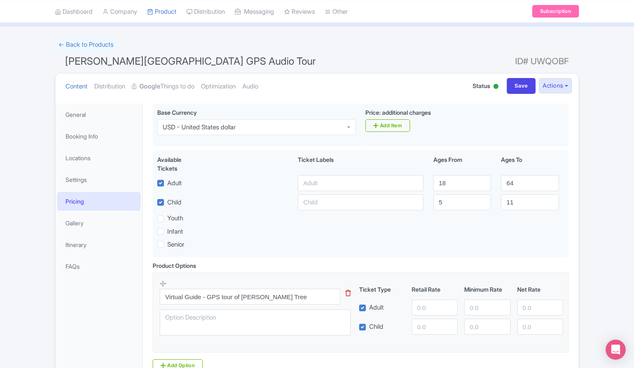
scroll to position [83, 0]
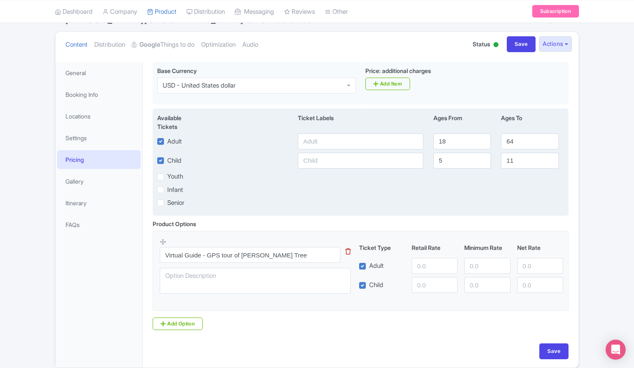
click at [167, 160] on label "Child" at bounding box center [174, 161] width 14 height 10
click at [167, 160] on input "Child" at bounding box center [169, 158] width 5 height 5
checkbox input "false"
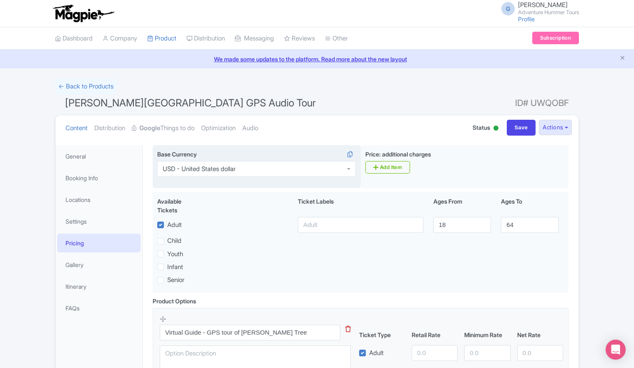
scroll to position [112, 0]
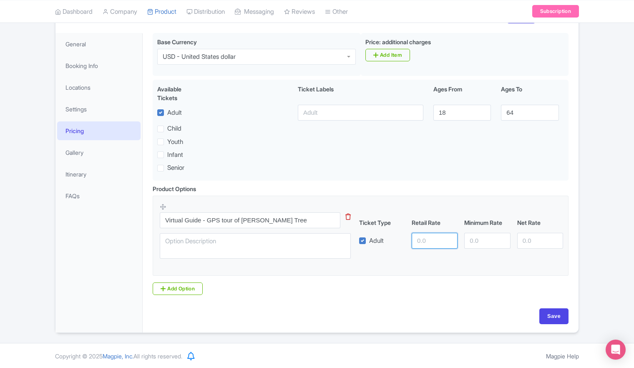
click at [422, 239] on input "number" at bounding box center [435, 241] width 46 height 16
type input "19.99"
click at [551, 317] on input "Save" at bounding box center [553, 316] width 29 height 16
type input "Update Product"
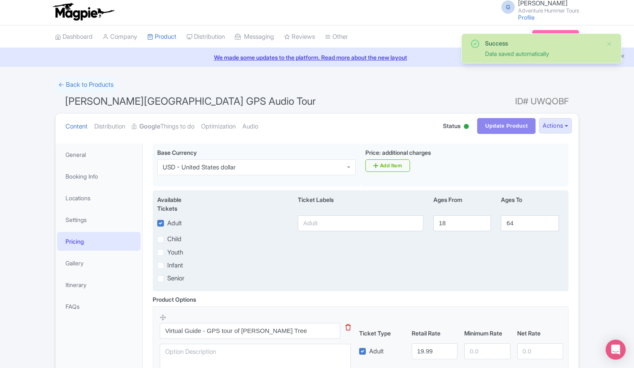
scroll to position [0, 0]
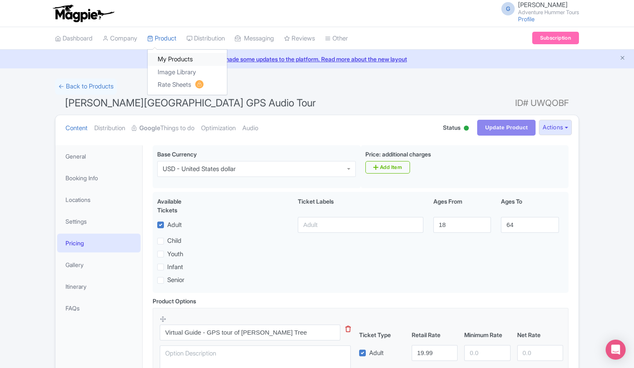
click at [173, 60] on link "My Products" at bounding box center [187, 59] width 79 height 13
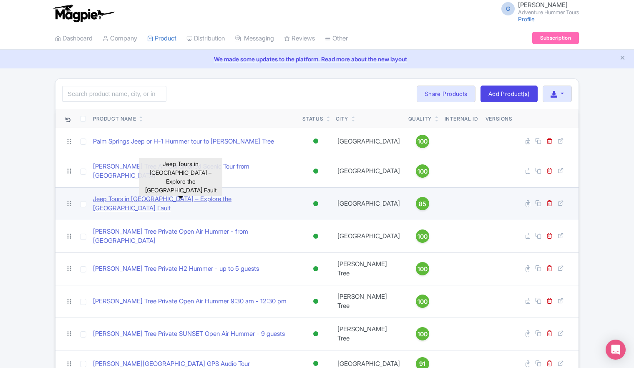
click at [148, 194] on link "Jeep Tours in [GEOGRAPHIC_DATA] – Explore the [GEOGRAPHIC_DATA] Fault" at bounding box center [194, 203] width 203 height 19
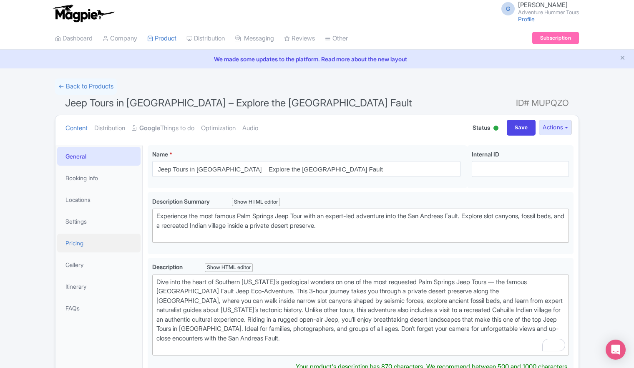
click at [71, 244] on link "Pricing" at bounding box center [98, 243] width 83 height 19
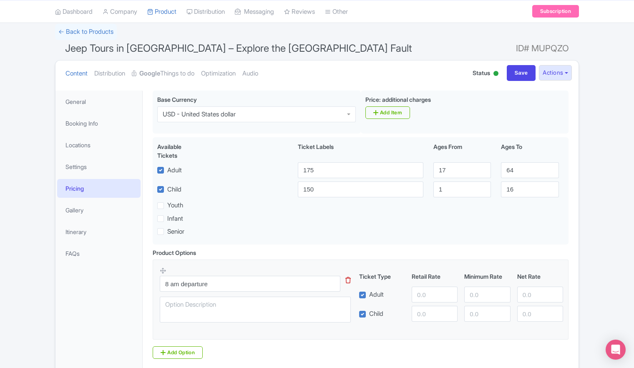
scroll to position [42, 0]
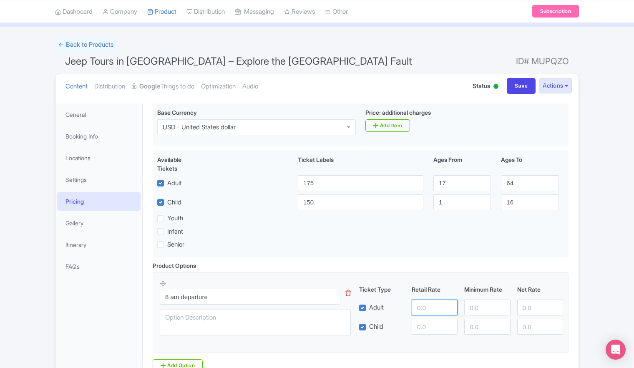
click at [420, 304] on input "number" at bounding box center [435, 307] width 46 height 16
type input "175"
click at [433, 325] on input "number" at bounding box center [435, 327] width 46 height 16
type input "150"
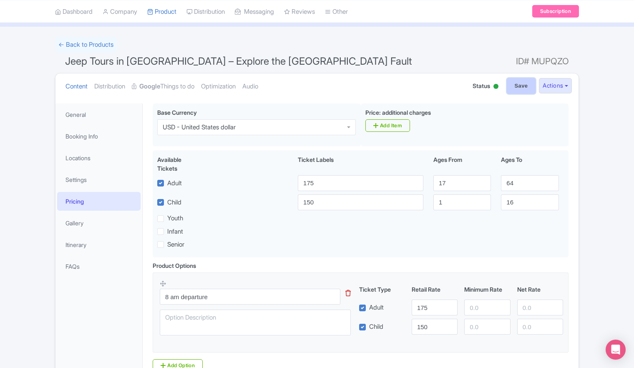
click at [521, 88] on input "Save" at bounding box center [521, 86] width 29 height 16
type input "Saving..."
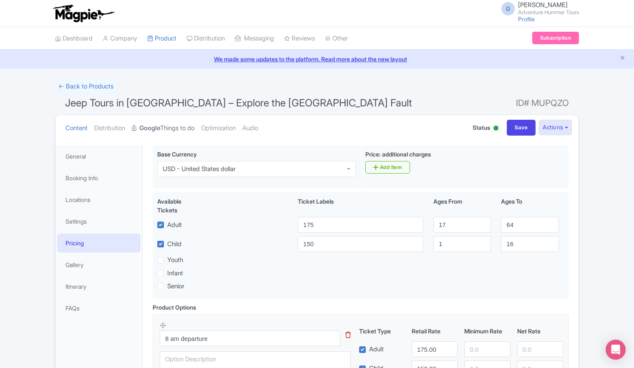
click at [179, 130] on link "Google Things to do" at bounding box center [163, 128] width 63 height 26
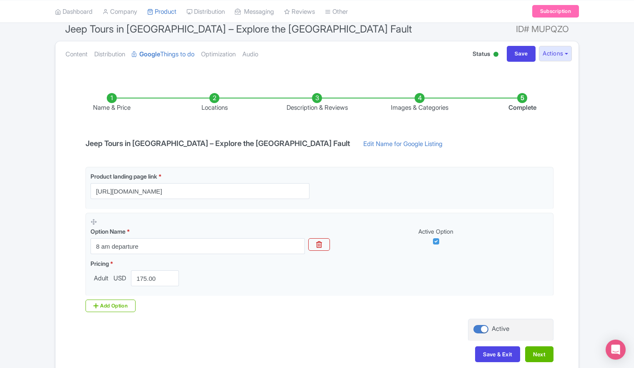
scroll to position [83, 0]
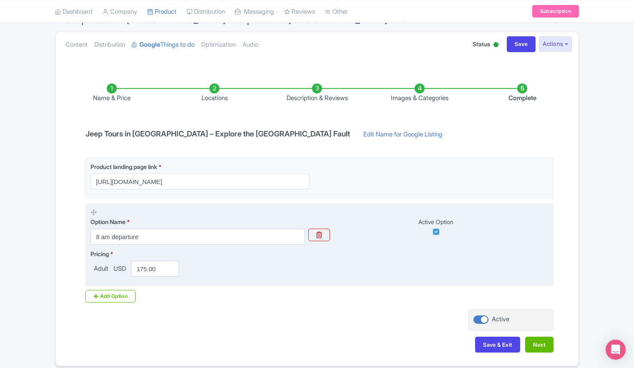
click at [105, 269] on span "Adult" at bounding box center [101, 269] width 21 height 10
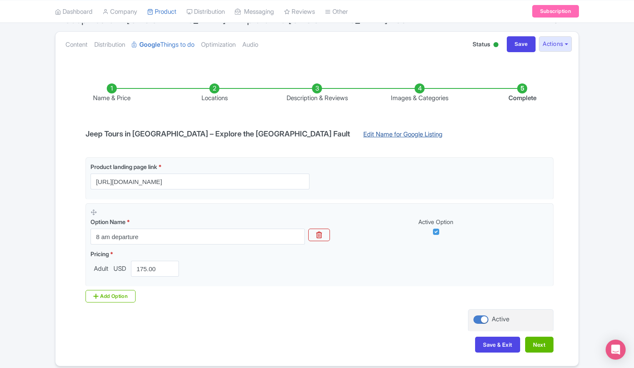
scroll to position [0, 0]
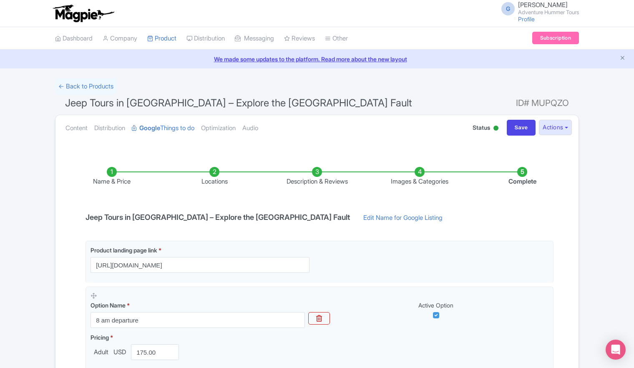
click at [419, 175] on li "Images & Categories" at bounding box center [419, 177] width 103 height 20
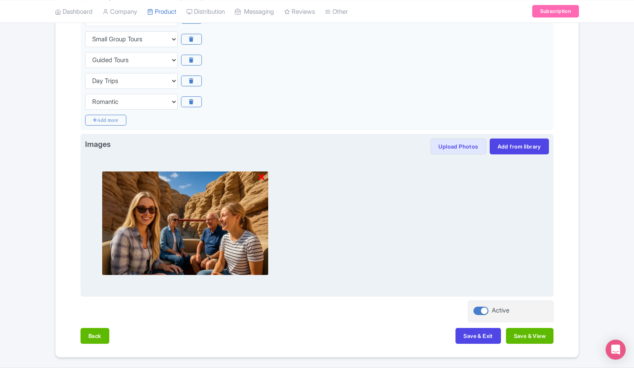
scroll to position [304, 0]
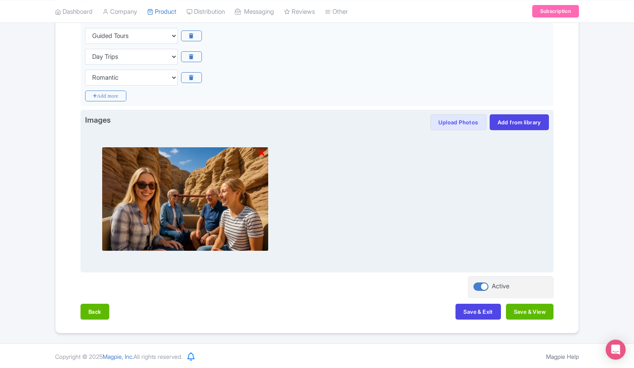
click at [158, 212] on img at bounding box center [185, 199] width 167 height 104
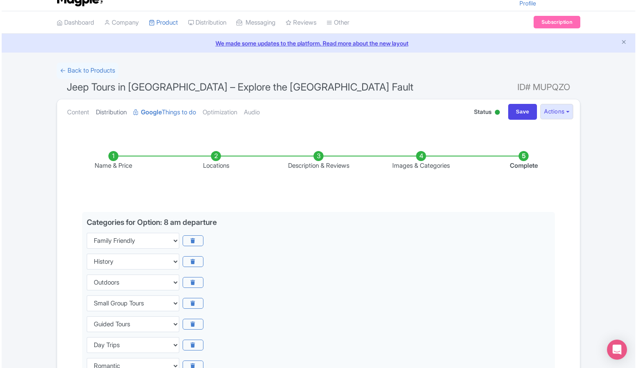
scroll to position [0, 0]
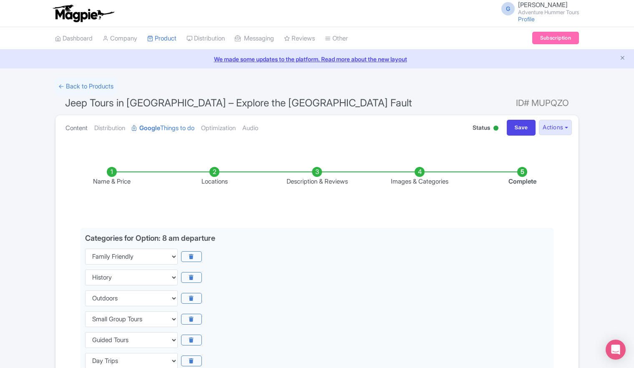
click at [78, 127] on link "Content" at bounding box center [76, 128] width 22 height 26
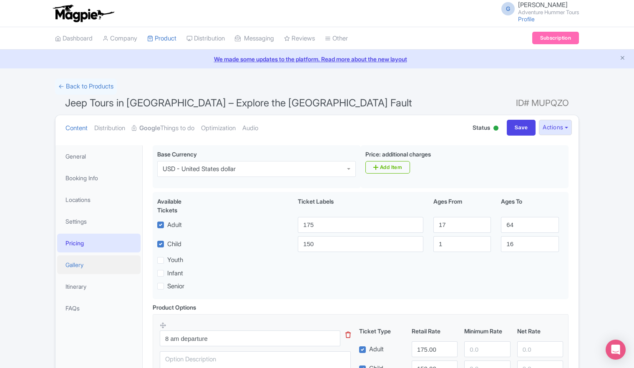
click at [78, 267] on link "Gallery" at bounding box center [98, 264] width 83 height 19
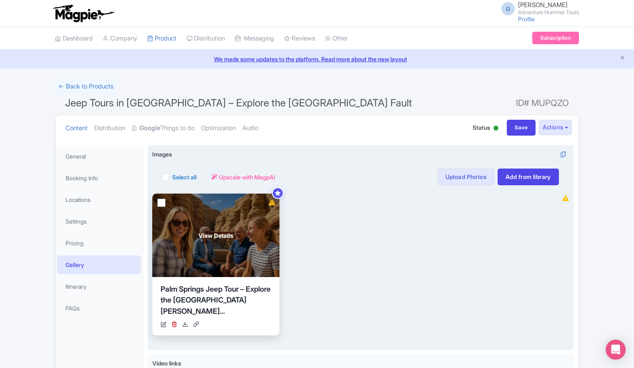
click at [217, 245] on div "View Details" at bounding box center [215, 235] width 127 height 83
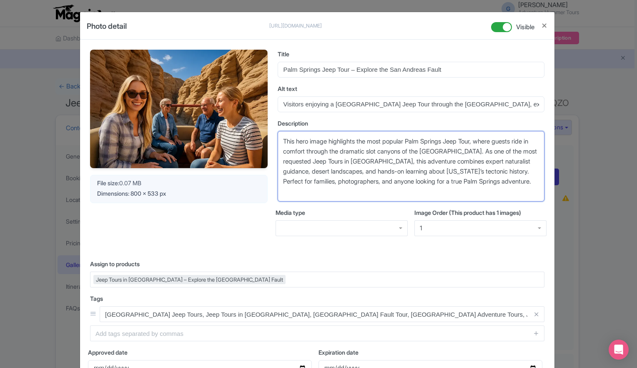
click at [309, 145] on textarea "This hero image highlights the most popular Palm Springs Jeep Tour, where guest…" at bounding box center [411, 166] width 267 height 71
click at [305, 166] on textarea "This hero image highlights the most popular Palm Springs Jeep Tour, where guest…" at bounding box center [411, 166] width 267 height 71
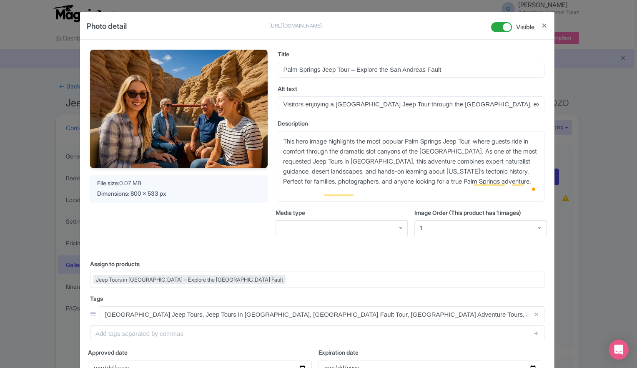
click at [352, 249] on div "Title Palm Springs Jeep Tour – Explore the San Andreas Fault Alt text Visitors …" at bounding box center [411, 150] width 267 height 200
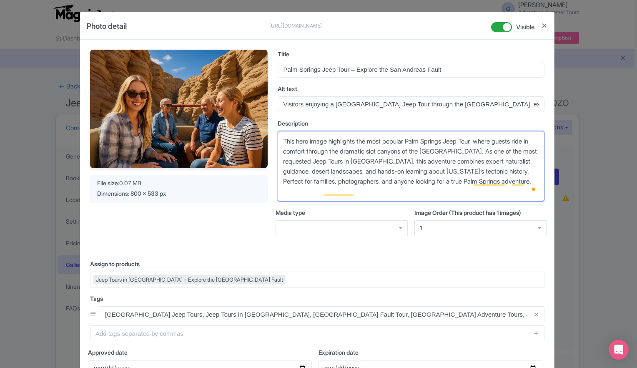
click at [373, 142] on textarea "This hero image highlights the most popular Palm Springs Jeep Tour, where guest…" at bounding box center [411, 166] width 267 height 71
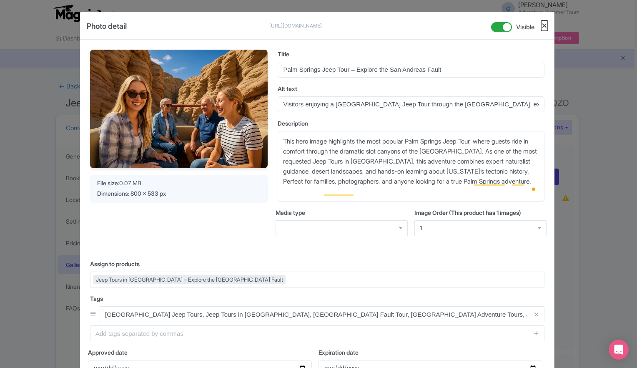
click at [543, 27] on button "Close" at bounding box center [544, 25] width 7 height 10
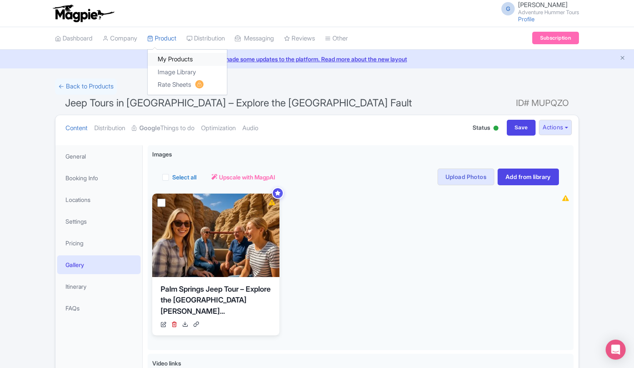
click at [182, 60] on link "My Products" at bounding box center [187, 59] width 79 height 13
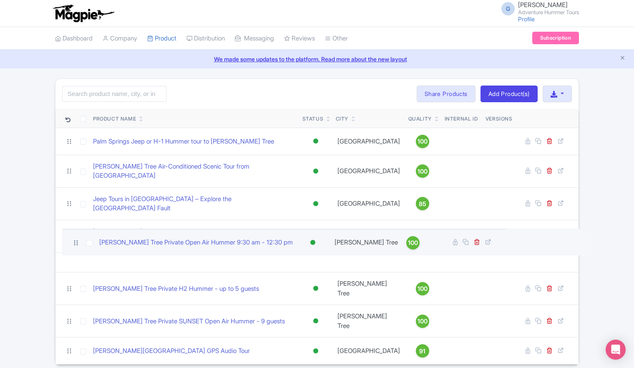
drag, startPoint x: 67, startPoint y: 277, endPoint x: 73, endPoint y: 243, distance: 35.2
click at [73, 243] on td at bounding box center [72, 242] width 21 height 27
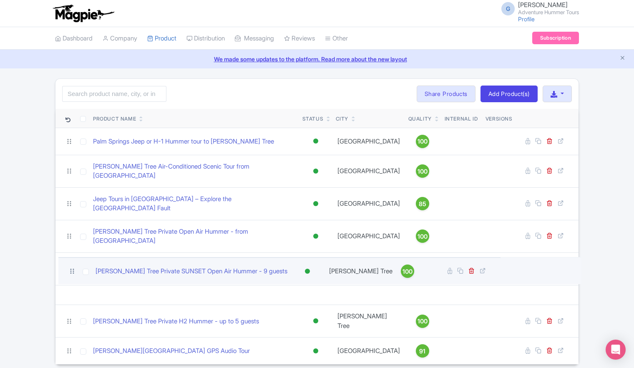
drag, startPoint x: 69, startPoint y: 304, endPoint x: 71, endPoint y: 271, distance: 33.0
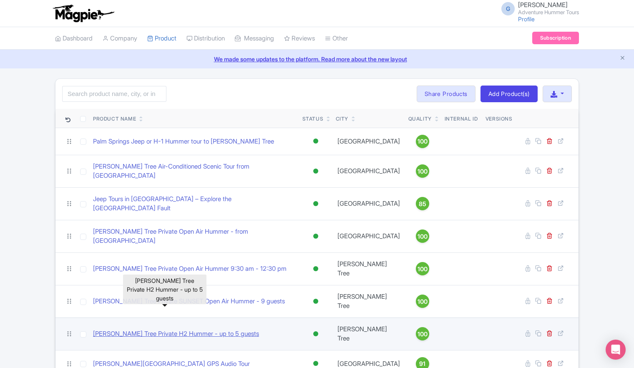
click at [171, 329] on link "[PERSON_NAME] Tree Private H2 Hummer - up to 5 guests" at bounding box center [176, 334] width 166 height 10
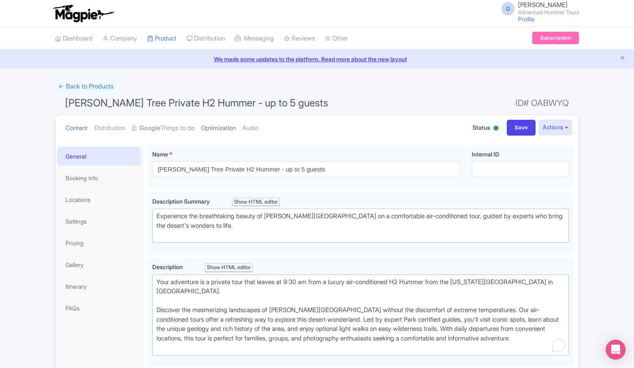
click at [221, 129] on link "Optimization" at bounding box center [218, 128] width 35 height 26
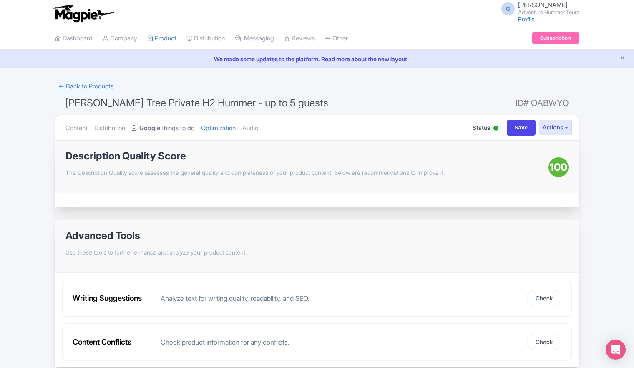
click at [181, 128] on link "Google Things to do" at bounding box center [163, 128] width 63 height 26
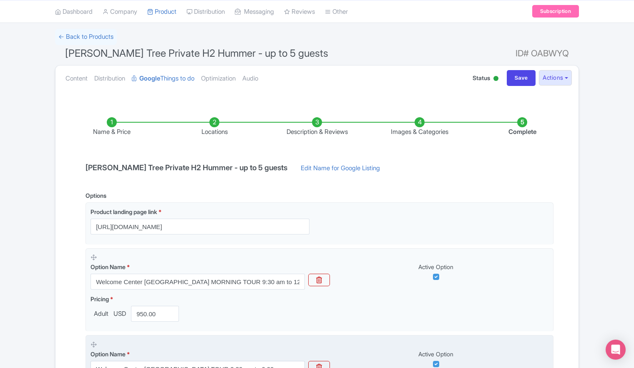
scroll to position [48, 0]
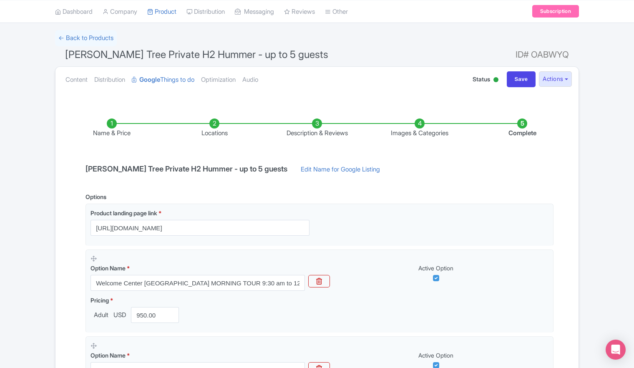
click at [417, 128] on li "Images & Categories" at bounding box center [419, 128] width 103 height 20
click at [420, 124] on li "Images & Categories" at bounding box center [419, 128] width 103 height 20
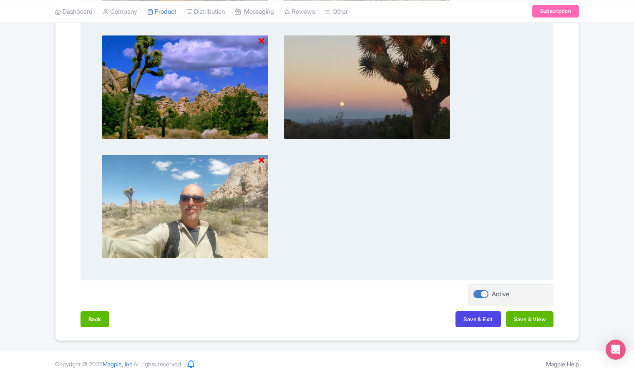
scroll to position [730, 0]
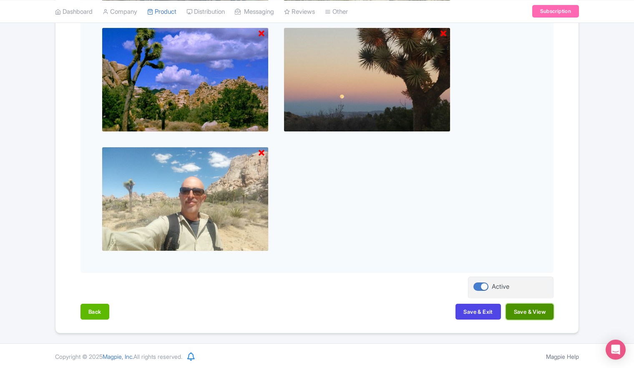
click at [521, 309] on button "Save & View" at bounding box center [530, 312] width 48 height 16
click at [523, 309] on button "Save & View" at bounding box center [530, 312] width 48 height 16
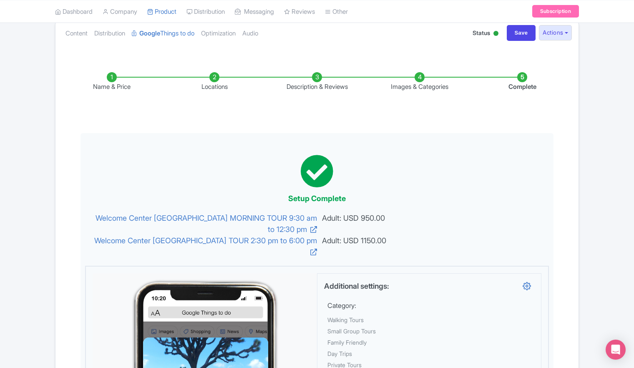
scroll to position [0, 0]
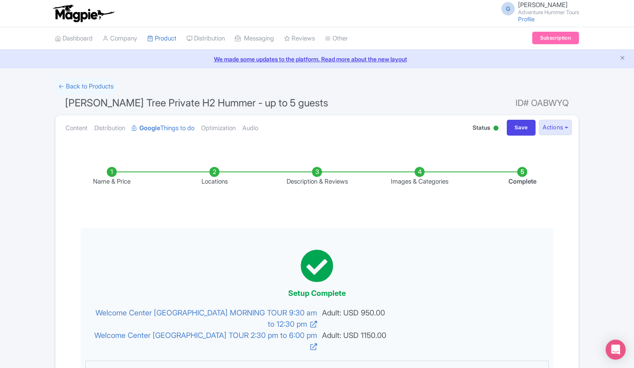
click at [417, 177] on li "Images & Categories" at bounding box center [419, 177] width 103 height 20
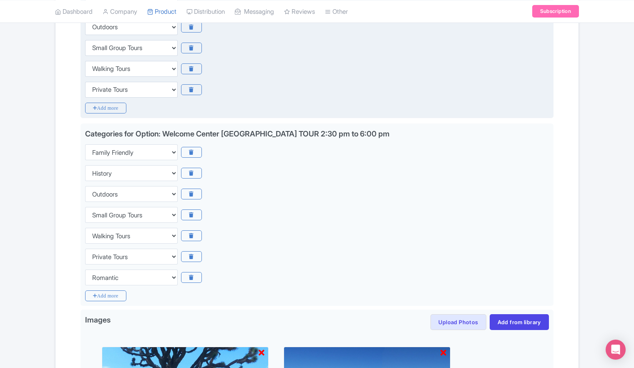
scroll to position [167, 0]
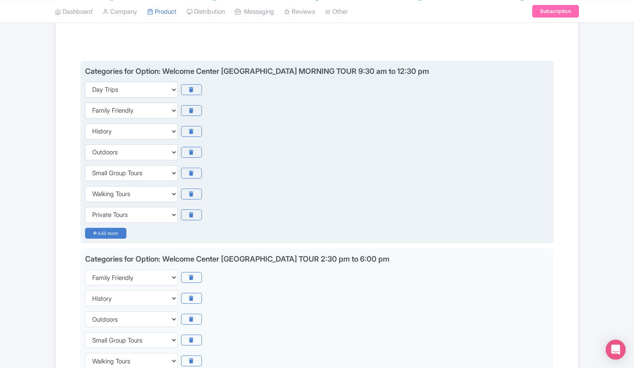
click at [111, 232] on icon "Add more" at bounding box center [105, 233] width 41 height 11
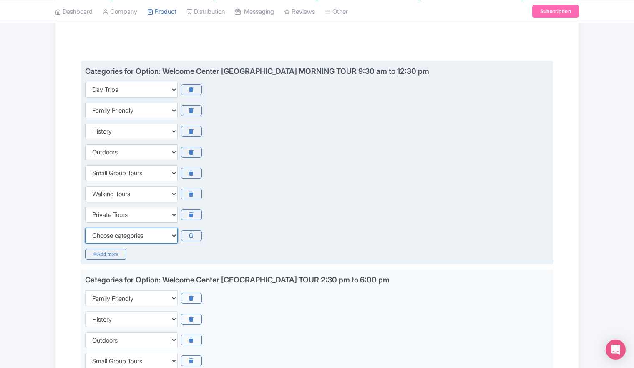
click at [114, 234] on select "Choose categories Adults Only Animals Audio Guide Beaches Bike Tours Boat Tours…" at bounding box center [131, 236] width 93 height 16
select select "guided-tours"
click at [85, 228] on select "Choose categories Adults Only Animals Audio Guide Beaches Bike Tours Boat Tours…" at bounding box center [131, 236] width 93 height 16
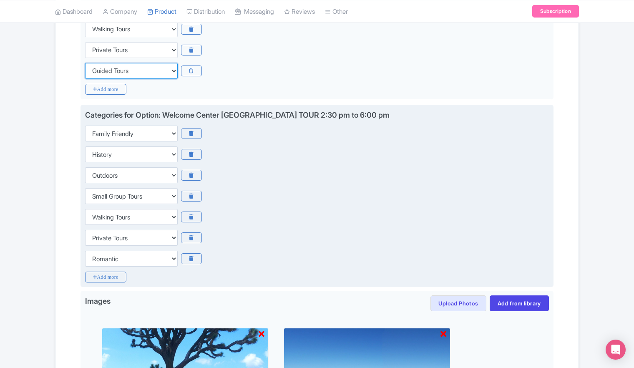
scroll to position [375, 0]
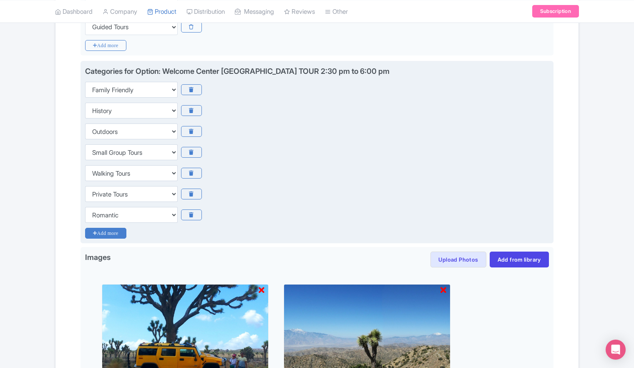
click at [108, 233] on icon "Add more" at bounding box center [105, 233] width 41 height 11
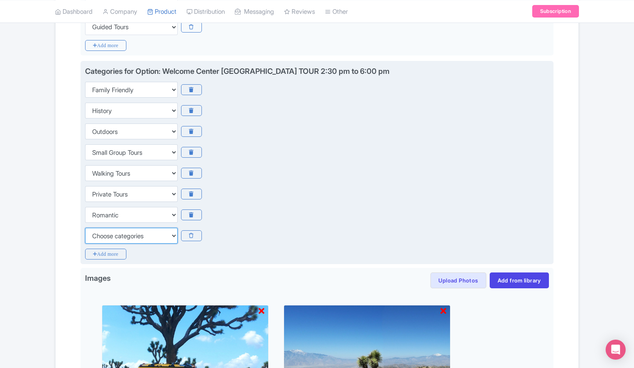
click at [108, 233] on select "Choose categories Adults Only Animals Audio Guide Beaches Bike Tours Boat Tours…" at bounding box center [131, 236] width 93 height 16
select select "guided-tours"
click at [85, 228] on select "Choose categories Adults Only Animals Audio Guide Beaches Bike Tours Boat Tours…" at bounding box center [131, 236] width 93 height 16
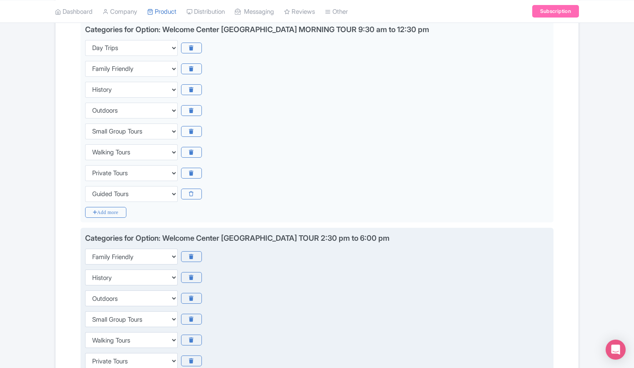
scroll to position [0, 0]
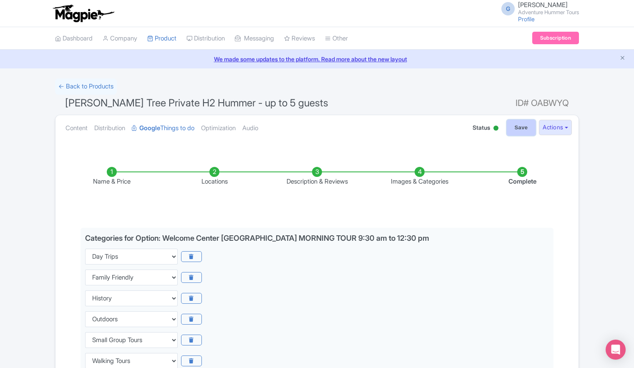
click at [518, 127] on input "Save" at bounding box center [521, 128] width 29 height 16
type input "Saving..."
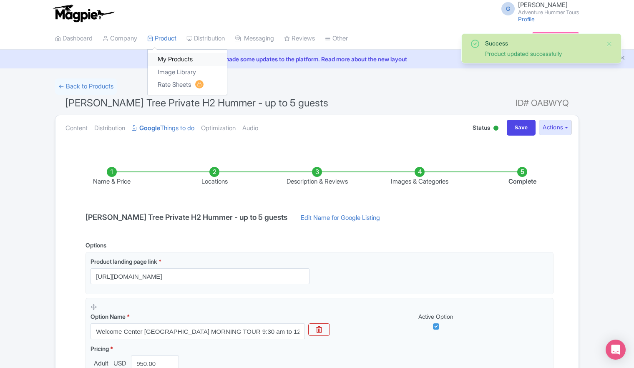
click at [169, 60] on link "My Products" at bounding box center [187, 59] width 79 height 13
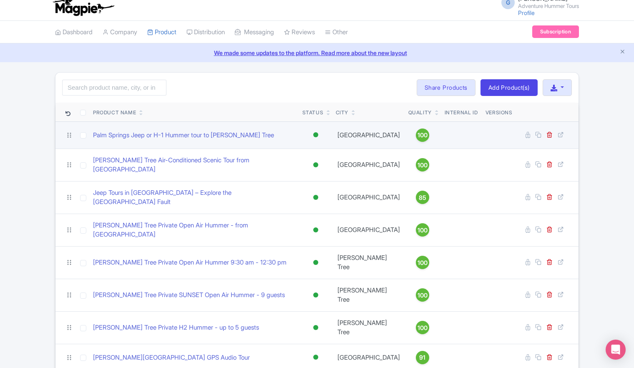
scroll to position [12, 0]
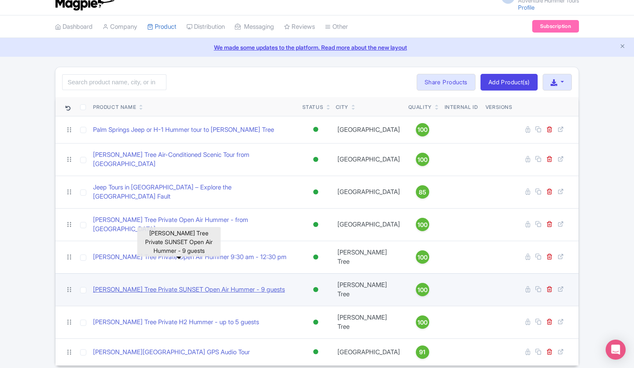
click at [161, 285] on link "[PERSON_NAME] Tree Private SUNSET Open Air Hummer - 9 guests" at bounding box center [189, 290] width 192 height 10
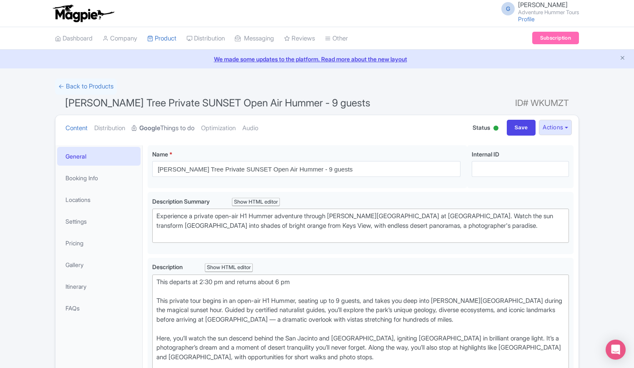
click at [169, 129] on link "Google Things to do" at bounding box center [163, 128] width 63 height 26
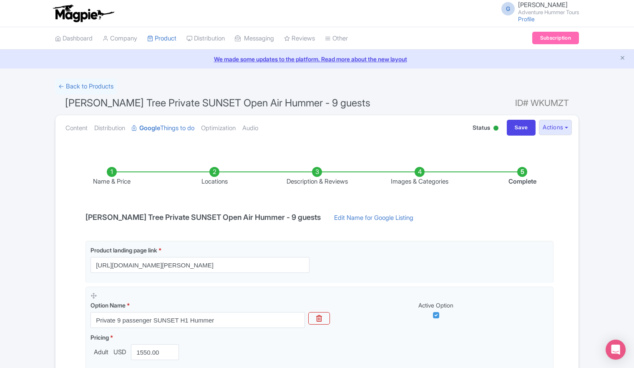
click at [419, 173] on li "Images & Categories" at bounding box center [419, 177] width 103 height 20
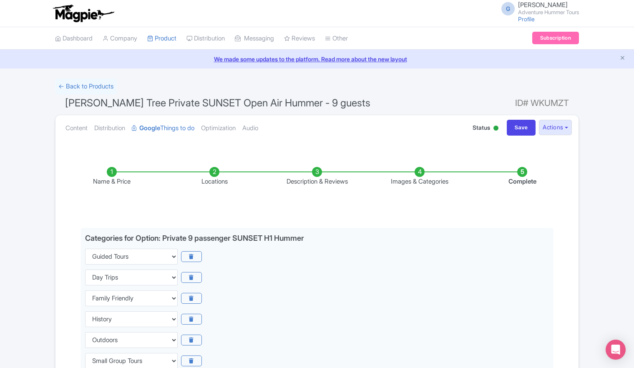
click at [419, 173] on li "Images & Categories" at bounding box center [419, 177] width 103 height 20
click at [172, 61] on link "My Products" at bounding box center [187, 59] width 79 height 13
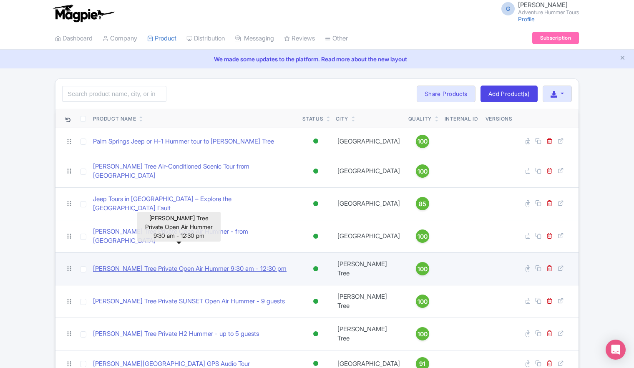
click at [204, 264] on link "[PERSON_NAME] Tree Private Open Air Hummer 9:30 am - 12:30 pm" at bounding box center [190, 269] width 194 height 10
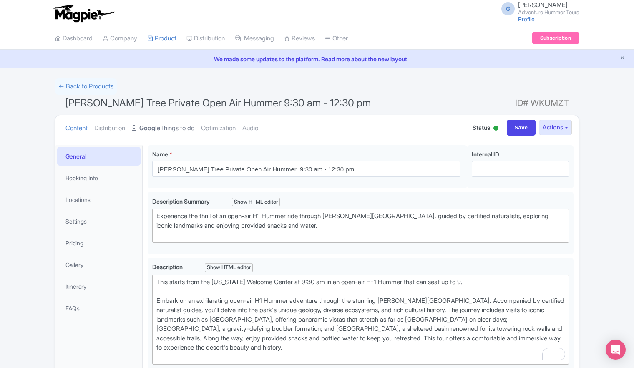
click at [184, 125] on link "Google Things to do" at bounding box center [163, 128] width 63 height 26
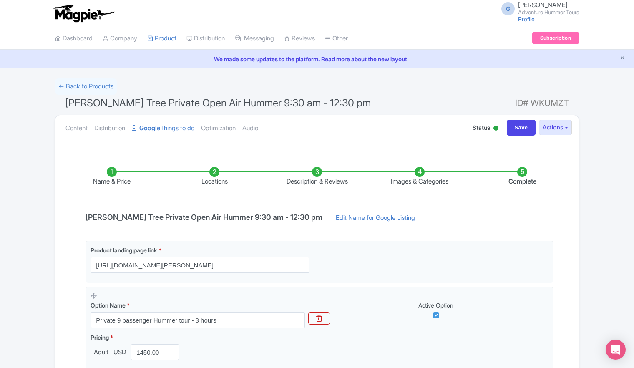
click at [418, 175] on li "Images & Categories" at bounding box center [419, 177] width 103 height 20
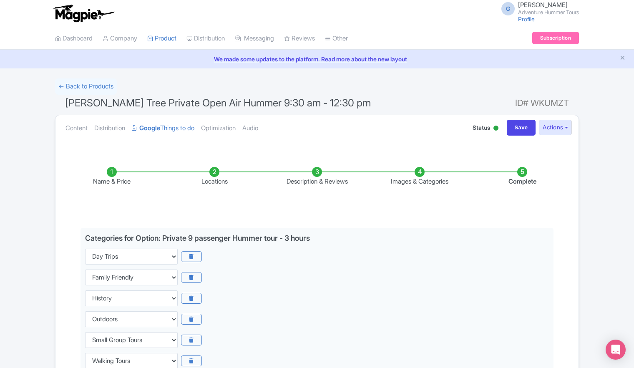
scroll to position [125, 0]
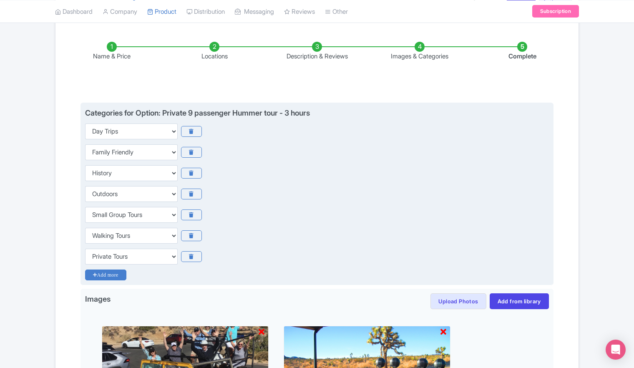
click at [107, 274] on icon "Add more" at bounding box center [105, 274] width 41 height 11
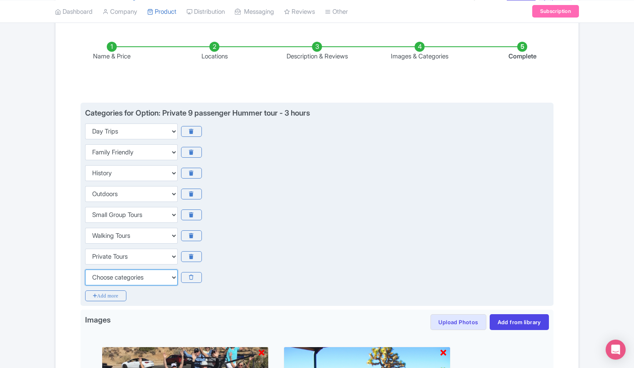
click at [131, 277] on select "Choose categories Adults Only Animals Audio Guide Beaches Bike Tours Boat Tours…" at bounding box center [131, 277] width 93 height 16
click at [160, 277] on select "Choose categories Adults Only Animals Audio Guide Beaches Bike Tours Boat Tours…" at bounding box center [131, 277] width 93 height 16
select select "guided-tours"
click at [85, 269] on select "Choose categories Adults Only Animals Audio Guide Beaches Bike Tours Boat Tours…" at bounding box center [131, 277] width 93 height 16
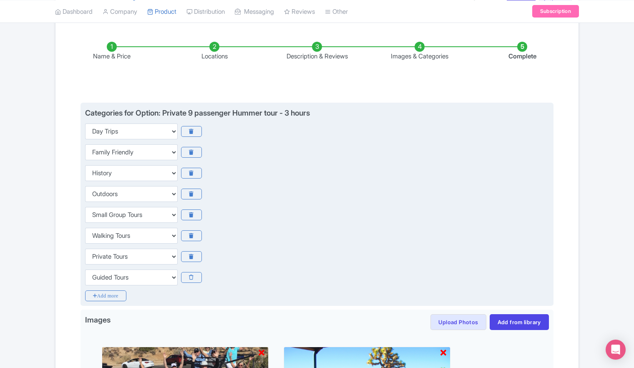
click at [375, 239] on div "Choose categories Adults Only Animals Audio Guide Beaches Bike Tours Boat Tours…" at bounding box center [317, 236] width 464 height 16
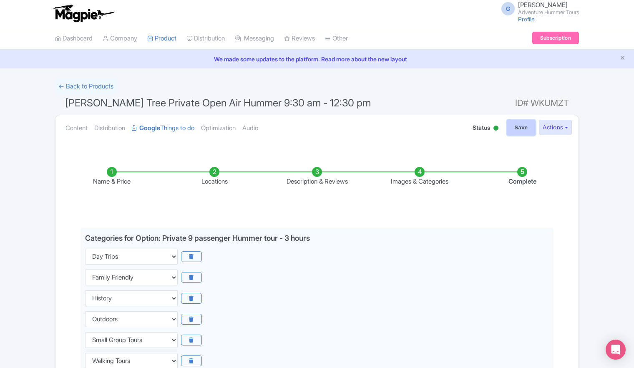
click at [516, 129] on input "Save" at bounding box center [521, 128] width 29 height 16
type input "Saving..."
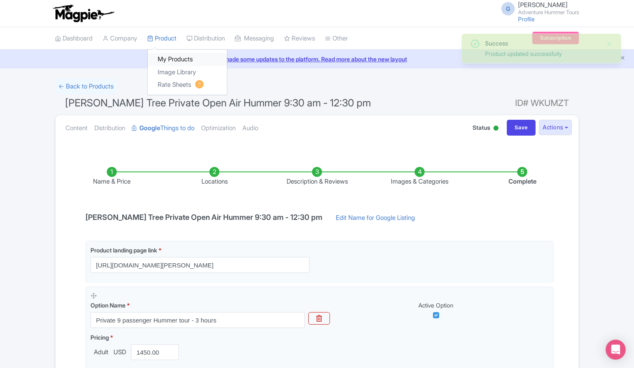
click at [167, 63] on link "My Products" at bounding box center [187, 59] width 79 height 13
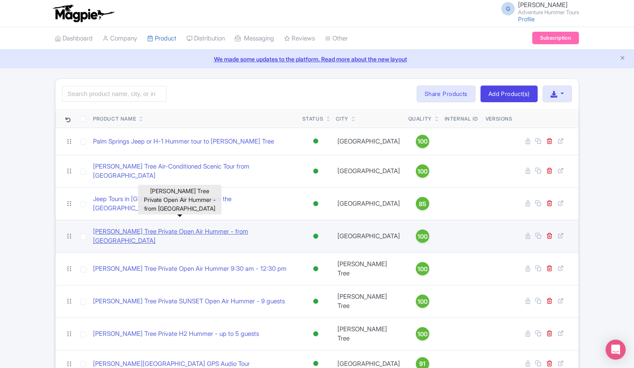
click at [171, 227] on link "[PERSON_NAME] Tree Private Open Air Hummer - from [GEOGRAPHIC_DATA]" at bounding box center [194, 236] width 203 height 19
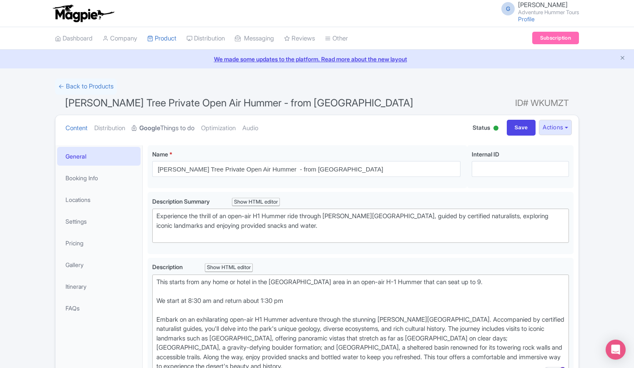
click at [172, 129] on link "Google Things to do" at bounding box center [163, 128] width 63 height 26
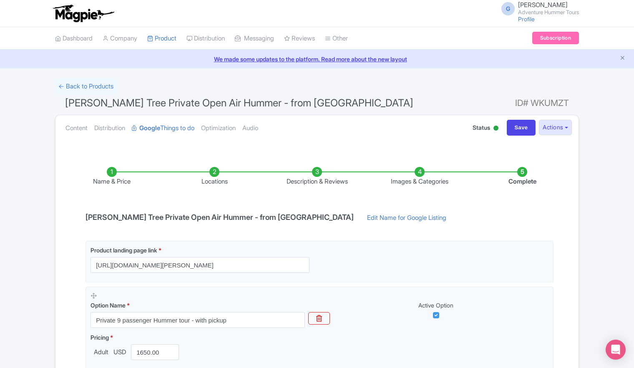
click at [419, 172] on li "Images & Categories" at bounding box center [419, 177] width 103 height 20
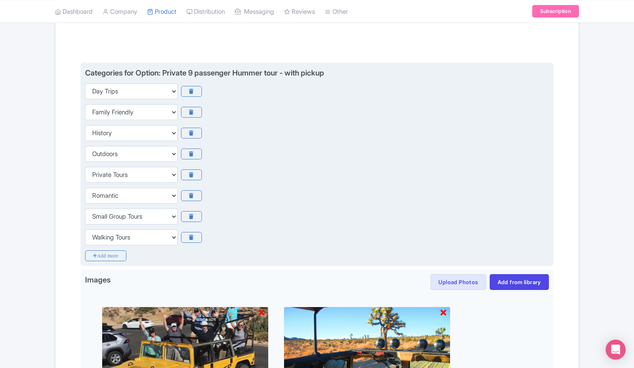
scroll to position [167, 0]
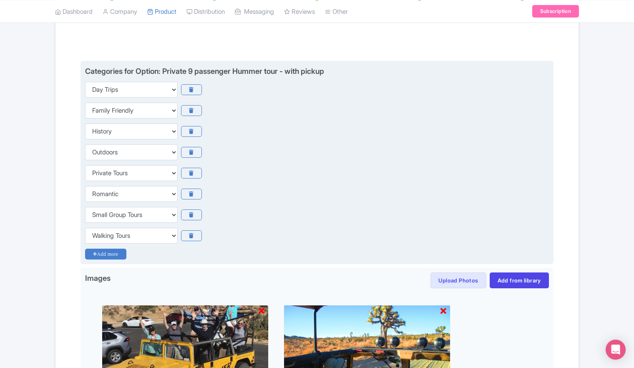
click at [115, 252] on icon "Add more" at bounding box center [105, 254] width 41 height 11
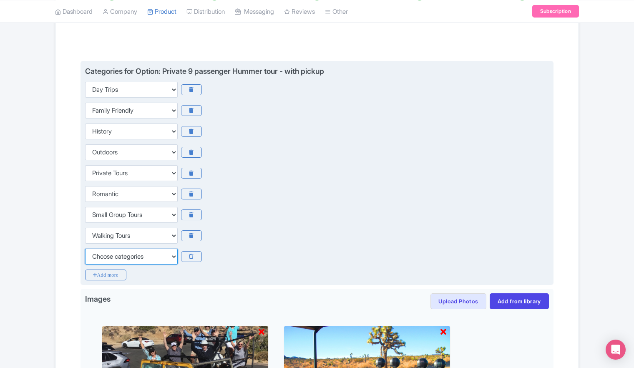
click at [122, 259] on select "Choose categories Adults Only Animals Audio Guide Beaches Bike Tours Boat Tours…" at bounding box center [131, 257] width 93 height 16
select select "guided-tours"
click at [85, 249] on select "Choose categories Adults Only Animals Audio Guide Beaches Bike Tours Boat Tours…" at bounding box center [131, 257] width 93 height 16
click at [320, 176] on div "Choose categories Adults Only Animals Audio Guide Beaches Bike Tours Boat Tours…" at bounding box center [317, 173] width 464 height 16
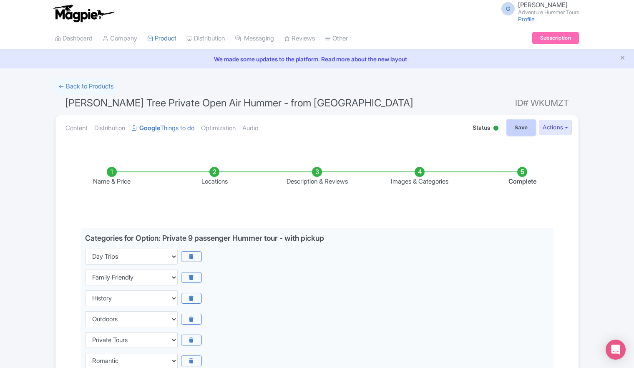
click at [513, 126] on input "Save" at bounding box center [521, 128] width 29 height 16
type input "Saving..."
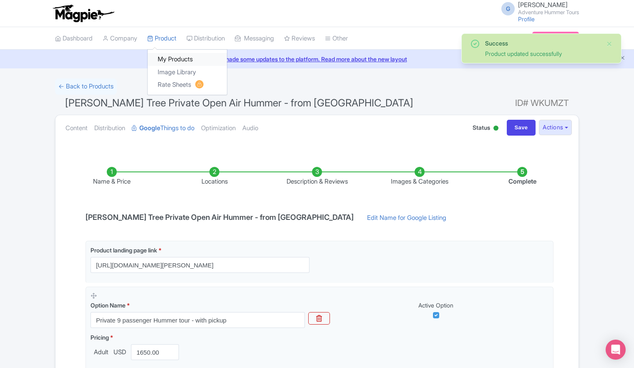
click at [169, 58] on link "My Products" at bounding box center [187, 59] width 79 height 13
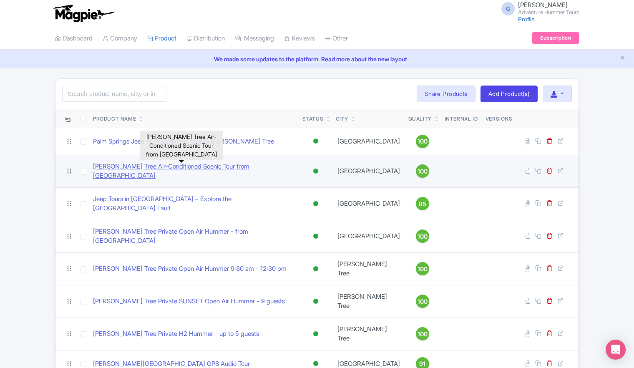
click at [137, 168] on link "Joshua Tree Air-Conditioned Scenic Tour from Palm Springs" at bounding box center [194, 171] width 203 height 19
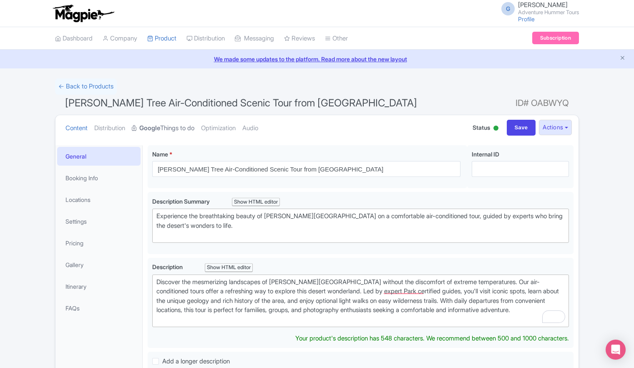
click at [179, 129] on link "Google Things to do" at bounding box center [163, 128] width 63 height 26
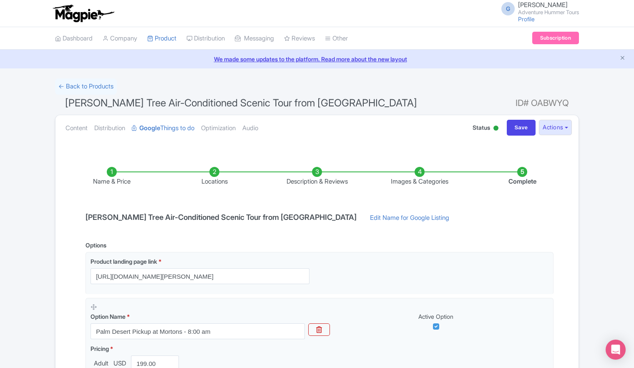
click at [420, 173] on li "Images & Categories" at bounding box center [419, 177] width 103 height 20
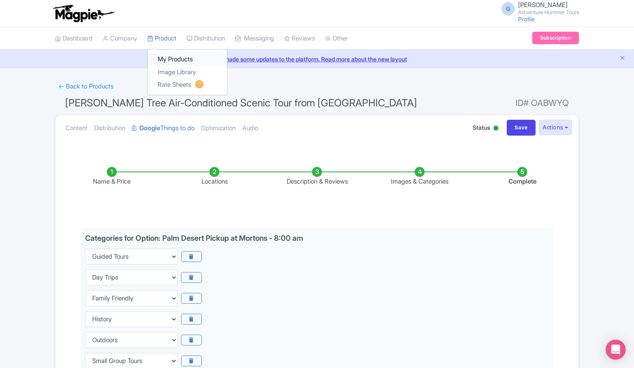
click at [170, 61] on link "My Products" at bounding box center [187, 59] width 79 height 13
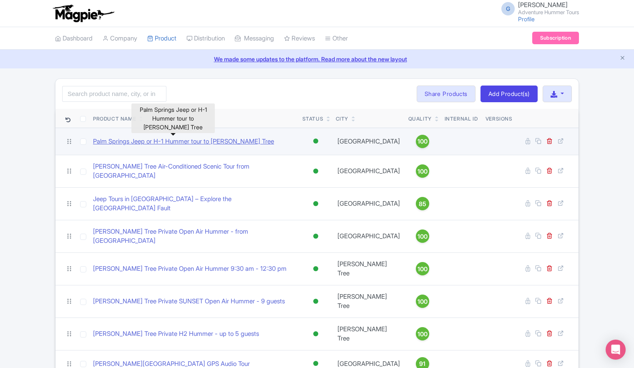
click at [145, 141] on link "Palm Springs Jeep or H-1 Hummer tour to [PERSON_NAME] Tree" at bounding box center [183, 142] width 181 height 10
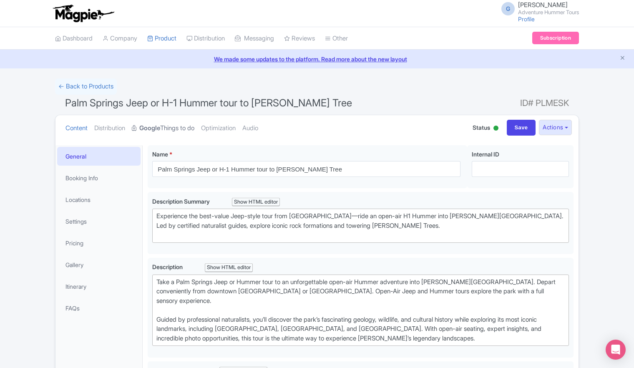
click at [178, 126] on link "Google Things to do" at bounding box center [163, 128] width 63 height 26
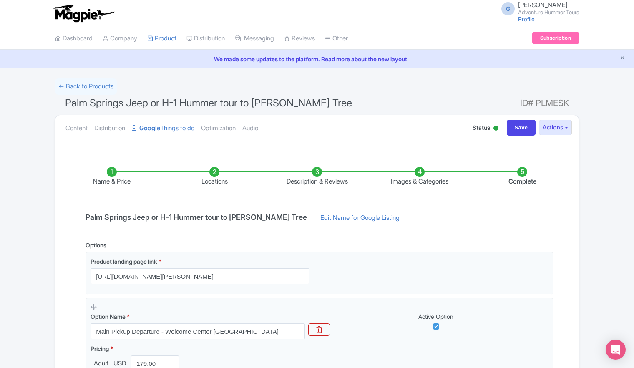
click at [420, 173] on li "Images & Categories" at bounding box center [419, 177] width 103 height 20
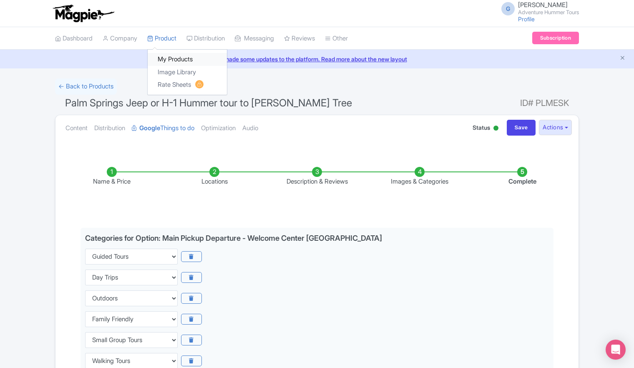
click at [172, 59] on link "My Products" at bounding box center [187, 59] width 79 height 13
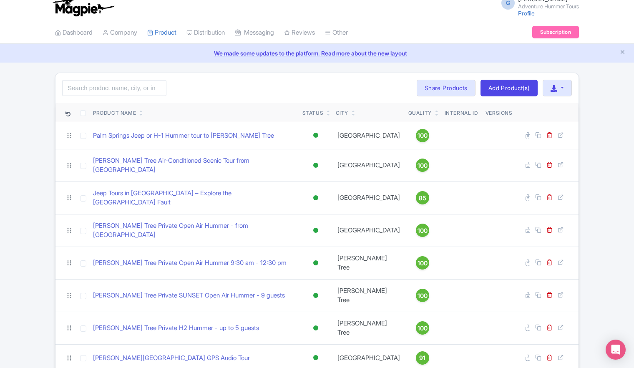
scroll to position [12, 0]
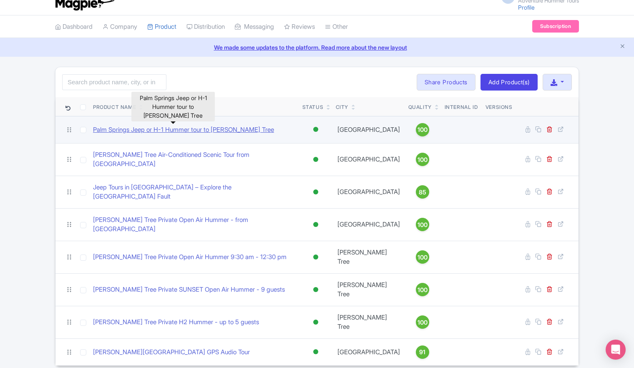
click at [164, 131] on link "Palm Springs Jeep or H-1 Hummer tour to [PERSON_NAME] Tree" at bounding box center [183, 130] width 181 height 10
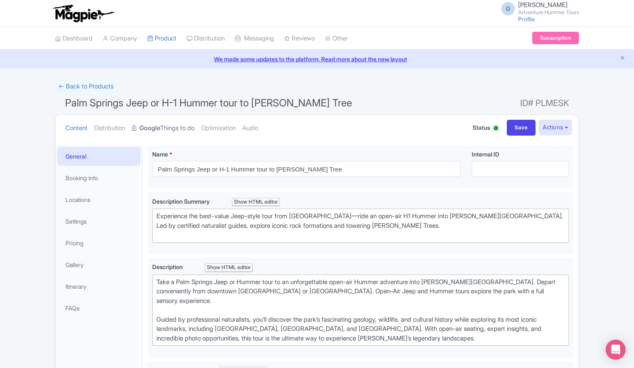
click at [181, 127] on link "Google Things to do" at bounding box center [163, 128] width 63 height 26
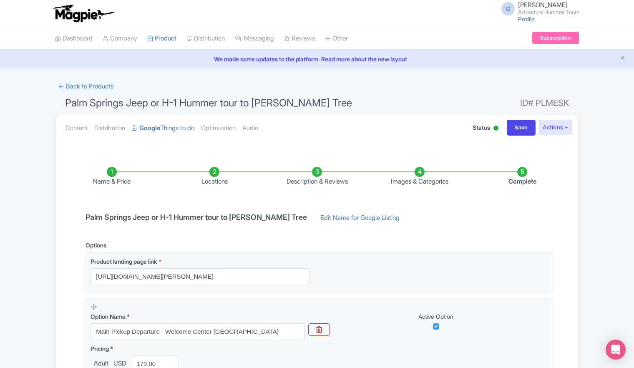
click at [418, 174] on li "Images & Categories" at bounding box center [419, 177] width 103 height 20
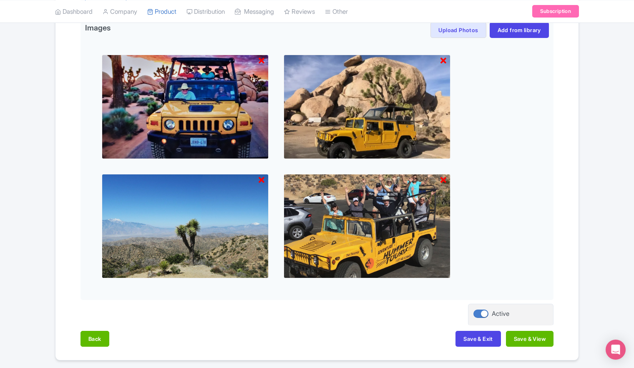
scroll to position [569, 0]
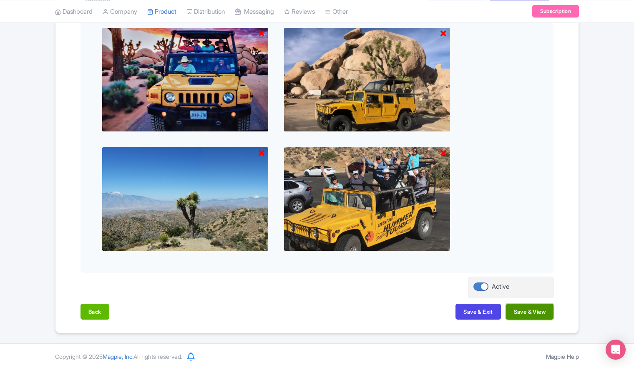
click at [520, 310] on button "Save & View" at bounding box center [530, 312] width 48 height 16
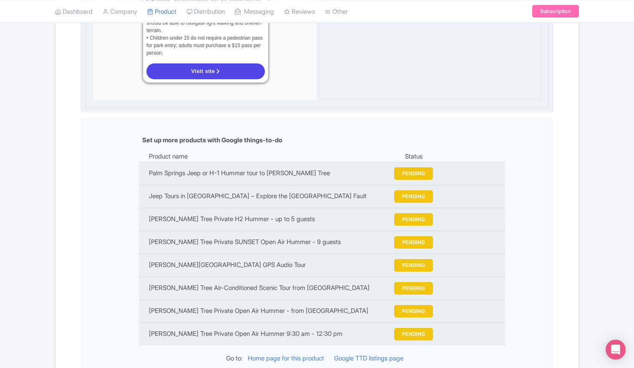
scroll to position [941, 0]
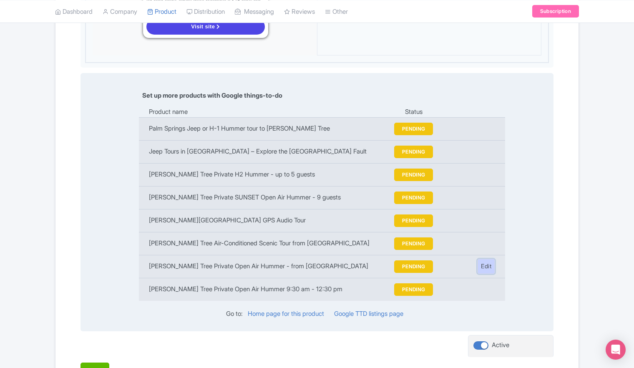
click at [487, 259] on link "Edit" at bounding box center [486, 266] width 18 height 15
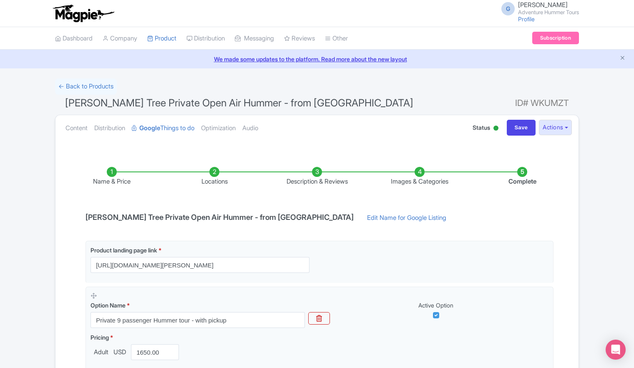
click at [420, 174] on li "Images & Categories" at bounding box center [419, 177] width 103 height 20
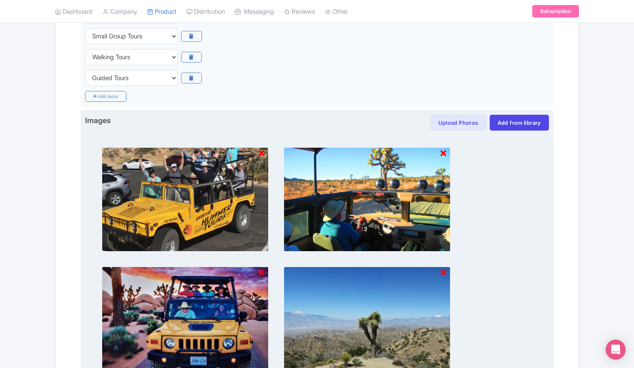
scroll to position [465, 0]
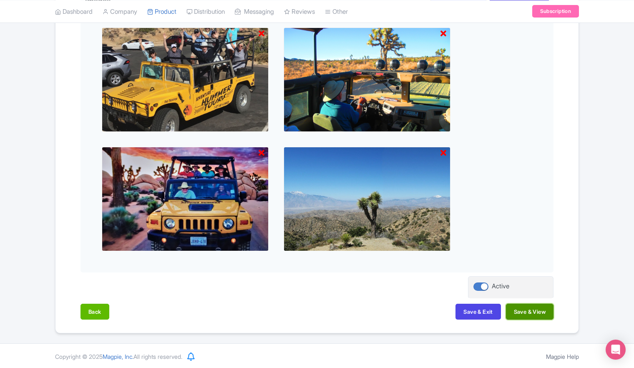
click at [528, 315] on button "Save & View" at bounding box center [530, 312] width 48 height 16
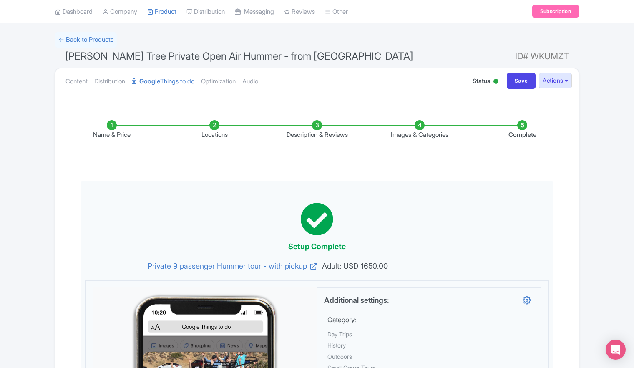
scroll to position [0, 0]
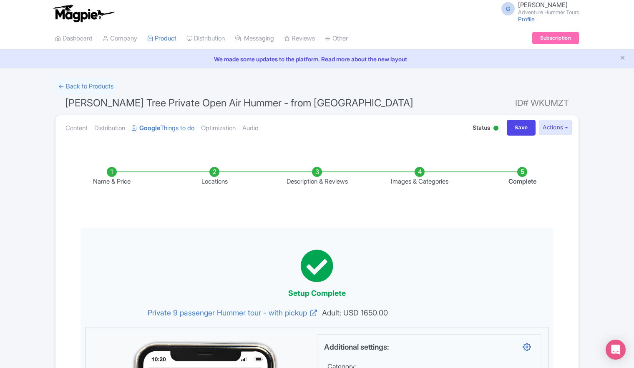
click at [111, 174] on li "Name & Price" at bounding box center [111, 177] width 103 height 20
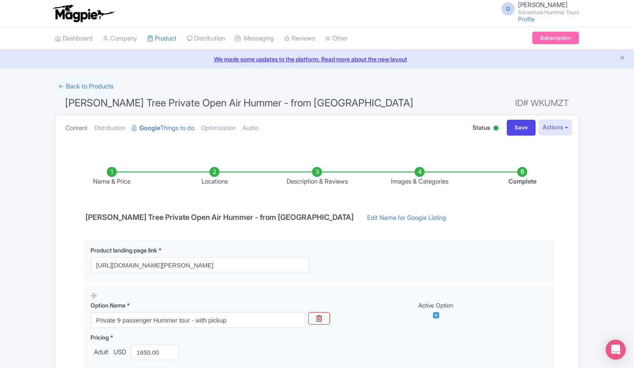
click at [79, 131] on link "Content" at bounding box center [76, 128] width 22 height 26
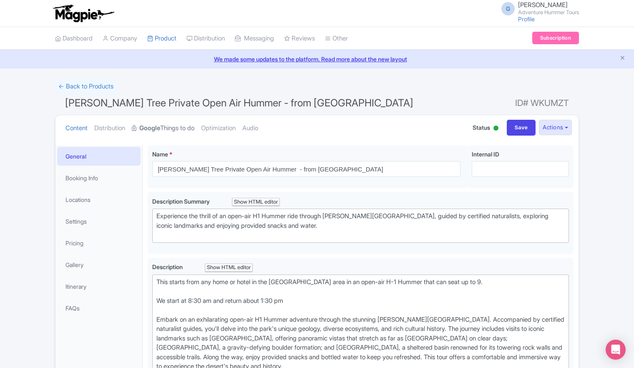
click at [174, 128] on link "Google Things to do" at bounding box center [163, 128] width 63 height 26
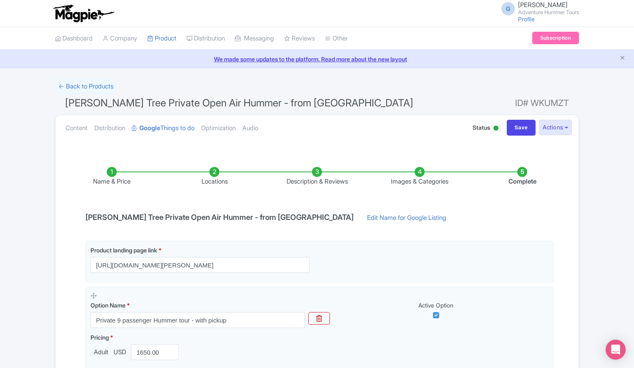
click at [213, 179] on li "Locations" at bounding box center [214, 177] width 103 height 20
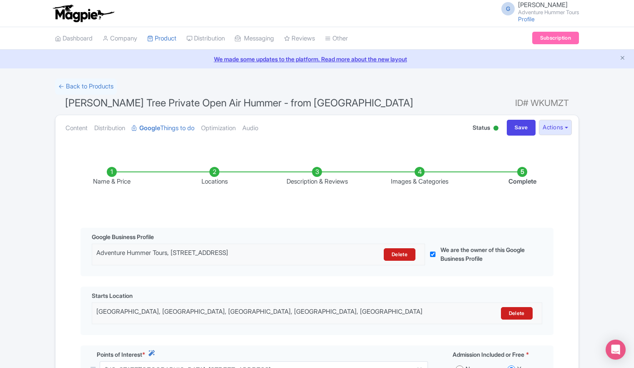
click at [313, 175] on li "Description & Reviews" at bounding box center [317, 177] width 103 height 20
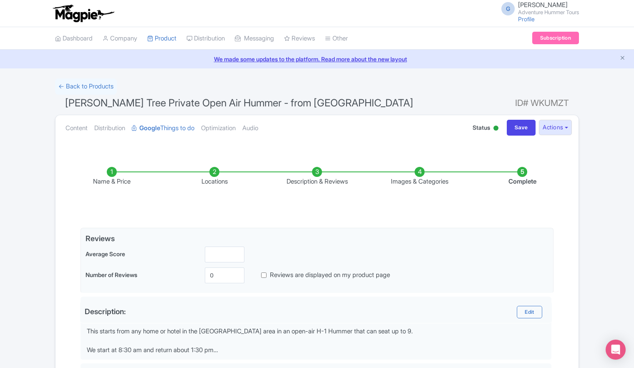
click at [417, 174] on li "Images & Categories" at bounding box center [419, 177] width 103 height 20
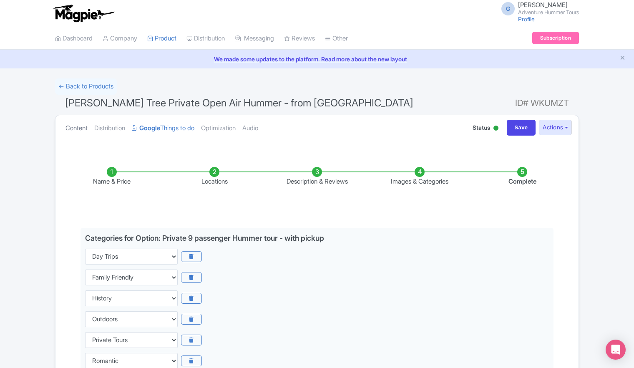
click at [80, 128] on link "Content" at bounding box center [76, 128] width 22 height 26
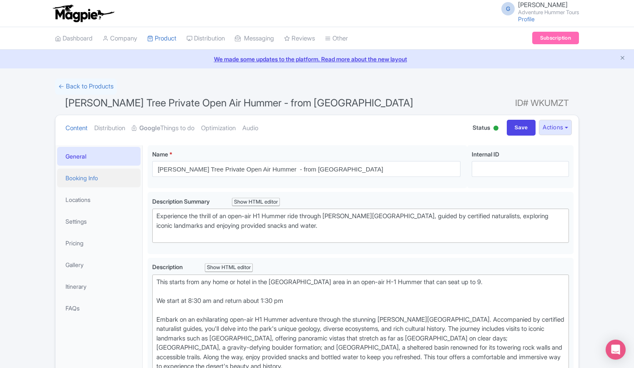
click at [82, 180] on link "Booking Info" at bounding box center [98, 178] width 83 height 19
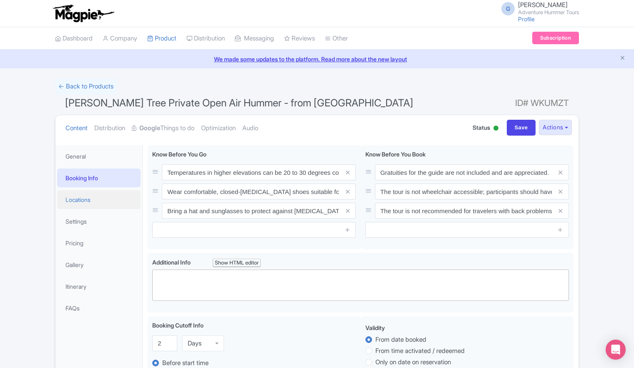
click at [73, 202] on link "Locations" at bounding box center [98, 199] width 83 height 19
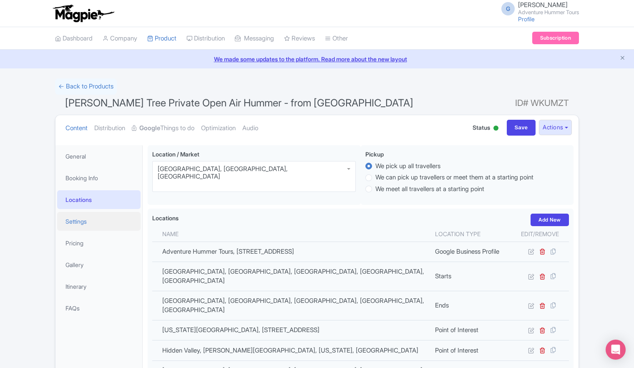
click at [73, 220] on link "Settings" at bounding box center [98, 221] width 83 height 19
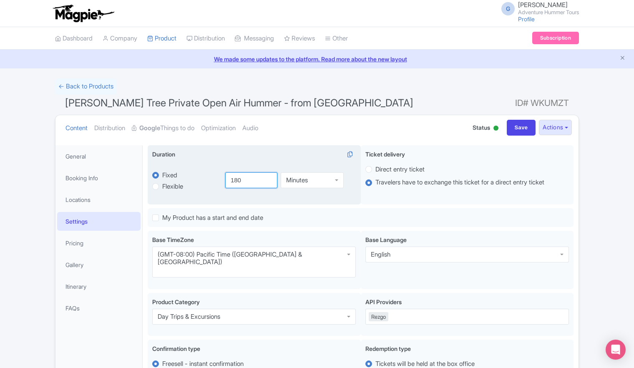
drag, startPoint x: 249, startPoint y: 179, endPoint x: 223, endPoint y: 185, distance: 26.7
click at [223, 185] on div "180 Minutes Minutes" at bounding box center [288, 180] width 136 height 39
type input "5"
click at [327, 179] on div "Minutes" at bounding box center [312, 180] width 63 height 16
click at [302, 163] on div "5 Hours Hours Minutes Hours Days" at bounding box center [288, 180] width 136 height 39
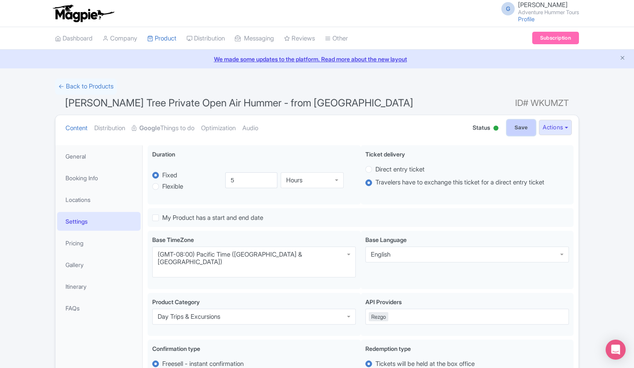
click at [518, 131] on input "Save" at bounding box center [521, 128] width 29 height 16
type input "Saving..."
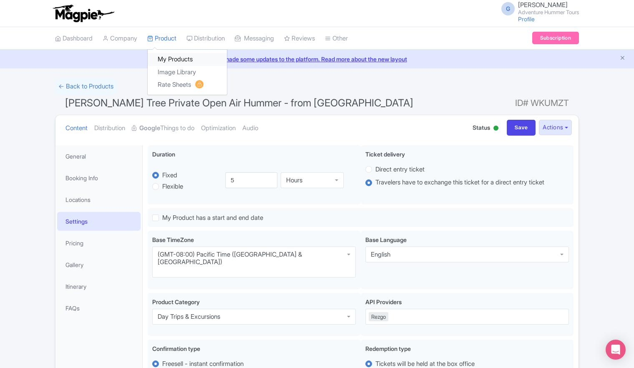
click at [171, 60] on link "My Products" at bounding box center [187, 59] width 79 height 13
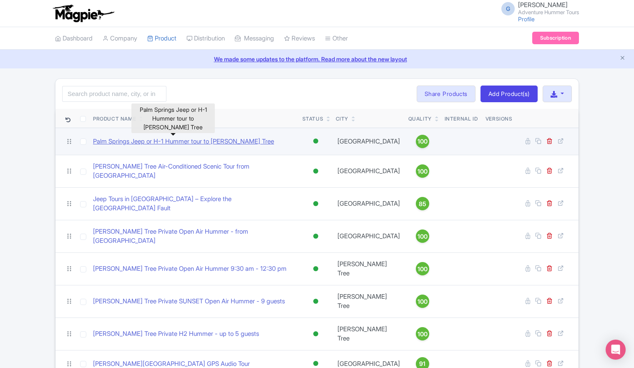
click at [155, 139] on link "Palm Springs Jeep or H-1 Hummer tour to [PERSON_NAME] Tree" at bounding box center [183, 142] width 181 height 10
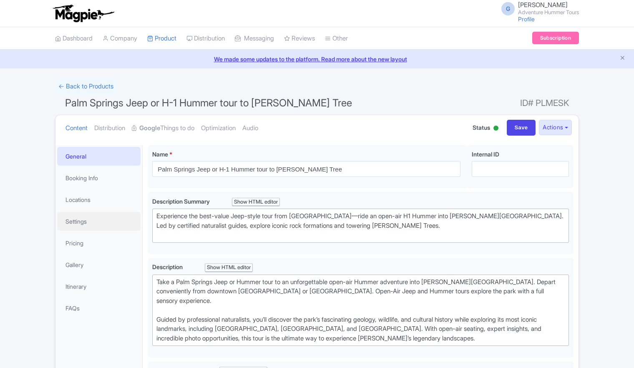
click at [78, 219] on link "Settings" at bounding box center [98, 221] width 83 height 19
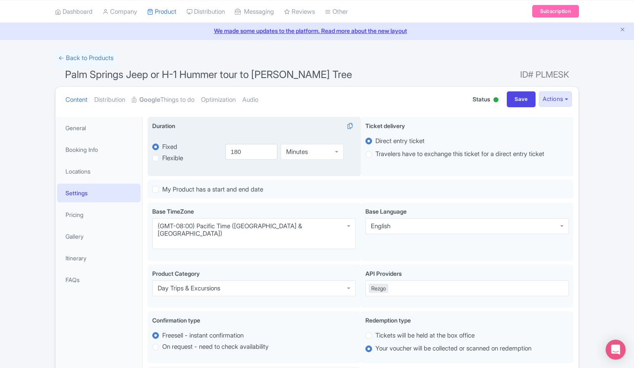
scroll to position [42, 0]
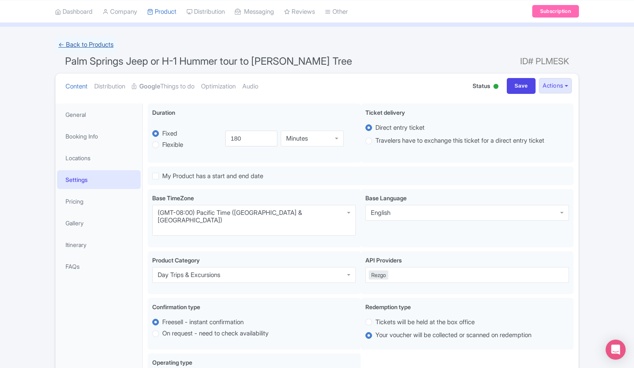
click at [78, 46] on link "← Back to Products" at bounding box center [86, 45] width 62 height 16
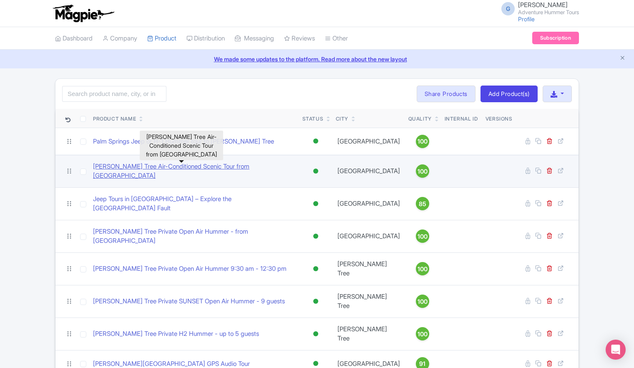
click at [126, 168] on link "[PERSON_NAME] Tree Air-Conditioned Scenic Tour from [GEOGRAPHIC_DATA]" at bounding box center [194, 171] width 203 height 19
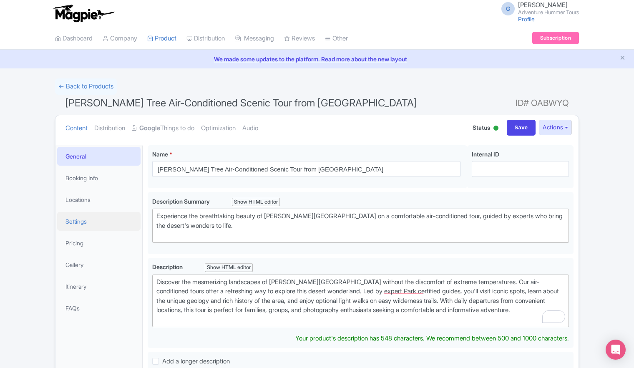
click at [77, 223] on link "Settings" at bounding box center [98, 221] width 83 height 19
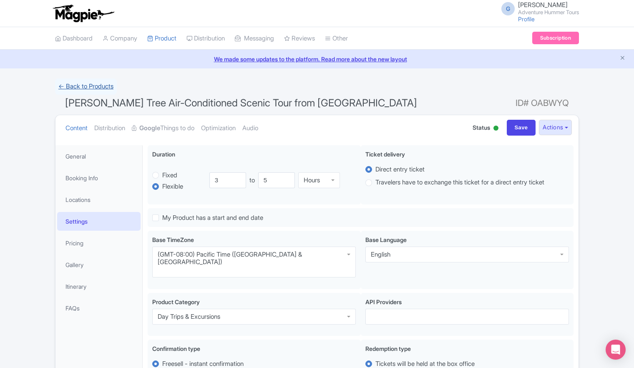
click at [92, 86] on link "← Back to Products" at bounding box center [86, 86] width 62 height 16
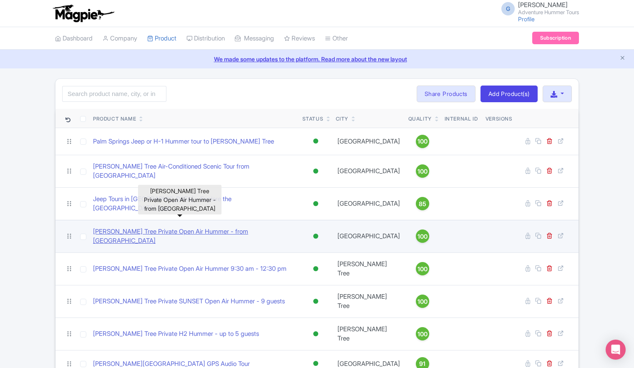
click at [148, 227] on link "[PERSON_NAME] Tree Private Open Air Hummer - from [GEOGRAPHIC_DATA]" at bounding box center [194, 236] width 203 height 19
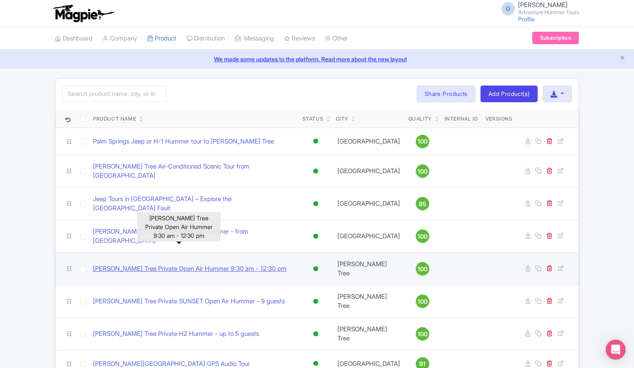
click at [170, 264] on link "[PERSON_NAME] Tree Private Open Air Hummer 9:30 am - 12:30 pm" at bounding box center [190, 269] width 194 height 10
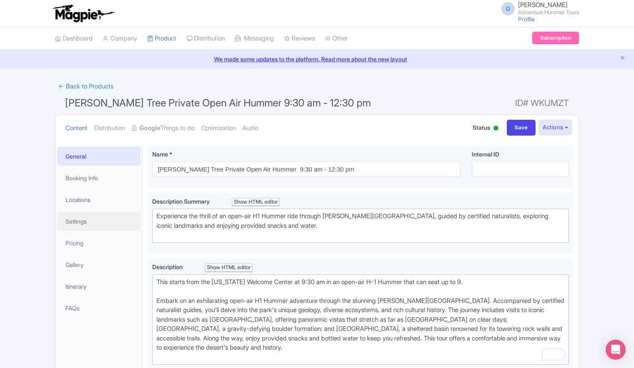
click at [80, 223] on link "Settings" at bounding box center [98, 221] width 83 height 19
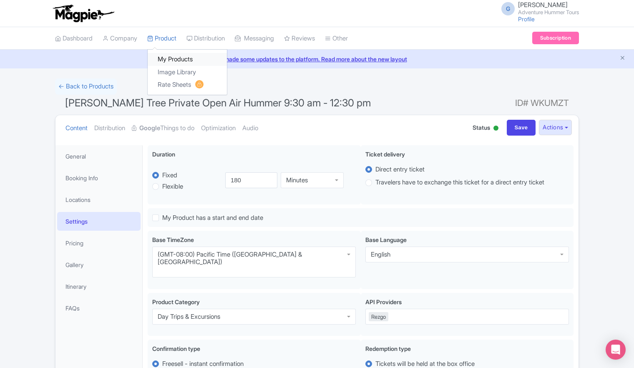
click at [170, 60] on link "My Products" at bounding box center [187, 59] width 79 height 13
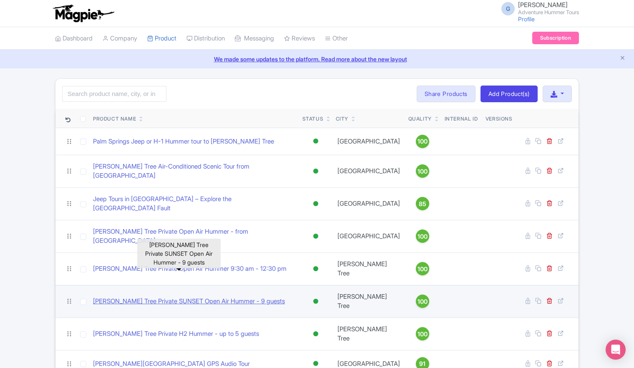
click at [168, 297] on link "[PERSON_NAME] Tree Private SUNSET Open Air Hummer - 9 guests" at bounding box center [189, 302] width 192 height 10
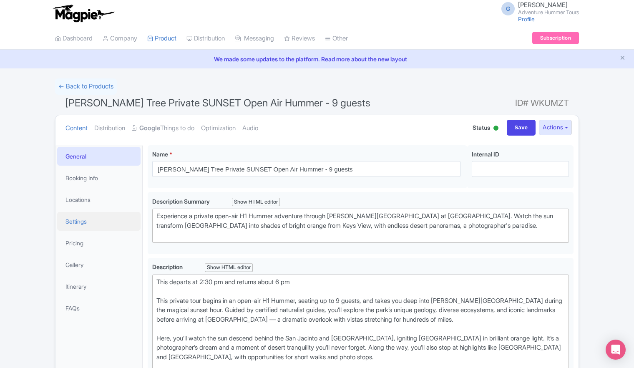
click at [75, 221] on link "Settings" at bounding box center [98, 221] width 83 height 19
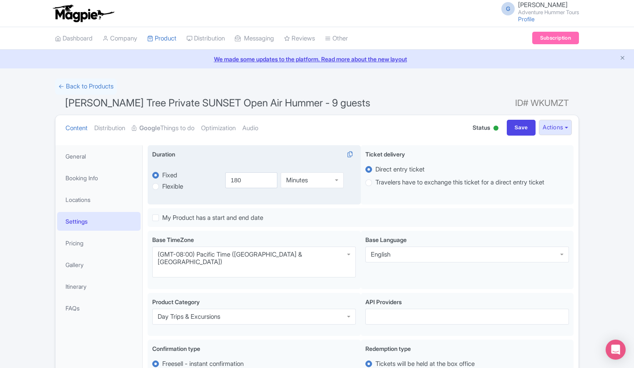
click at [162, 189] on label "Flexible" at bounding box center [172, 187] width 21 height 10
click at [162, 189] on input "Flexible" at bounding box center [166, 185] width 8 height 8
radio input "true"
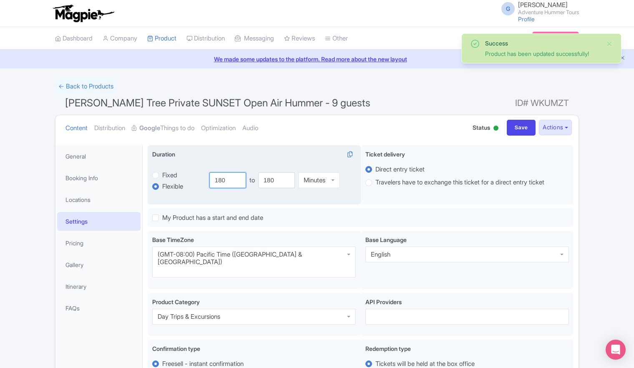
click at [232, 180] on input "180" at bounding box center [227, 180] width 37 height 16
drag, startPoint x: 232, startPoint y: 180, endPoint x: 213, endPoint y: 181, distance: 18.8
click at [213, 181] on input "180" at bounding box center [227, 180] width 37 height 16
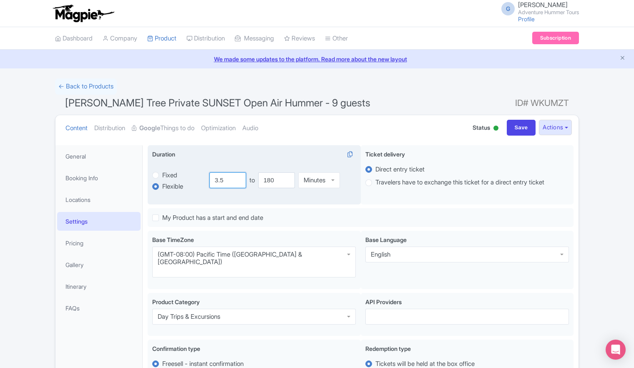
type input "3.5"
drag, startPoint x: 260, startPoint y: 179, endPoint x: 255, endPoint y: 179, distance: 4.7
click at [255, 179] on div "3.5 to 180 Minutes Minutes" at bounding box center [282, 180] width 146 height 16
type input "4"
click at [314, 176] on div "Minutes" at bounding box center [315, 180] width 22 height 8
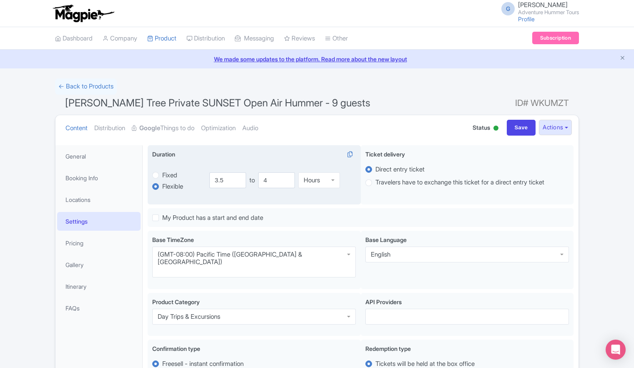
click at [316, 156] on div "Duration i" at bounding box center [254, 155] width 204 height 11
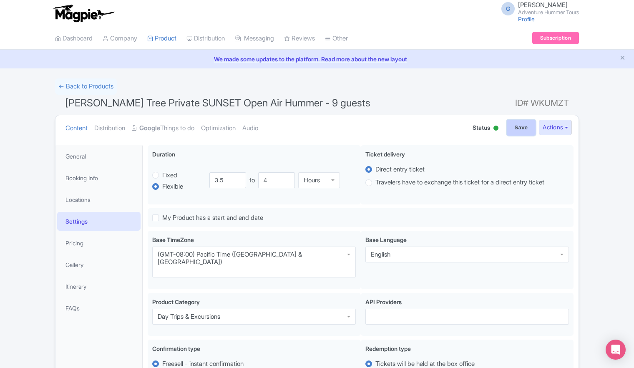
click at [521, 130] on input "Save" at bounding box center [521, 128] width 29 height 16
type input "Update Product"
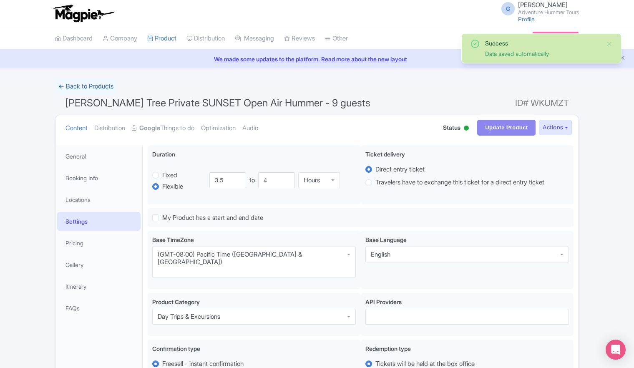
click at [78, 87] on link "← Back to Products" at bounding box center [86, 86] width 62 height 16
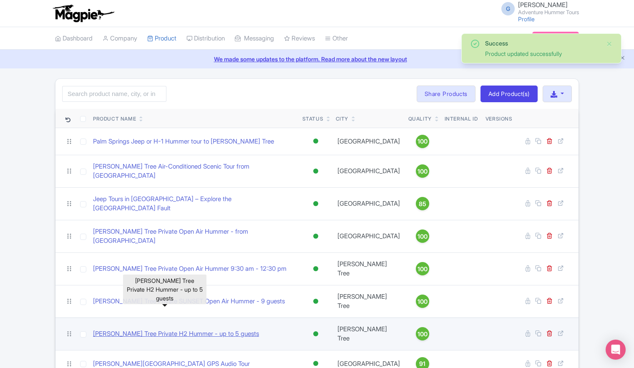
click at [195, 329] on link "[PERSON_NAME] Tree Private H2 Hummer - up to 5 guests" at bounding box center [176, 334] width 166 height 10
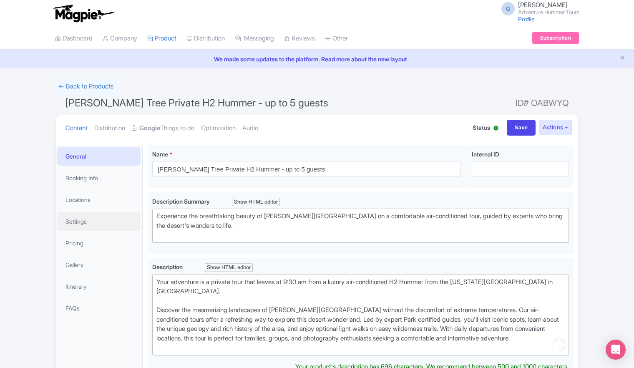
click at [78, 220] on link "Settings" at bounding box center [98, 221] width 83 height 19
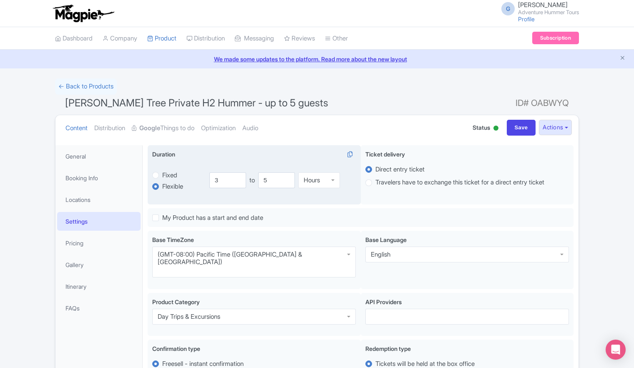
click at [162, 174] on label "Fixed" at bounding box center [169, 176] width 15 height 10
click at [162, 174] on input "Fixed" at bounding box center [166, 174] width 8 height 8
radio input "true"
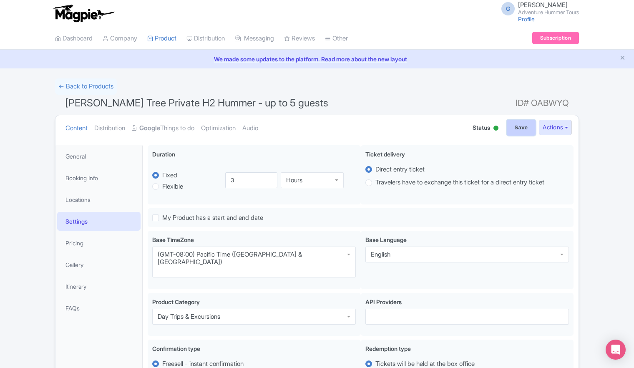
click at [512, 127] on input "Save" at bounding box center [521, 128] width 29 height 16
type input "Update Product"
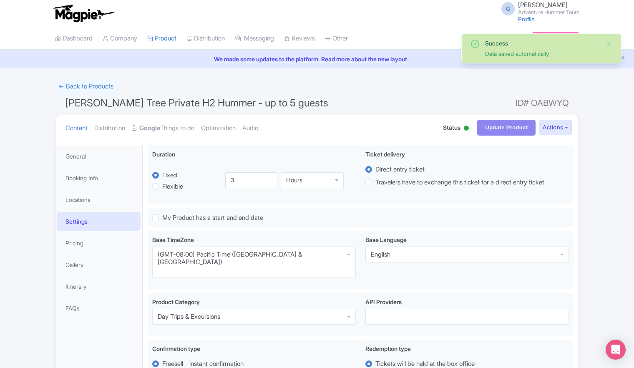
click at [392, 104] on h1 "Joshua Tree Private H2 Hummer - up to 5 guests ID# OABWYQ" at bounding box center [317, 105] width 524 height 20
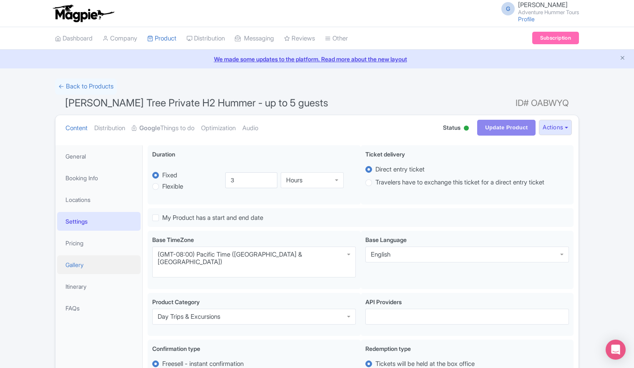
click at [72, 267] on link "Gallery" at bounding box center [98, 264] width 83 height 19
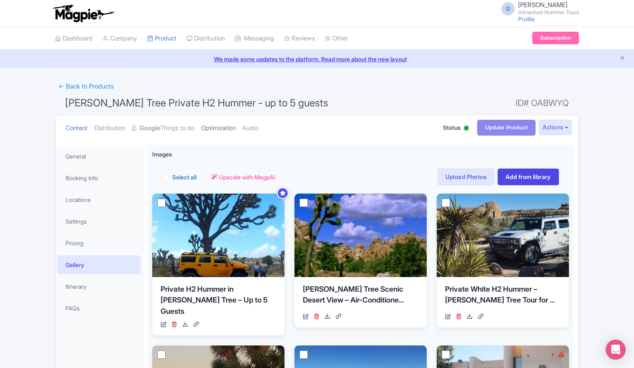
click at [232, 131] on link "Optimization" at bounding box center [218, 128] width 35 height 26
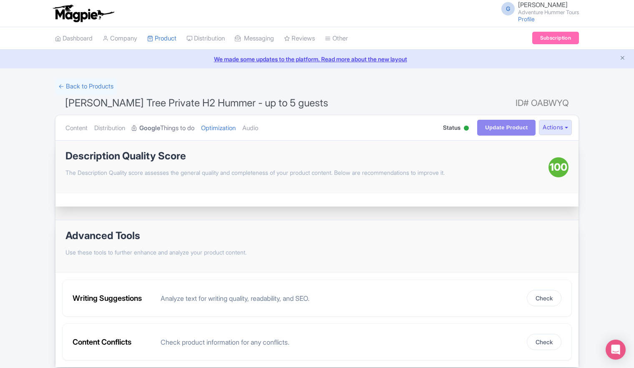
click at [170, 130] on link "Google Things to do" at bounding box center [163, 128] width 63 height 26
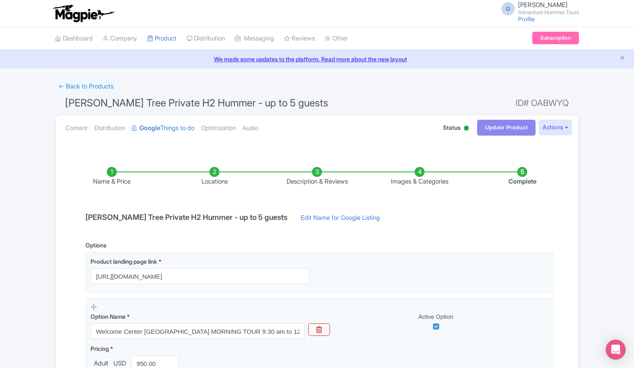
click at [420, 174] on li "Images & Categories" at bounding box center [419, 177] width 103 height 20
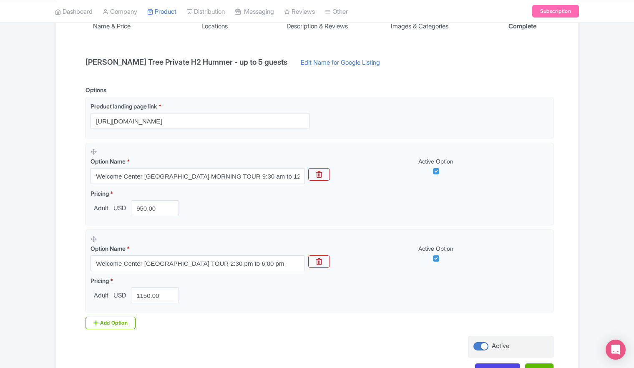
scroll to position [48, 0]
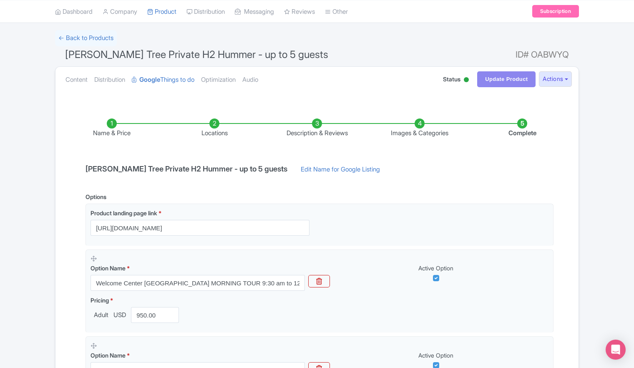
click at [419, 126] on li "Images & Categories" at bounding box center [419, 128] width 103 height 20
click at [418, 126] on li "Images & Categories" at bounding box center [419, 128] width 103 height 20
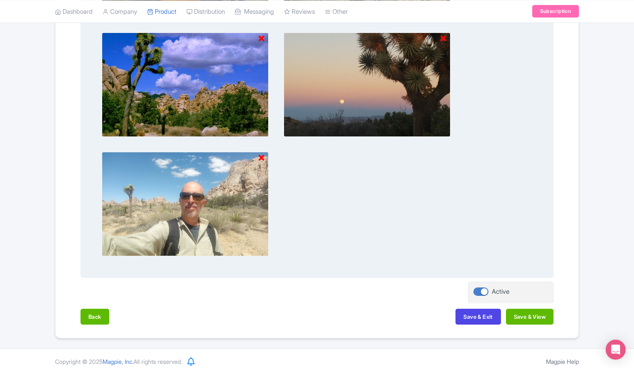
scroll to position [772, 0]
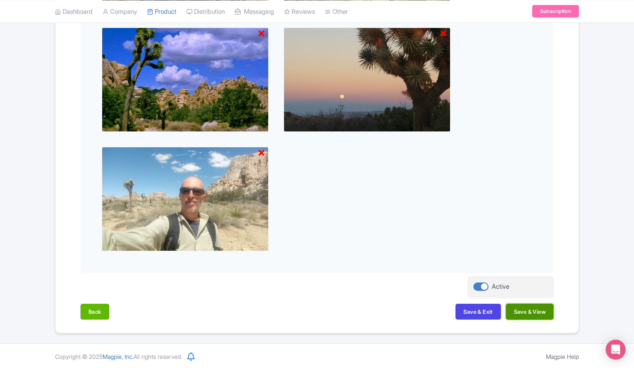
click at [527, 312] on button "Save & View" at bounding box center [530, 312] width 48 height 16
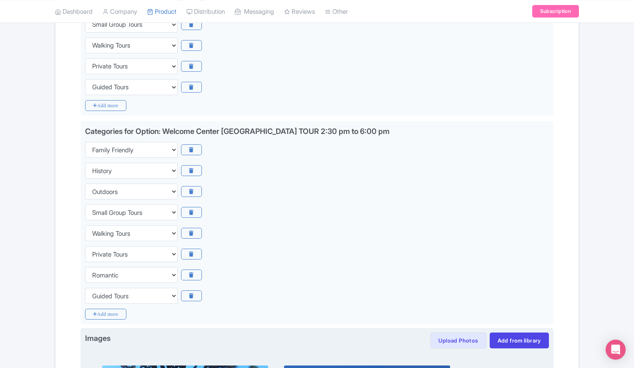
scroll to position [230, 0]
